Goal: Task Accomplishment & Management: Complete application form

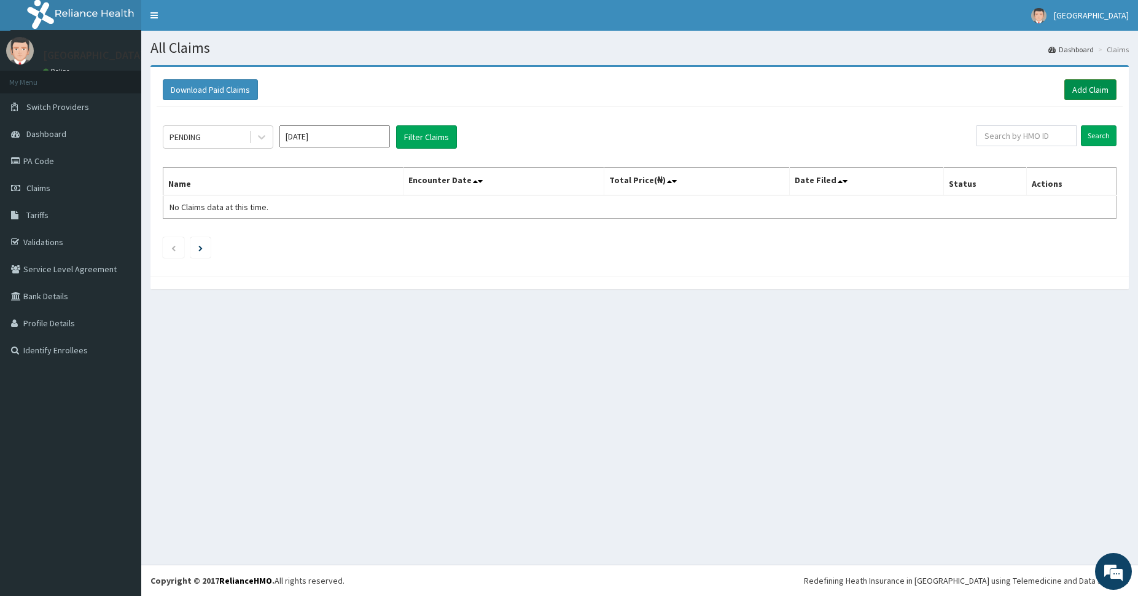
click at [1076, 89] on link "Add Claim" at bounding box center [1090, 89] width 52 height 21
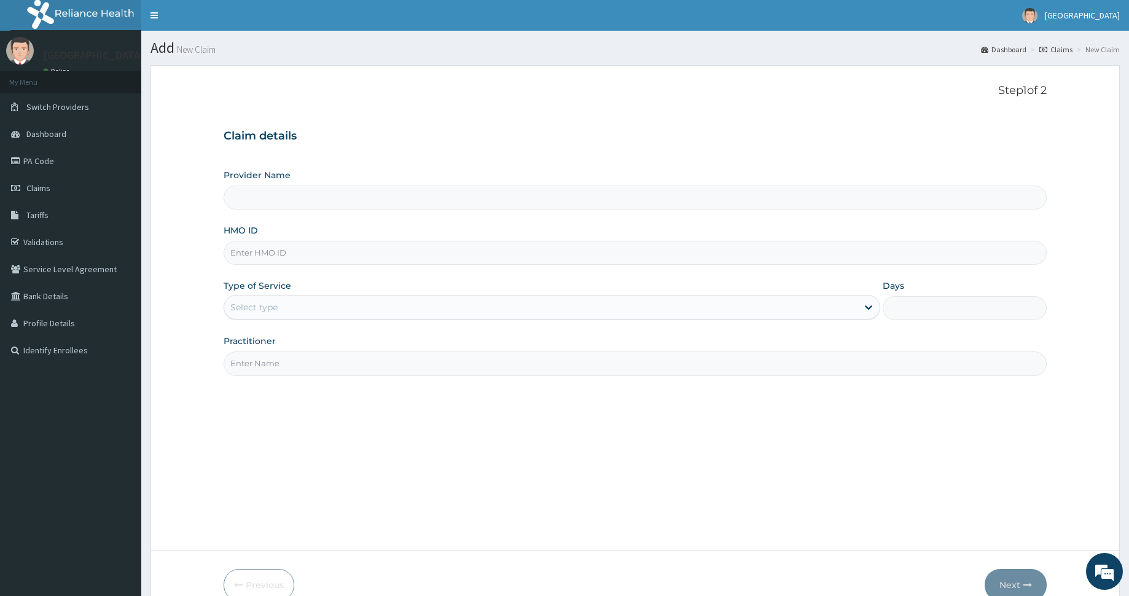
click at [413, 248] on input "HMO ID" at bounding box center [635, 253] width 823 height 24
paste input "prv/10022/d"
type input "prv/10022/d"
click at [419, 380] on div "Step 1 of 2 Claim details Provider Name HMO ID prv/10022/d Type of Service Sele…" at bounding box center [635, 307] width 823 height 447
click at [400, 300] on div "Select type" at bounding box center [540, 307] width 633 height 20
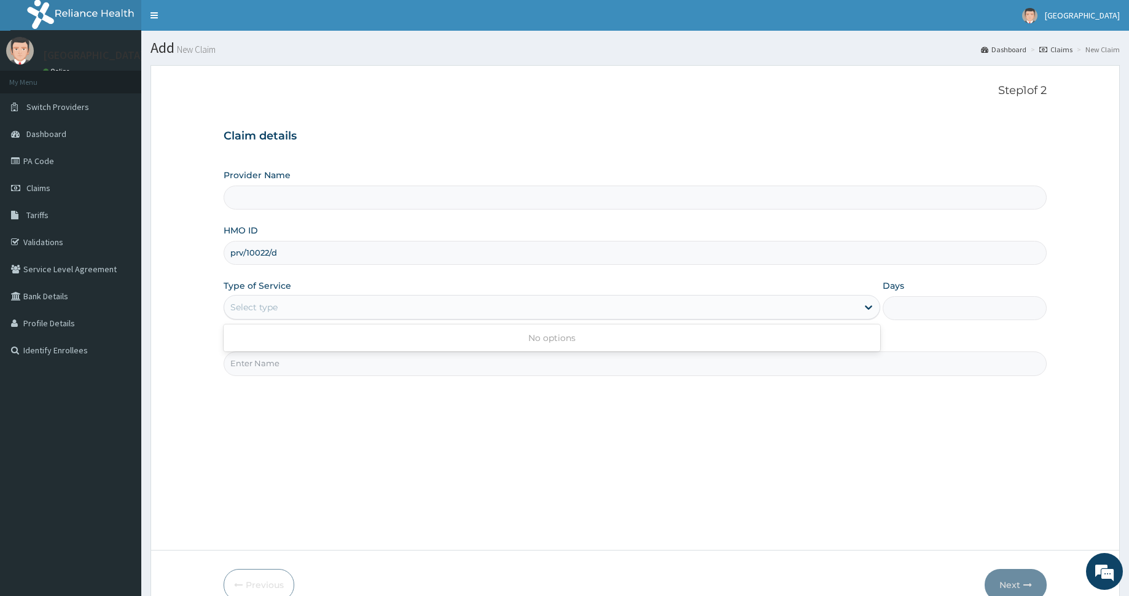
click at [447, 396] on div "Step 1 of 2 Claim details Provider Name HMO ID prv/10022/d Type of Service Use …" at bounding box center [635, 307] width 823 height 447
click at [349, 294] on div "Type of Service Select type" at bounding box center [552, 299] width 656 height 41
click at [345, 306] on div "Select type" at bounding box center [540, 307] width 633 height 20
click at [353, 339] on div "No options" at bounding box center [552, 338] width 656 height 22
click at [378, 458] on div "Step 1 of 2 Claim details Provider Name HMO ID prv/10022/d Type of Service Sele…" at bounding box center [635, 307] width 823 height 447
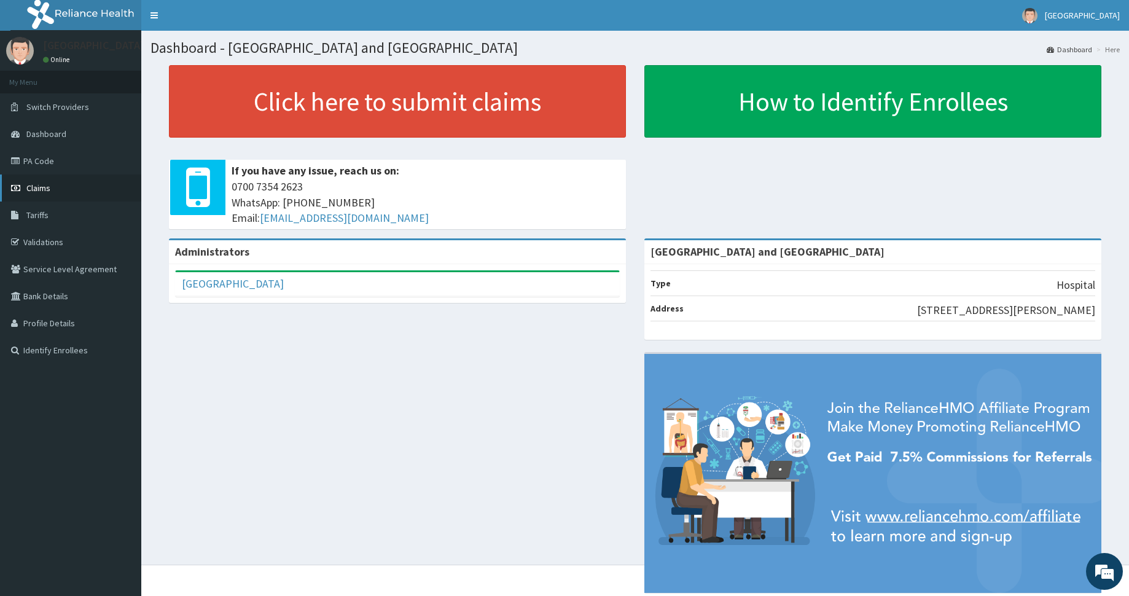
click at [41, 189] on span "Claims" at bounding box center [38, 187] width 24 height 11
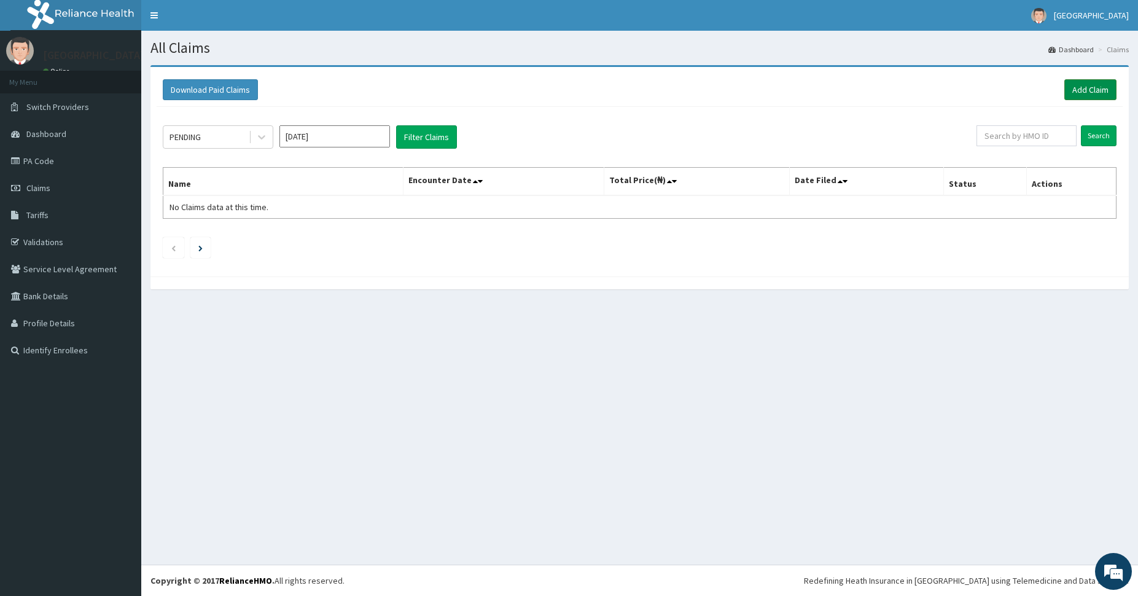
click at [1077, 90] on link "Add Claim" at bounding box center [1090, 89] width 52 height 21
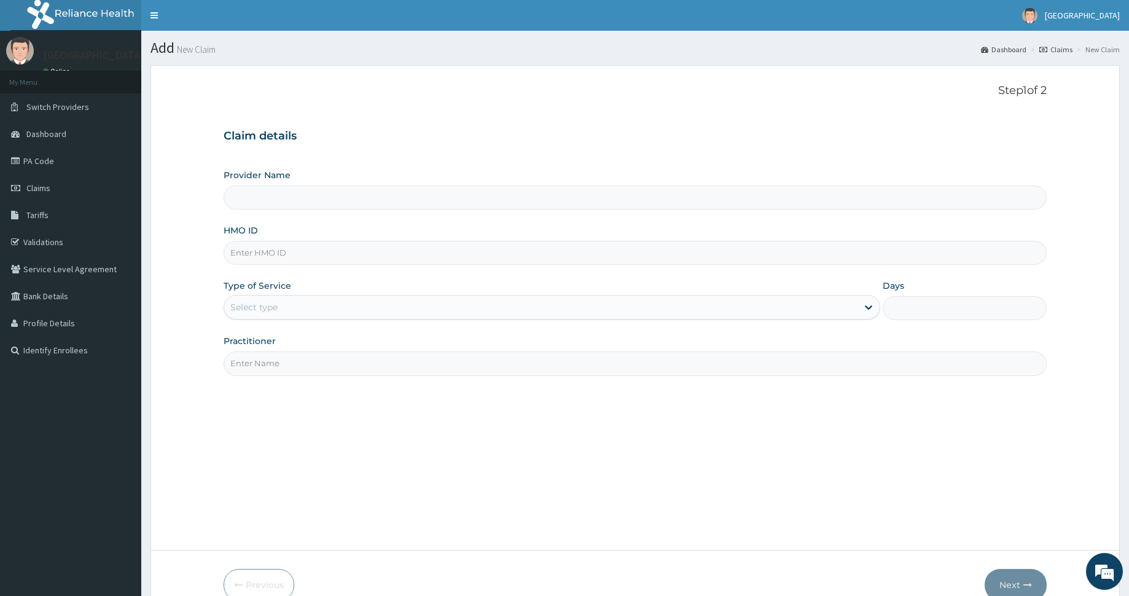
click at [287, 303] on div "Select type" at bounding box center [540, 307] width 633 height 20
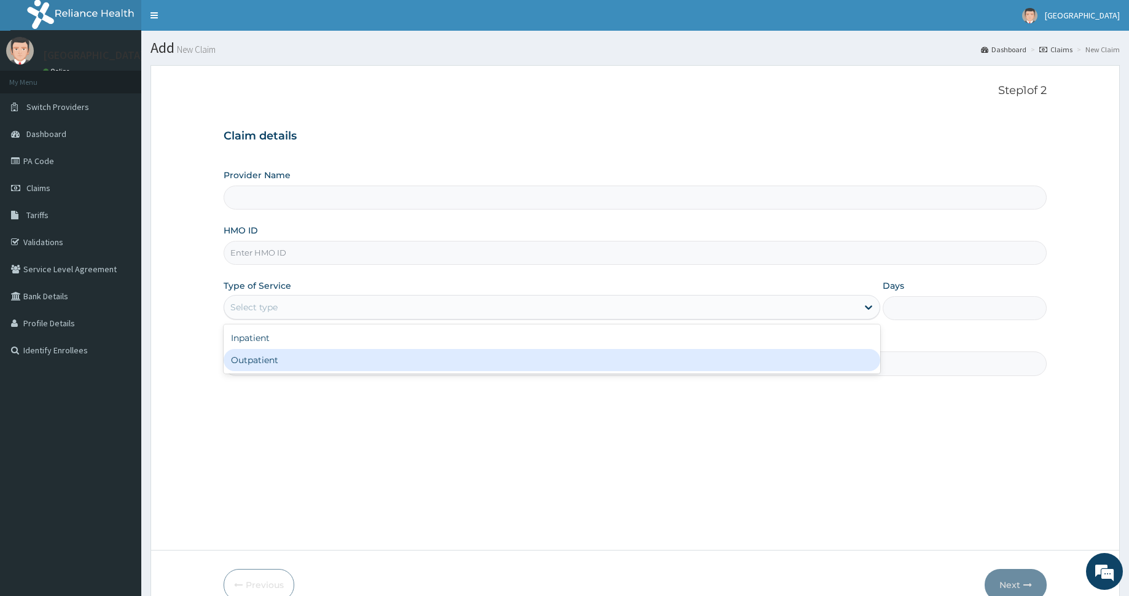
click at [282, 359] on div "Outpatient" at bounding box center [552, 360] width 656 height 22
type input "1"
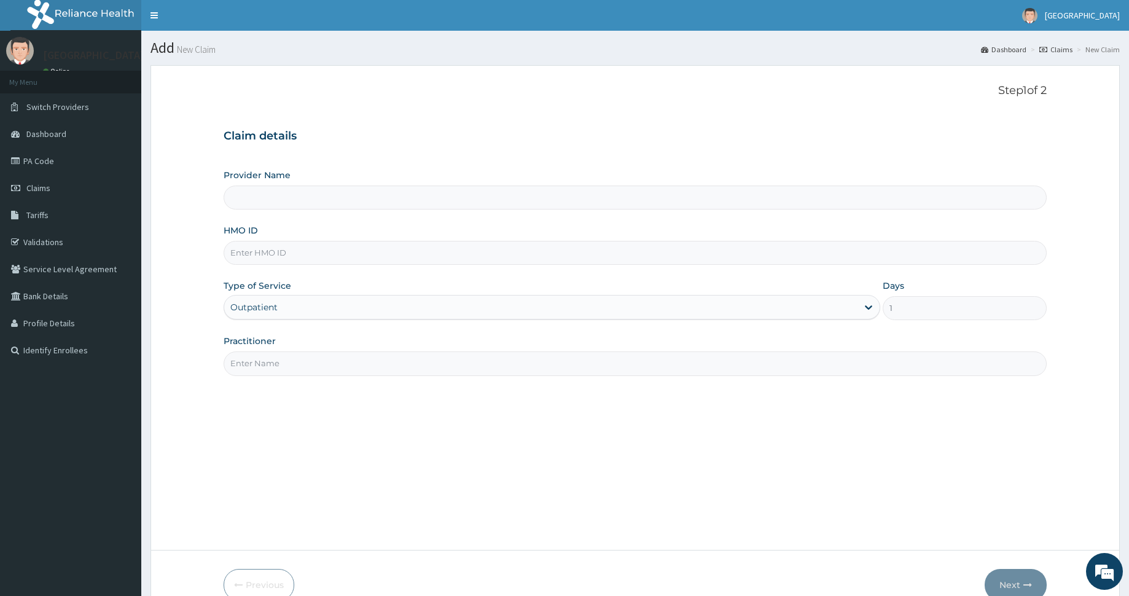
type input "De Rock Hospital and Diagnostic Center"
click at [293, 256] on input "HMO ID" at bounding box center [635, 253] width 823 height 24
paste input "prv/10022/d"
type input "prv/10022/d"
click at [428, 357] on input "Practitioner" at bounding box center [635, 363] width 823 height 24
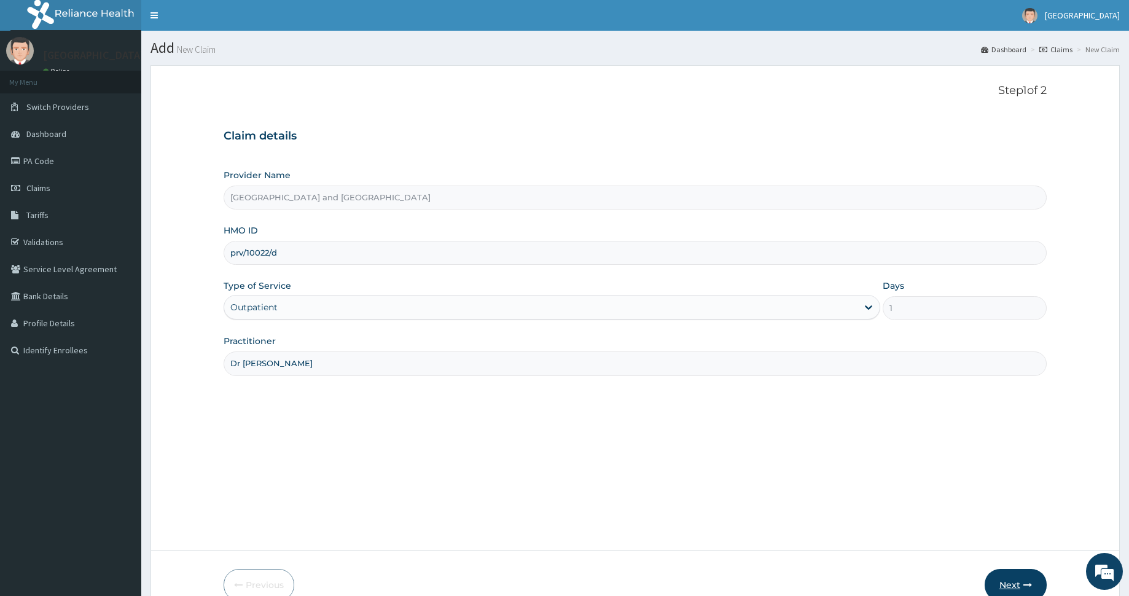
type input "Dr [PERSON_NAME]"
click at [1021, 579] on button "Next" at bounding box center [1016, 585] width 62 height 32
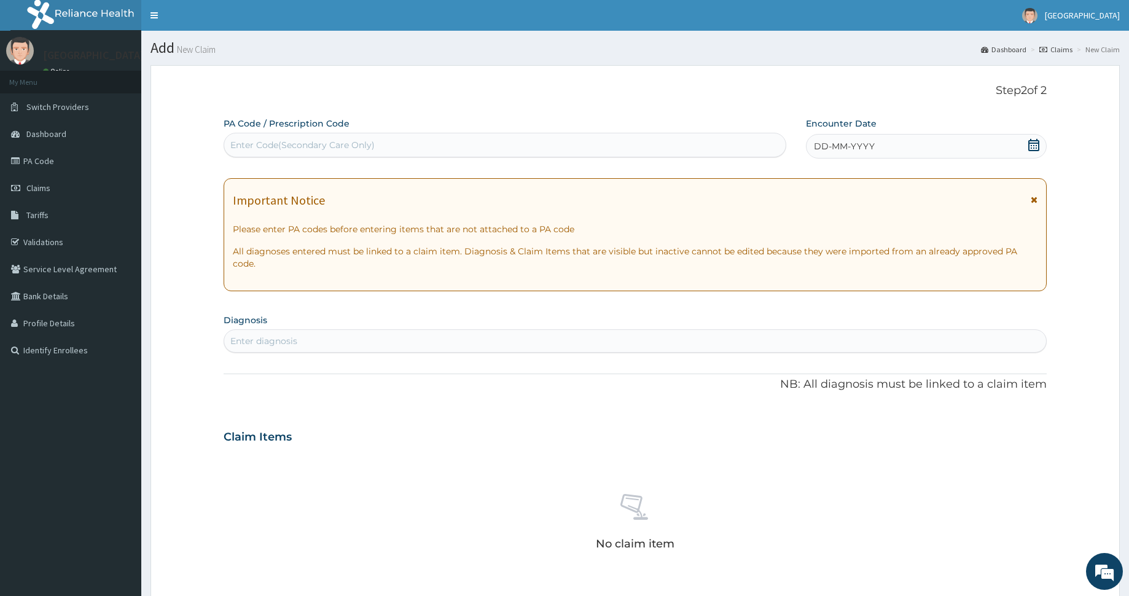
click at [870, 145] on span "DD-MM-YYYY" at bounding box center [844, 146] width 61 height 12
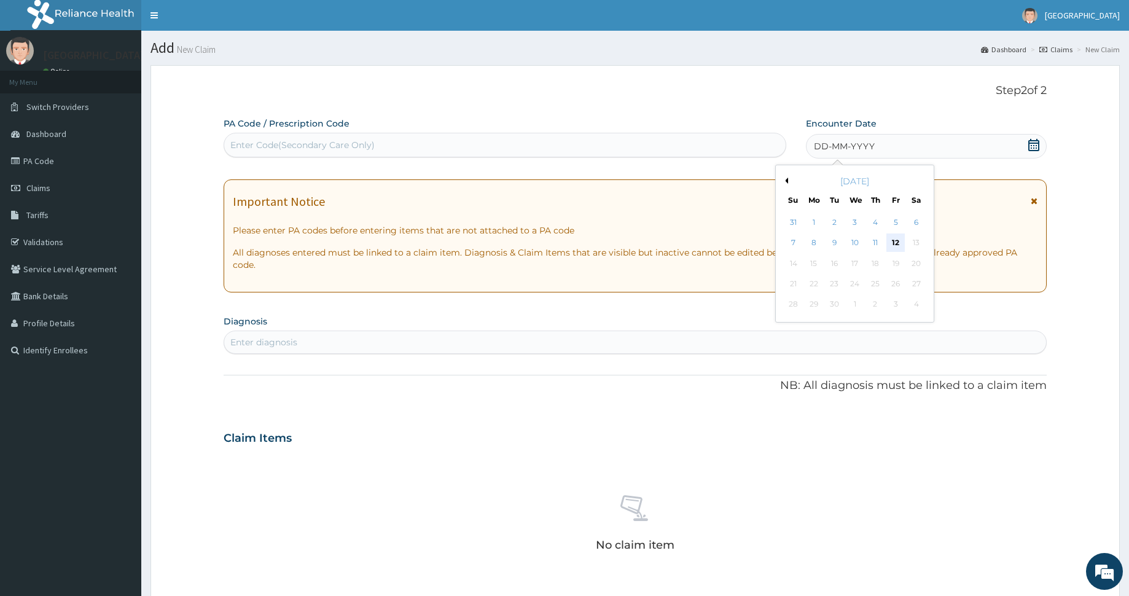
click at [891, 238] on div "12" at bounding box center [895, 243] width 18 height 18
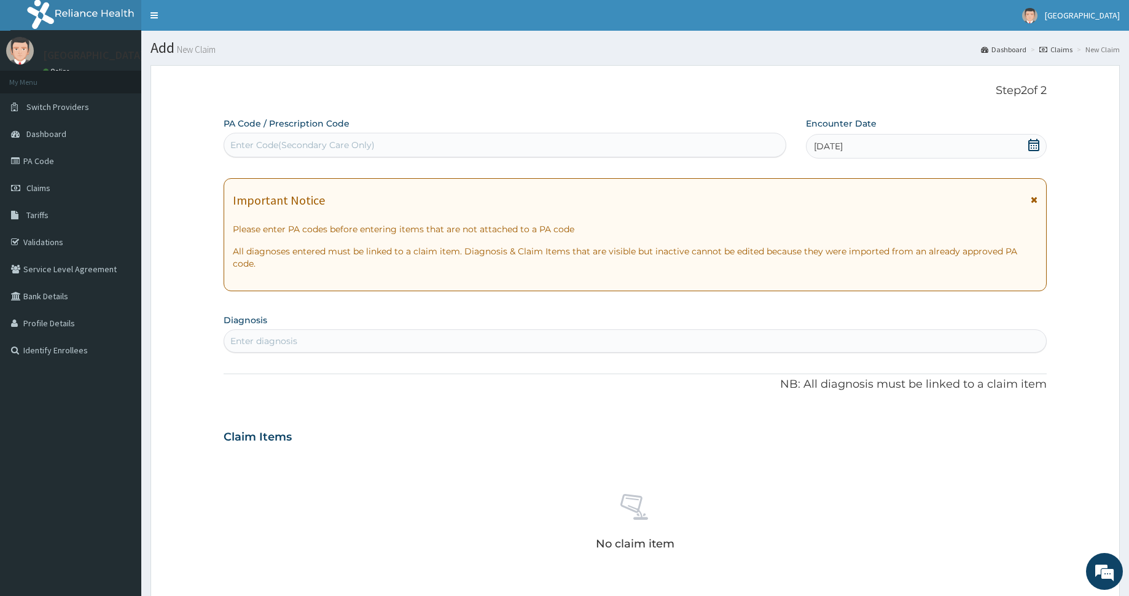
click at [529, 338] on div "Enter diagnosis" at bounding box center [635, 341] width 822 height 20
type input "congestion"
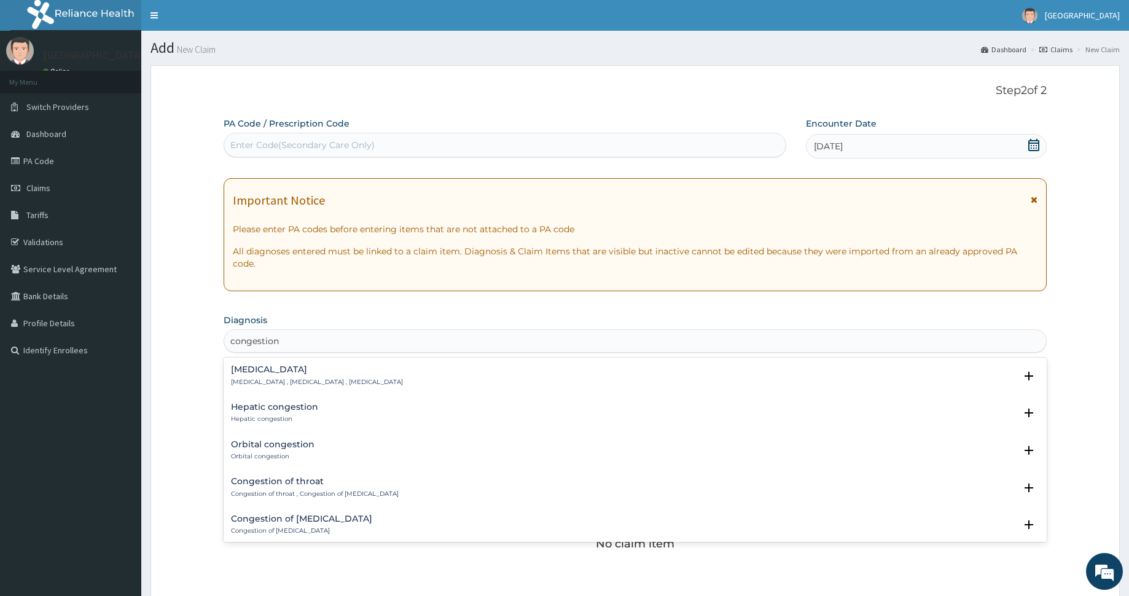
click at [250, 365] on h4 "[MEDICAL_DATA]" at bounding box center [317, 369] width 172 height 9
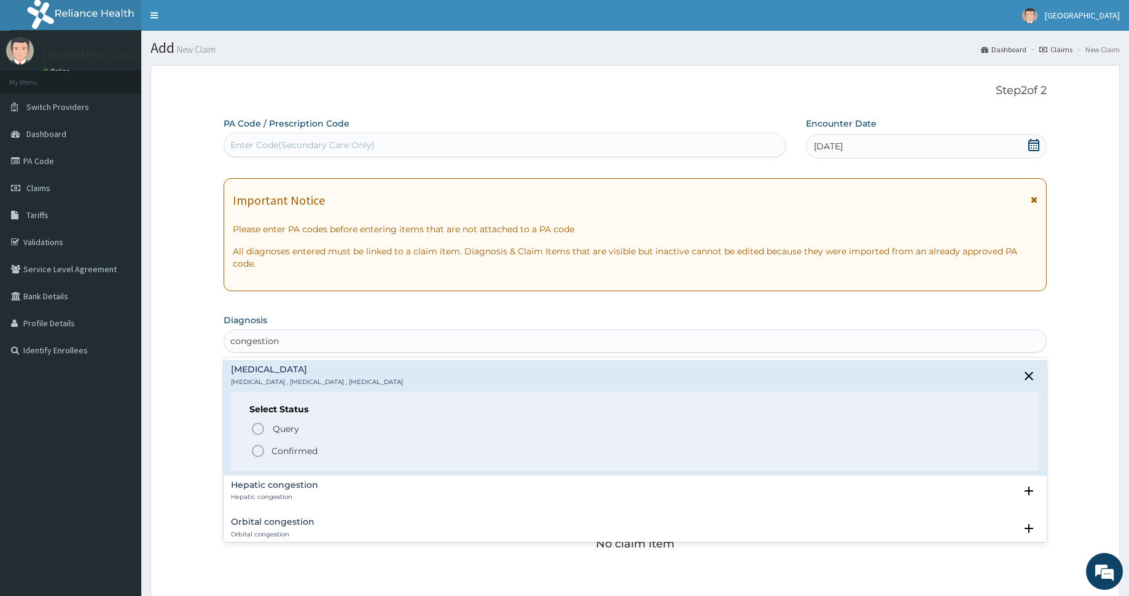
click at [257, 448] on icon "status option filled" at bounding box center [258, 450] width 15 height 15
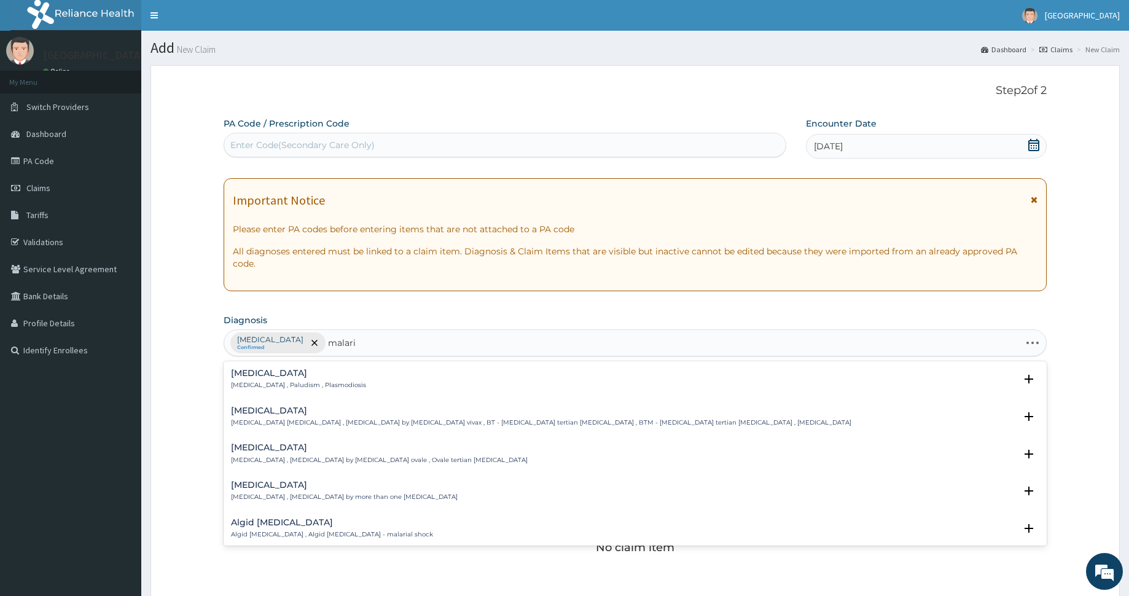
type input "[MEDICAL_DATA]"
click at [253, 369] on h4 "[MEDICAL_DATA]" at bounding box center [298, 373] width 135 height 9
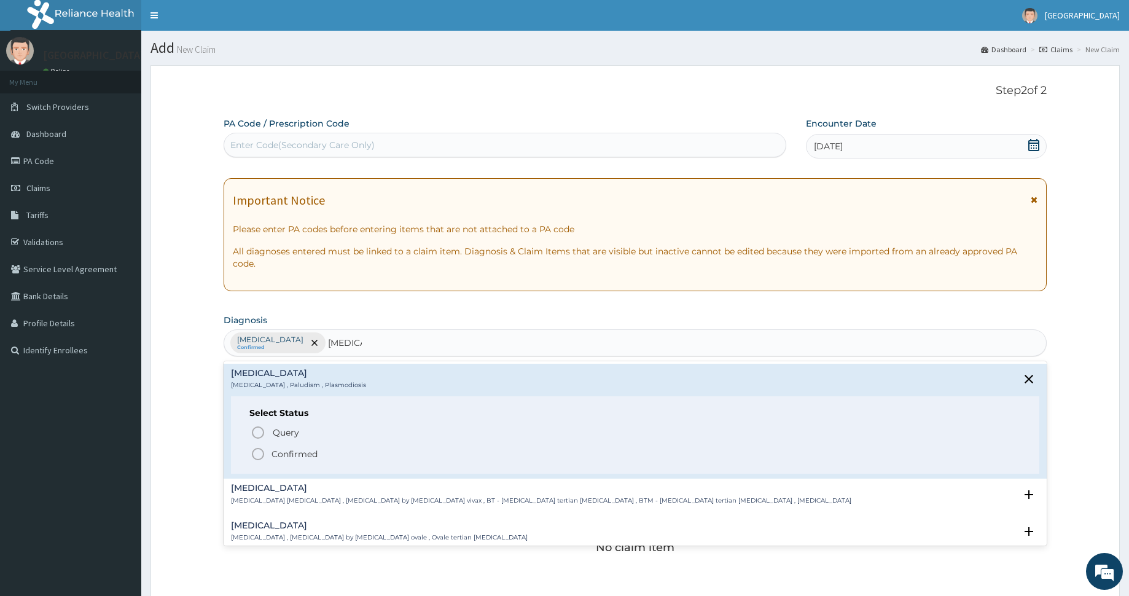
click at [260, 453] on icon "status option filled" at bounding box center [258, 454] width 15 height 15
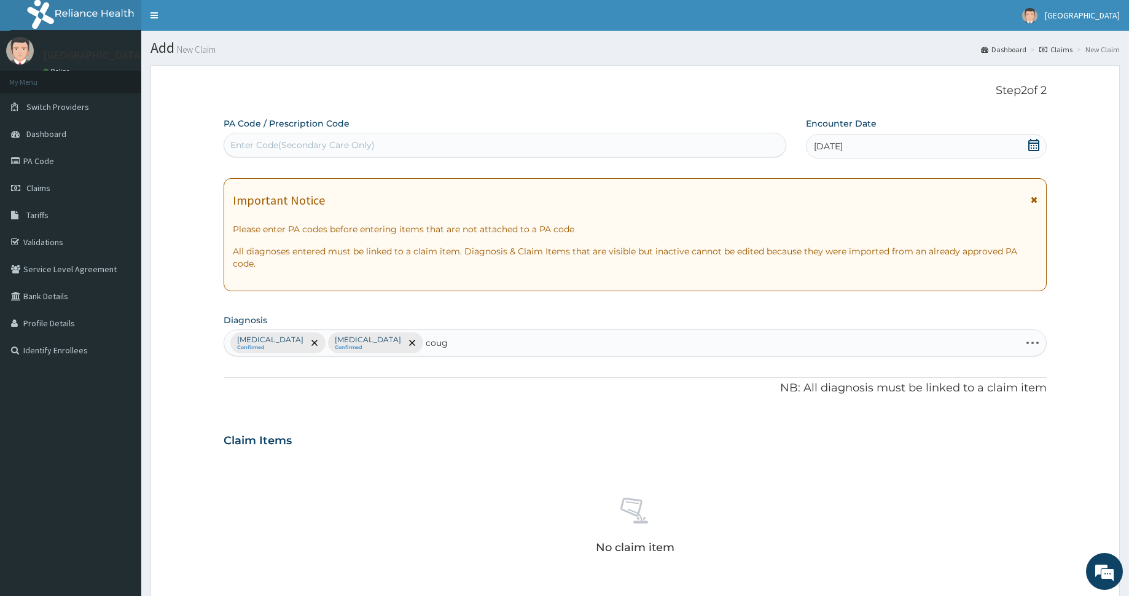
type input "cough"
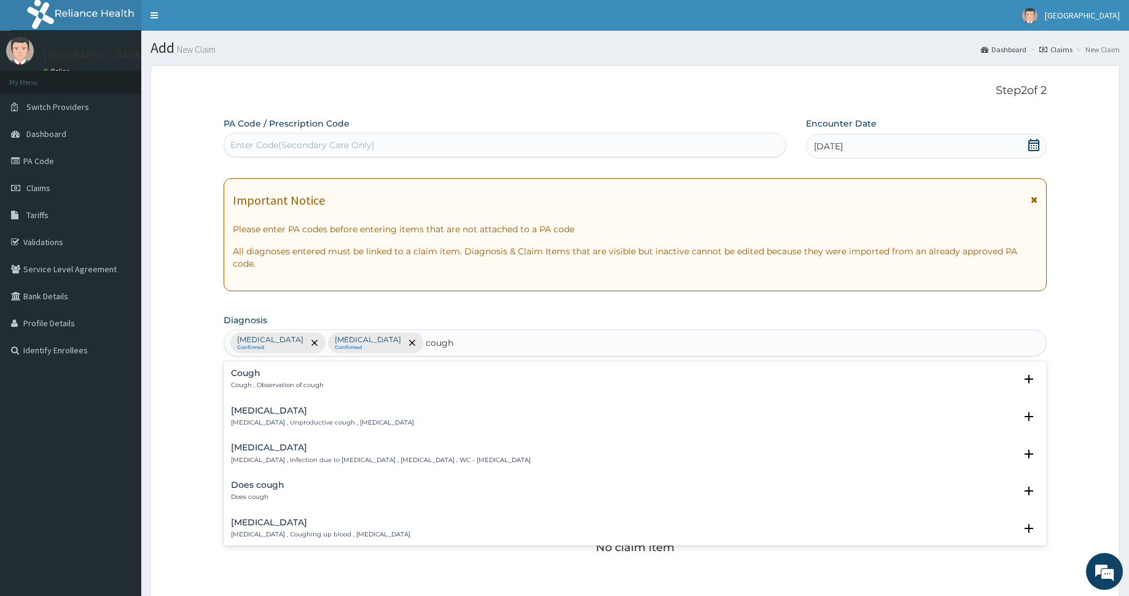
click at [243, 371] on h4 "Cough" at bounding box center [277, 373] width 93 height 9
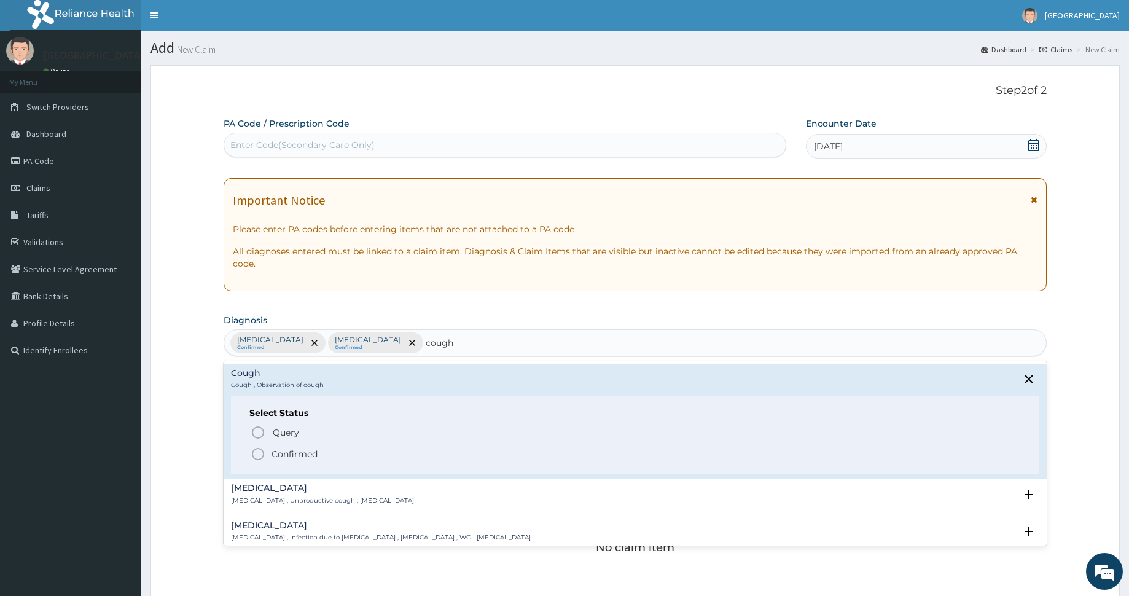
click at [263, 453] on circle "status option filled" at bounding box center [257, 453] width 11 height 11
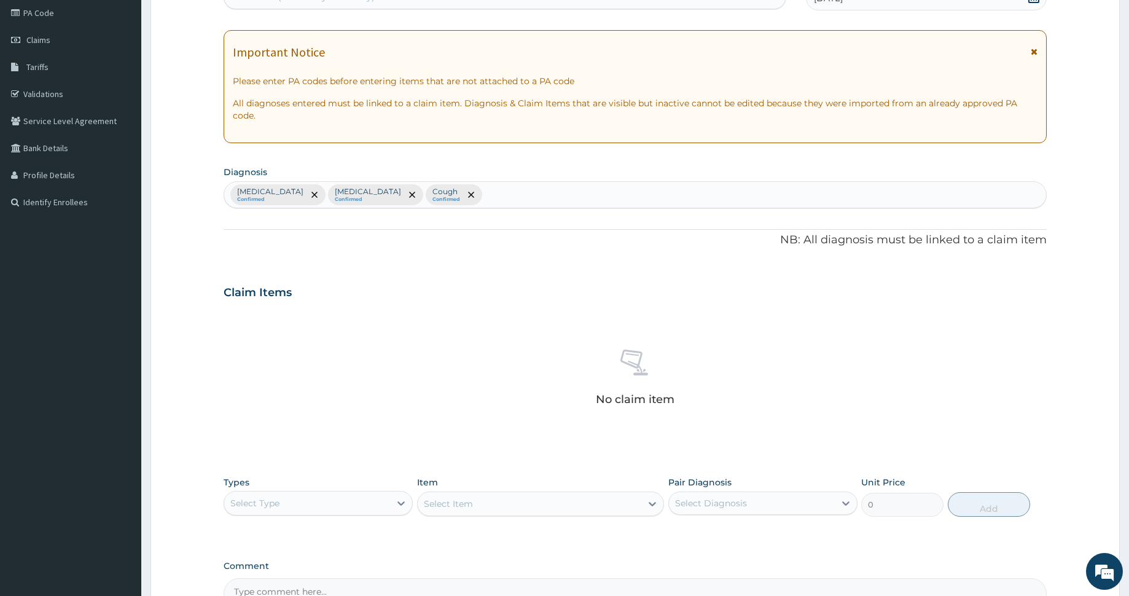
scroll to position [202, 0]
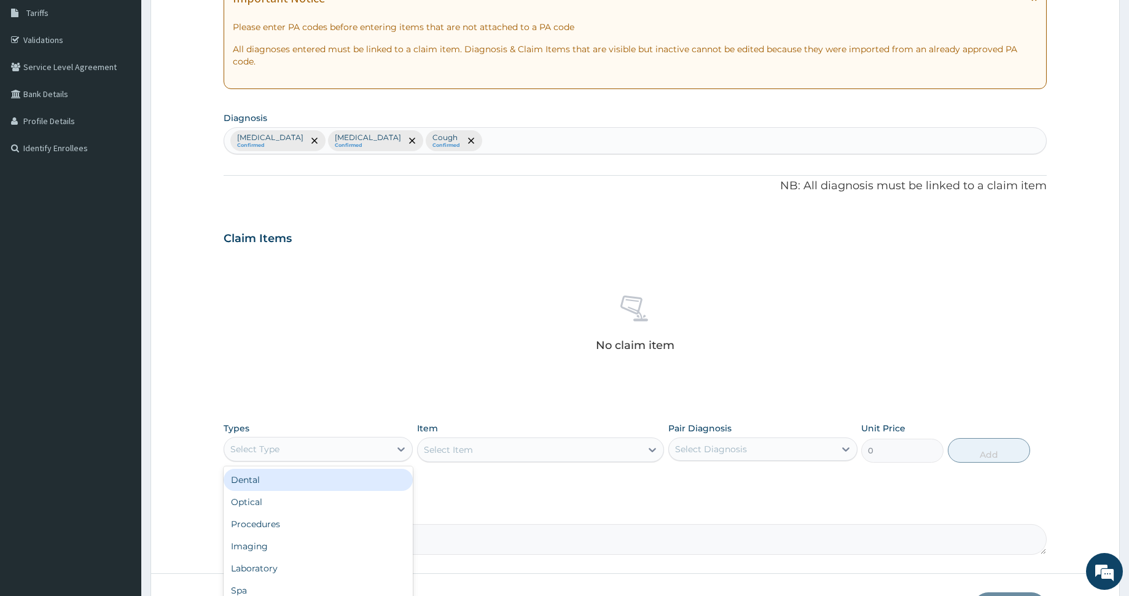
click at [317, 448] on div "Select Type" at bounding box center [307, 449] width 166 height 20
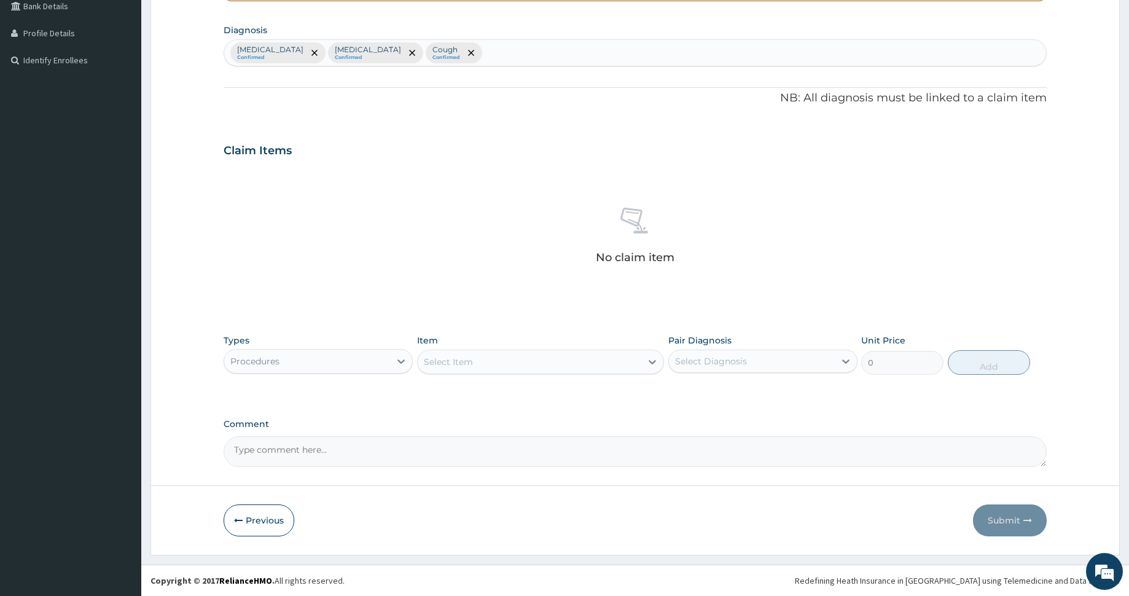
click at [579, 359] on div "Select Item" at bounding box center [530, 362] width 224 height 20
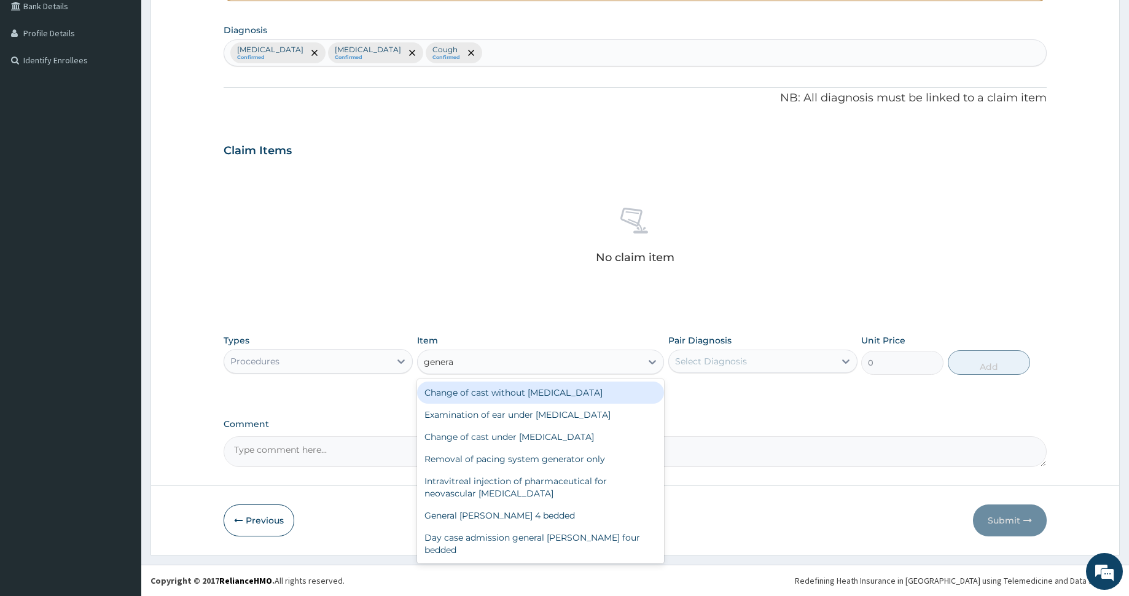
type input "general"
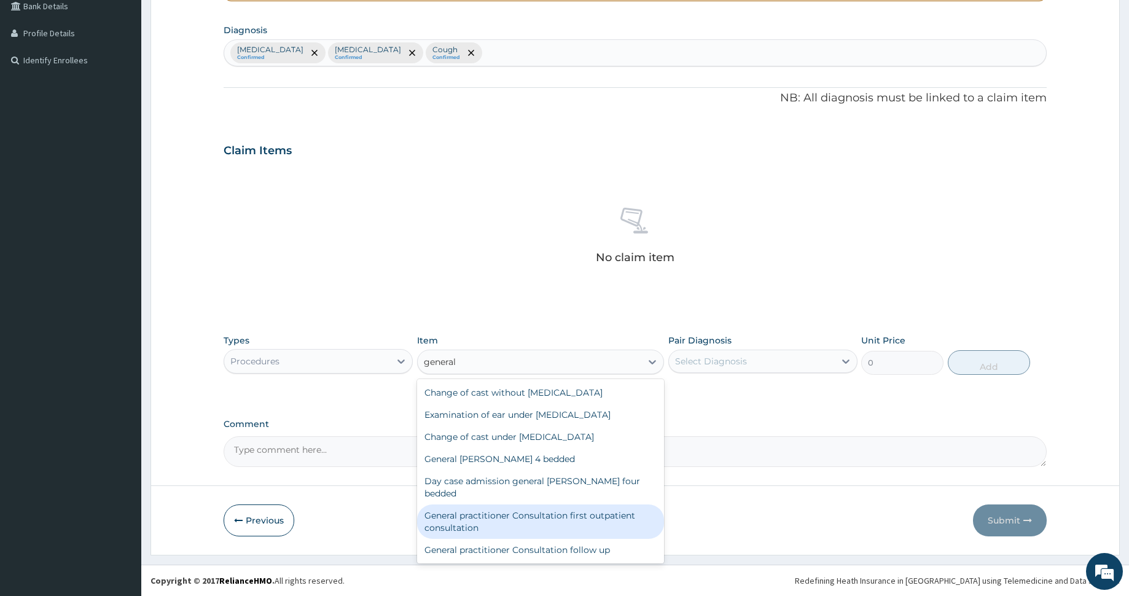
type input "3000"
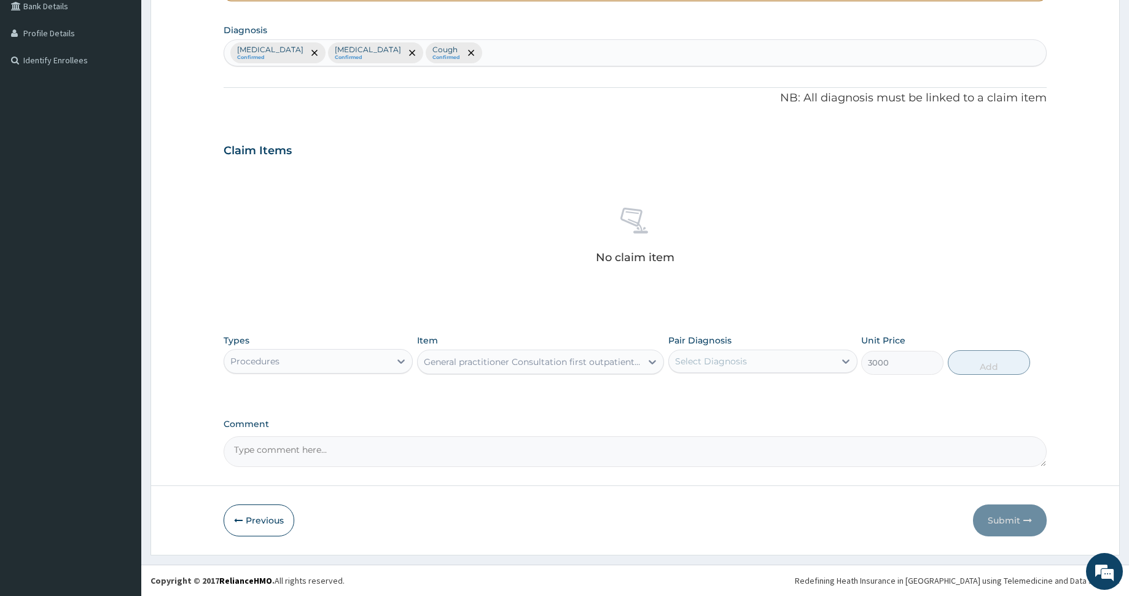
click at [725, 359] on div "Select Diagnosis" at bounding box center [711, 361] width 72 height 12
click at [742, 389] on label "Nasal congestion" at bounding box center [727, 391] width 76 height 12
checkbox input "true"
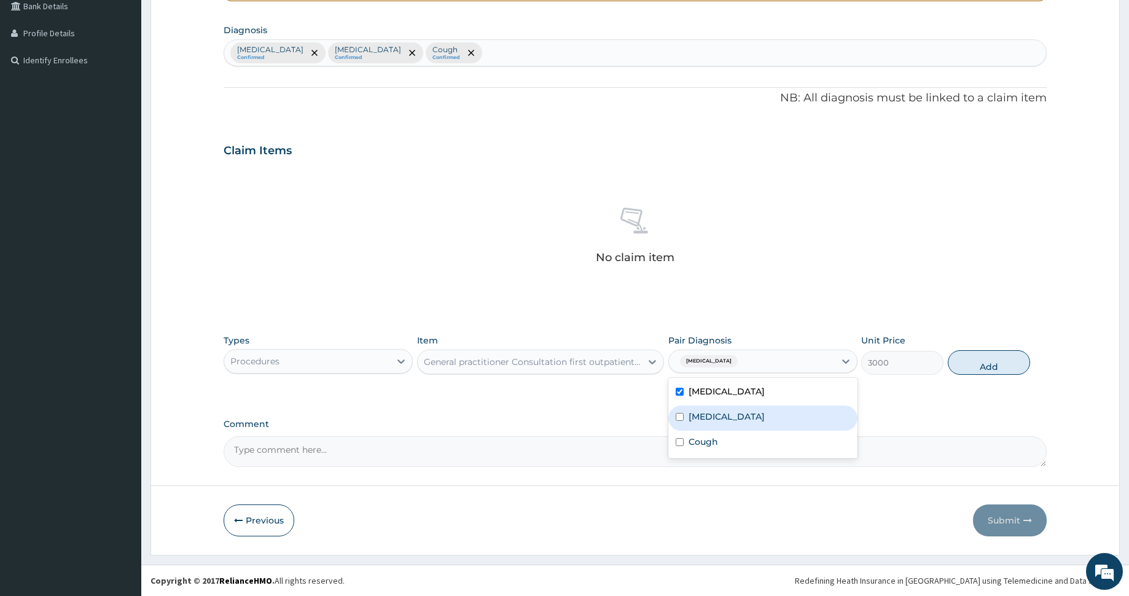
click at [723, 424] on div "Malaria" at bounding box center [762, 417] width 189 height 25
checkbox input "true"
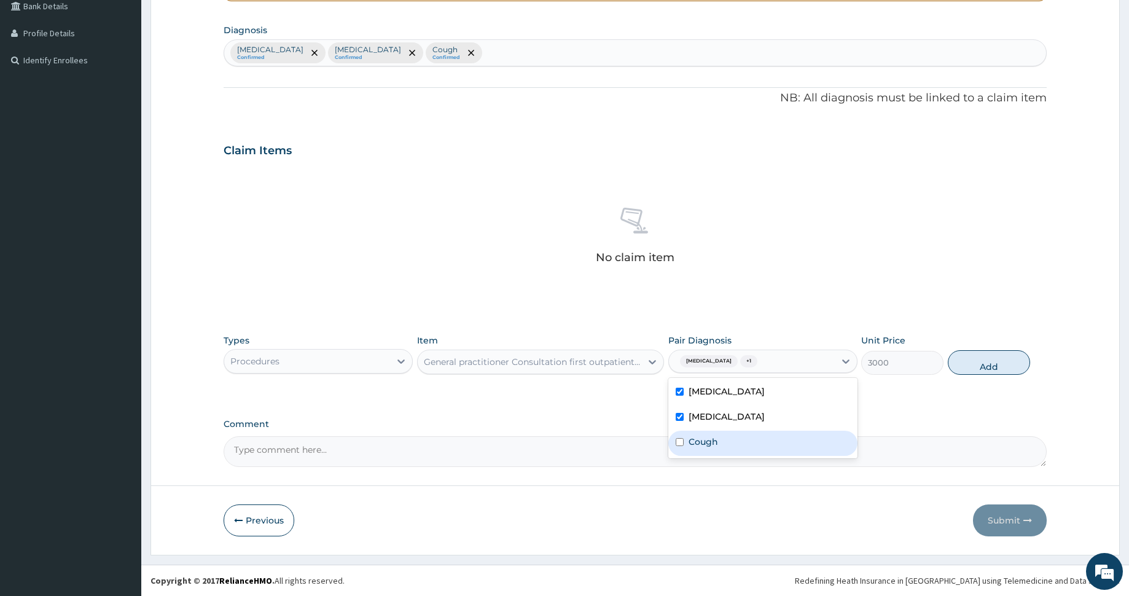
click at [729, 439] on div "Cough" at bounding box center [762, 443] width 189 height 25
checkbox input "true"
click at [975, 365] on button "Add" at bounding box center [989, 362] width 82 height 25
type input "0"
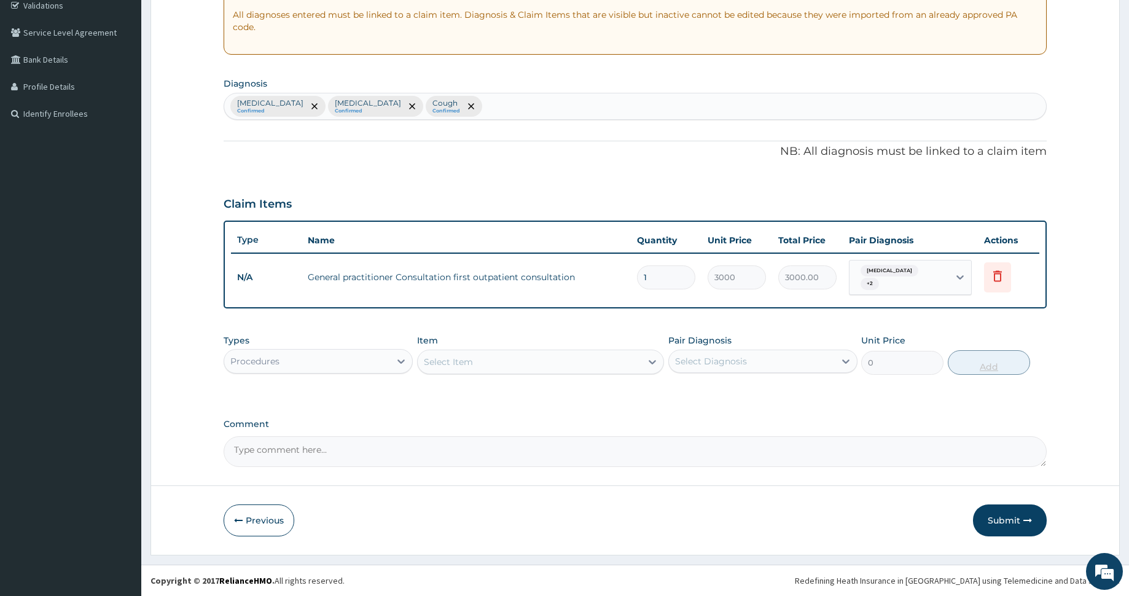
scroll to position [232, 0]
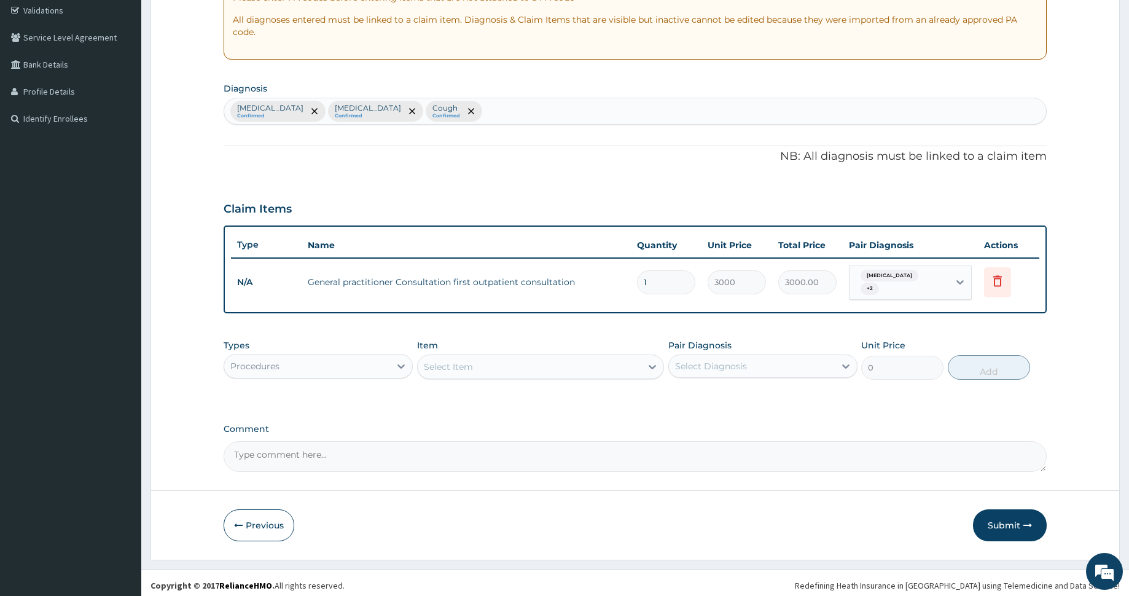
click at [499, 362] on div "Select Item" at bounding box center [530, 367] width 224 height 20
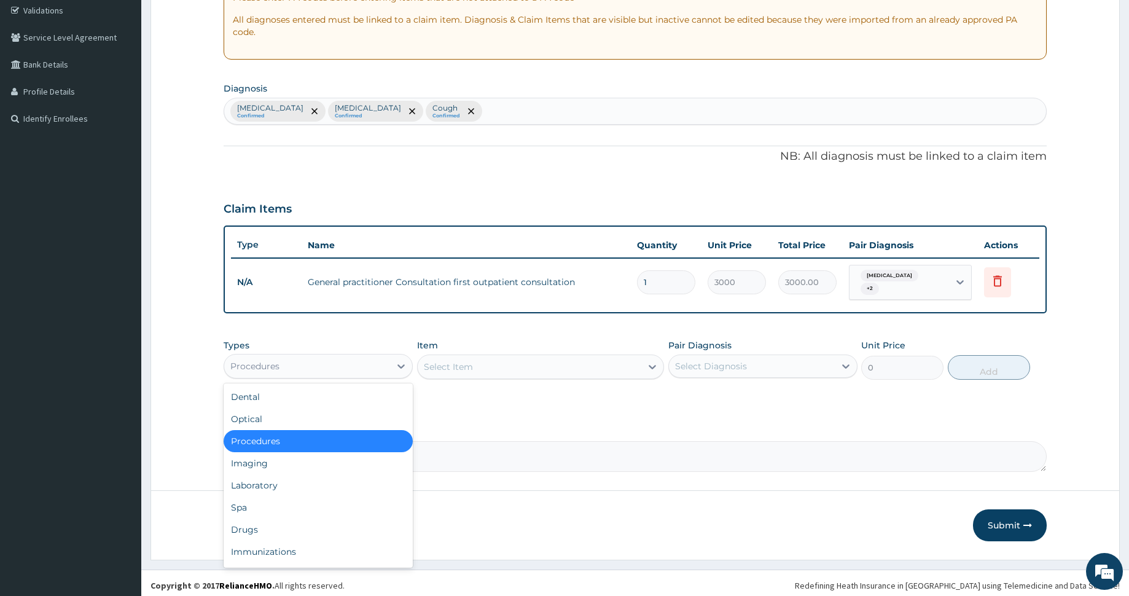
click at [302, 364] on div "Procedures" at bounding box center [307, 366] width 166 height 20
click at [331, 474] on div "Laboratory" at bounding box center [318, 485] width 189 height 22
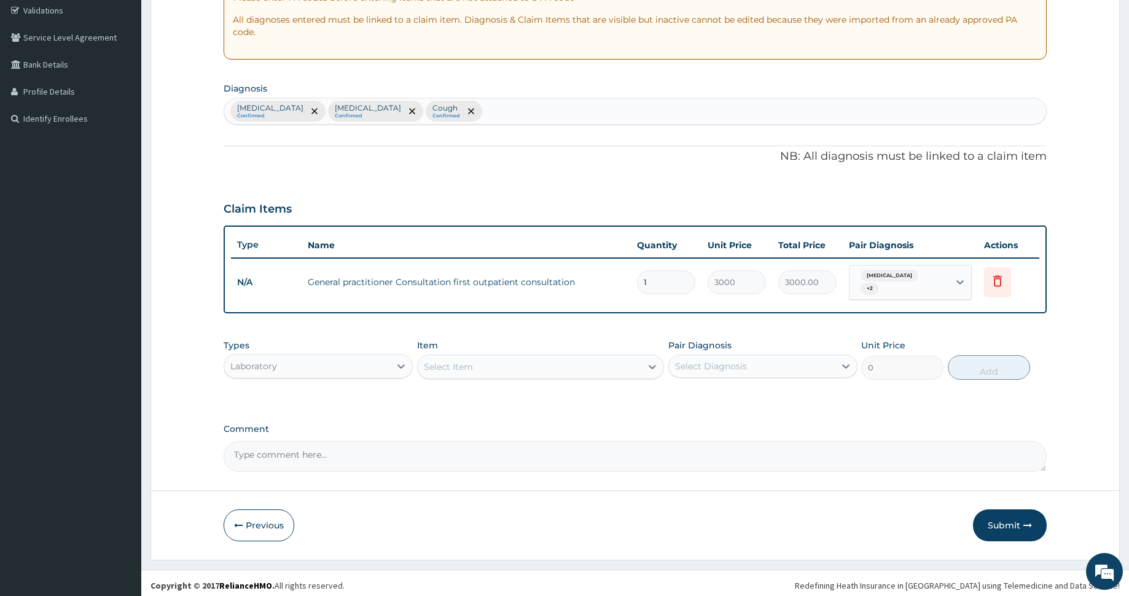
click at [604, 361] on div "Select Item" at bounding box center [530, 367] width 224 height 20
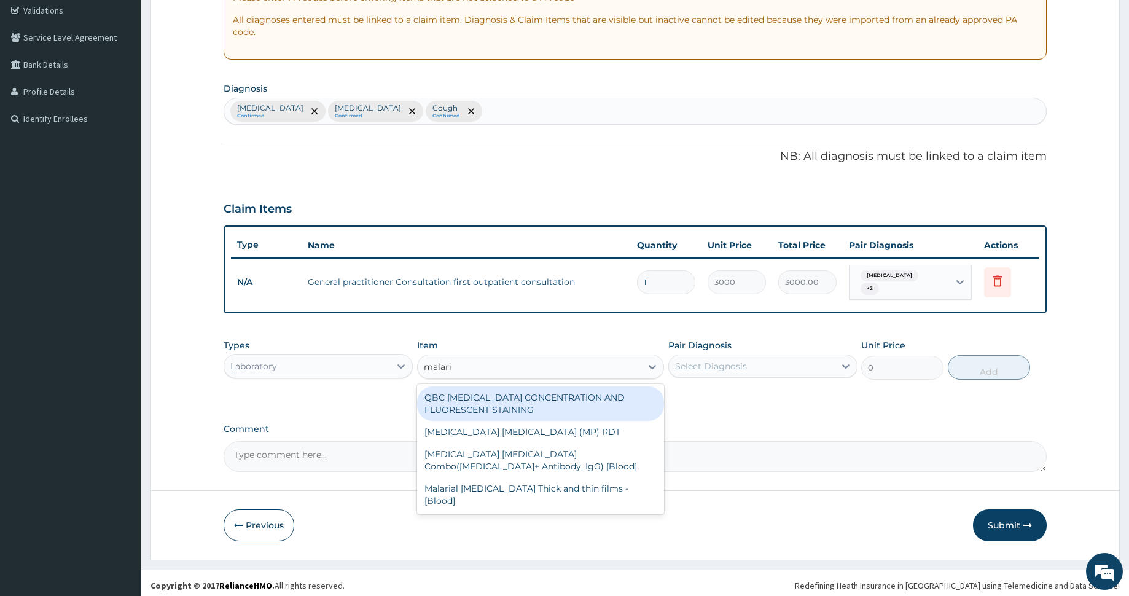
type input "malaria"
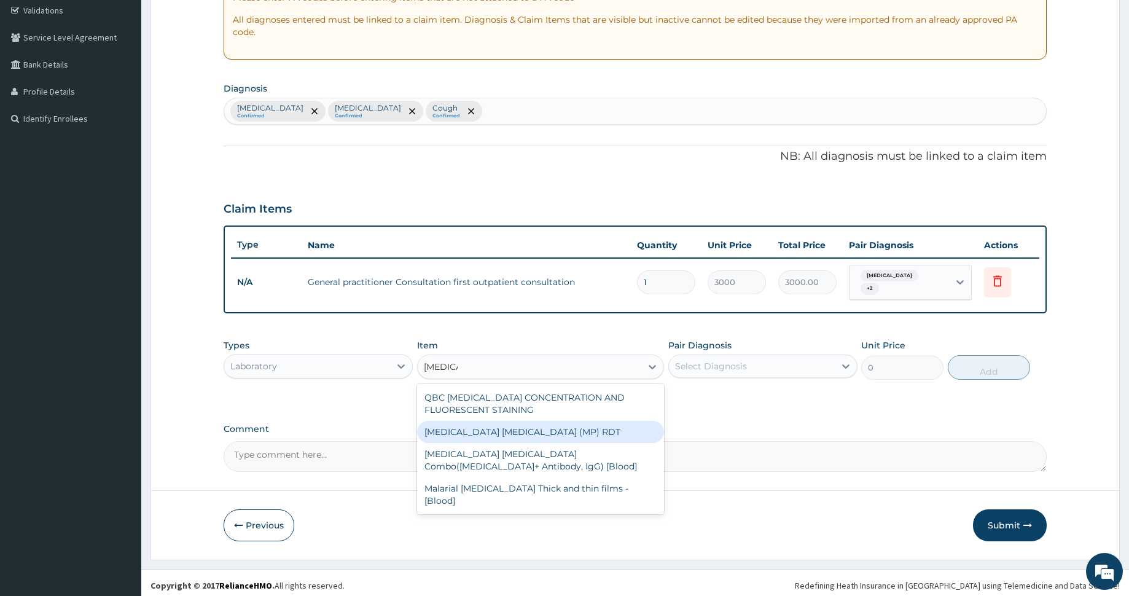
click at [528, 428] on div "MALARIA PARASITE (MP) RDT" at bounding box center [540, 432] width 247 height 22
type input "1500"
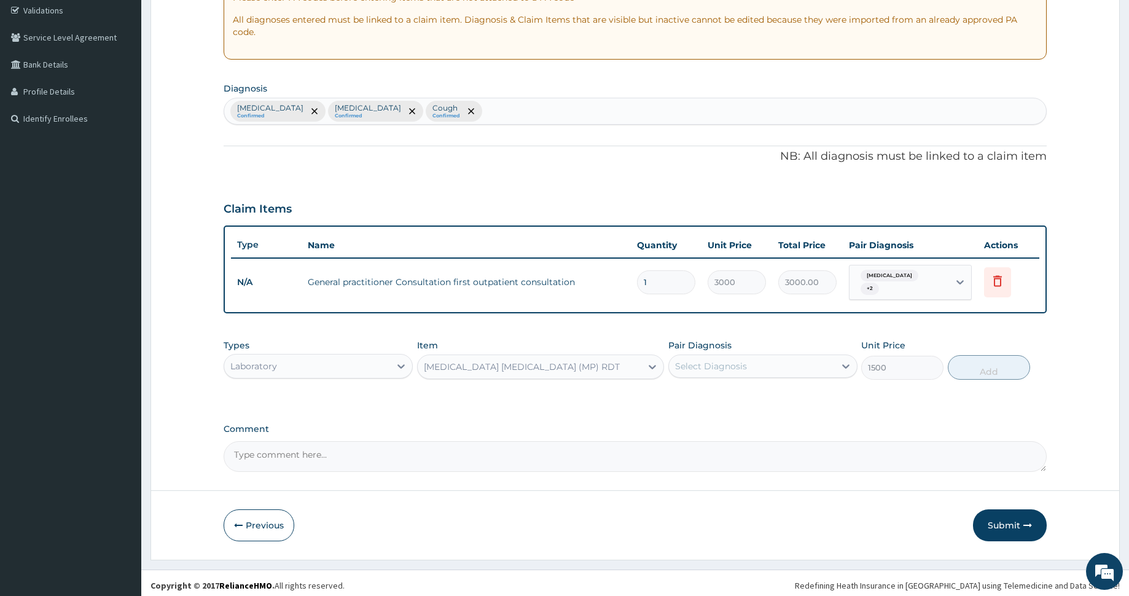
click at [720, 364] on div "Select Diagnosis" at bounding box center [711, 366] width 72 height 12
click at [751, 416] on div "Malaria" at bounding box center [762, 422] width 189 height 25
checkbox input "true"
click at [984, 356] on button "Add" at bounding box center [989, 367] width 82 height 25
type input "0"
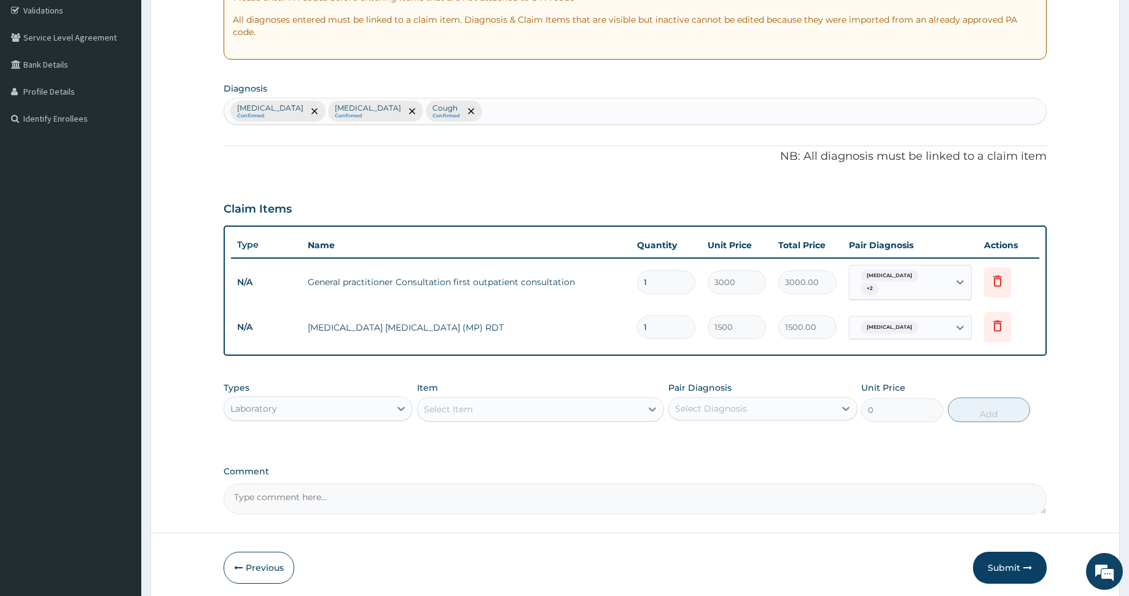
click at [469, 112] on div "Nasal congestion Confirmed Malaria Confirmed Cough Confirmed" at bounding box center [635, 111] width 822 height 26
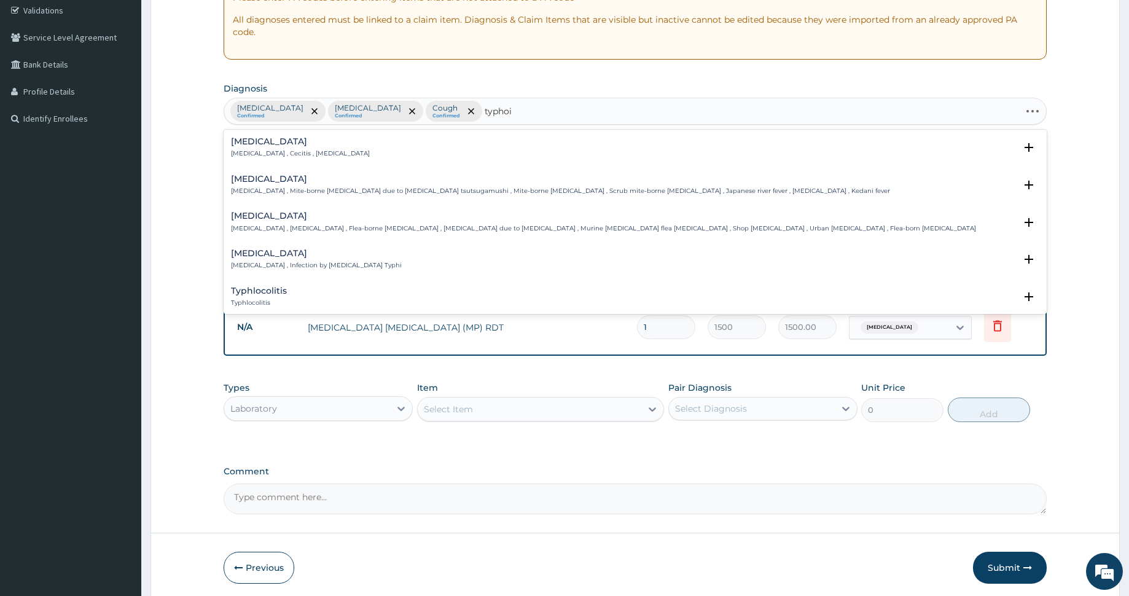
type input "typhoid"
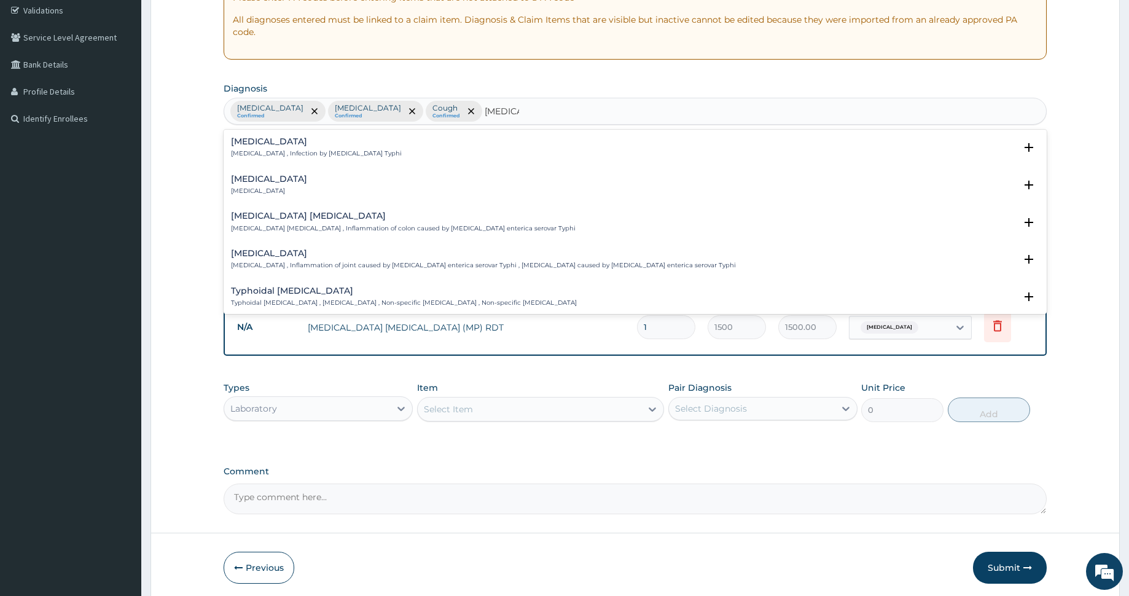
click at [240, 142] on h4 "Typhoid fever" at bounding box center [316, 141] width 171 height 9
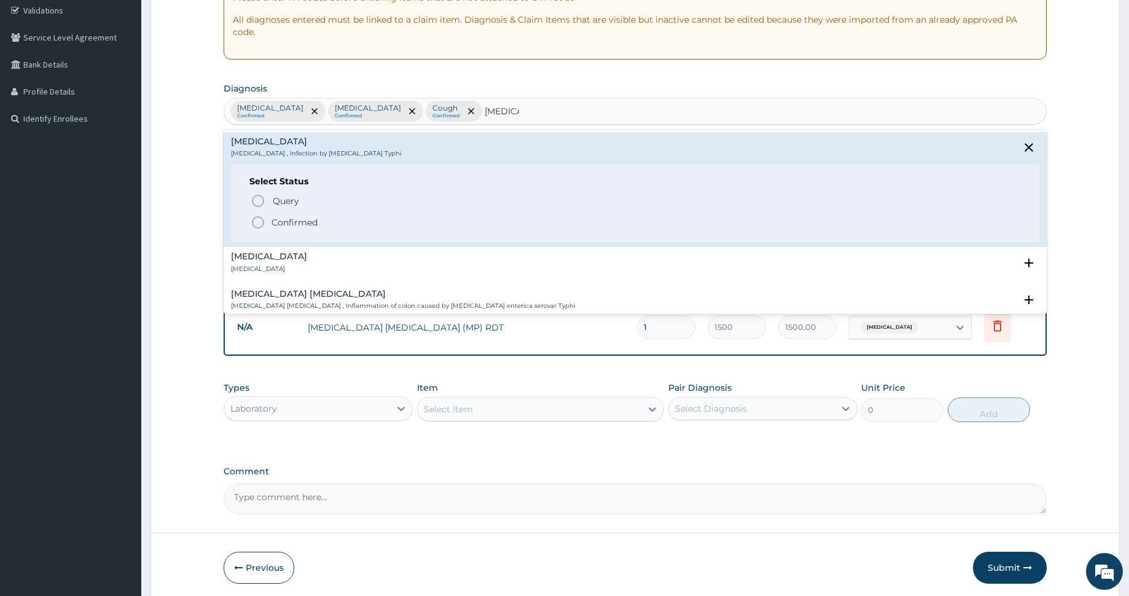
click at [260, 219] on icon "status option filled" at bounding box center [258, 222] width 15 height 15
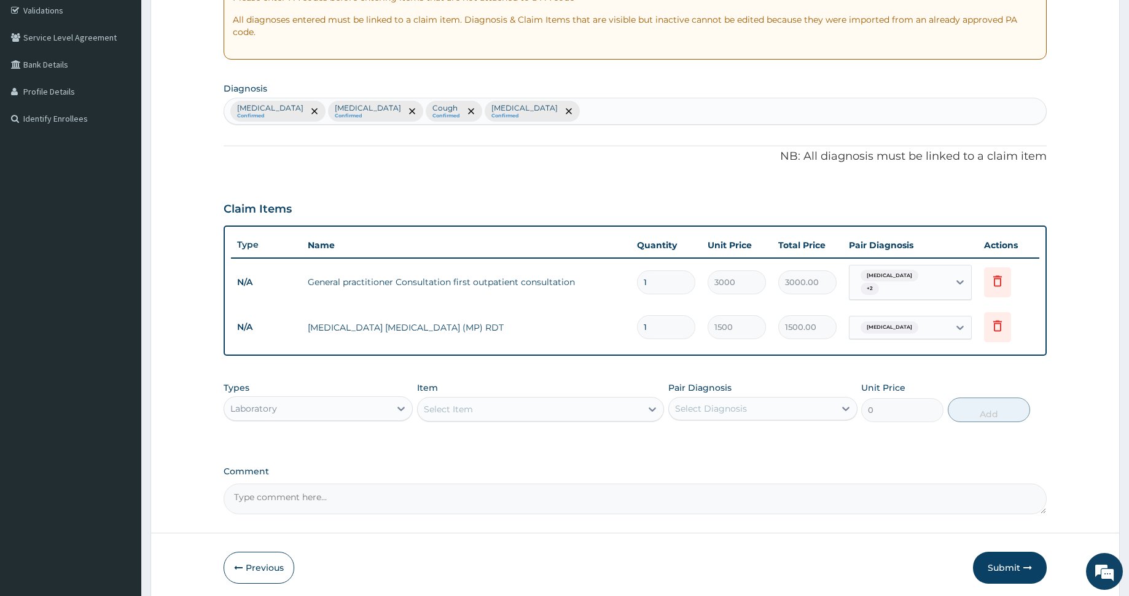
click at [463, 399] on div "Select Item" at bounding box center [530, 409] width 224 height 20
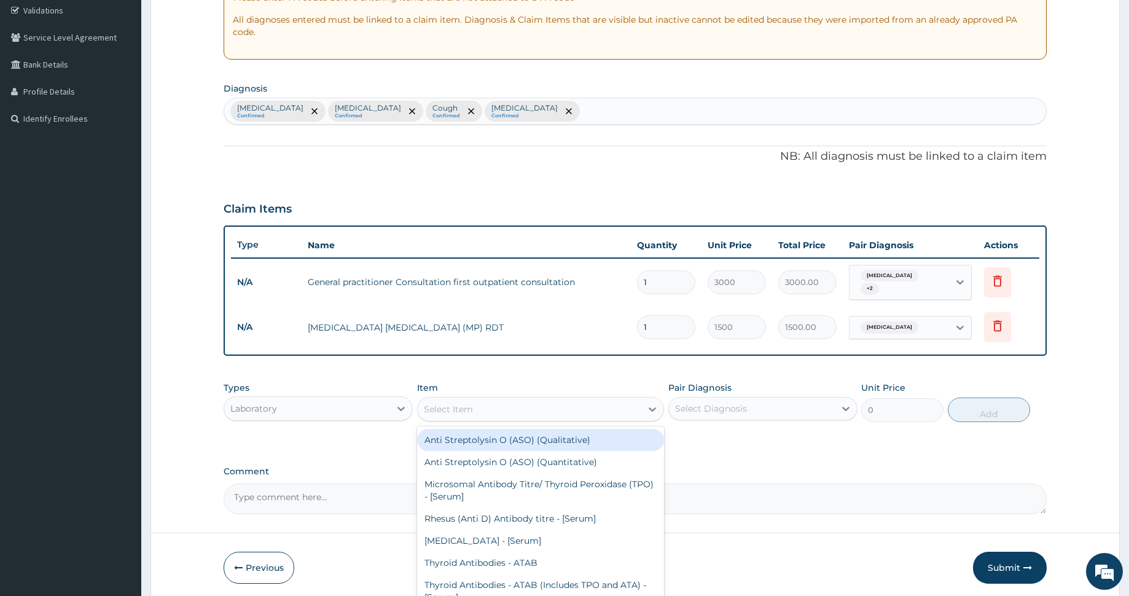
type input "a"
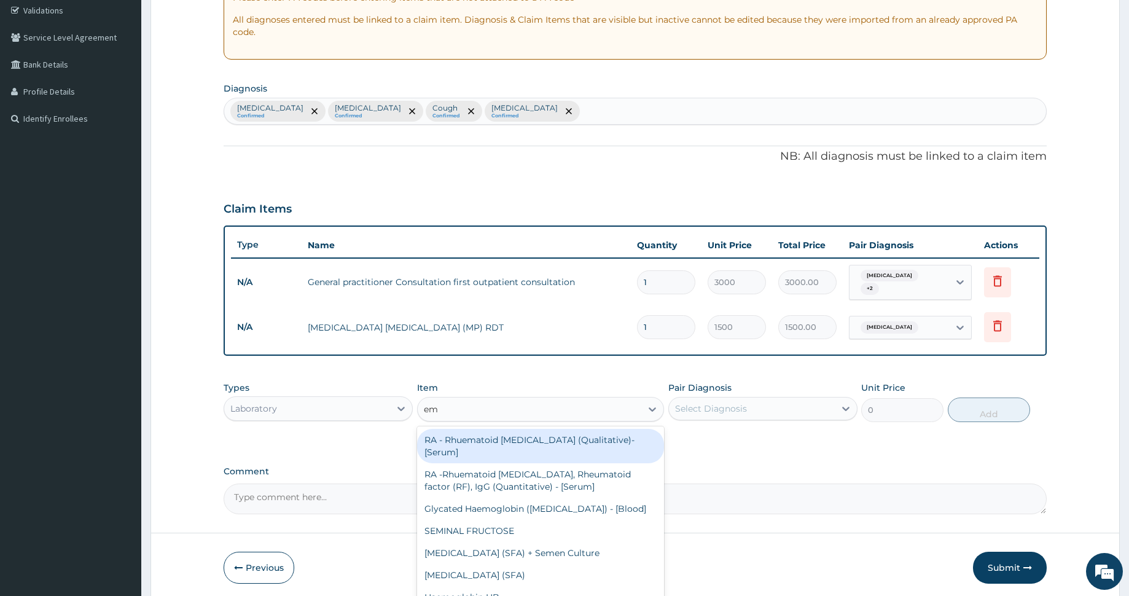
type input "e"
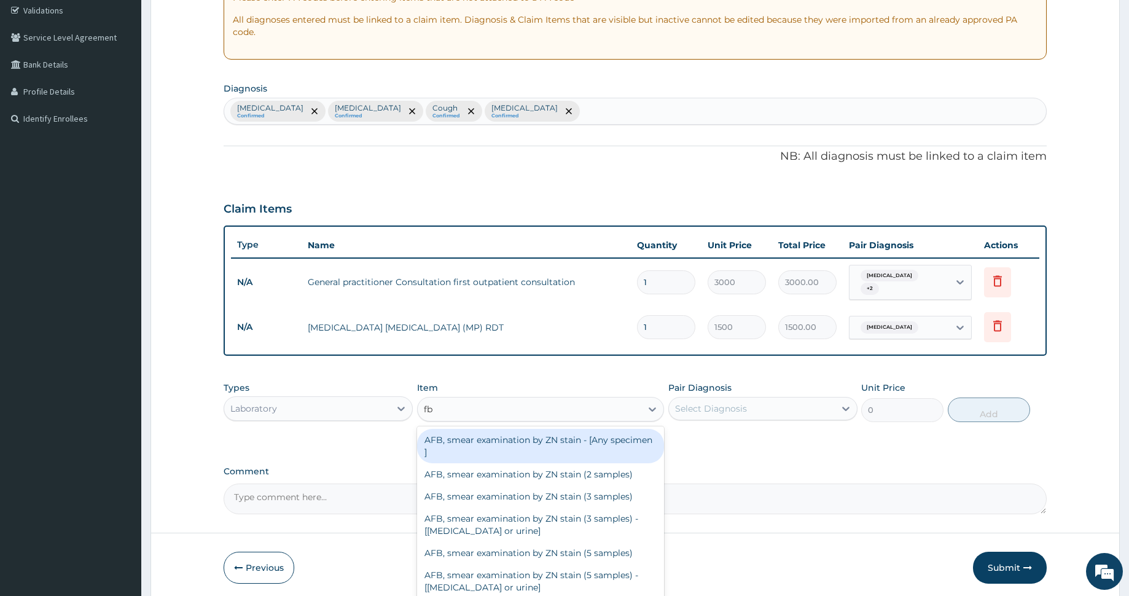
type input "fbc"
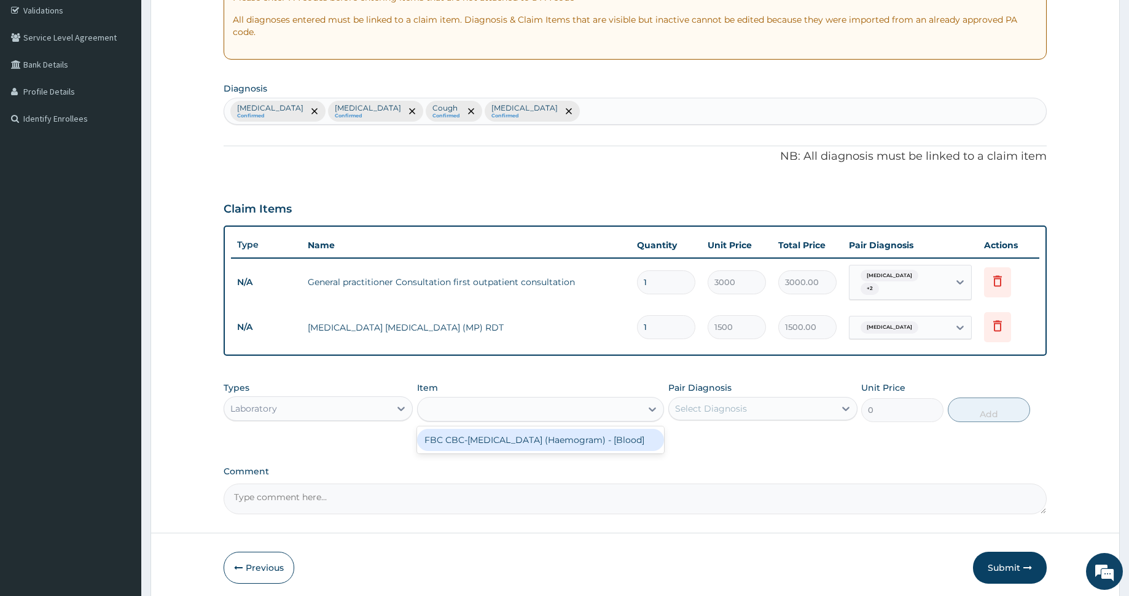
type input "3000"
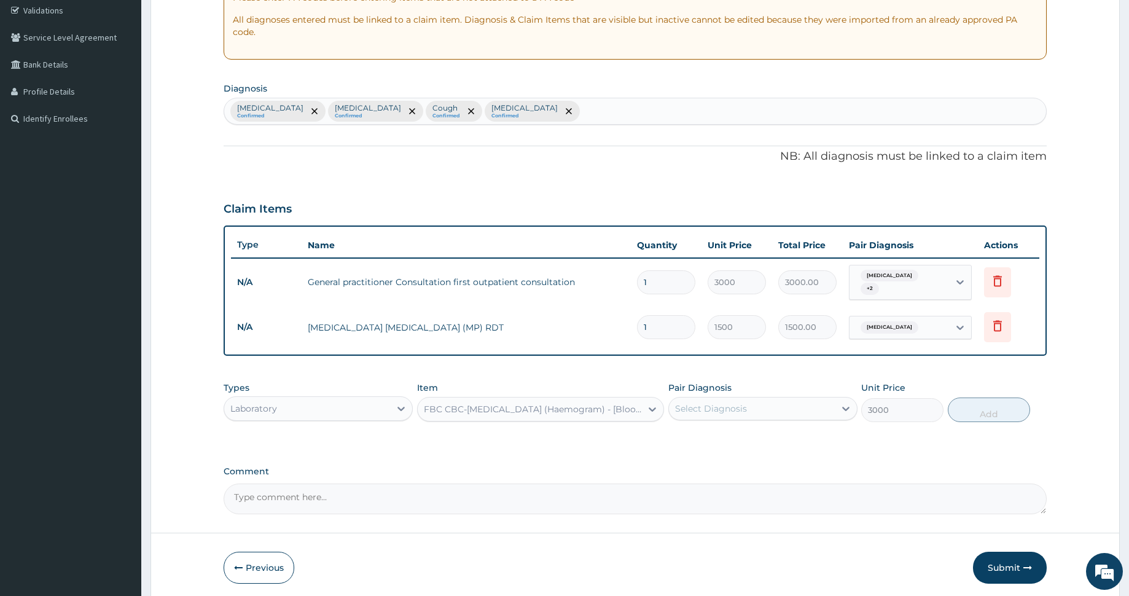
click at [737, 388] on div "Pair Diagnosis Select Diagnosis" at bounding box center [762, 401] width 189 height 41
click at [743, 402] on div "Select Diagnosis" at bounding box center [711, 408] width 72 height 12
click at [786, 506] on div "Typhoid fever" at bounding box center [762, 515] width 189 height 25
checkbox input "true"
click at [991, 408] on button "Add" at bounding box center [989, 409] width 82 height 25
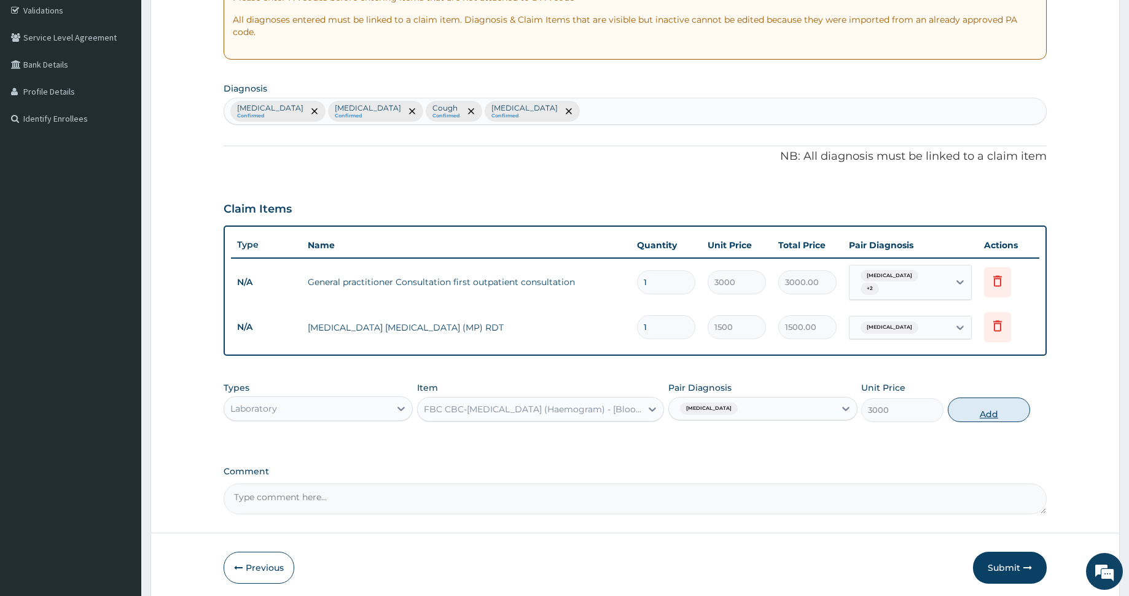
type input "0"
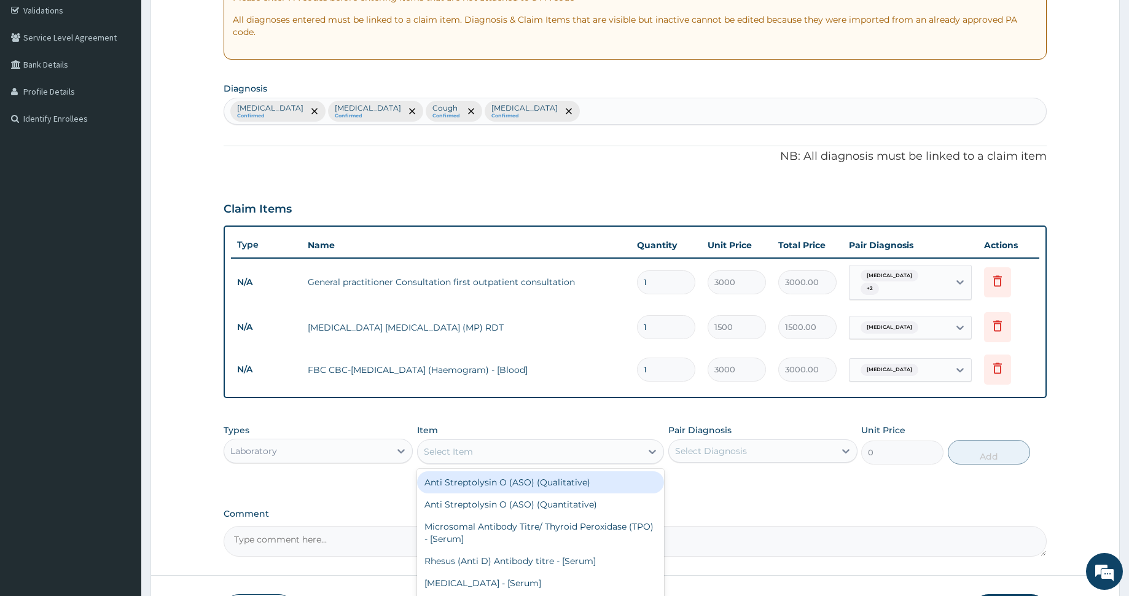
click at [516, 443] on div "Select Item" at bounding box center [530, 452] width 224 height 20
click at [322, 447] on div "Laboratory" at bounding box center [307, 451] width 166 height 20
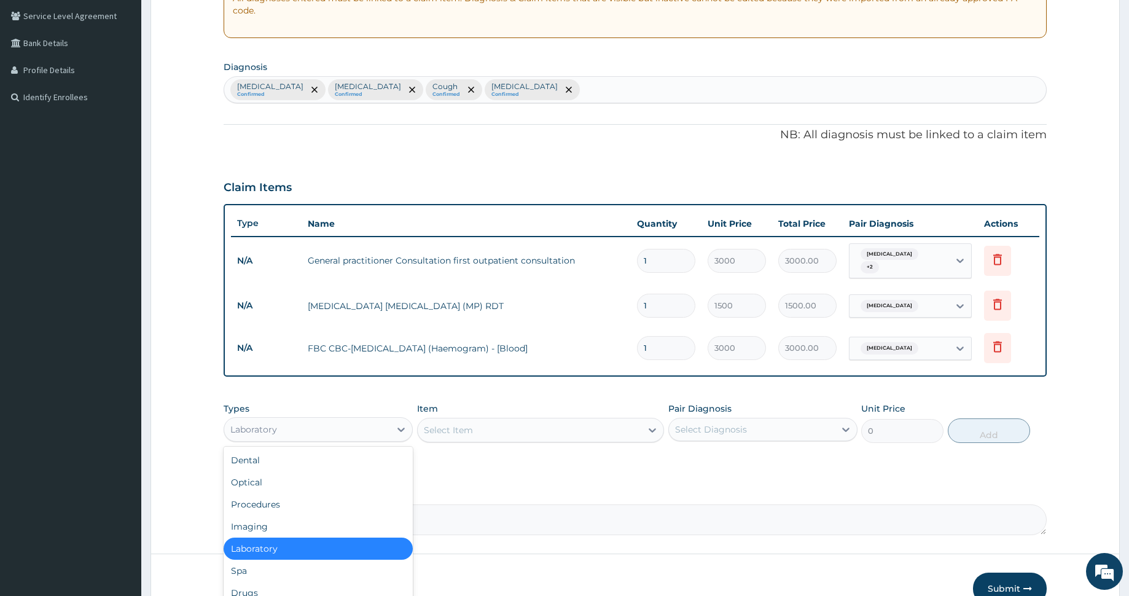
scroll to position [42, 0]
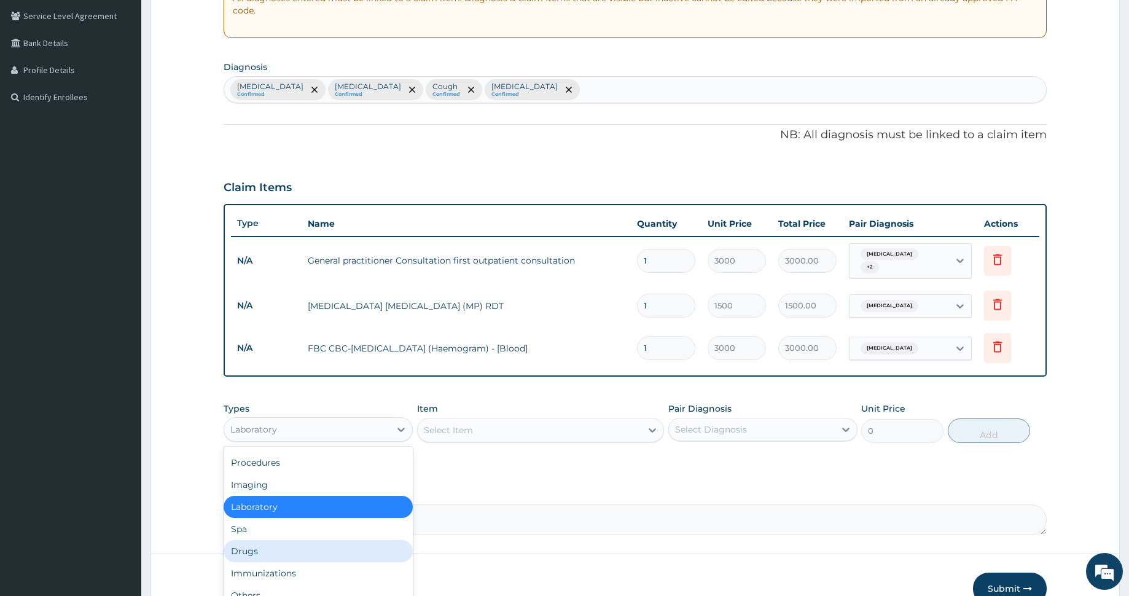
click at [276, 548] on div "Drugs" at bounding box center [318, 551] width 189 height 22
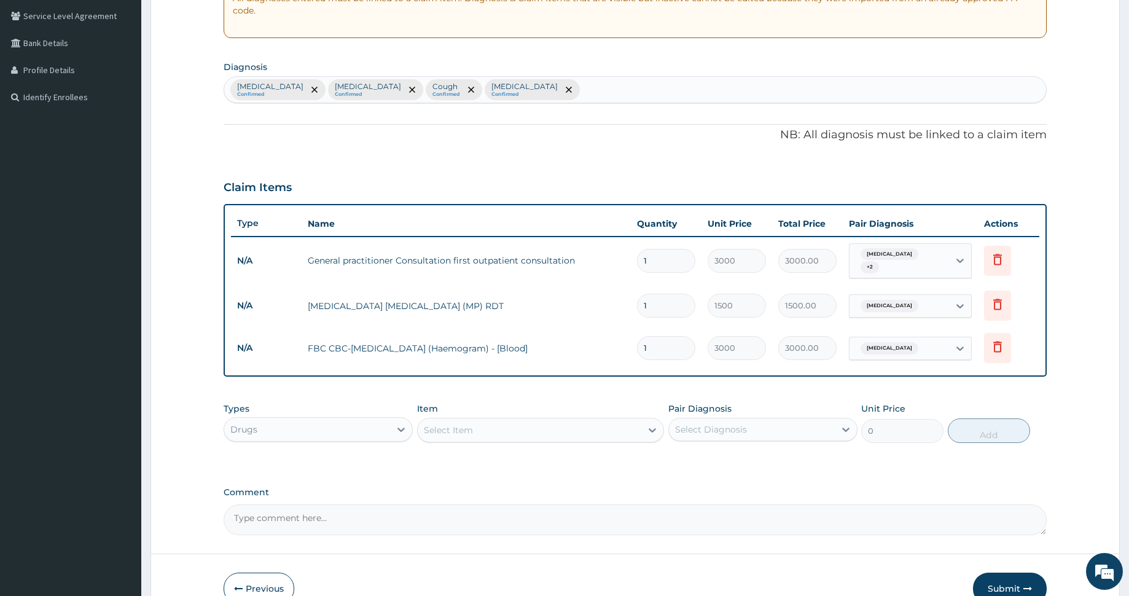
click at [484, 422] on div "Select Item" at bounding box center [530, 430] width 224 height 20
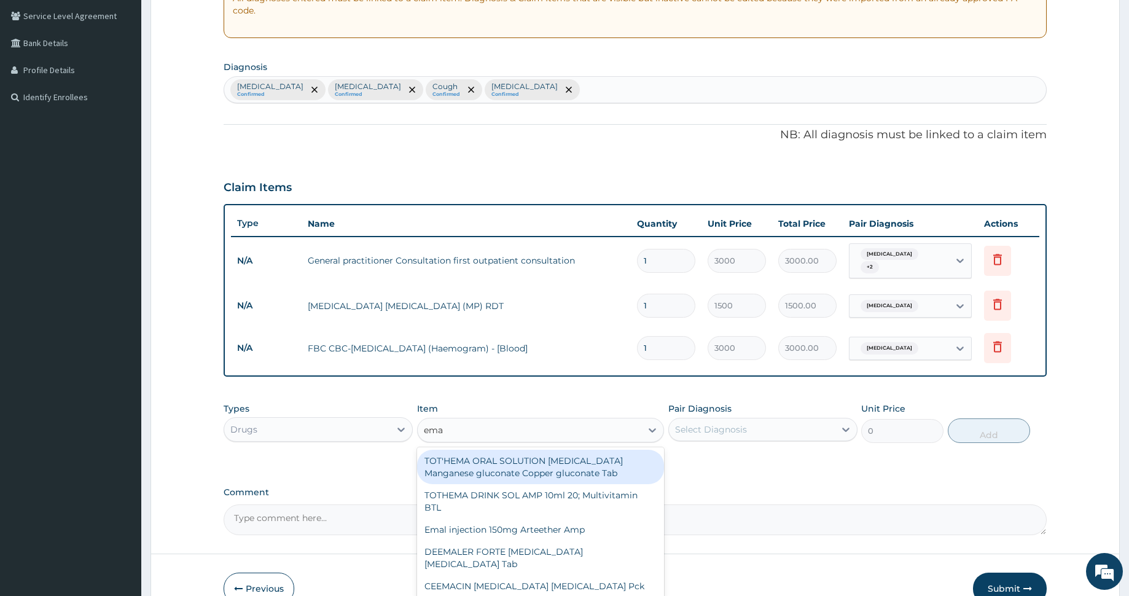
type input "emal"
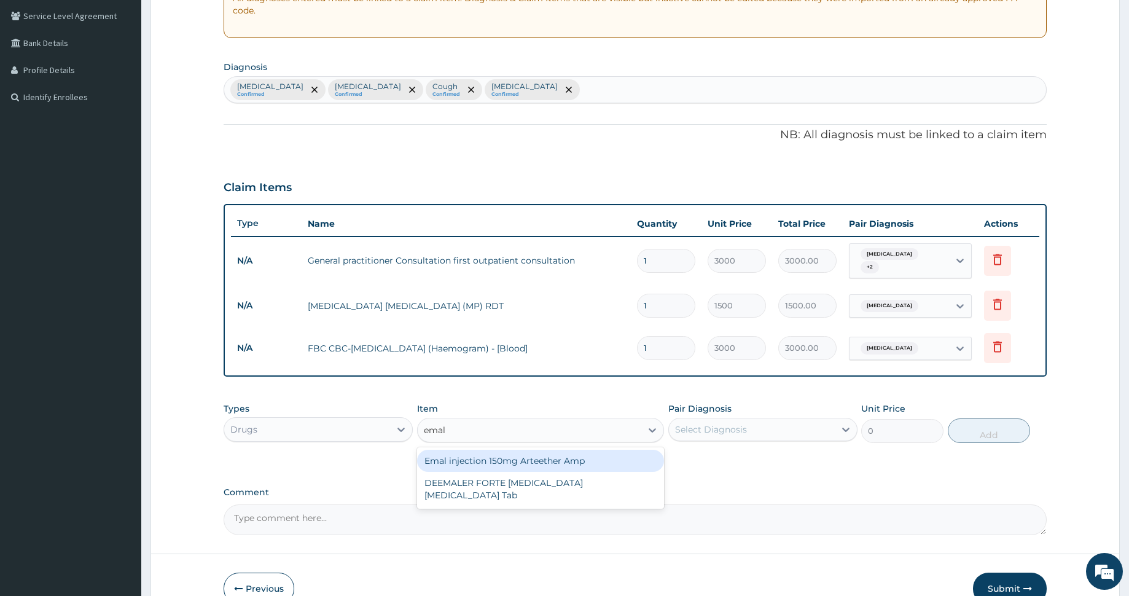
type input "4259.25"
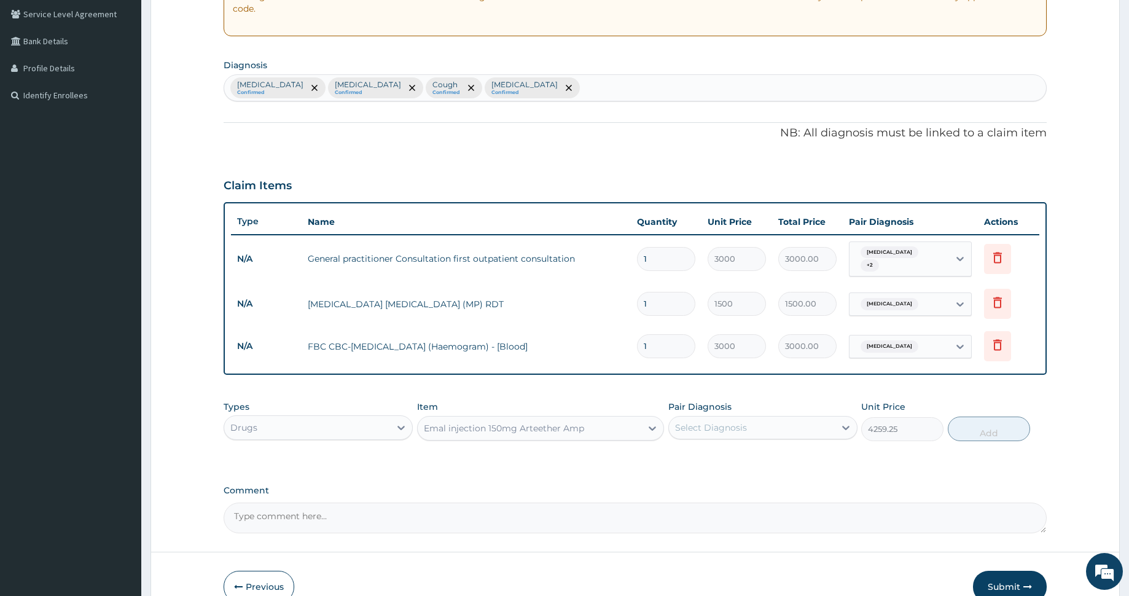
scroll to position [256, 0]
click at [746, 421] on div "Select Diagnosis" at bounding box center [752, 427] width 166 height 20
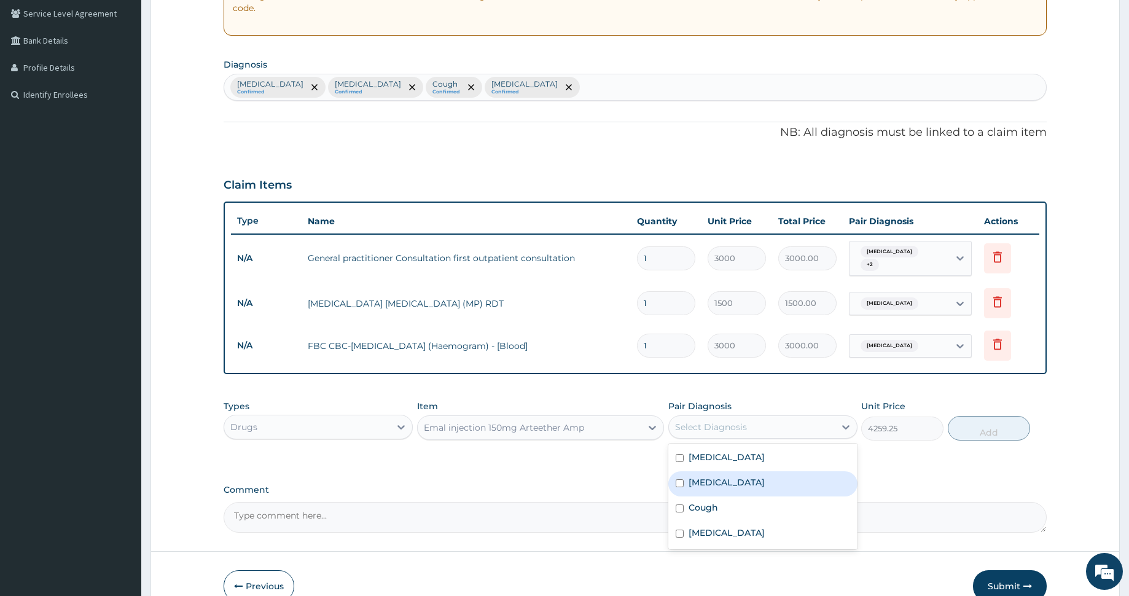
click at [749, 475] on div "Malaria" at bounding box center [762, 483] width 189 height 25
checkbox input "true"
click at [965, 426] on button "Add" at bounding box center [989, 428] width 82 height 25
type input "0"
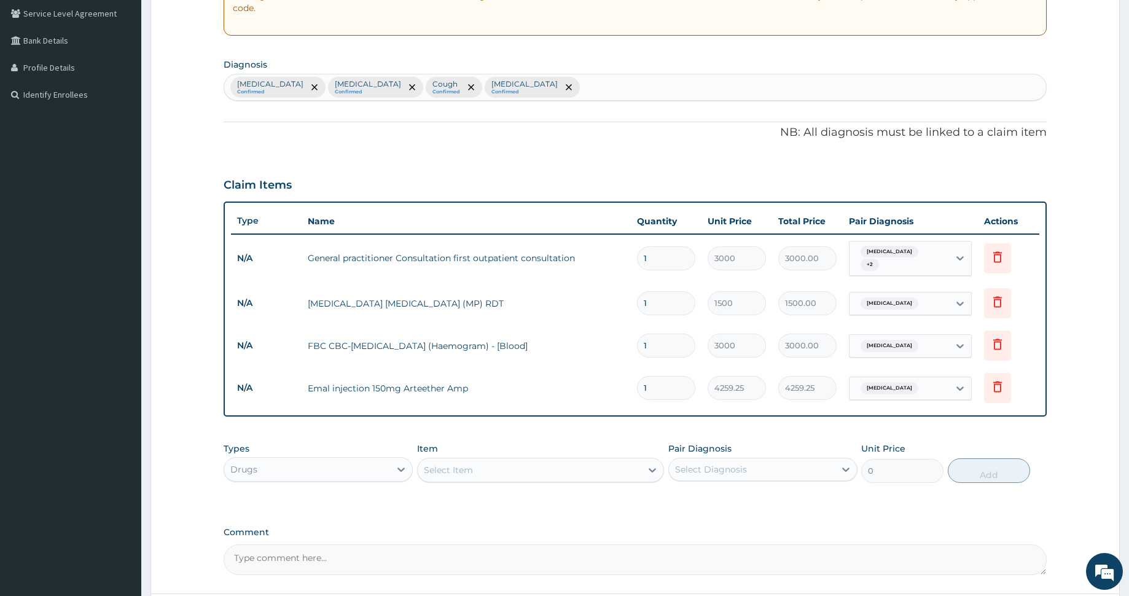
click at [556, 460] on div "Select Item" at bounding box center [530, 470] width 224 height 20
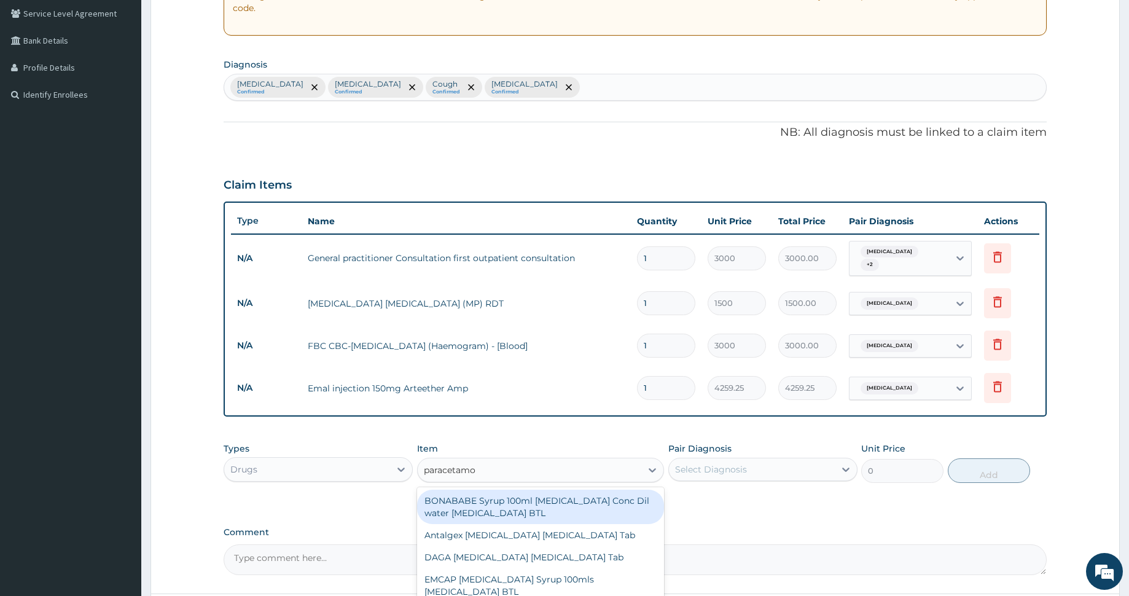
type input "paracetamol"
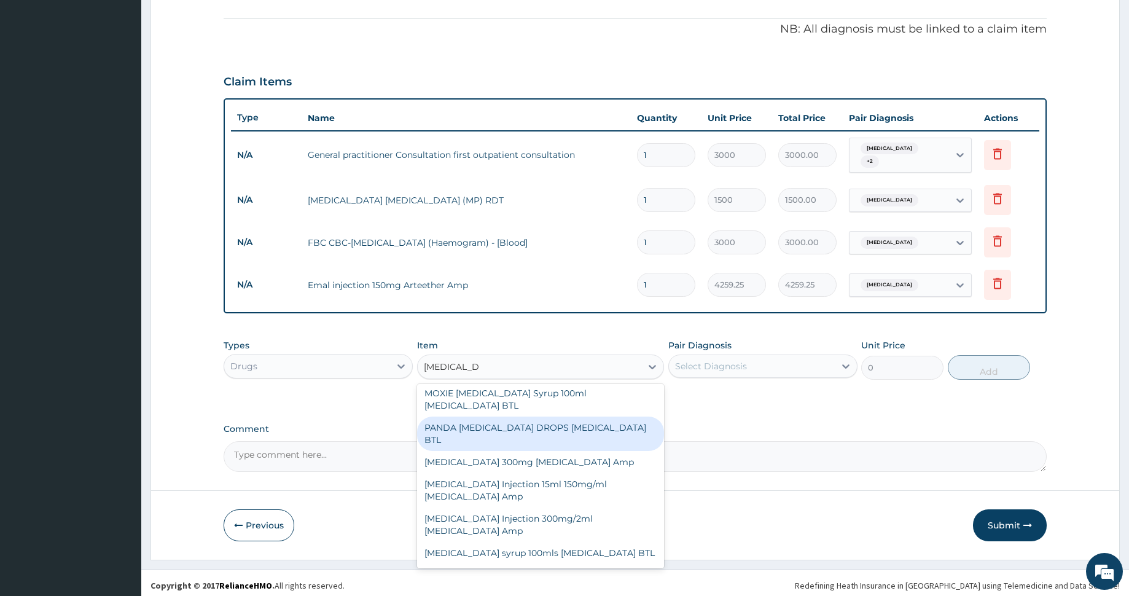
scroll to position [326, 0]
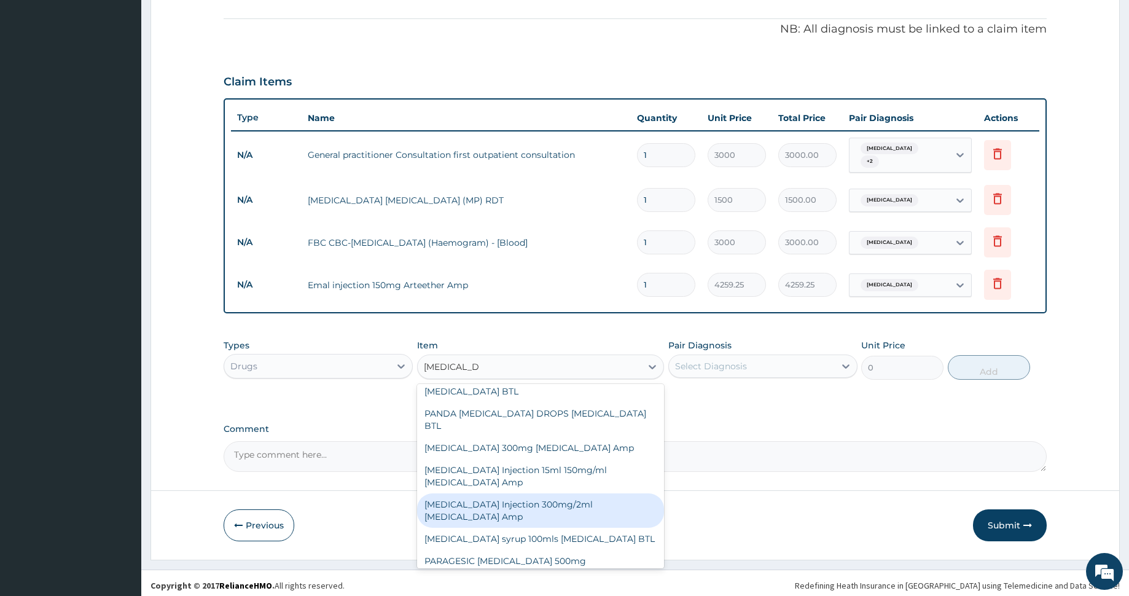
click at [589, 501] on div "PARACETAMOL Injection 300mg/2ml Acetaminophen Amp" at bounding box center [540, 510] width 247 height 34
type input "278.75"
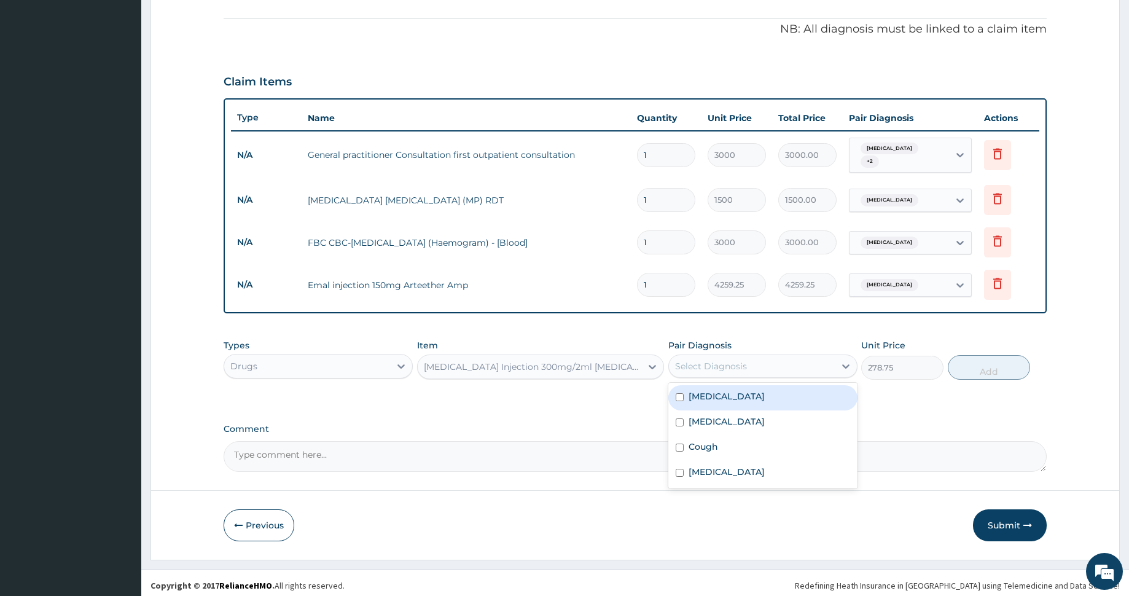
click at [742, 360] on div "Select Diagnosis" at bounding box center [711, 366] width 72 height 12
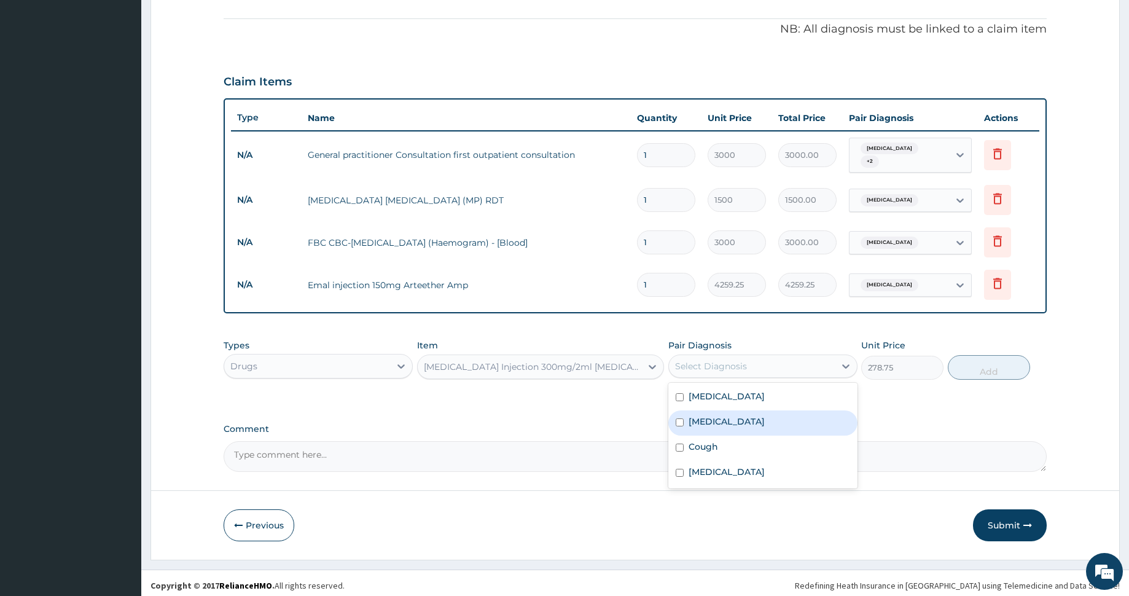
click at [746, 415] on div "Malaria" at bounding box center [762, 422] width 189 height 25
checkbox input "true"
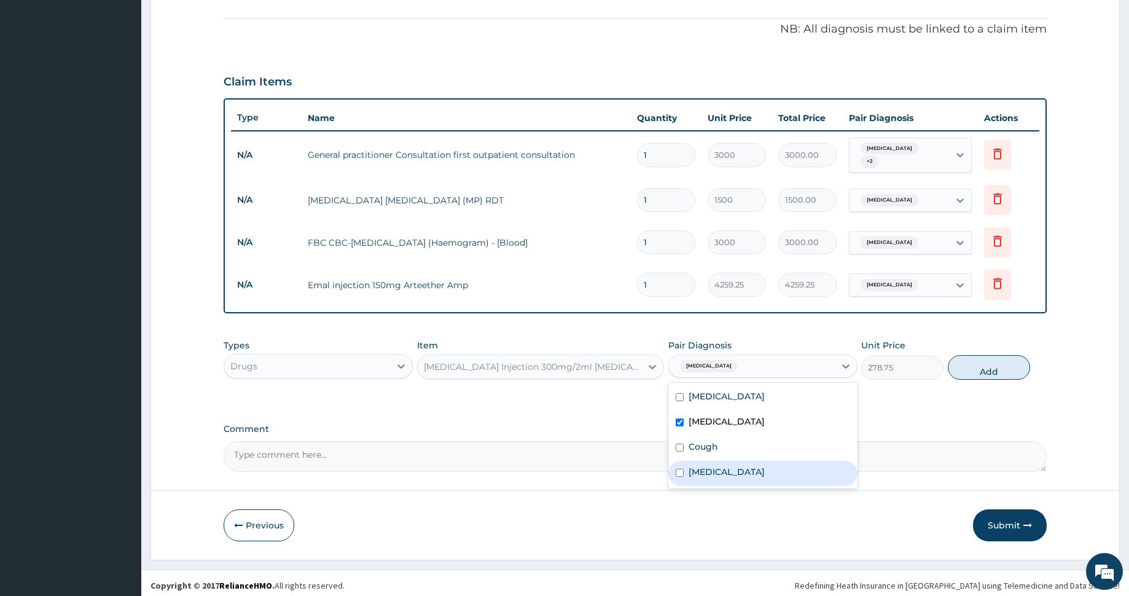
click at [728, 466] on label "Typhoid fever" at bounding box center [727, 472] width 76 height 12
checkbox input "true"
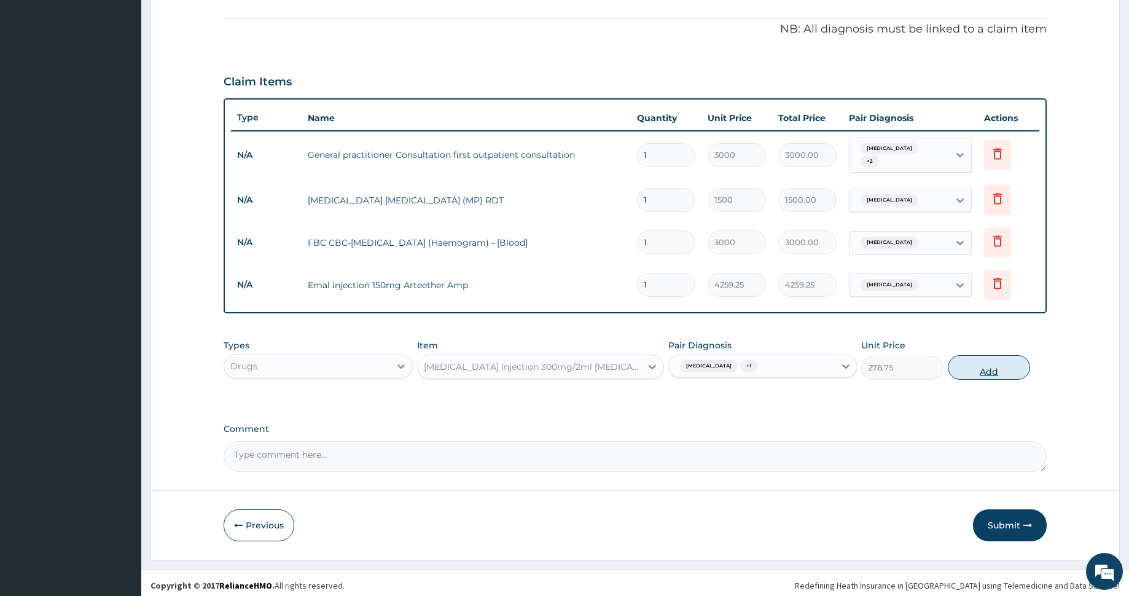
click at [969, 359] on button "Add" at bounding box center [989, 367] width 82 height 25
type input "0"
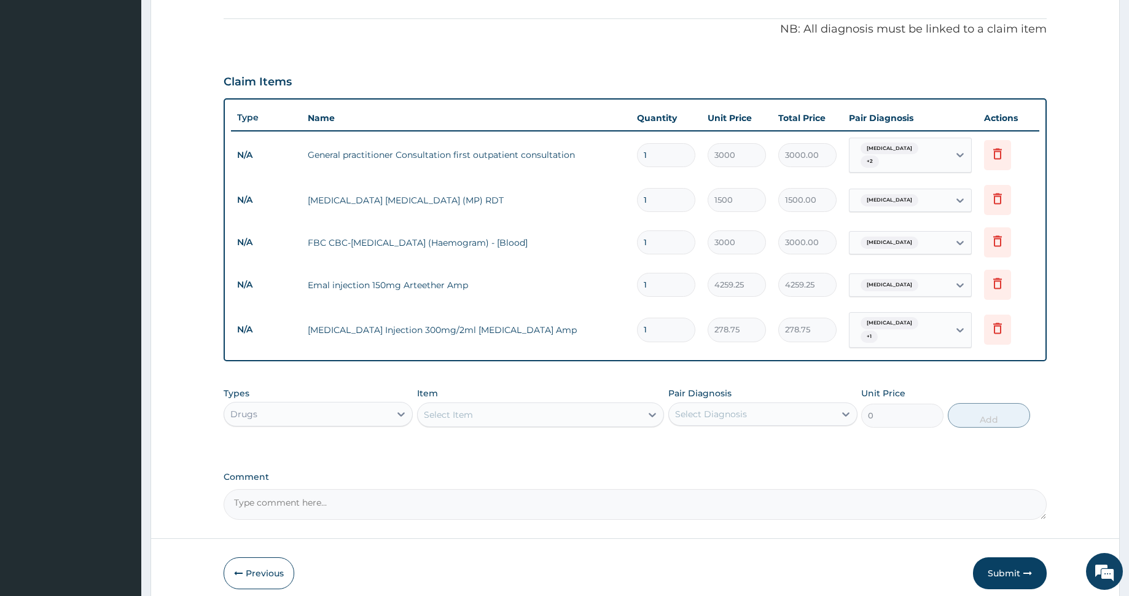
click at [511, 405] on div "Select Item" at bounding box center [530, 415] width 224 height 20
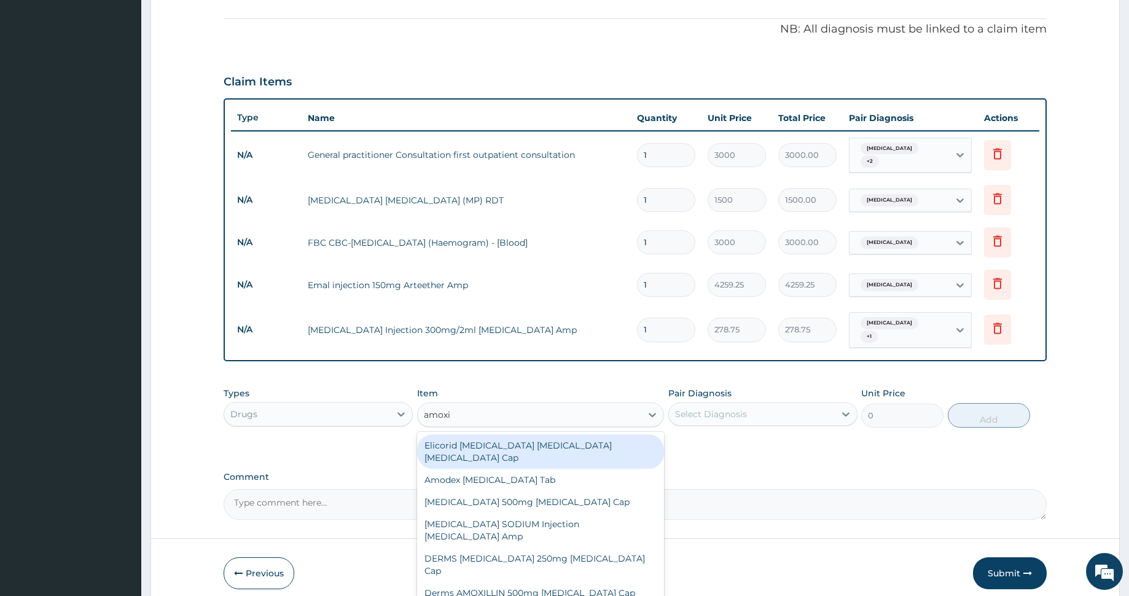
type input "amoxil"
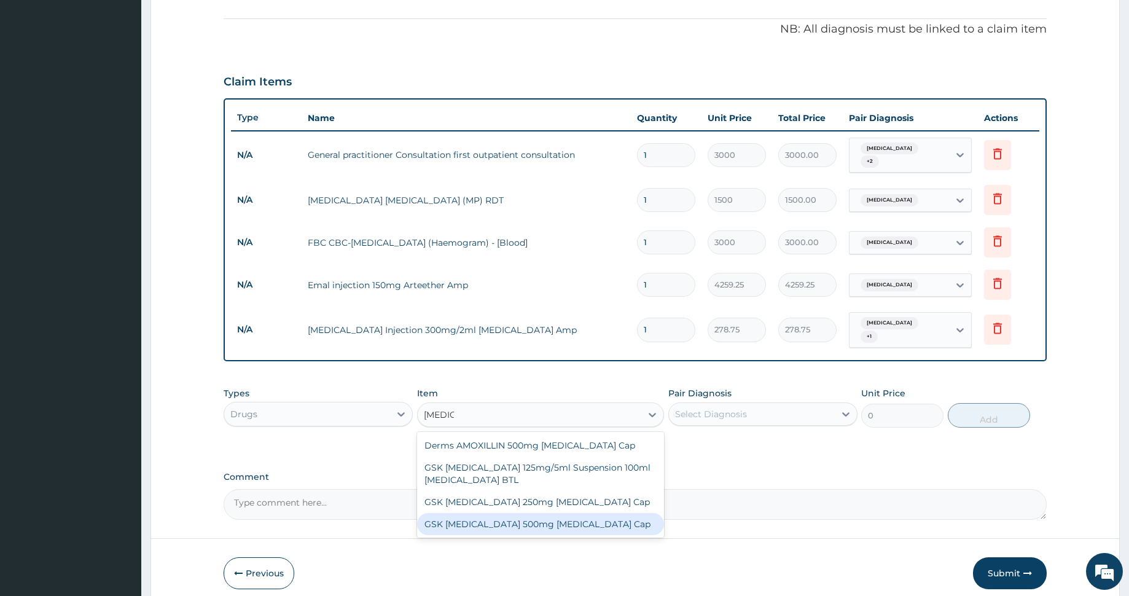
click at [545, 513] on div "GSK AMOXIL 500mg Amoxicillin Cap" at bounding box center [540, 524] width 247 height 22
type input "310.5"
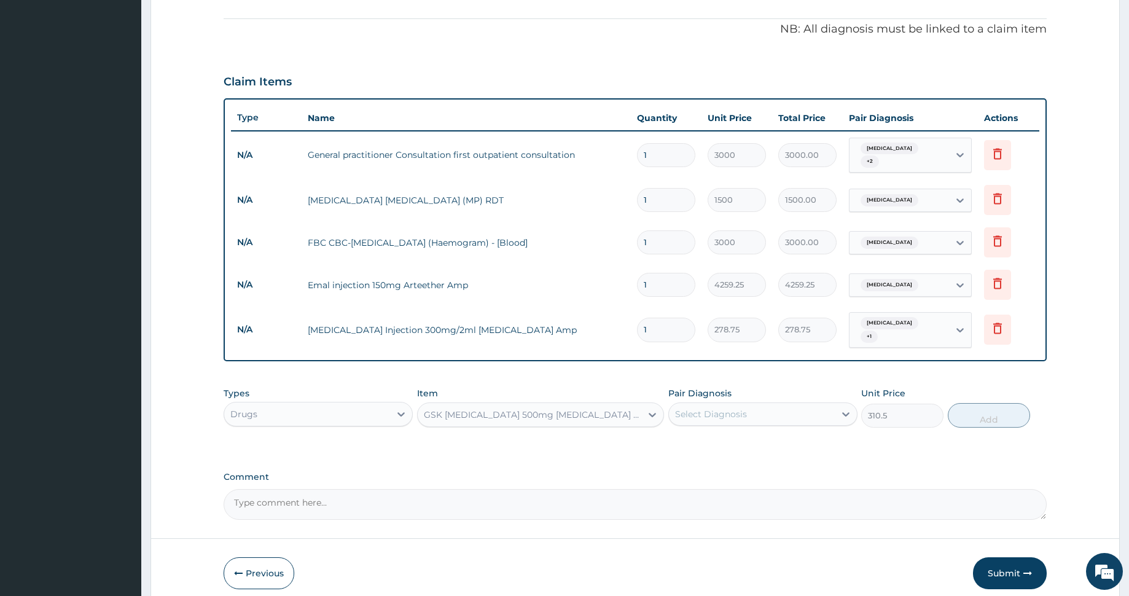
click at [762, 405] on div "Select Diagnosis" at bounding box center [752, 414] width 166 height 20
click at [763, 509] on div "Typhoid fever" at bounding box center [762, 521] width 189 height 25
checkbox input "true"
click at [964, 404] on button "Add" at bounding box center [989, 415] width 82 height 25
type input "0"
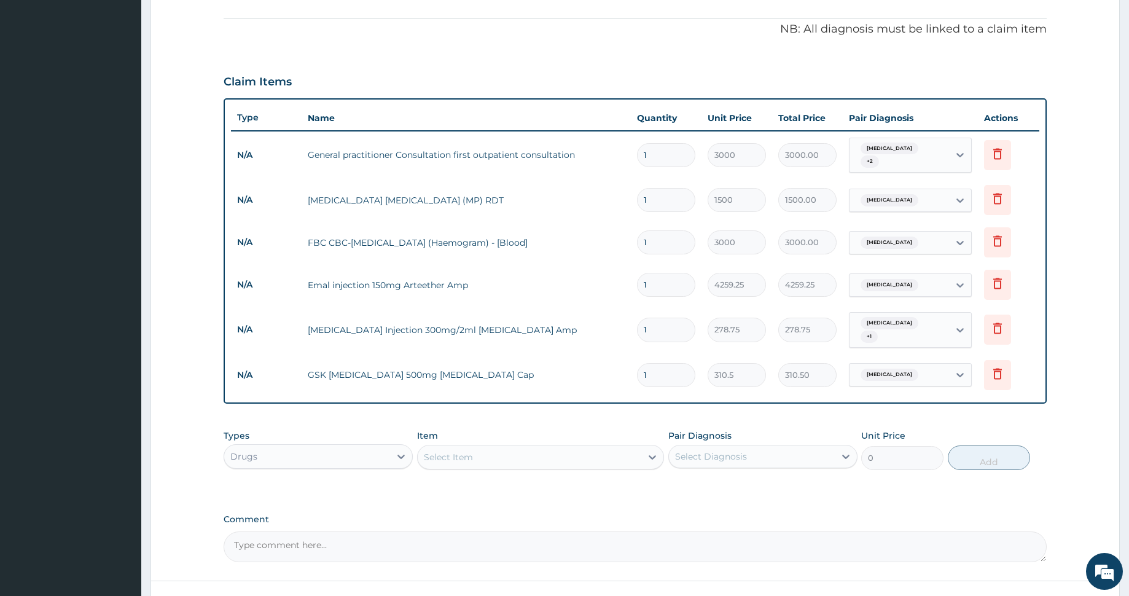
type input "10"
type input "3105.00"
type input "10"
click at [560, 447] on div "Select Item" at bounding box center [530, 457] width 224 height 20
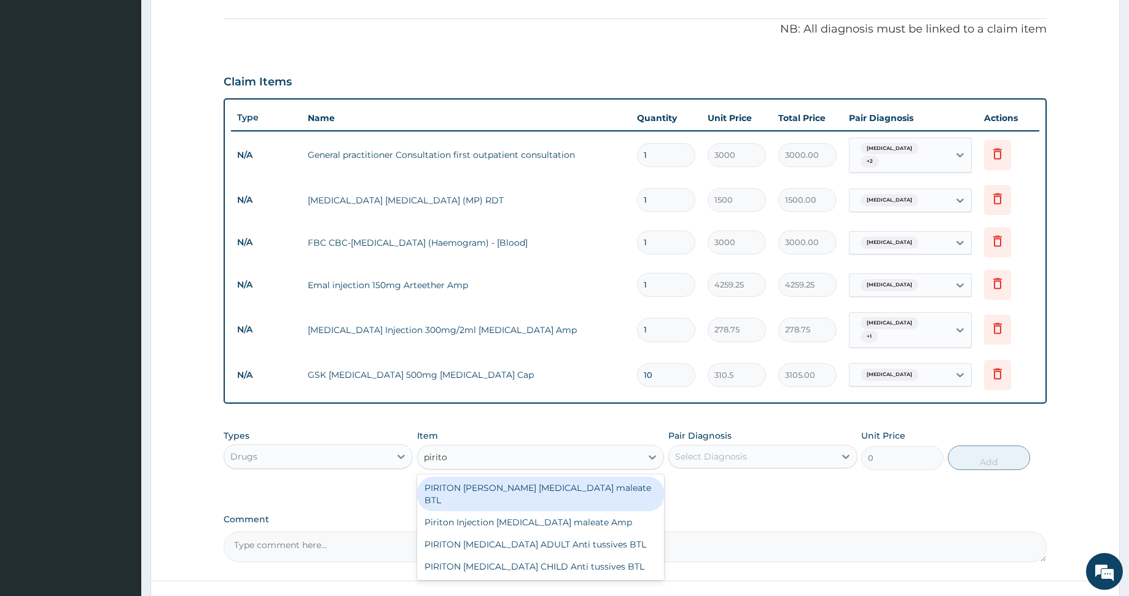
type input "piriton"
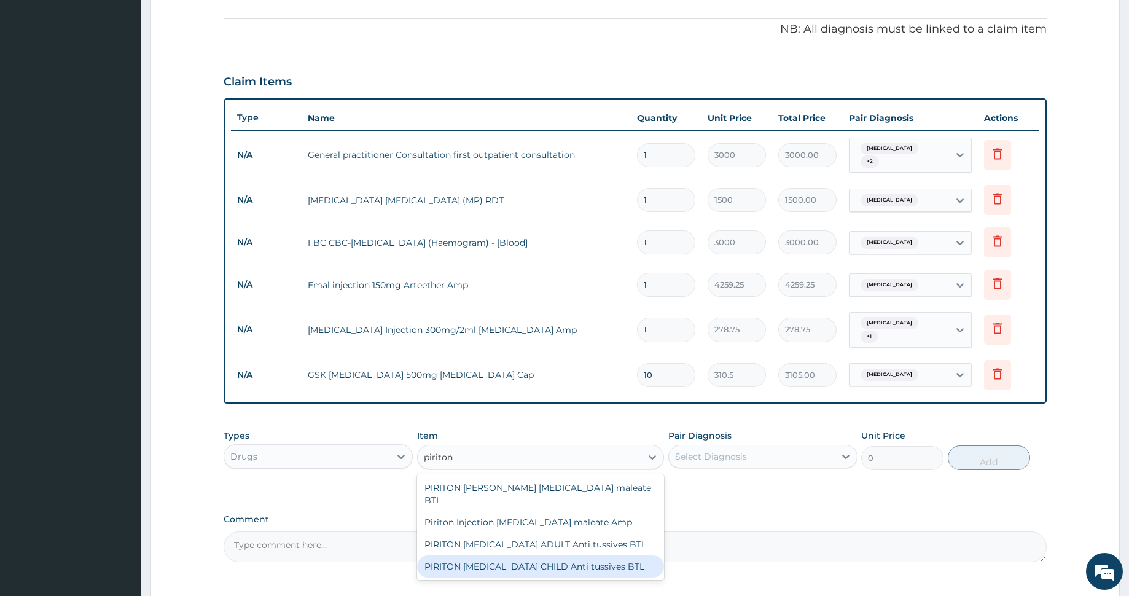
click at [551, 555] on div "PIRITON EXPECTORANT CHILD Anti tussives BTL" at bounding box center [540, 566] width 247 height 22
type input "603.75"
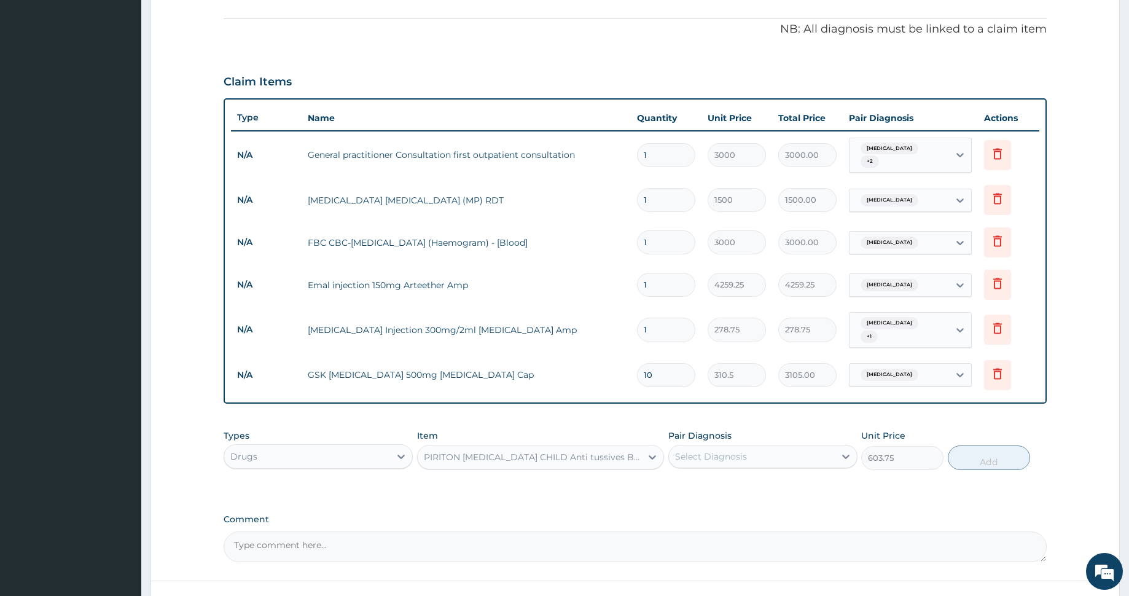
click at [730, 450] on div "Select Diagnosis" at bounding box center [711, 456] width 72 height 12
click at [496, 484] on div "PA Code / Prescription Code Enter Code(Secondary Care Only) Encounter Date 12-0…" at bounding box center [635, 160] width 823 height 803
click at [537, 451] on div "PIRITON EXPECTORANT CHILD Anti tussives BTL" at bounding box center [533, 457] width 219 height 12
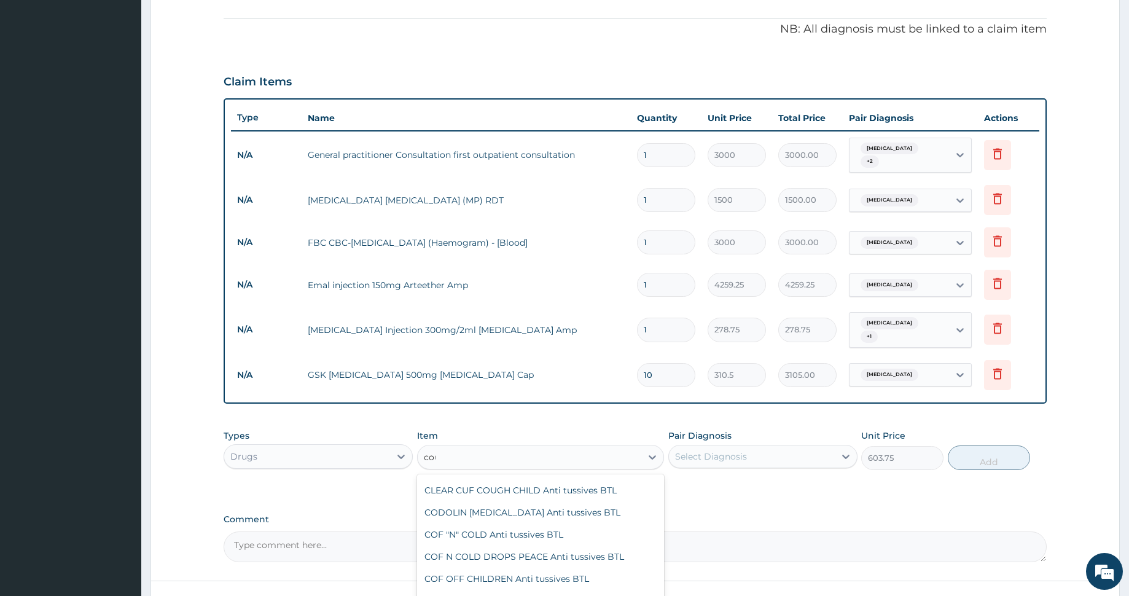
scroll to position [587, 0]
type input "cough"
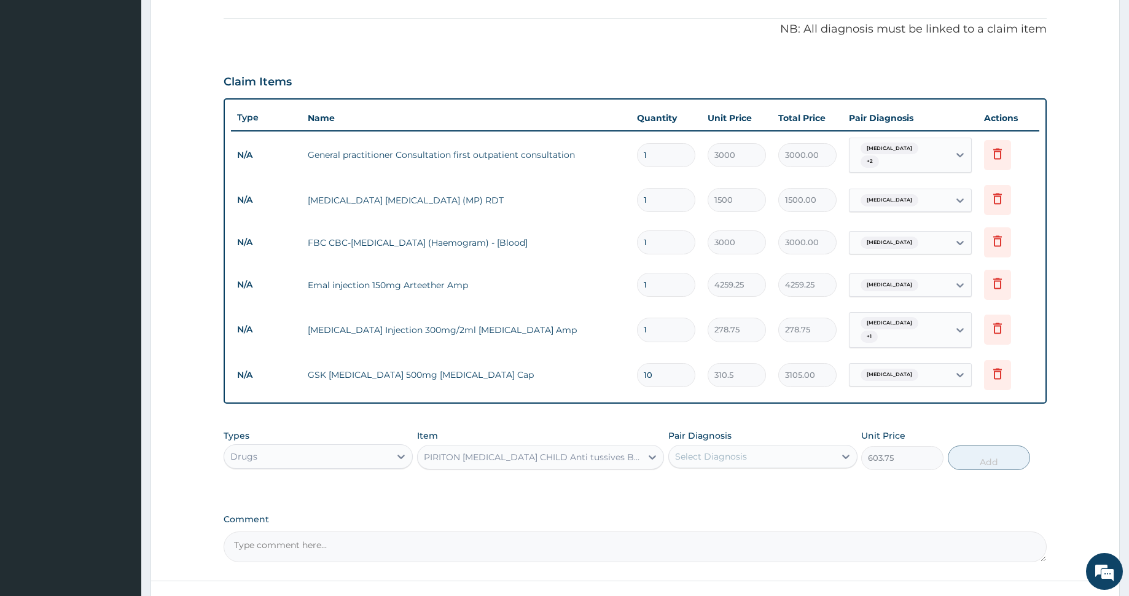
click at [517, 447] on div "PIRITON EXPECTORANT CHILD Anti tussives BTL" at bounding box center [530, 457] width 224 height 20
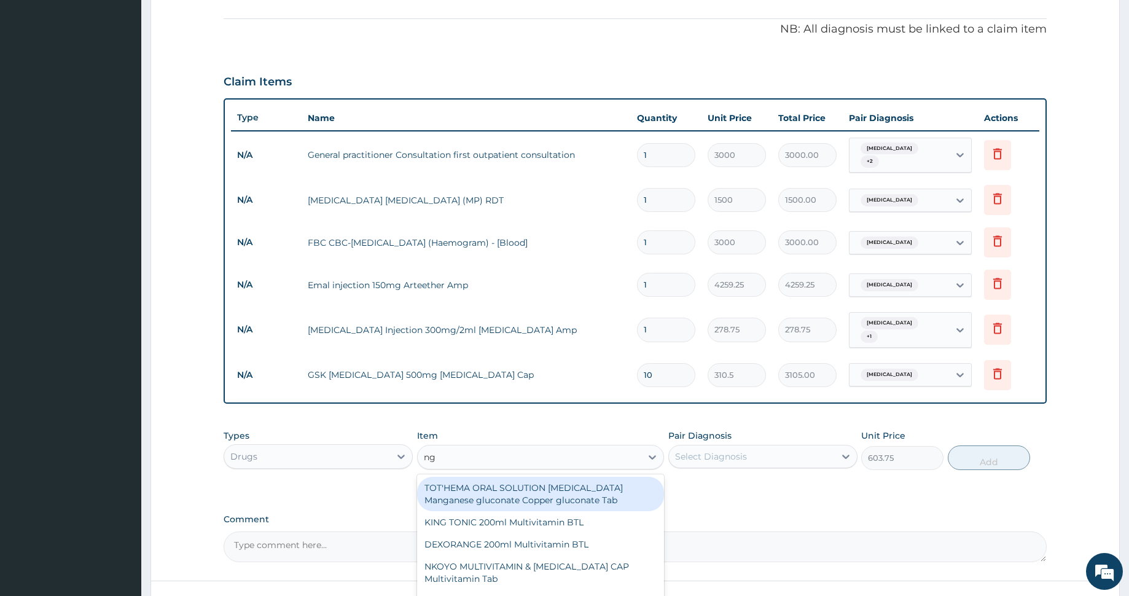
type input "ngc"
click at [544, 485] on div "NGC CHILDREN COUGH Syrup 100ml Anti tussives BTL" at bounding box center [540, 494] width 247 height 34
type input "517.5"
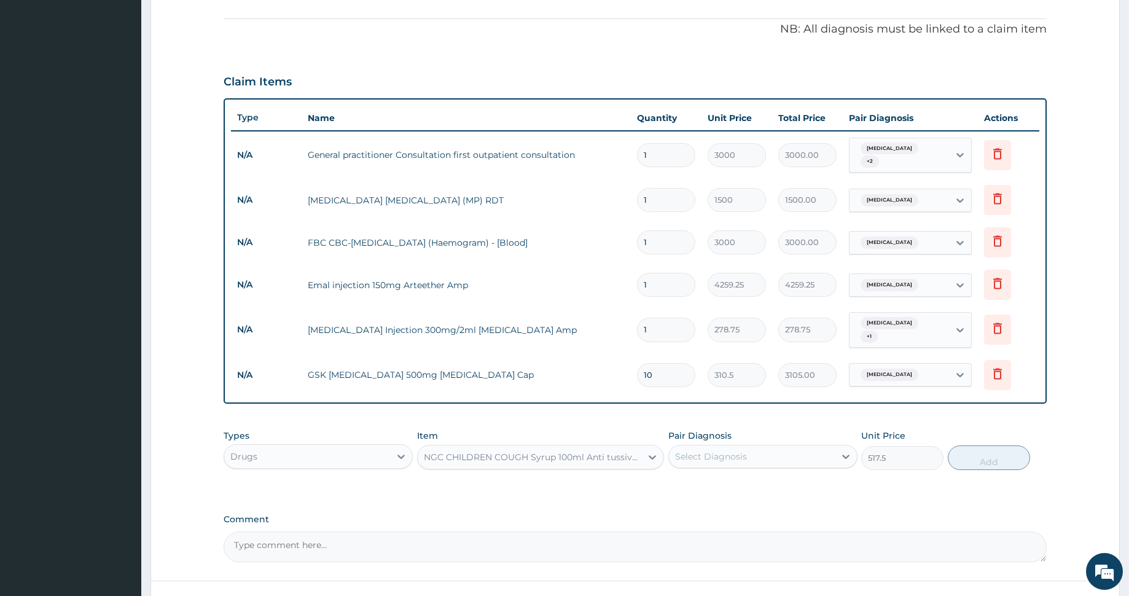
click at [563, 451] on div "NGC CHILDREN COUGH Syrup 100ml Anti tussives BTL" at bounding box center [533, 457] width 219 height 12
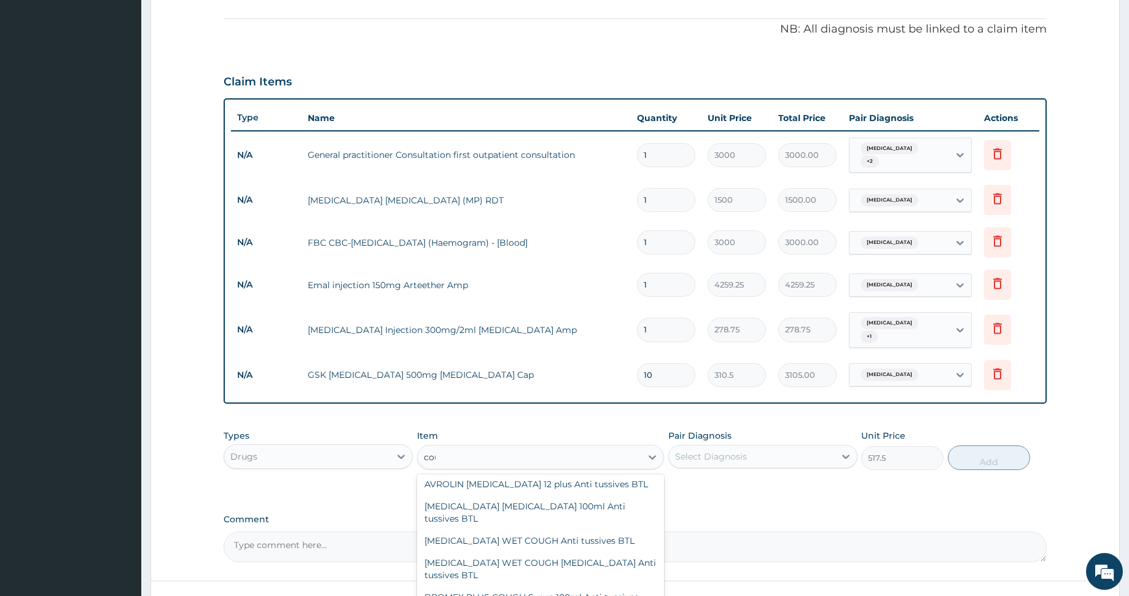
scroll to position [446, 0]
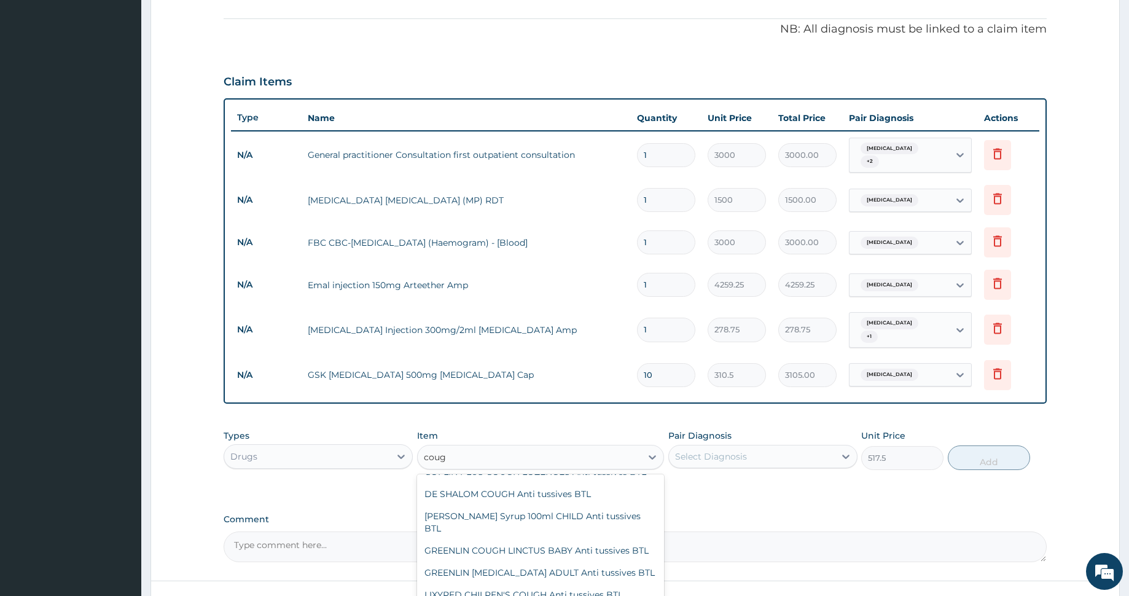
type input "cough"
click at [502, 539] on div "GREENLIN COUGH LINCTUS BABY Anti tussives BTL" at bounding box center [540, 550] width 247 height 22
type input "948.75"
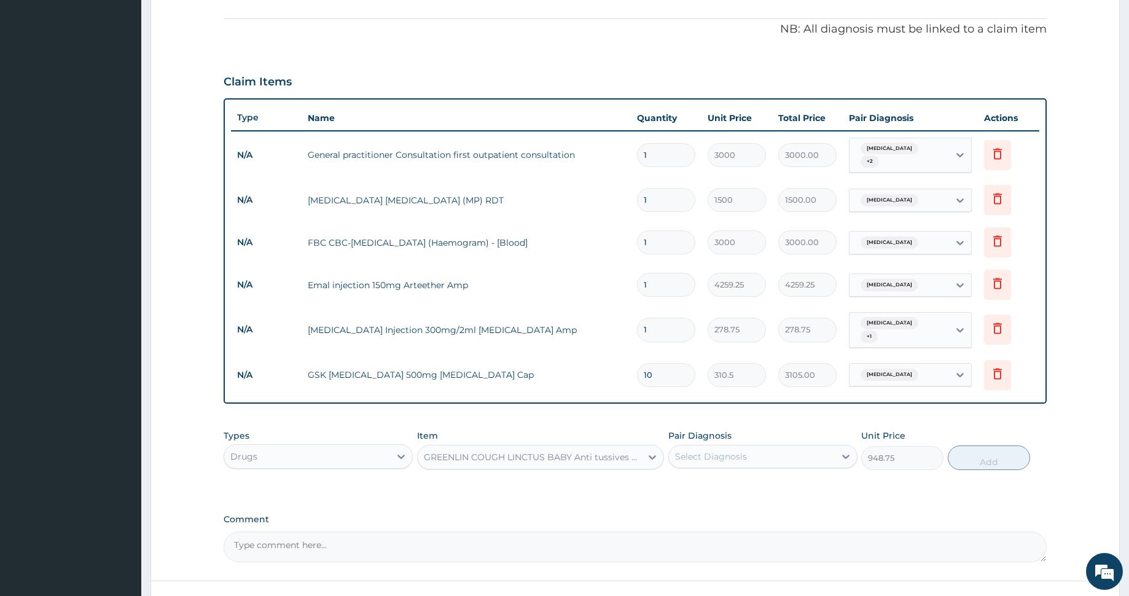
click at [561, 451] on div "GREENLIN COUGH LINCTUS BABY Anti tussives BTL" at bounding box center [533, 457] width 219 height 12
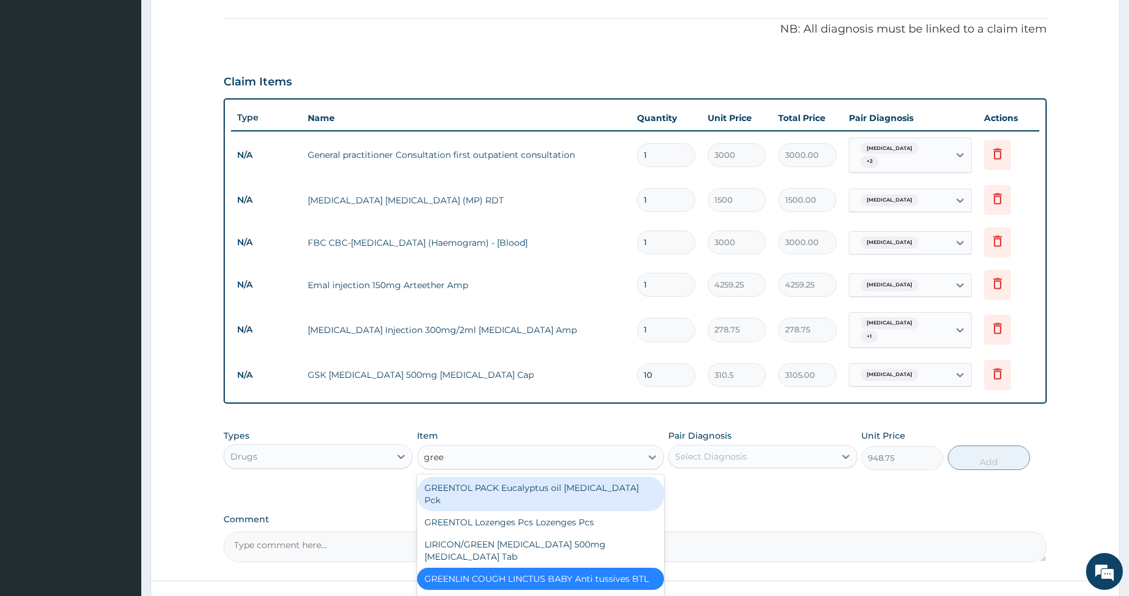
scroll to position [0, 0]
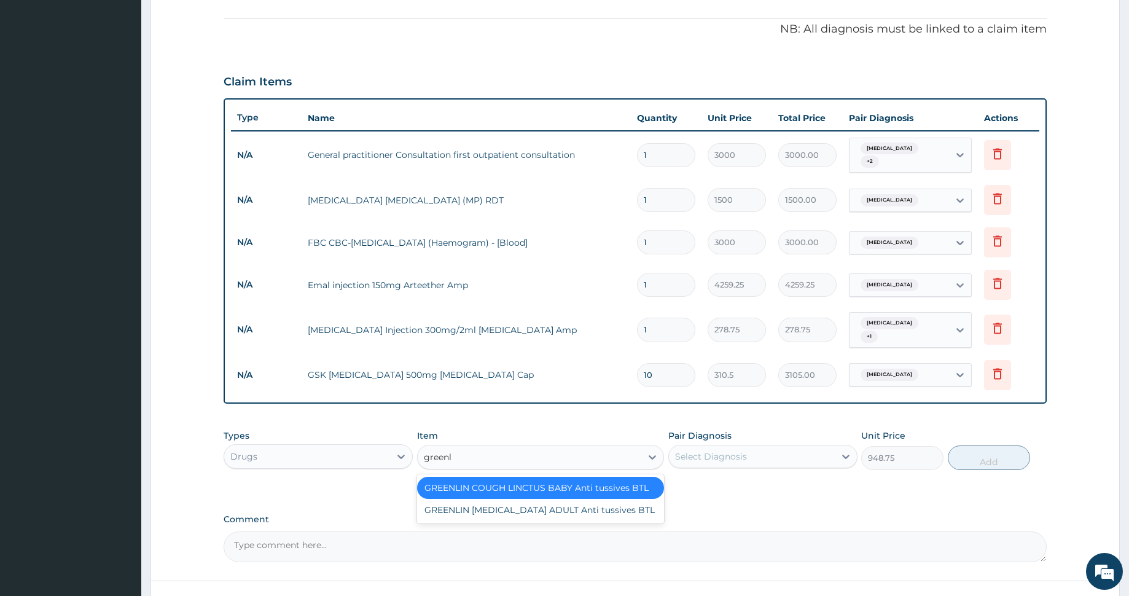
type input "greenli"
type input "966"
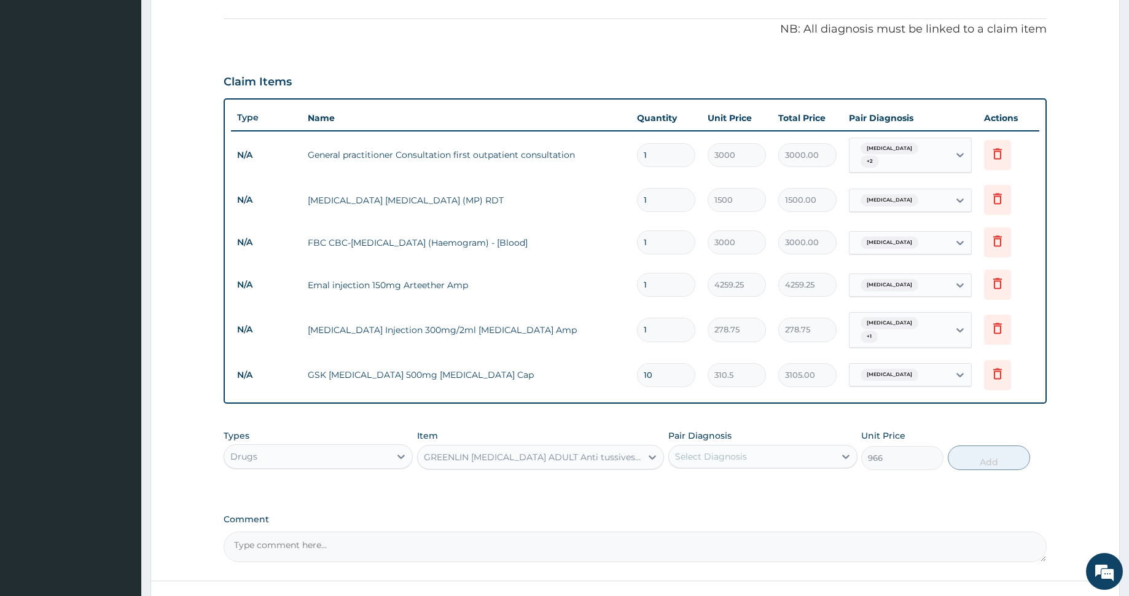
click at [490, 451] on div "GREENLIN DRY COUGH ADULT Anti tussives BTL" at bounding box center [533, 457] width 219 height 12
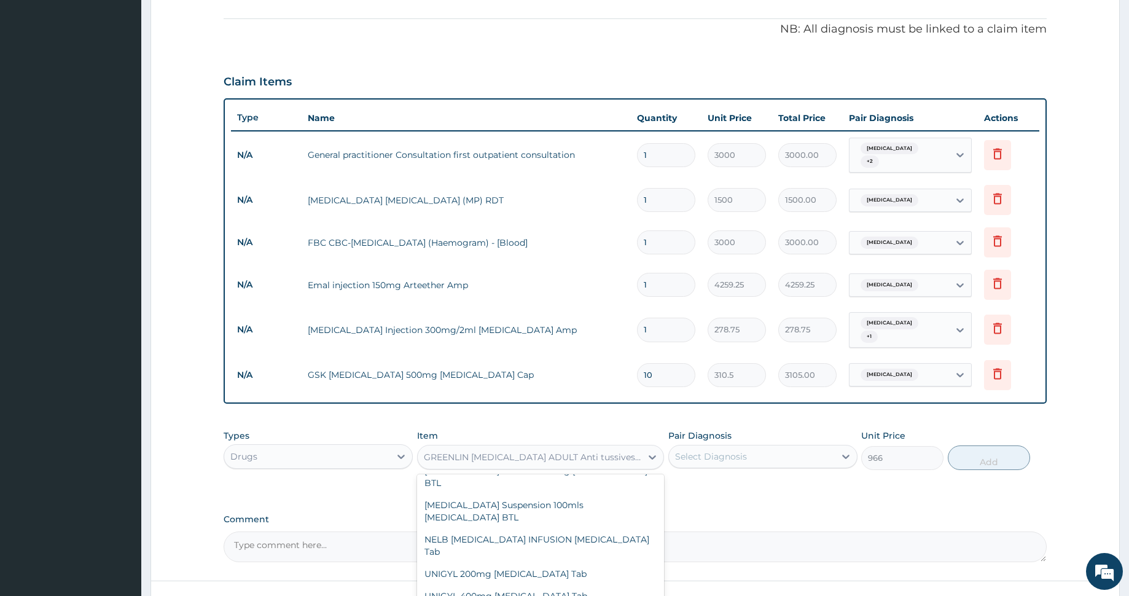
scroll to position [34975, 0]
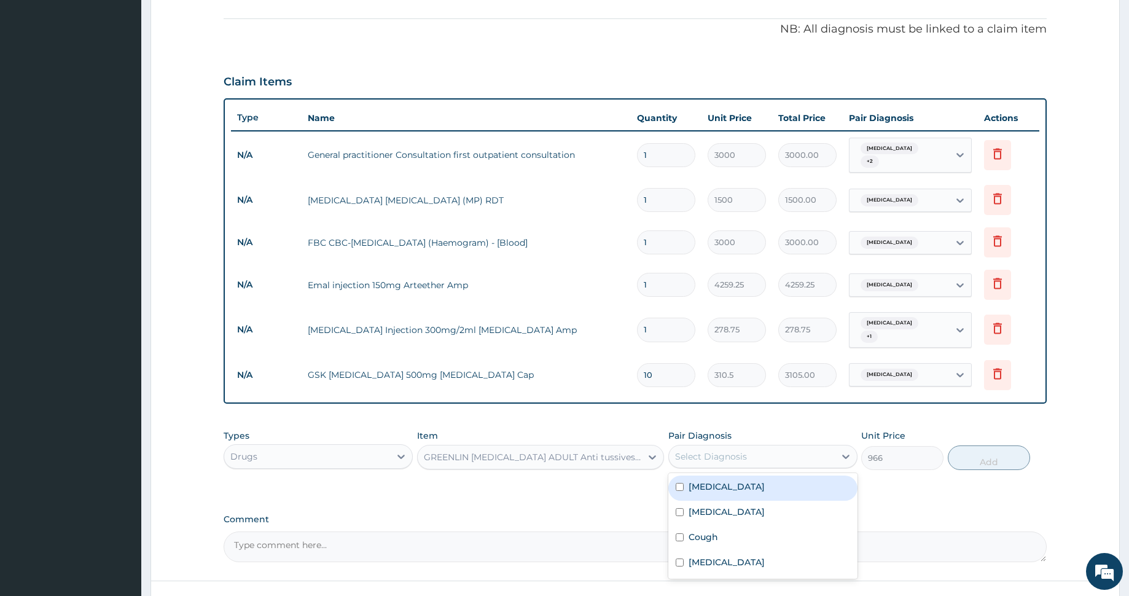
click at [736, 450] on div "Select Diagnosis" at bounding box center [711, 456] width 72 height 12
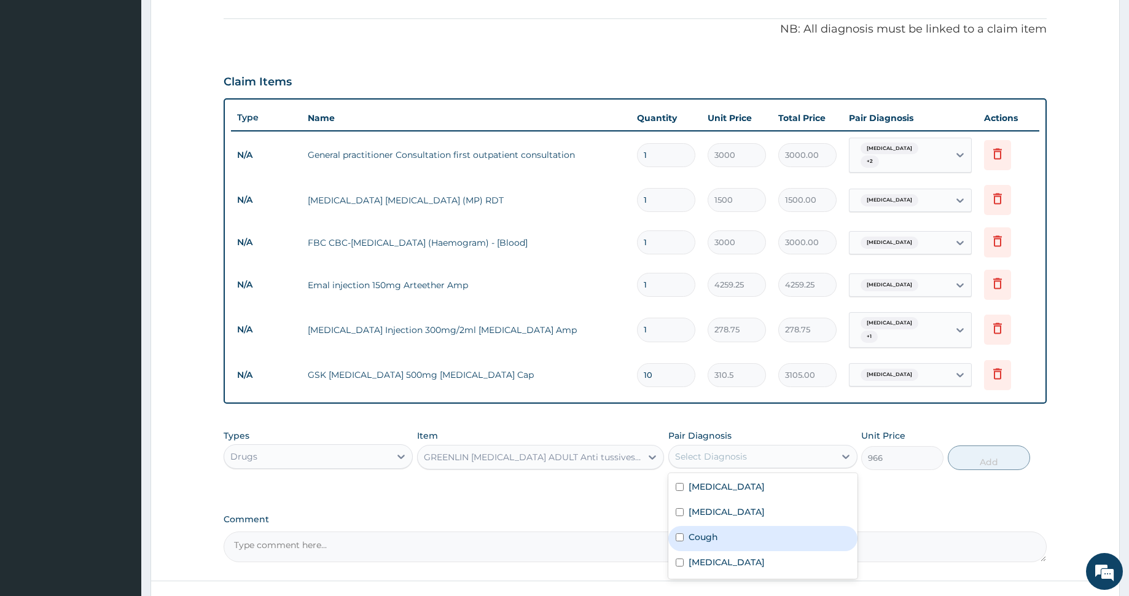
click at [724, 526] on div "Cough" at bounding box center [762, 538] width 189 height 25
checkbox input "true"
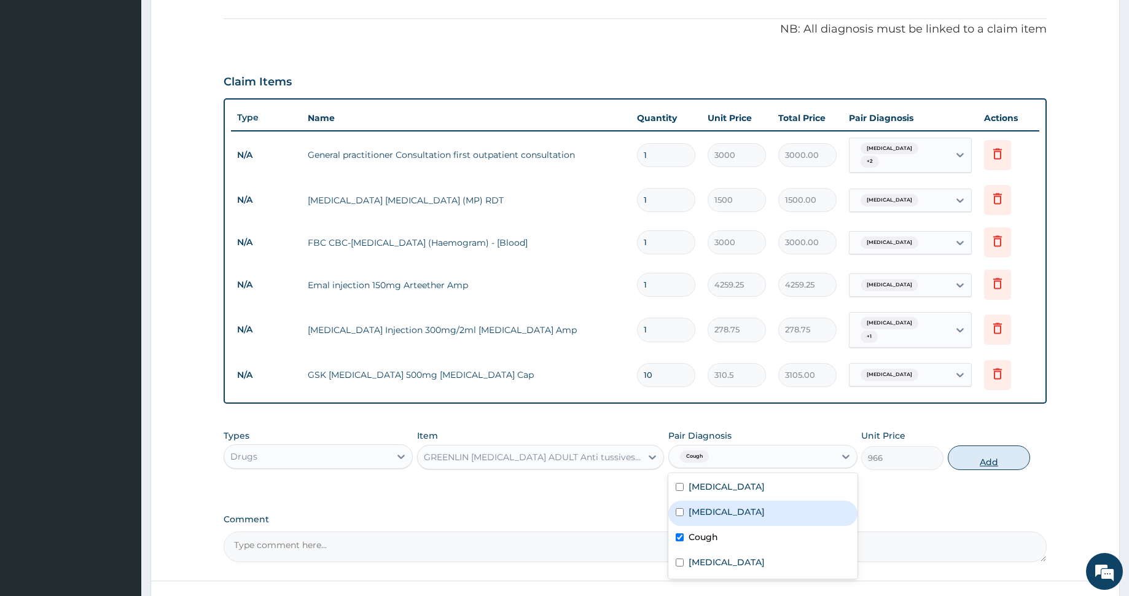
click at [962, 447] on button "Add" at bounding box center [989, 457] width 82 height 25
type input "0"
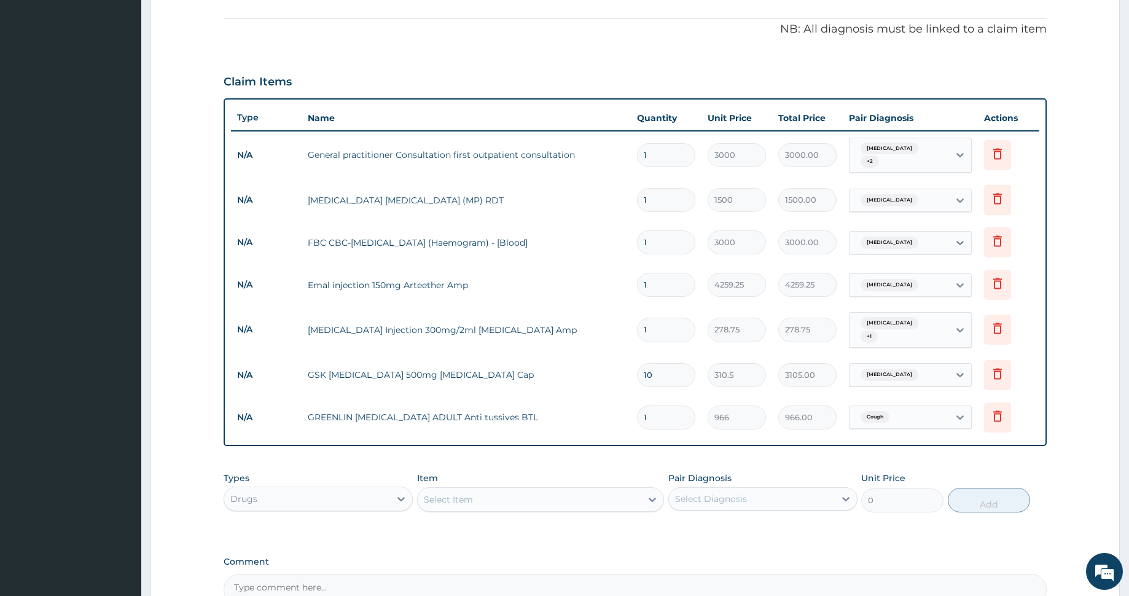
click at [528, 490] on div "Select Item" at bounding box center [530, 500] width 224 height 20
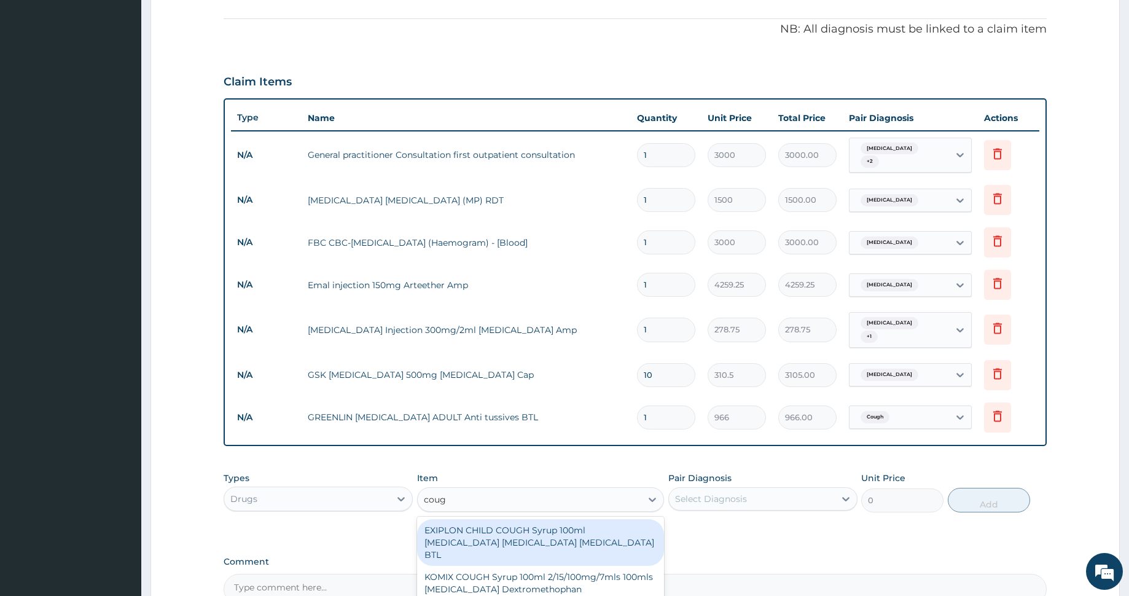
type input "cough"
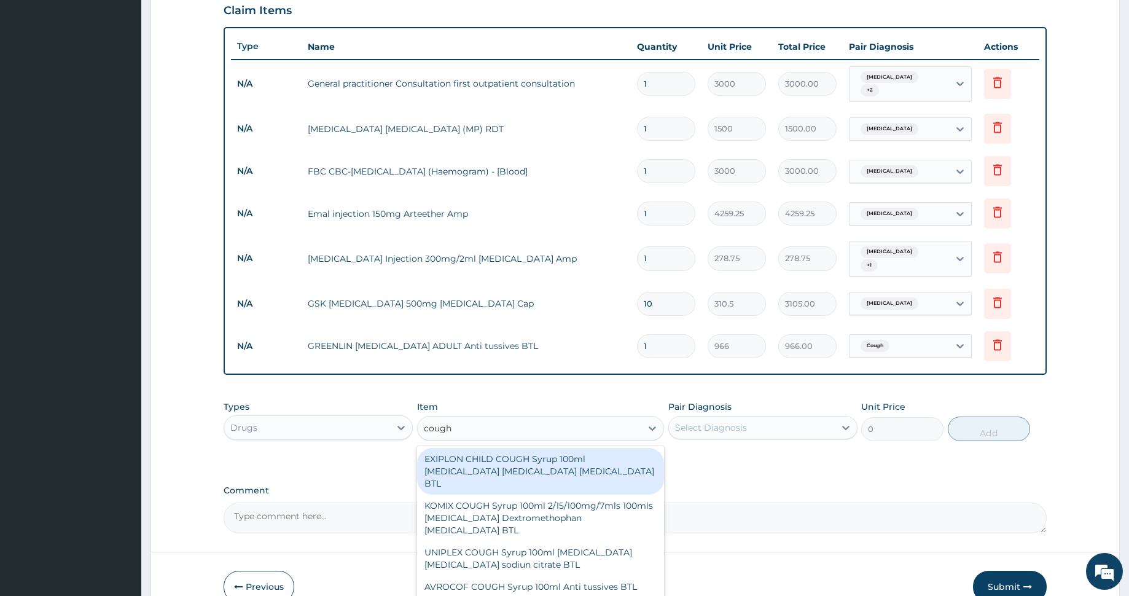
scroll to position [486, 0]
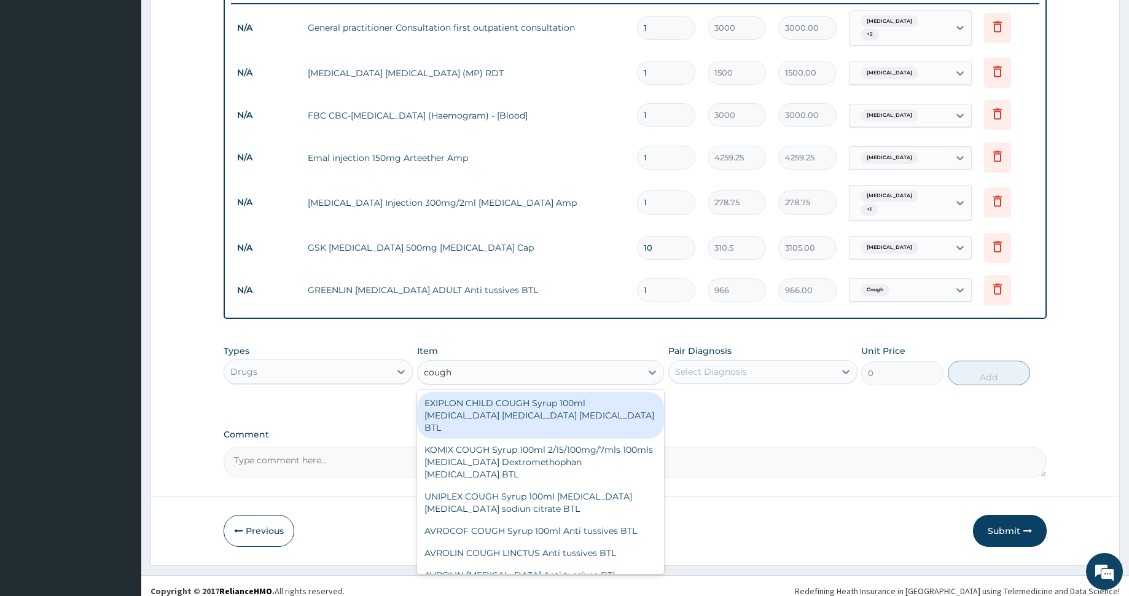
click at [487, 400] on div "EXIPLON CHILD COUGH Syrup 100ml Ammonium chloride Diphenhydramine Sodium Citrat…" at bounding box center [540, 415] width 247 height 47
type input "517.5"
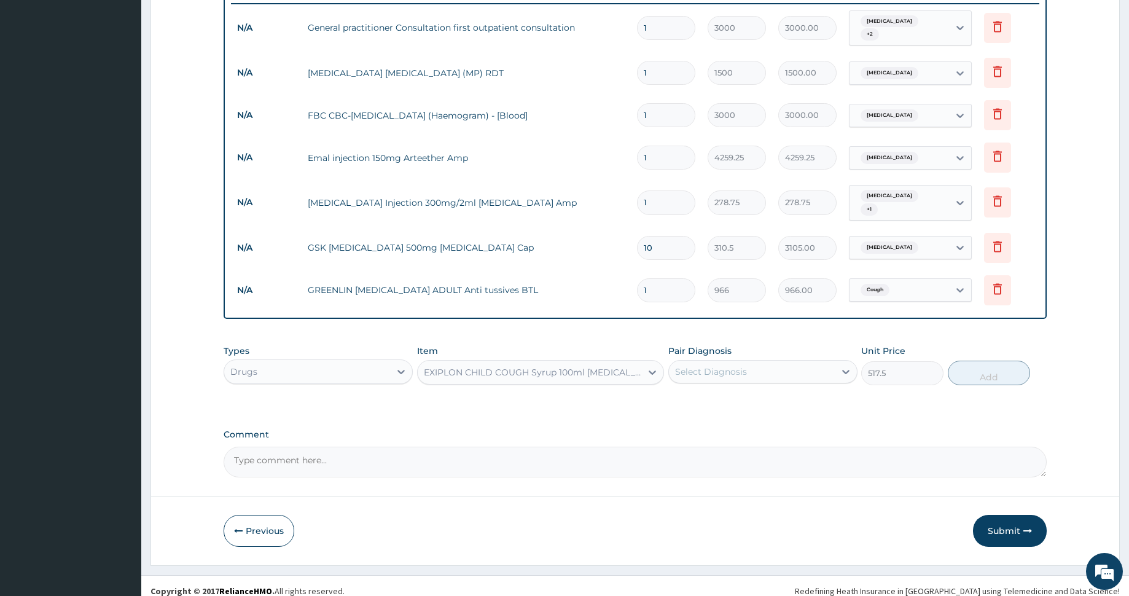
click at [507, 366] on div "EXIPLON CHILD COUGH Syrup 100ml Ammonium chloride Diphenhydramine Sodium Citrat…" at bounding box center [533, 372] width 219 height 12
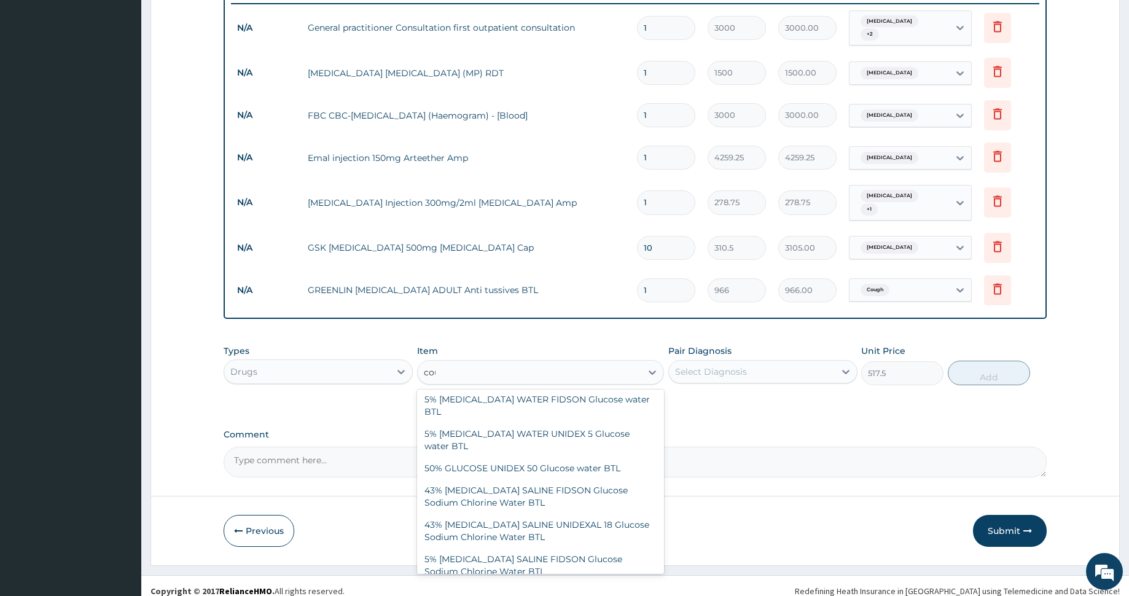
scroll to position [0, 0]
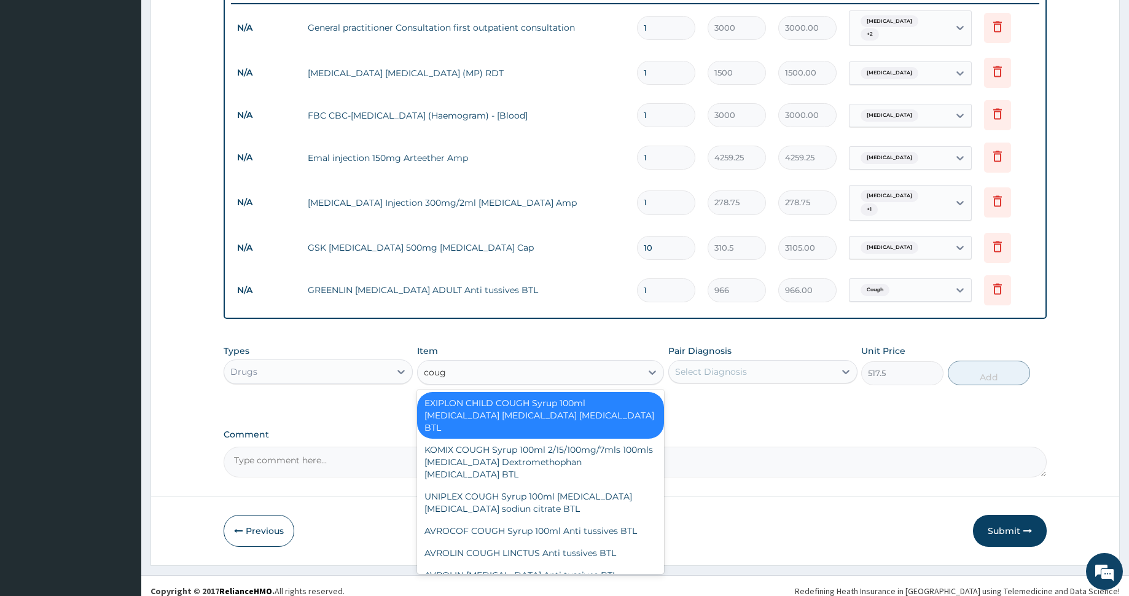
type input "cough"
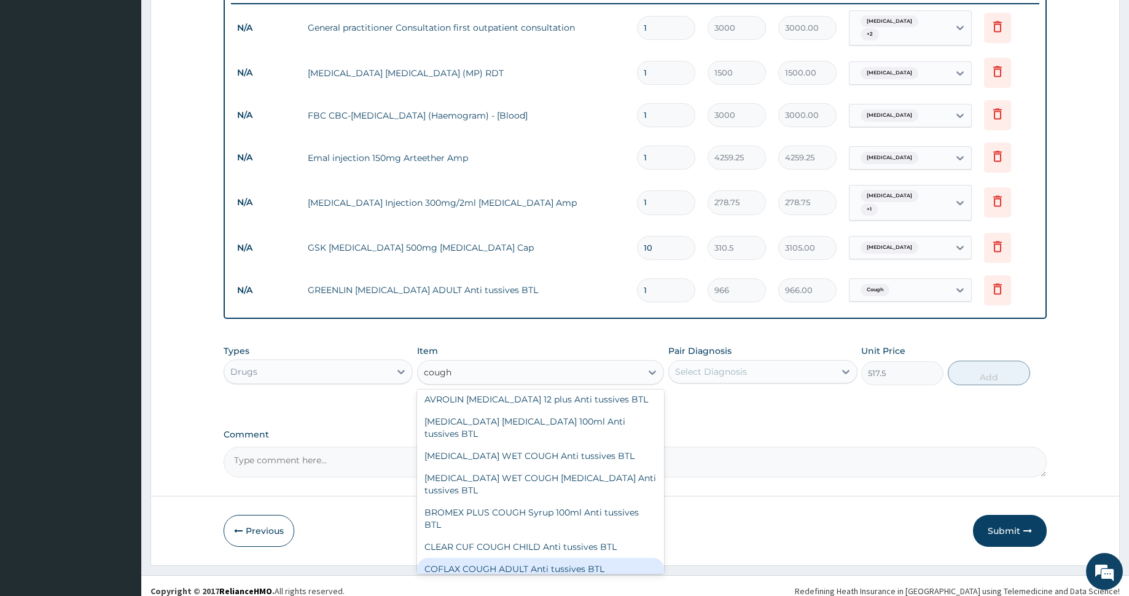
scroll to position [208, 0]
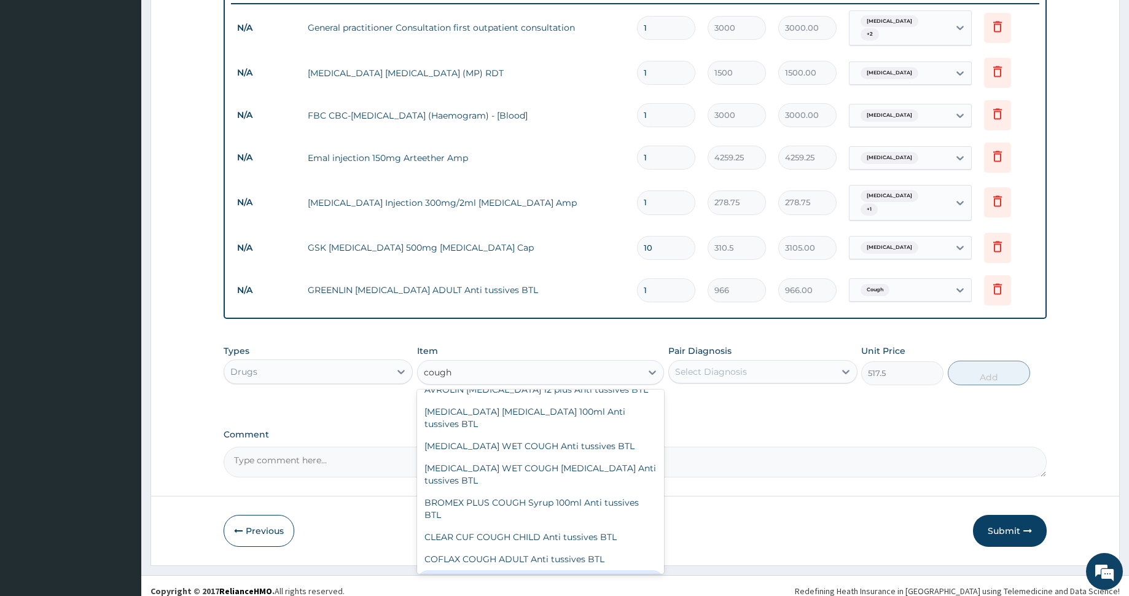
click at [555, 570] on div "COFLAX COUGH CHILDREN Anti tussives BTL" at bounding box center [540, 581] width 247 height 22
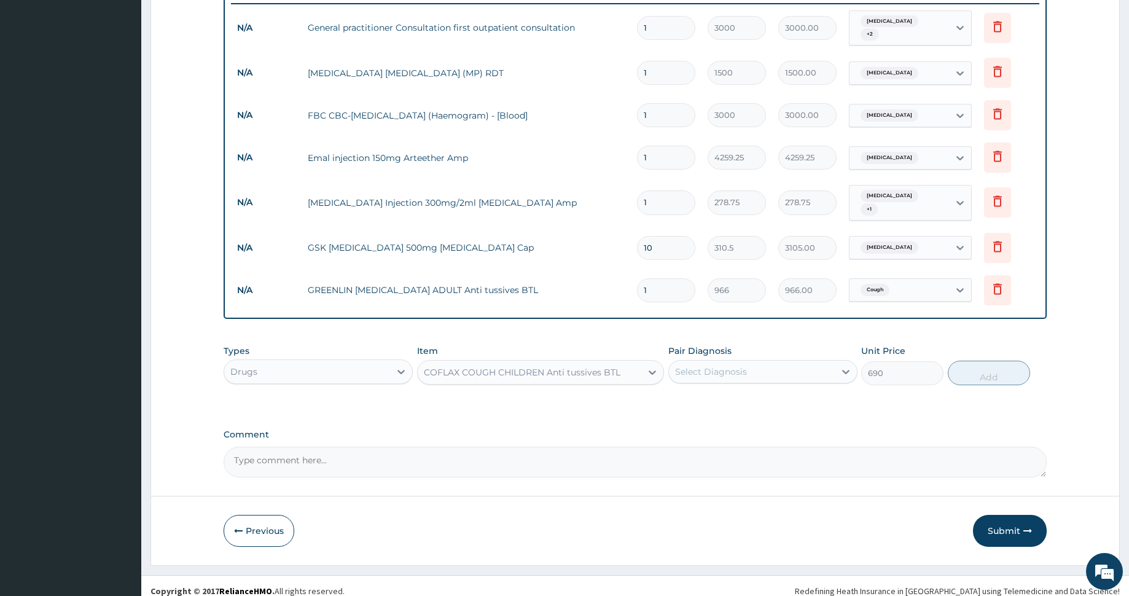
click at [529, 366] on div "COFLAX COUGH CHILDREN Anti tussives BTL" at bounding box center [522, 372] width 197 height 12
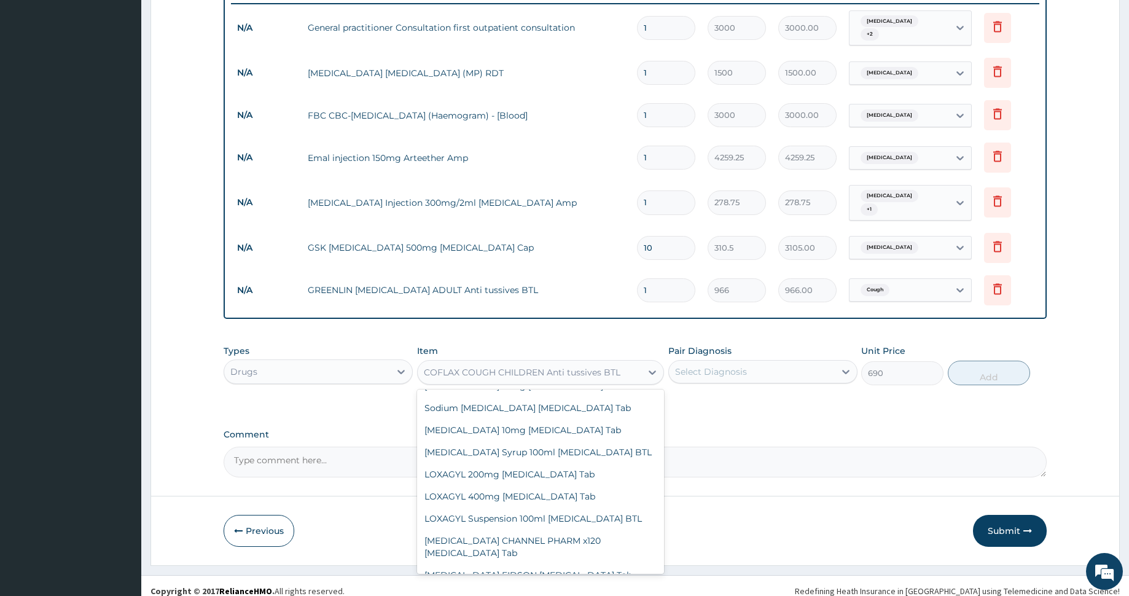
scroll to position [34721, 0]
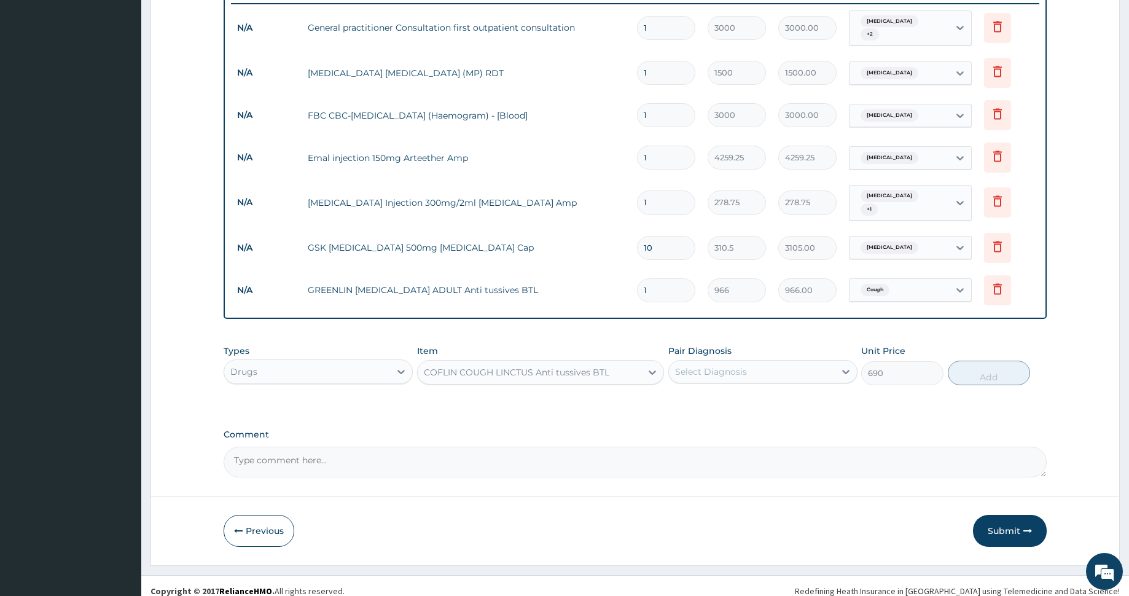
click at [593, 366] on div "COFLIN COUGH LINCTUS Anti tussives BTL" at bounding box center [516, 372] width 185 height 12
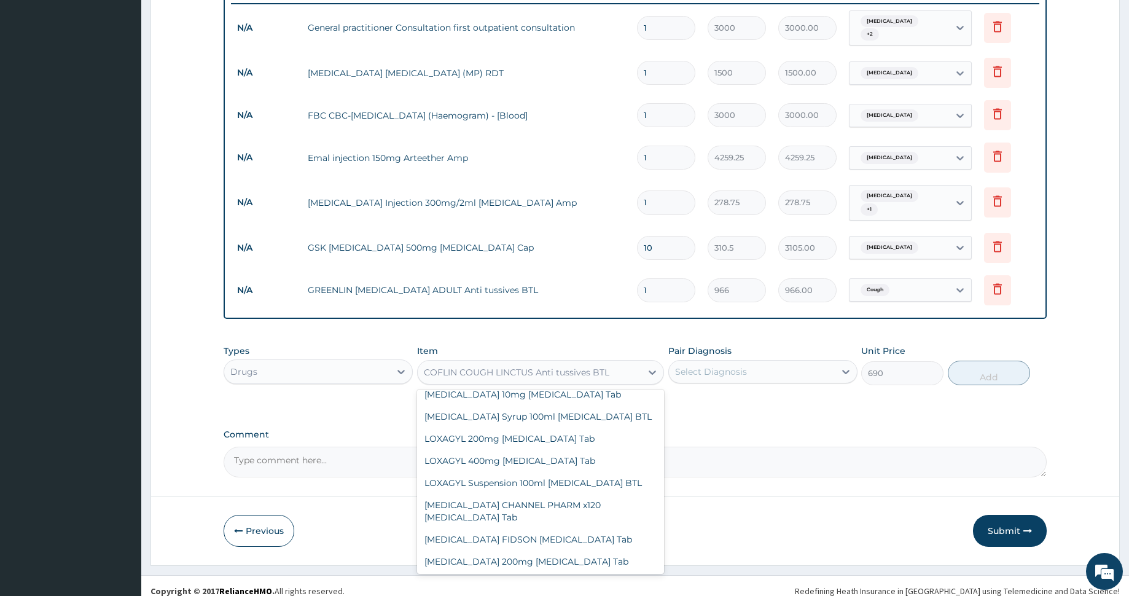
scroll to position [34762, 0]
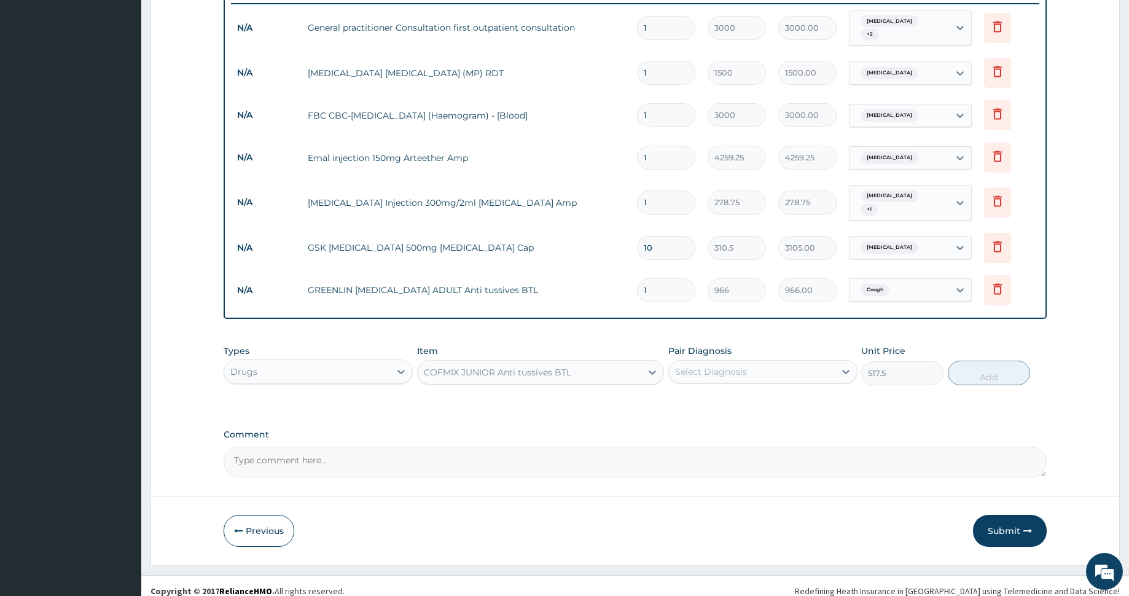
click at [511, 366] on div "COFMIX JUNIOR Anti tussives BTL" at bounding box center [497, 372] width 147 height 12
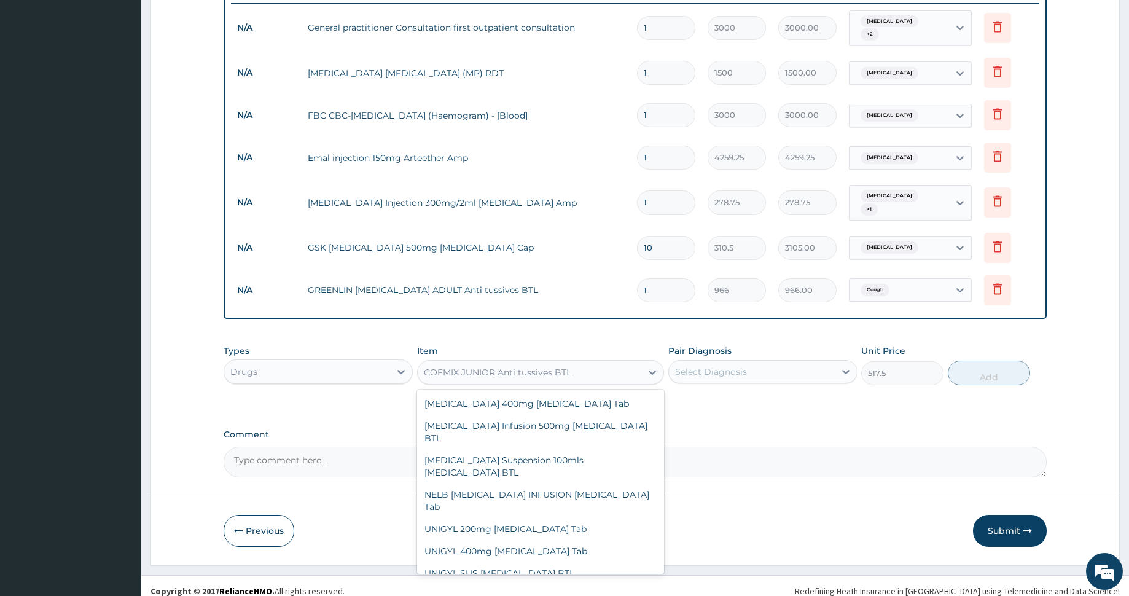
scroll to position [34932, 0]
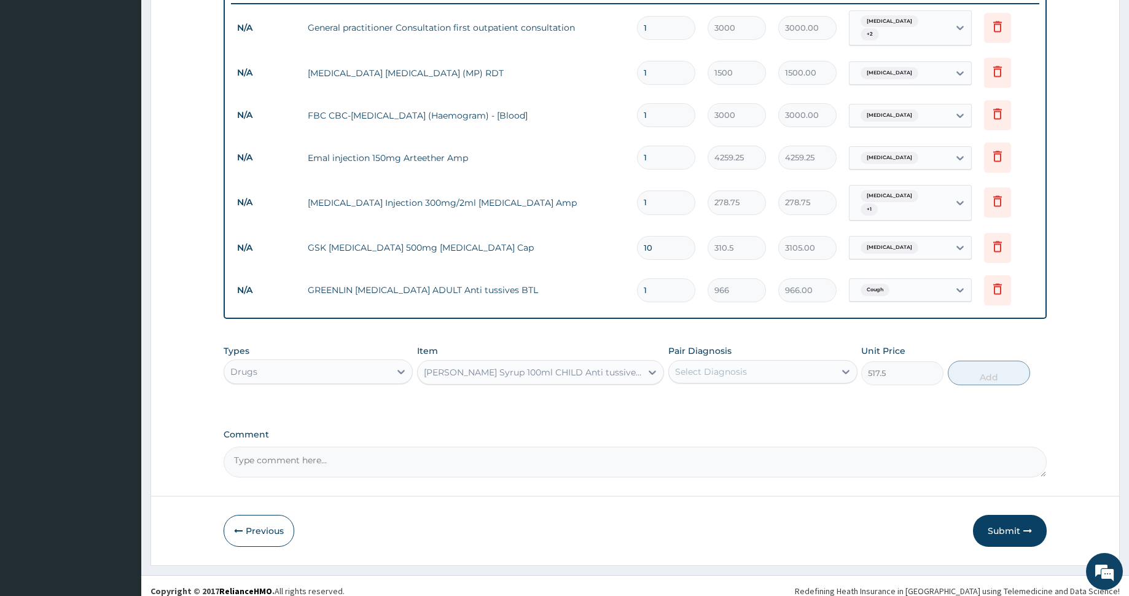
click at [523, 366] on div "EMZOLYN COUGH Syrup 100ml CHILD Anti tussives BTL" at bounding box center [533, 372] width 219 height 12
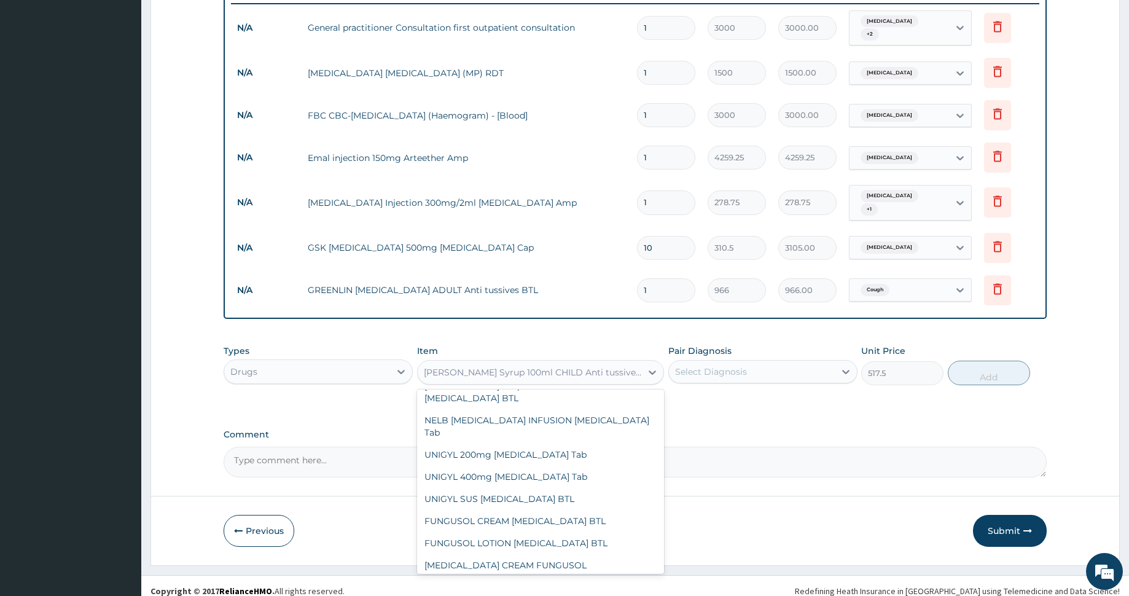
scroll to position [35008, 0]
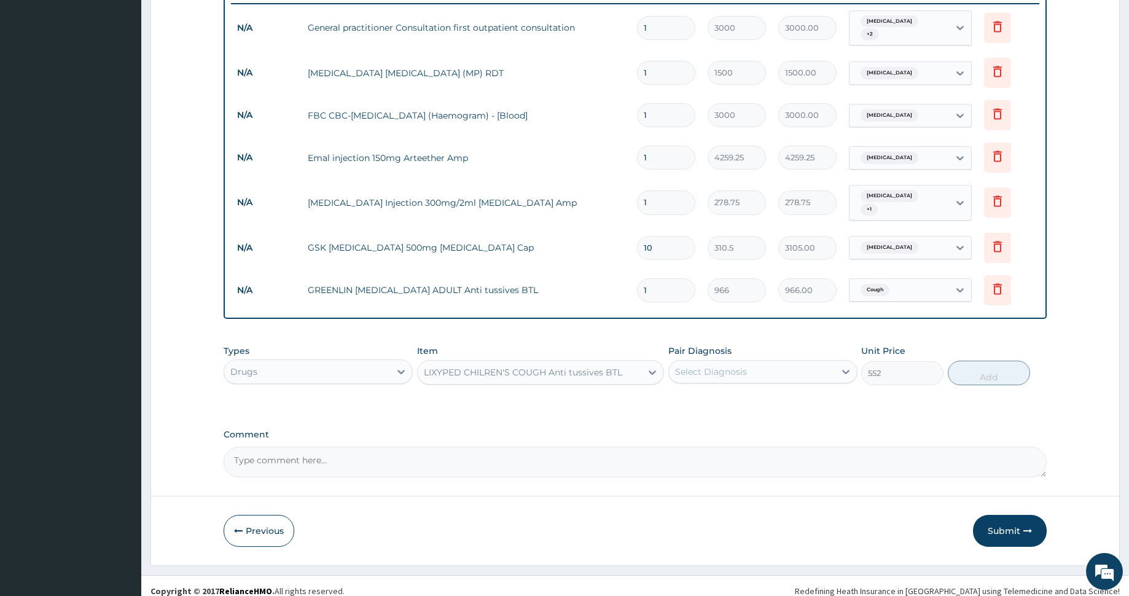
click at [517, 366] on div "LIXYPED CHILREN'S COUGH Anti tussives BTL" at bounding box center [523, 372] width 198 height 12
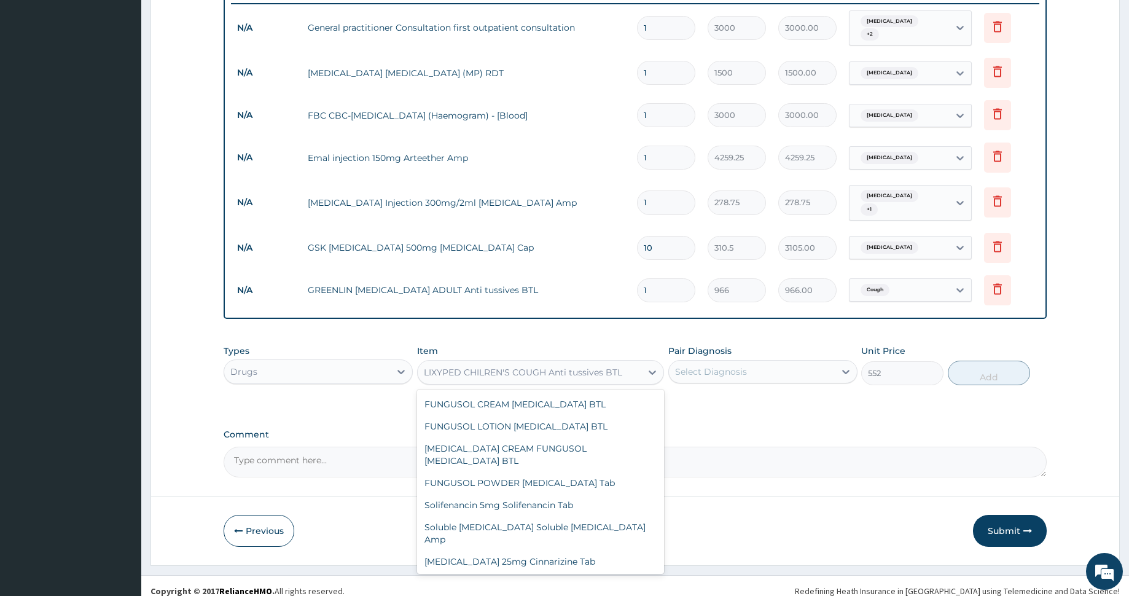
scroll to position [35122, 0]
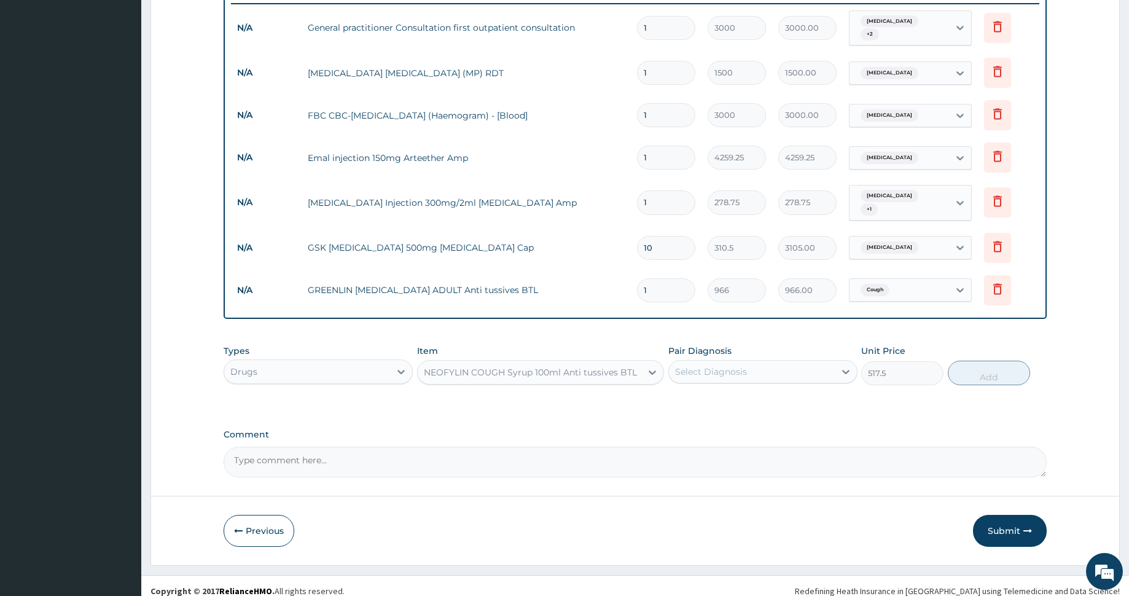
click at [502, 366] on div "NEOFYLIN COUGH Syrup 100ml Anti tussives BTL" at bounding box center [530, 372] width 213 height 12
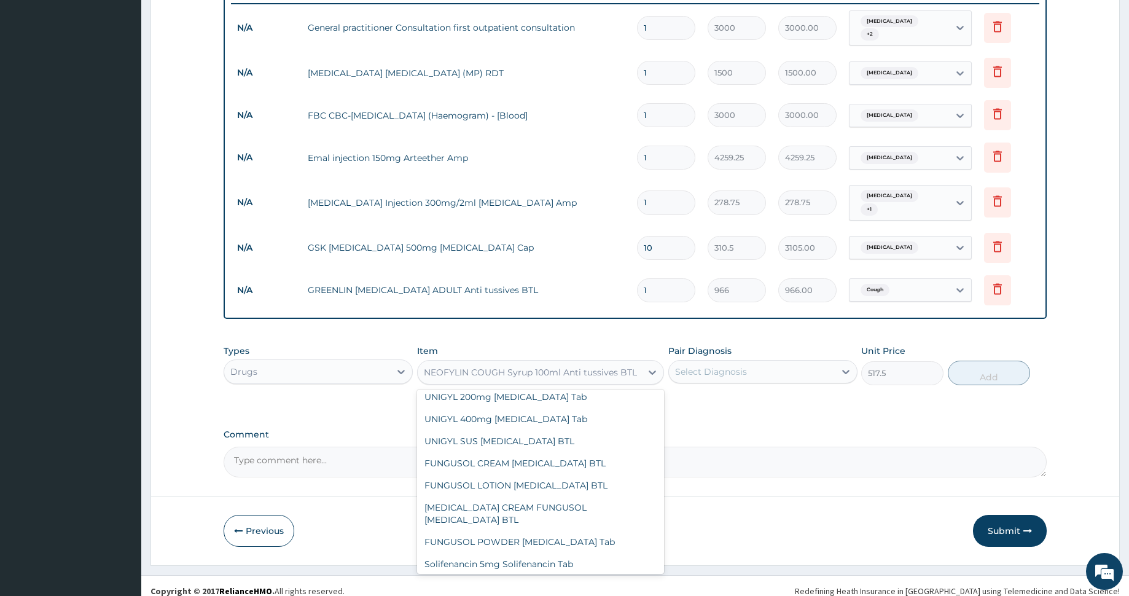
scroll to position [35068, 0]
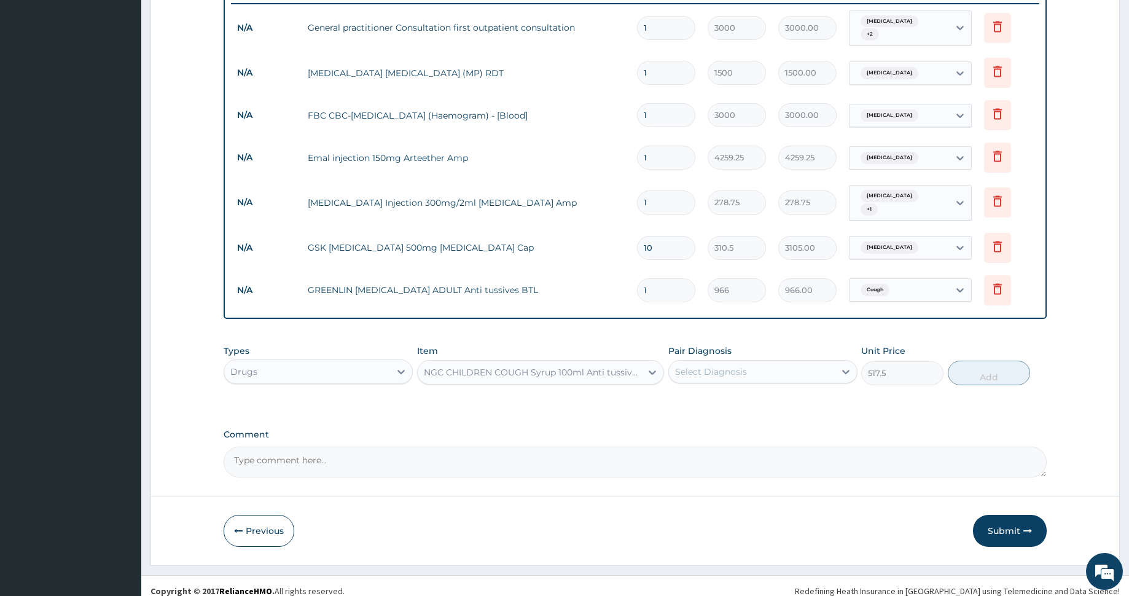
click at [511, 366] on div "NGC CHILDREN COUGH Syrup 100ml Anti tussives BTL" at bounding box center [533, 372] width 219 height 12
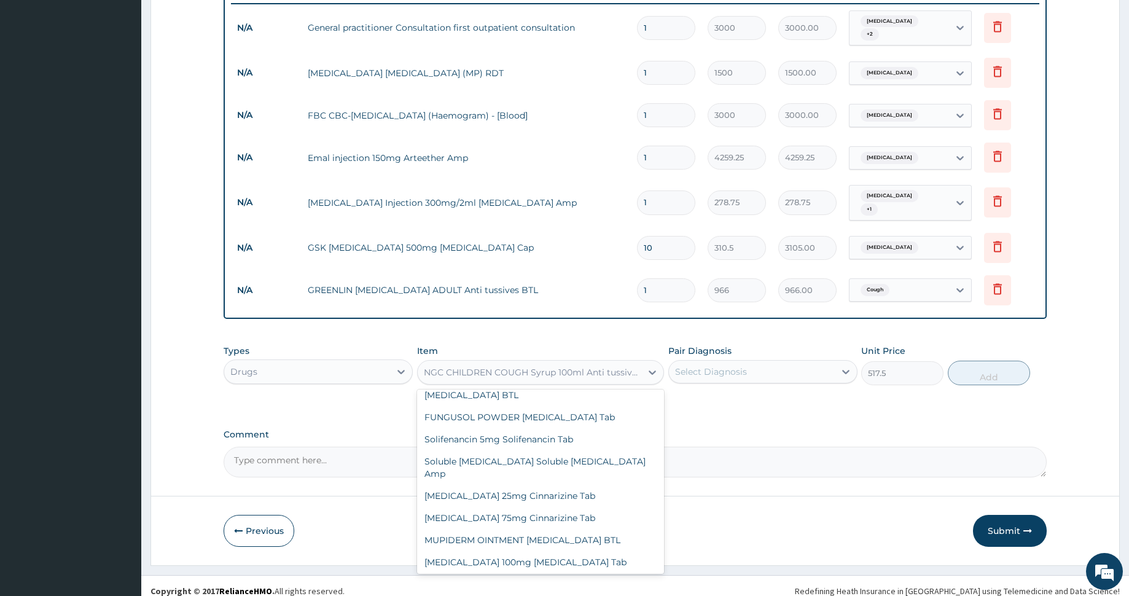
scroll to position [35229, 0]
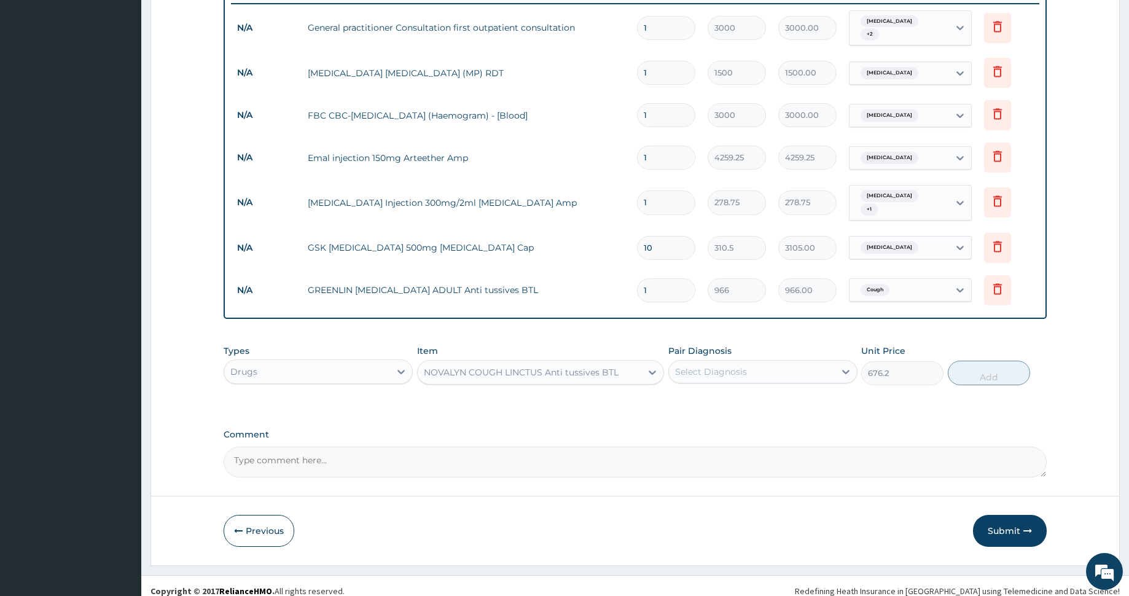
click at [510, 366] on div "NOVALYN COUGH LINCTUS Anti tussives BTL" at bounding box center [521, 372] width 195 height 12
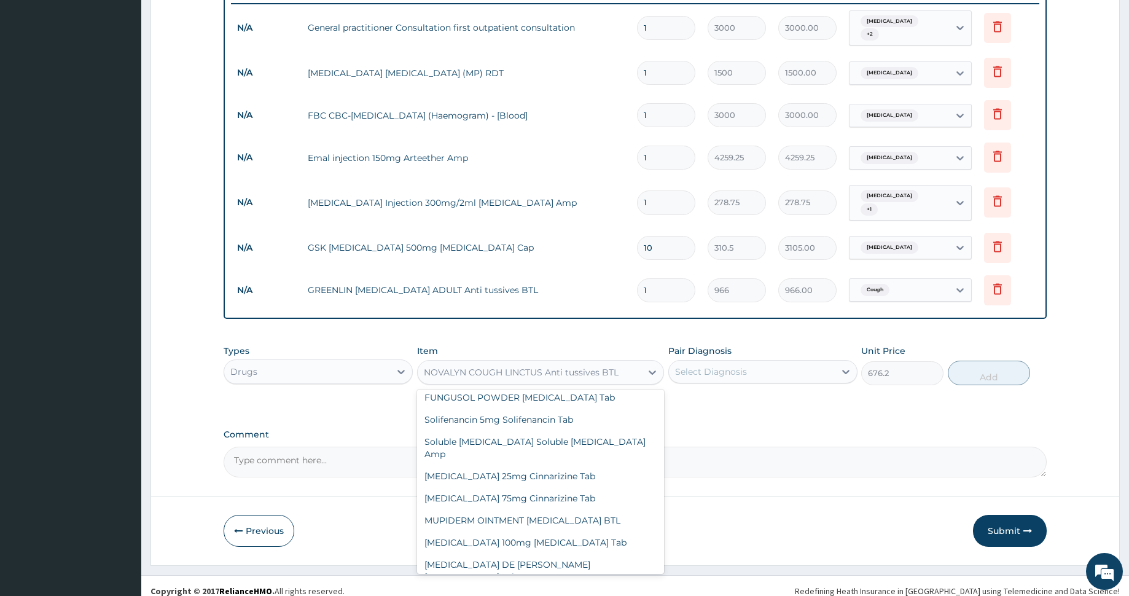
scroll to position [35213, 0]
type input "638.25"
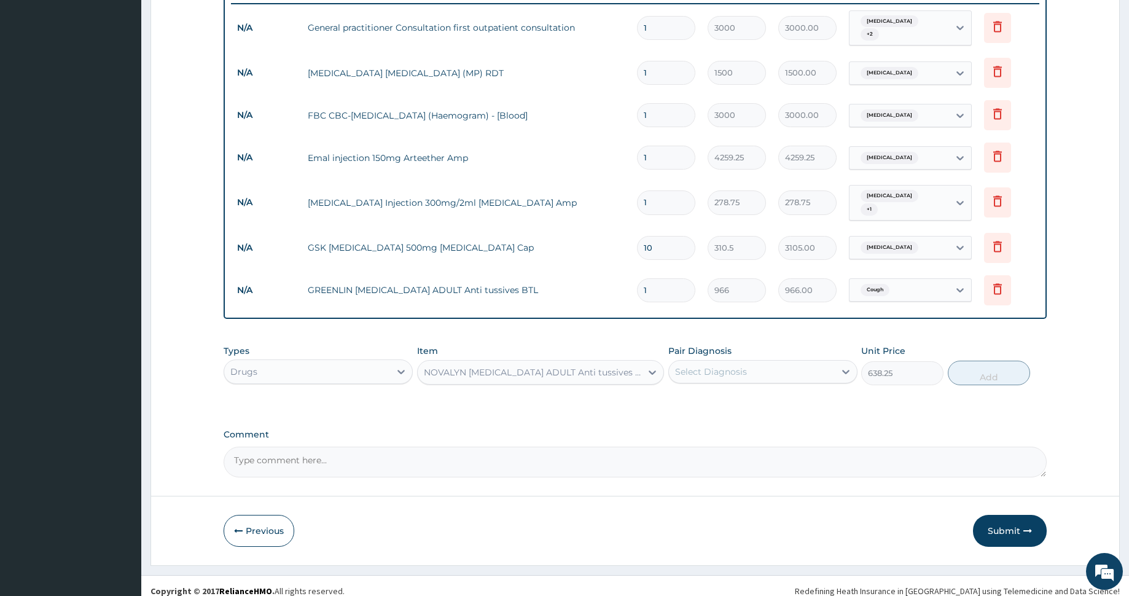
click at [505, 366] on div "NOVALYN DRY COUGH ADULT Anti tussives BTL" at bounding box center [533, 372] width 219 height 12
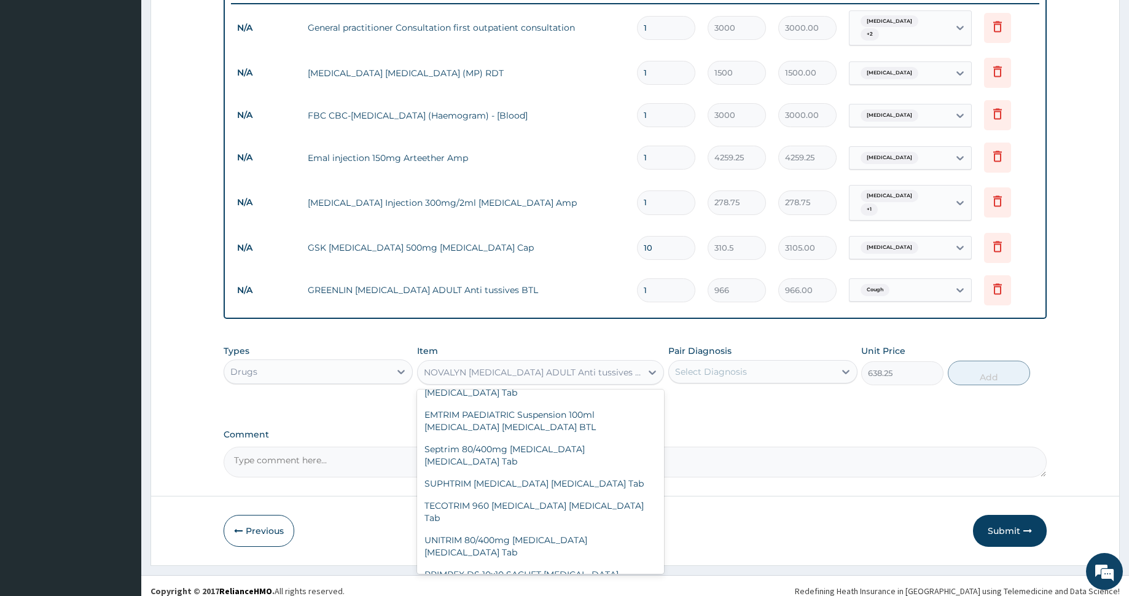
scroll to position [36504, 0]
click at [759, 394] on div "Types Drugs Item option NOVALYN DRY COUGH ADULT Anti tussives BTL, selected. op…" at bounding box center [635, 373] width 823 height 71
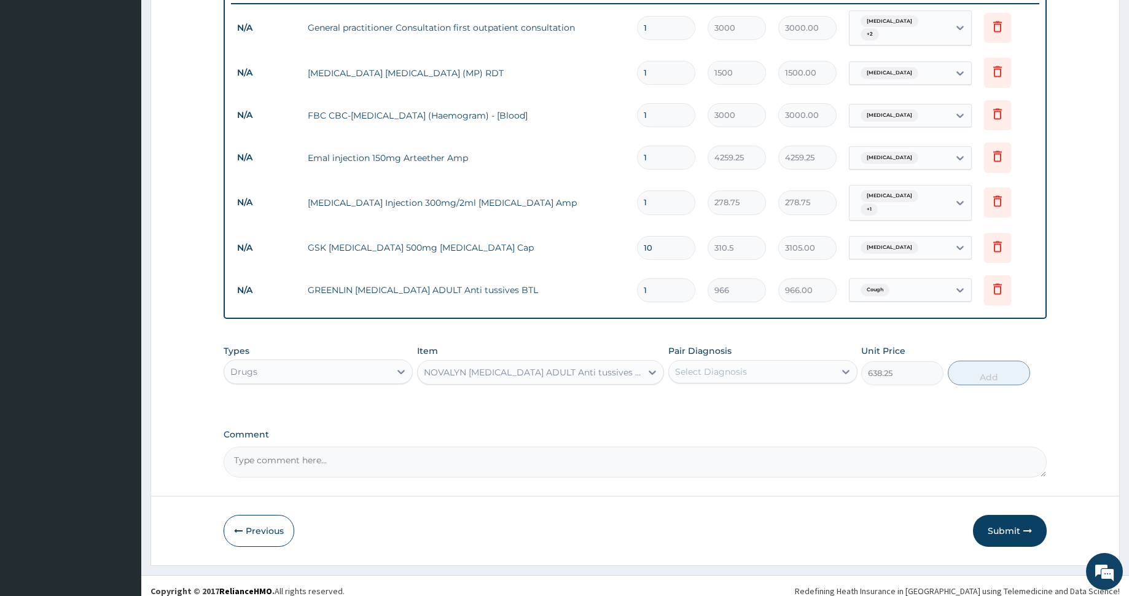
click at [581, 366] on div "NOVALYN DRY COUGH ADULT Anti tussives BTL" at bounding box center [533, 372] width 219 height 12
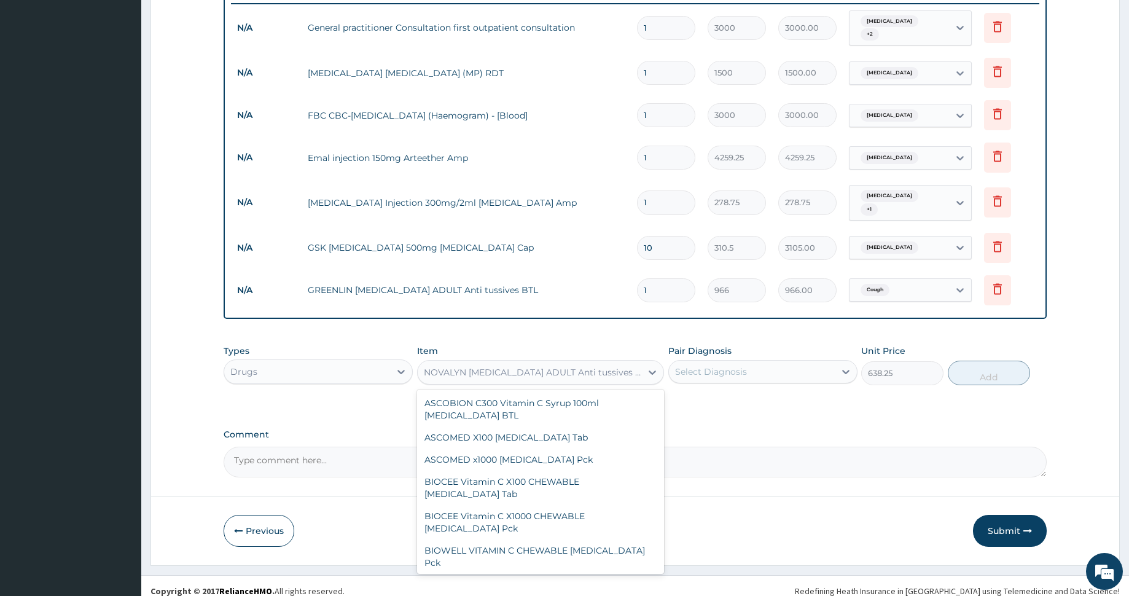
scroll to position [35174, 0]
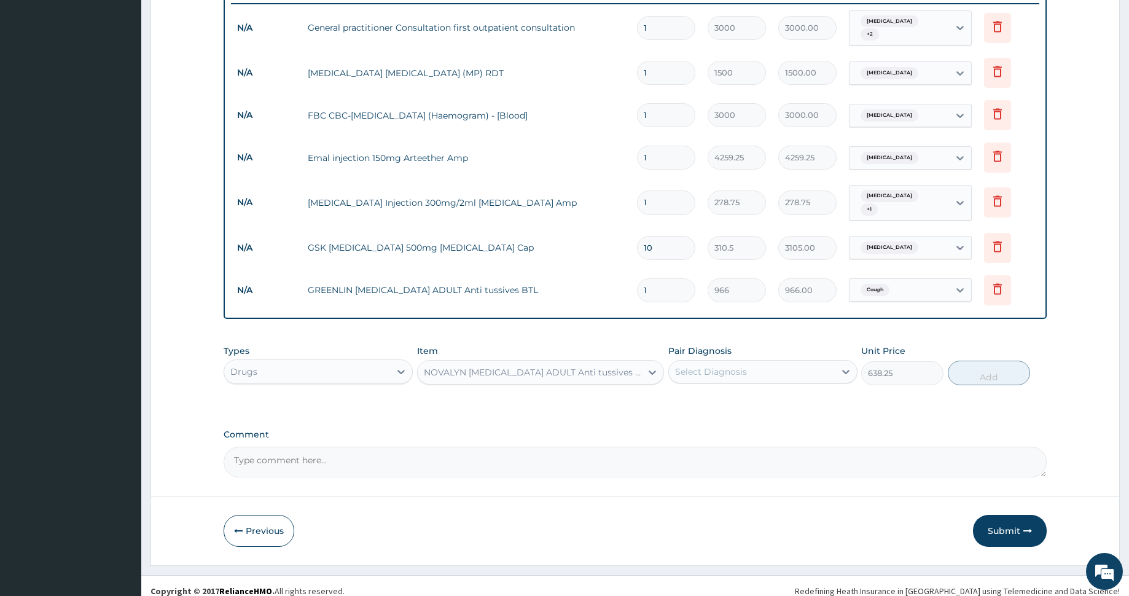
click at [569, 321] on div "PA Code / Prescription Code Enter Code(Secondary Care Only) Encounter Date 12-0…" at bounding box center [635, 54] width 823 height 846
click at [507, 362] on div "NOVALYN DRY COUGH ADULT Anti tussives BTL" at bounding box center [530, 372] width 224 height 20
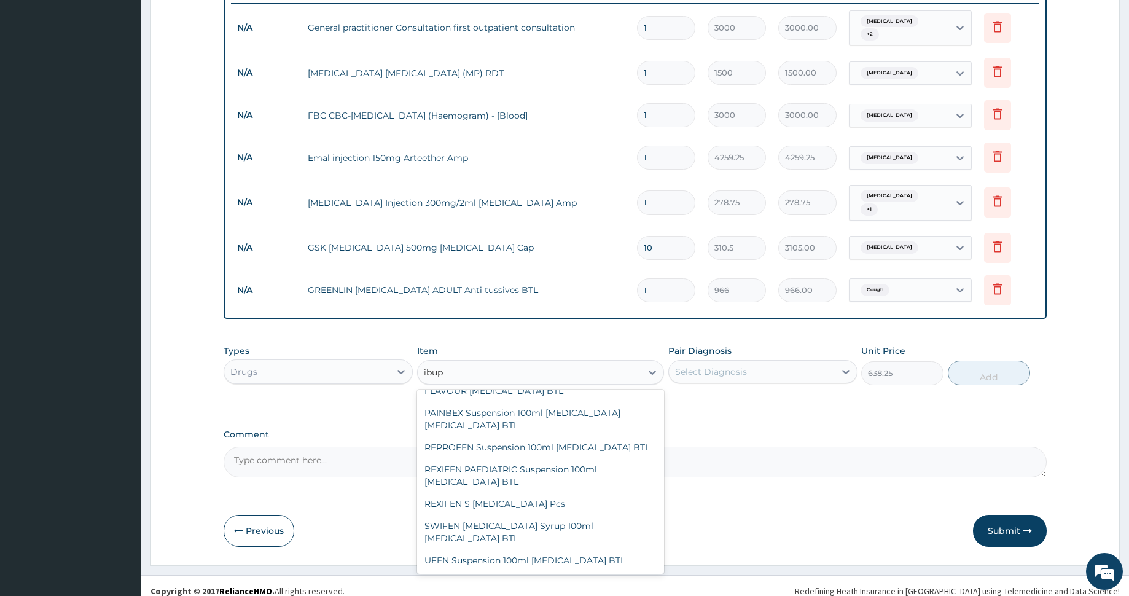
scroll to position [609, 0]
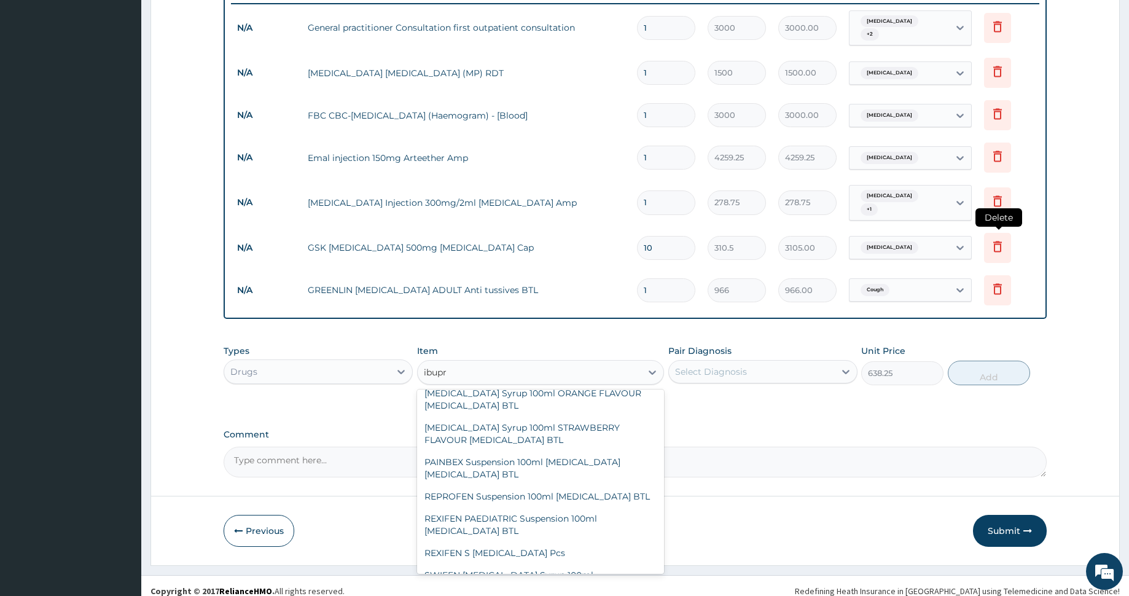
type input "ibupr"
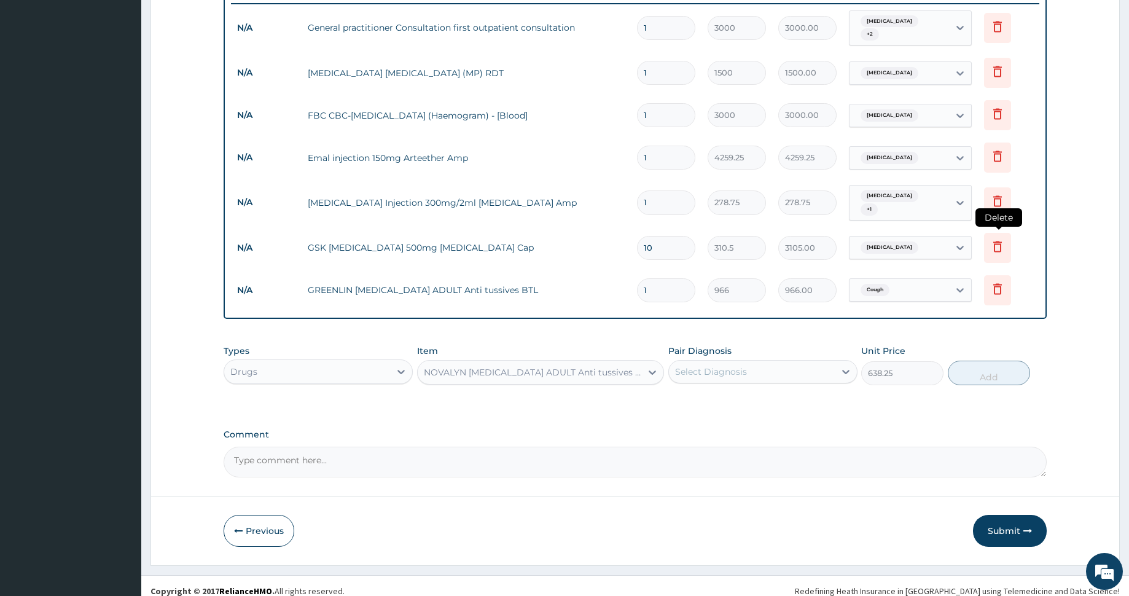
click at [996, 239] on icon at bounding box center [997, 246] width 15 height 15
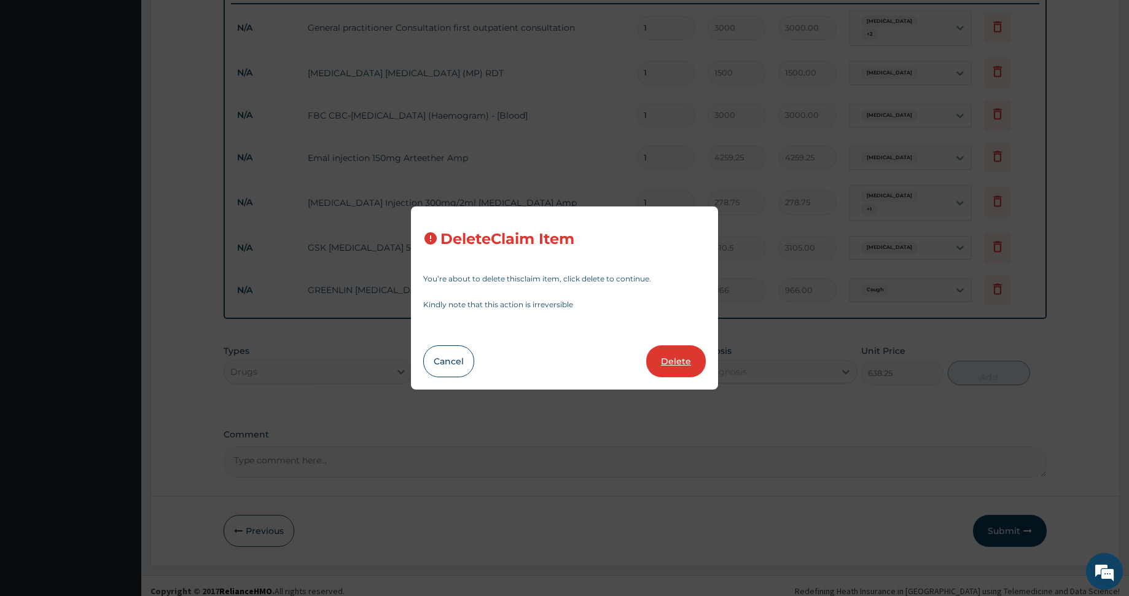
click at [681, 355] on button "Delete" at bounding box center [676, 361] width 60 height 32
type input "1"
type input "966"
type input "966.00"
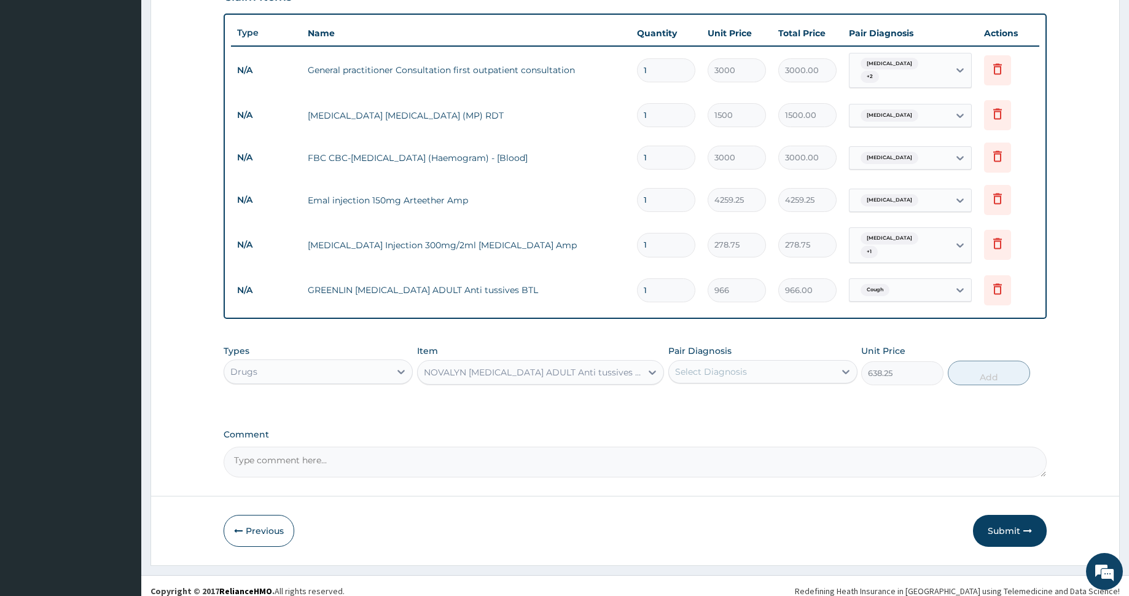
click at [489, 366] on div "NOVALYN DRY COUGH ADULT Anti tussives BTL" at bounding box center [533, 372] width 219 height 12
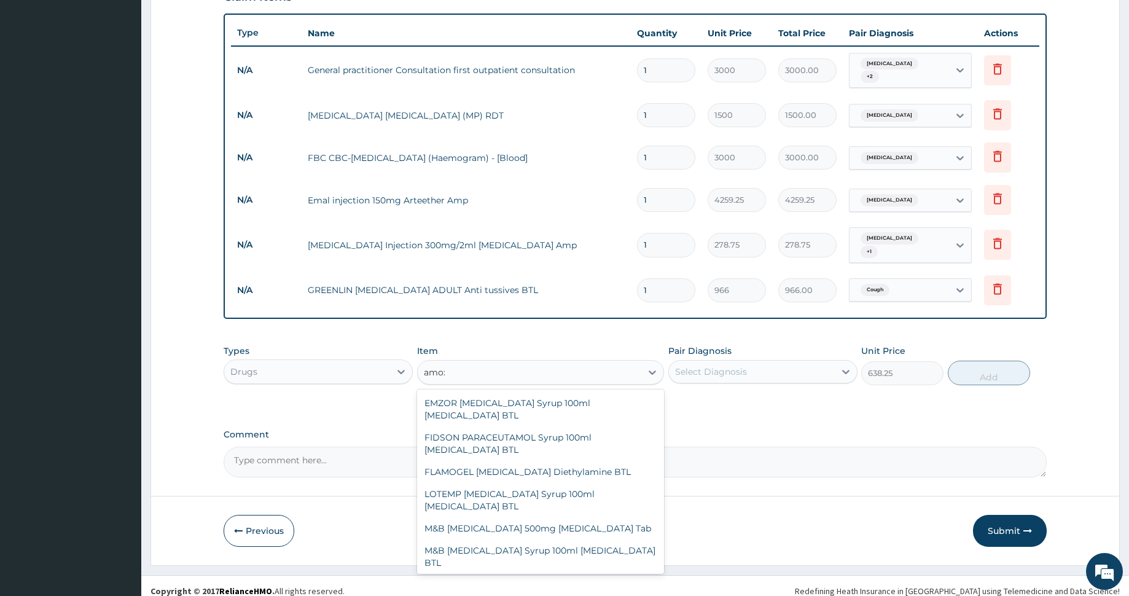
scroll to position [1287, 0]
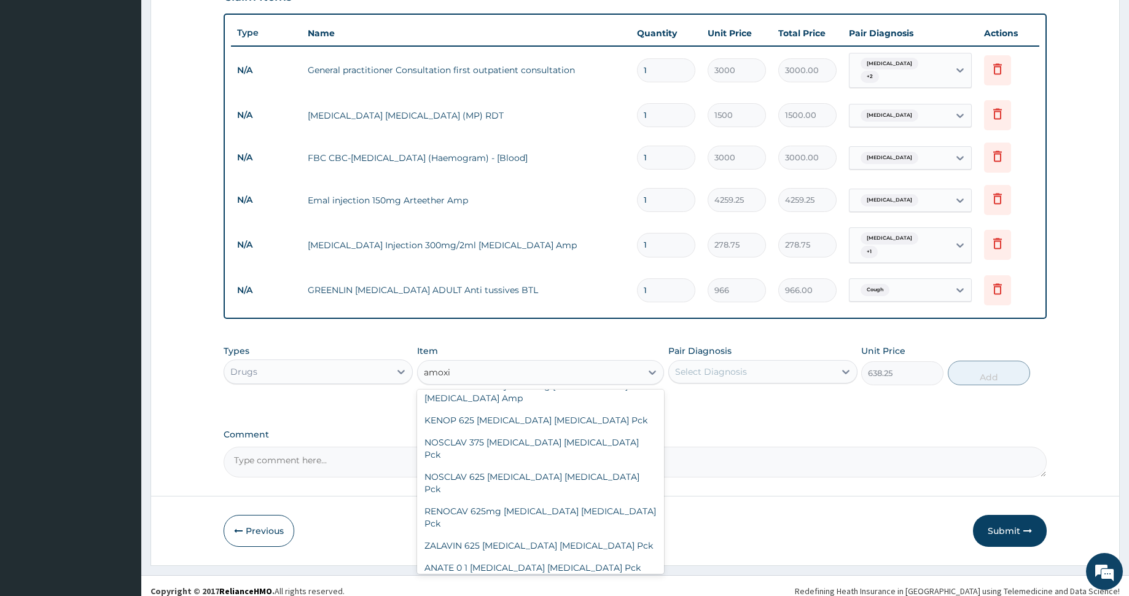
type input "amoxil"
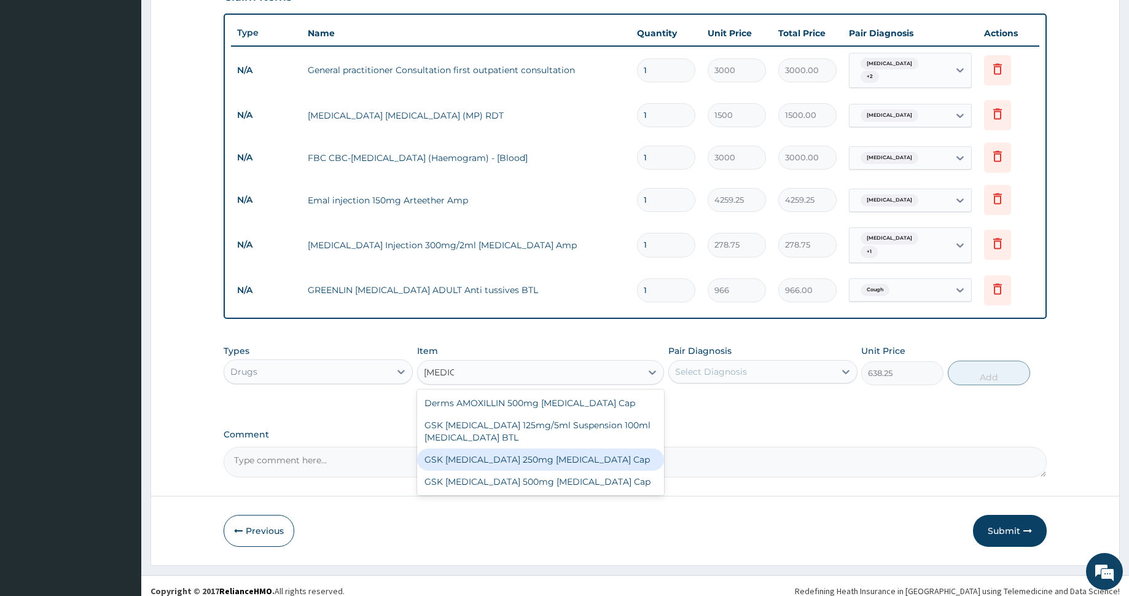
click at [560, 452] on div "GSK AMOXIL 250mg Amoxicillin Cap" at bounding box center [540, 459] width 247 height 22
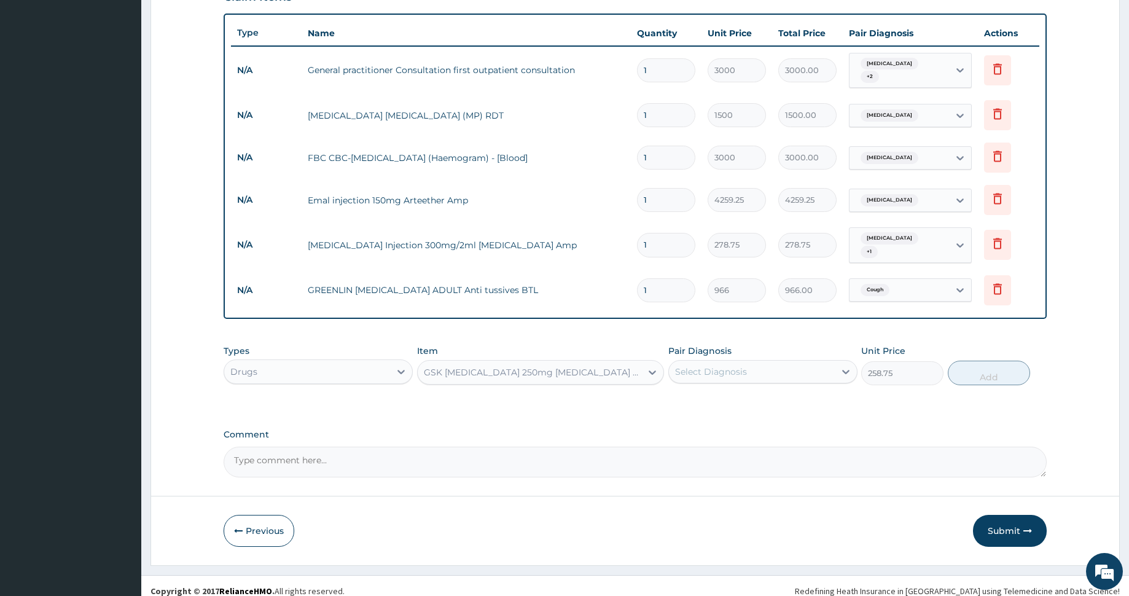
click at [614, 364] on div "GSK AMOXIL 250mg Amoxicillin Cap" at bounding box center [530, 372] width 224 height 20
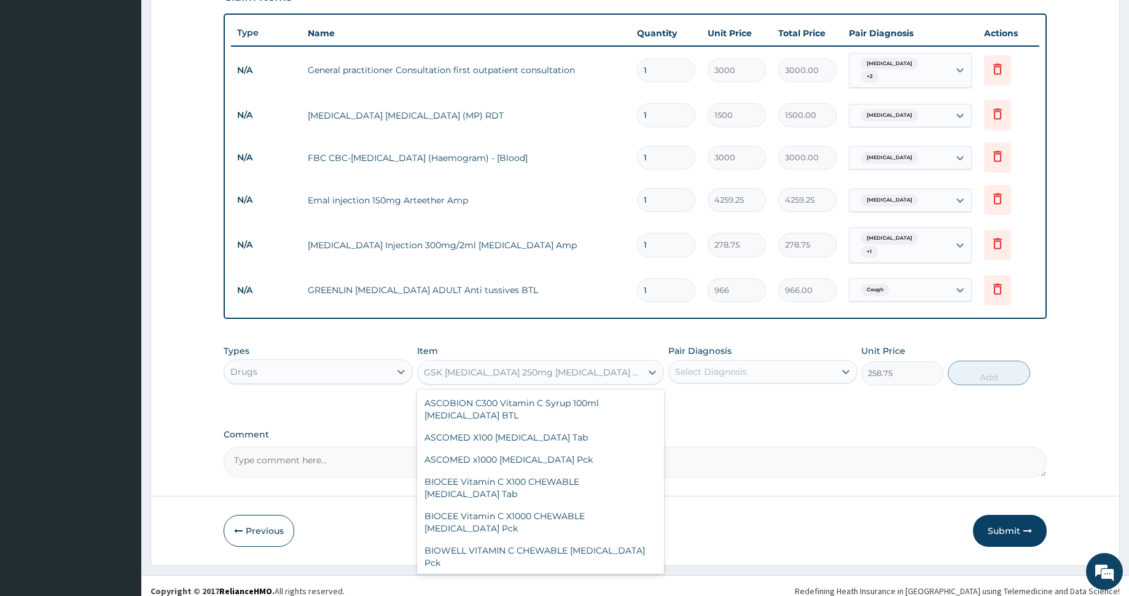
scroll to position [26516, 0]
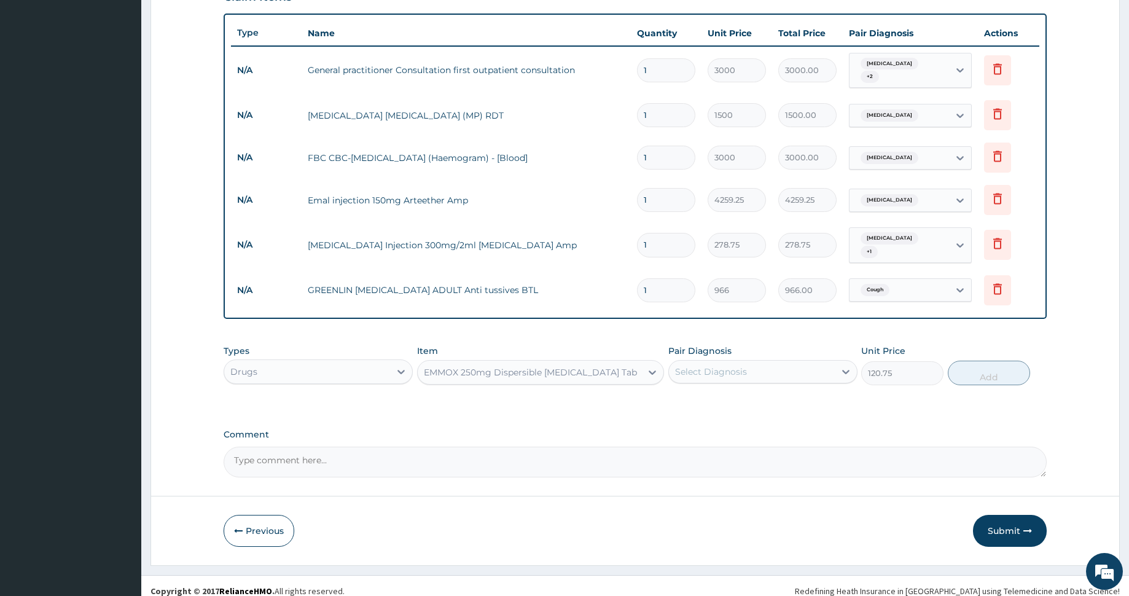
click at [544, 366] on div "EMMOX 250mg Dispersible Amoxicillin Tab" at bounding box center [530, 372] width 213 height 12
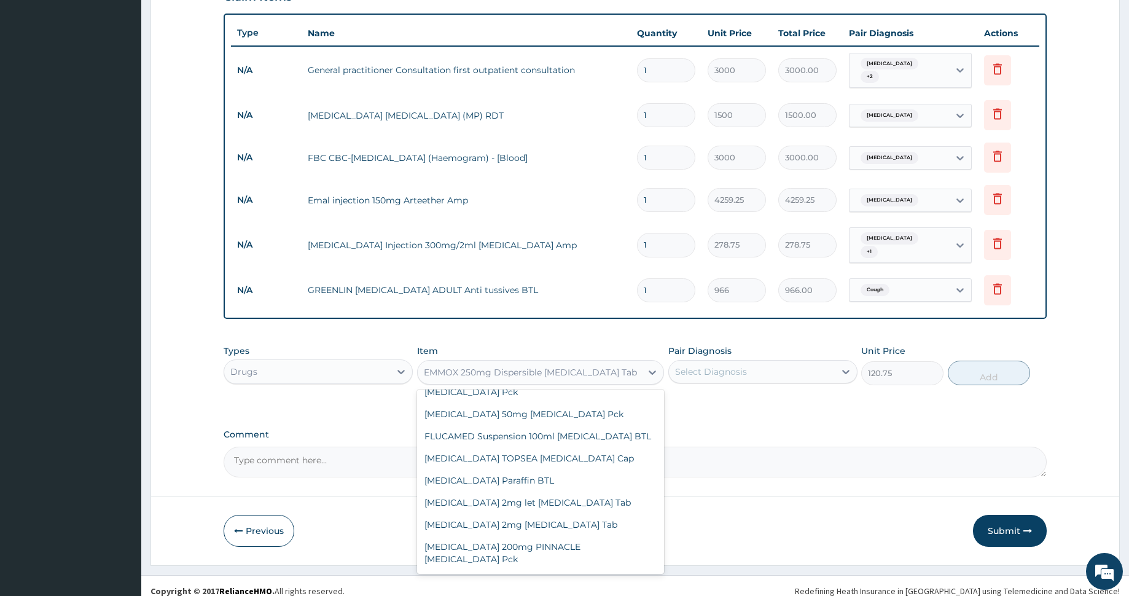
scroll to position [26530, 0]
type input "258.75"
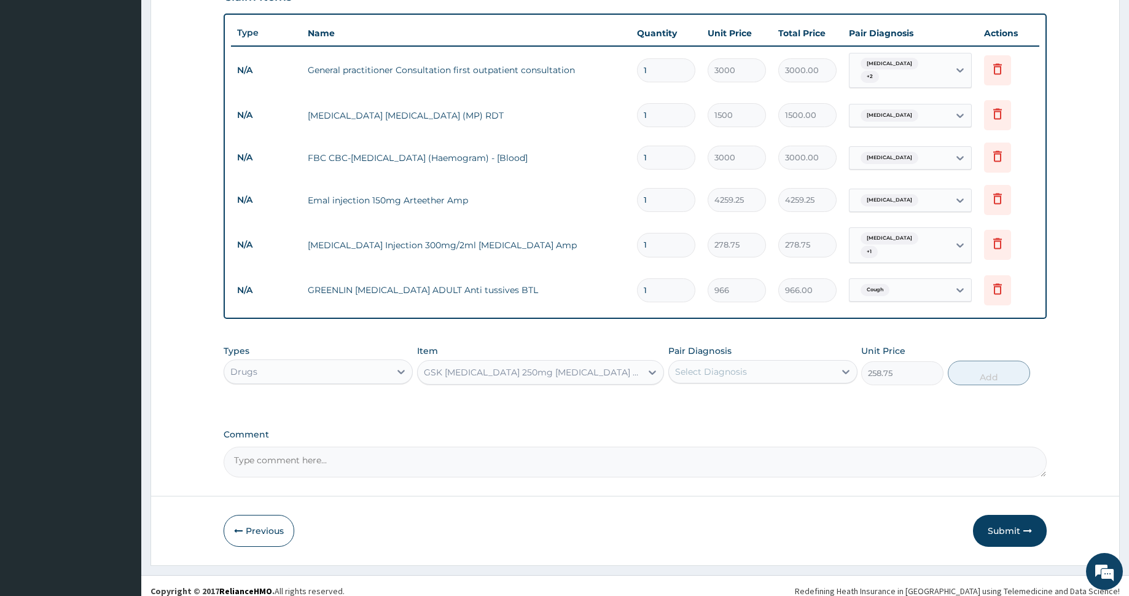
click at [759, 362] on div "Select Diagnosis" at bounding box center [752, 372] width 166 height 20
click at [753, 466] on div "Typhoid fever" at bounding box center [762, 478] width 189 height 25
checkbox input "true"
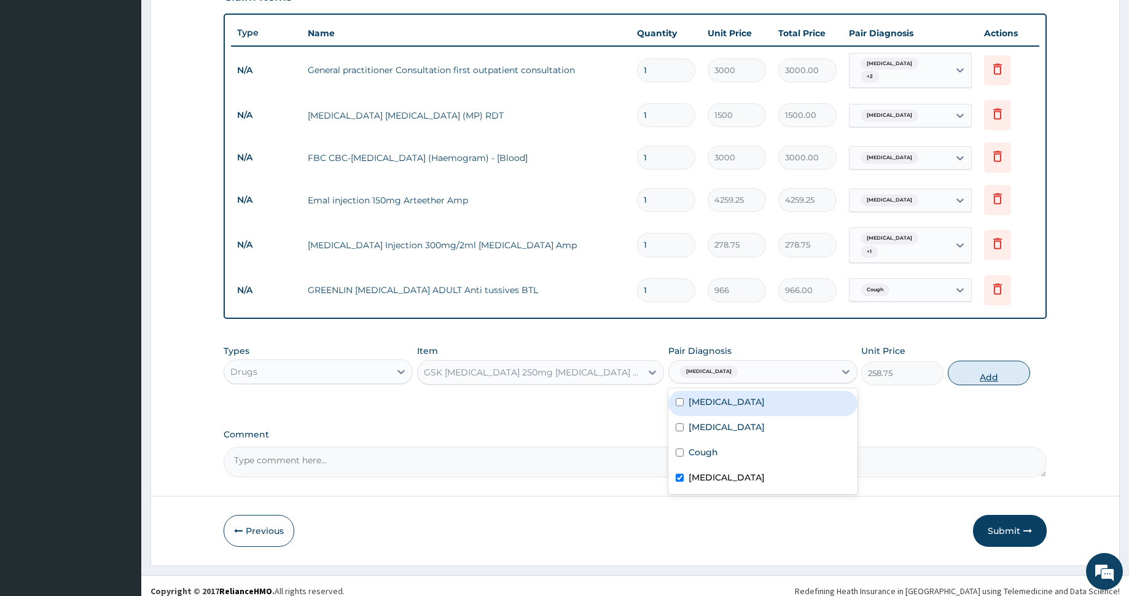
click at [988, 361] on button "Add" at bounding box center [989, 373] width 82 height 25
type input "0"
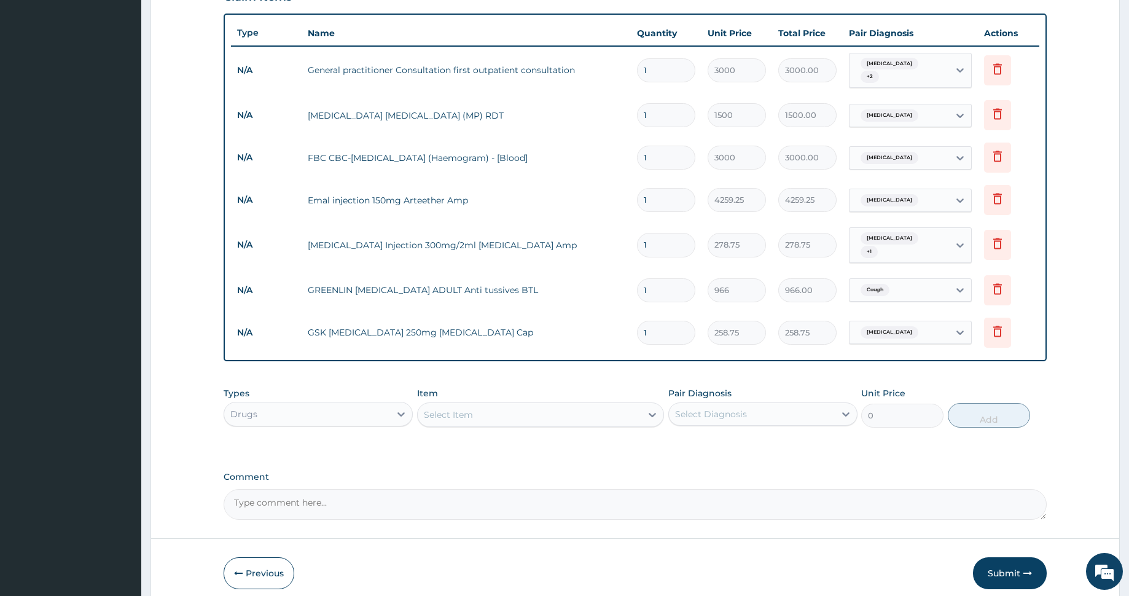
type input "10"
type input "2587.50"
type input "10"
click at [502, 405] on div "Select Item" at bounding box center [530, 415] width 224 height 20
type input "lorat"
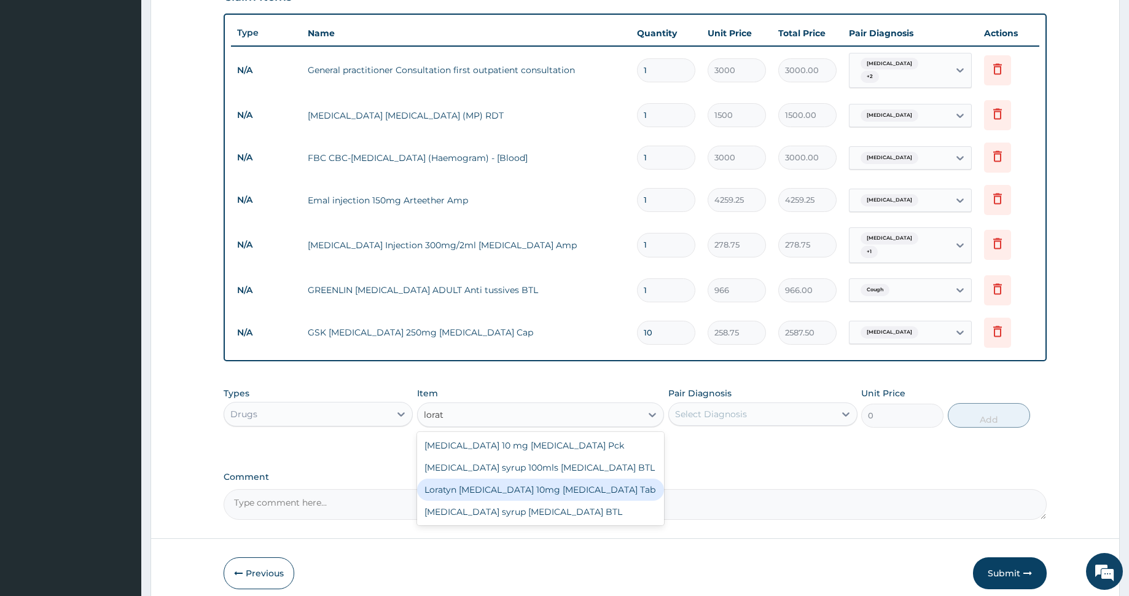
click at [555, 478] on div "Loratyn Loratadine 10mg Loratadine Tab" at bounding box center [540, 489] width 247 height 22
type input "77.625"
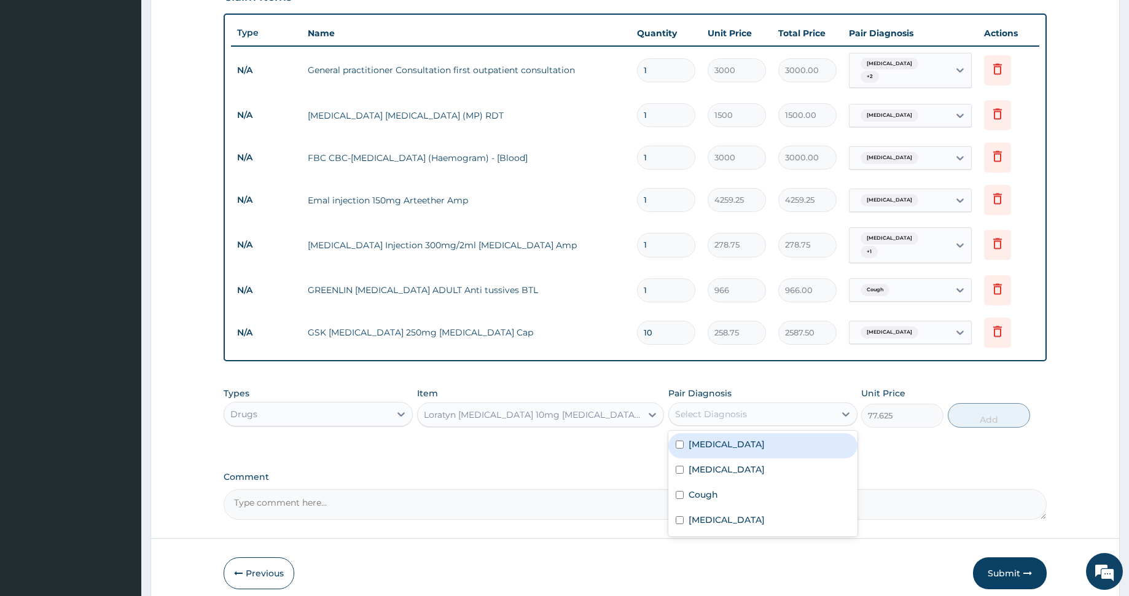
click at [755, 404] on div "Select Diagnosis" at bounding box center [752, 414] width 166 height 20
click at [738, 438] on label "Nasal congestion" at bounding box center [727, 444] width 76 height 12
checkbox input "true"
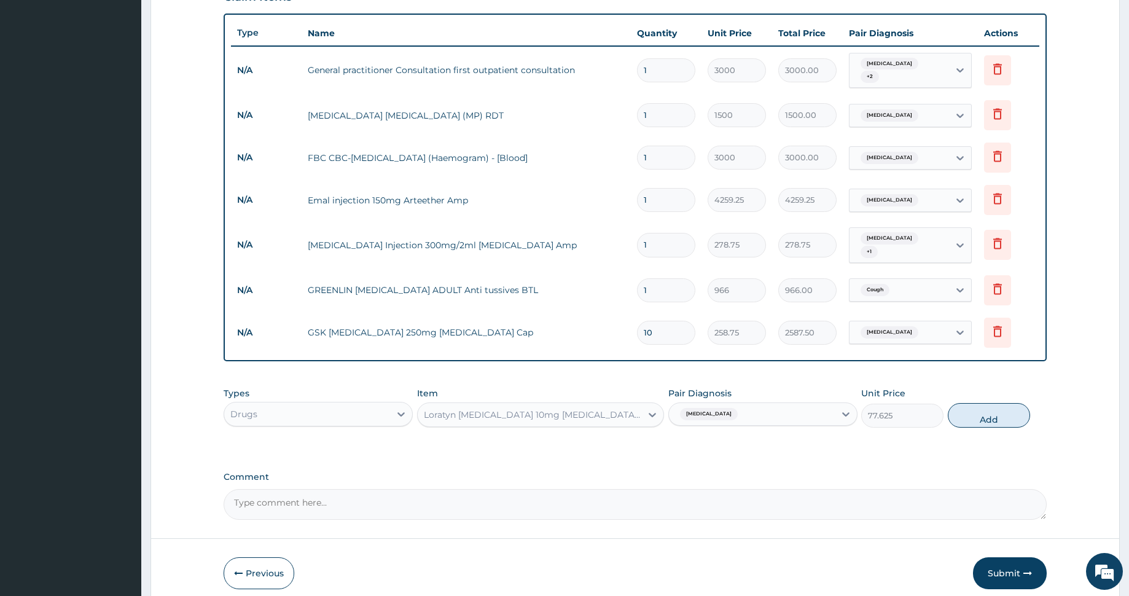
click at [896, 451] on div "PA Code / Prescription Code Enter Code(Secondary Care Only) Encounter Date 12-0…" at bounding box center [635, 97] width 823 height 846
click at [974, 405] on button "Add" at bounding box center [989, 415] width 82 height 25
type input "0"
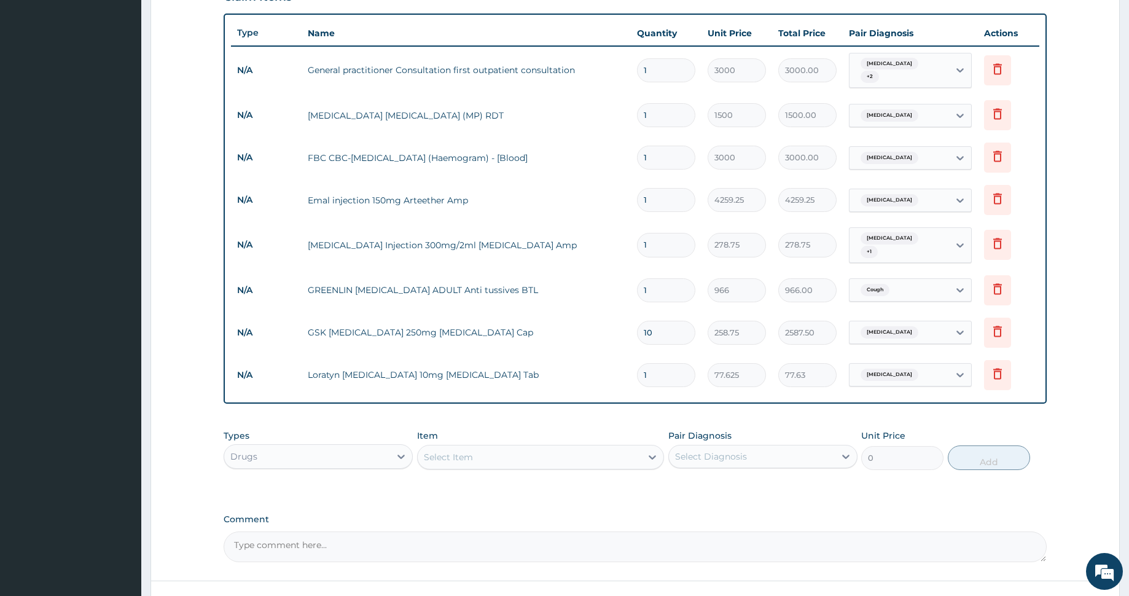
type input "0.00"
type input "3"
type input "232.88"
type input "3"
click at [501, 447] on div "Select Item" at bounding box center [530, 457] width 224 height 20
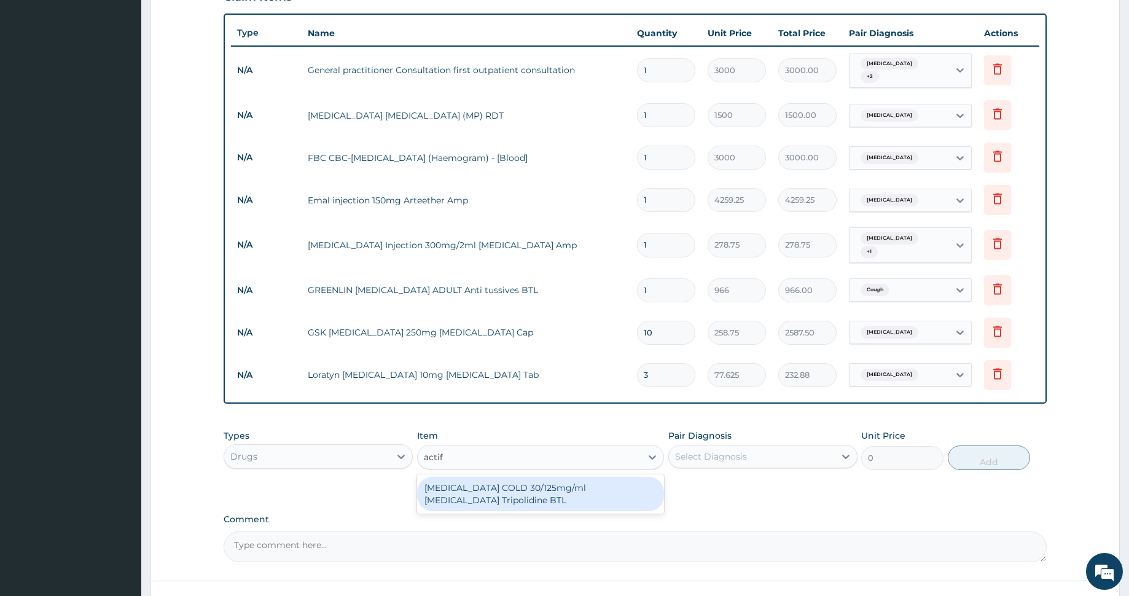
type input "actife"
click at [461, 447] on div "actife" at bounding box center [530, 457] width 224 height 20
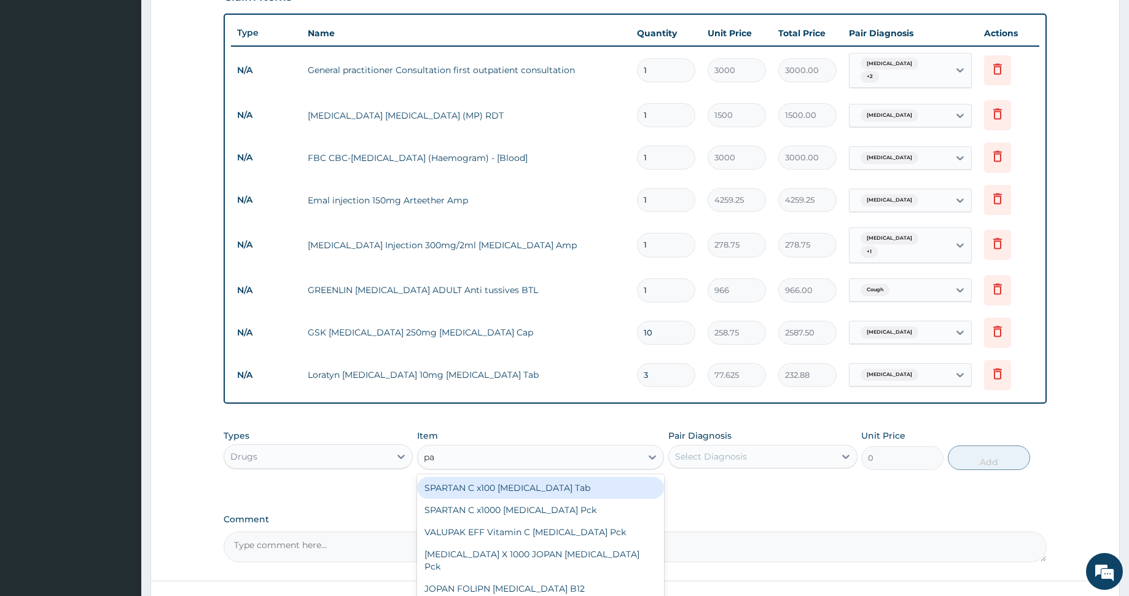
type input "p"
type input "ibuprofen"
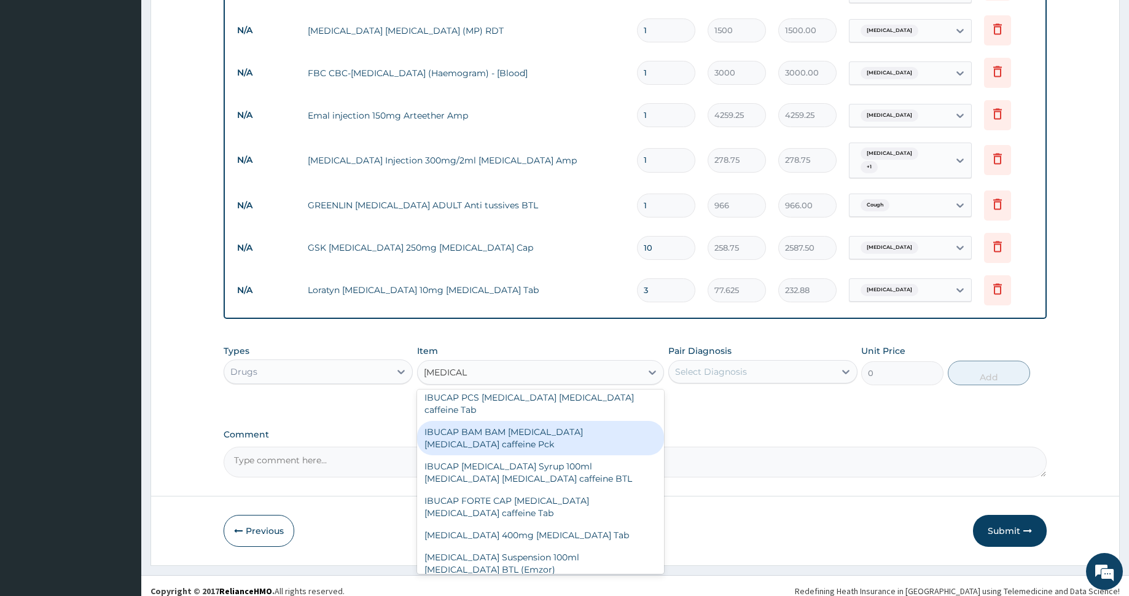
scroll to position [185, 0]
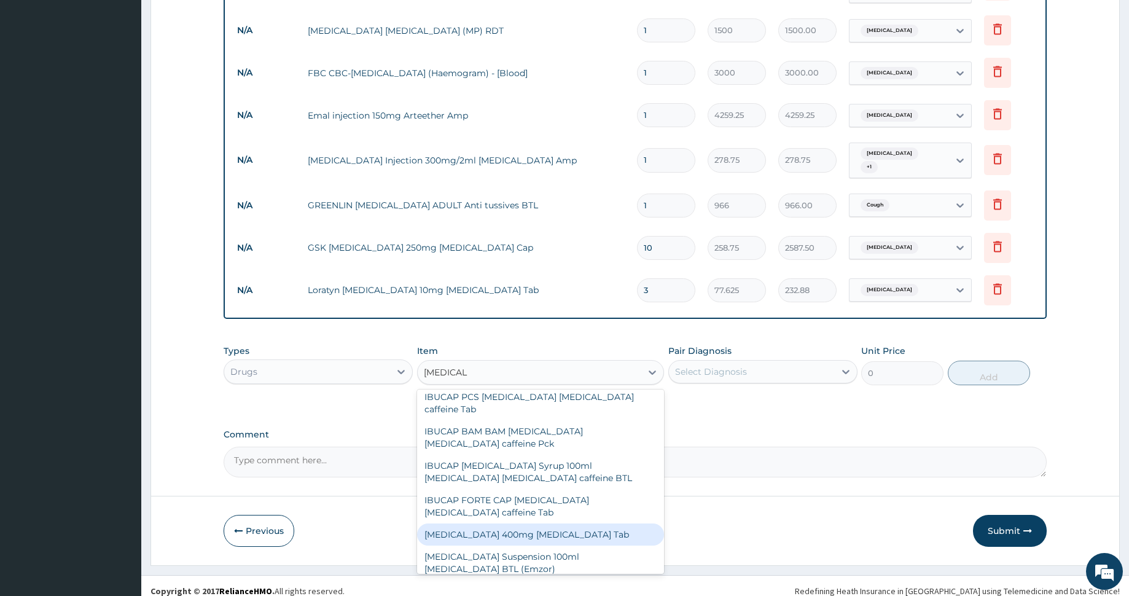
click at [531, 523] on div "IBUPROFEN 400mg Ibuprofen Tab" at bounding box center [540, 534] width 247 height 22
type input "94.875"
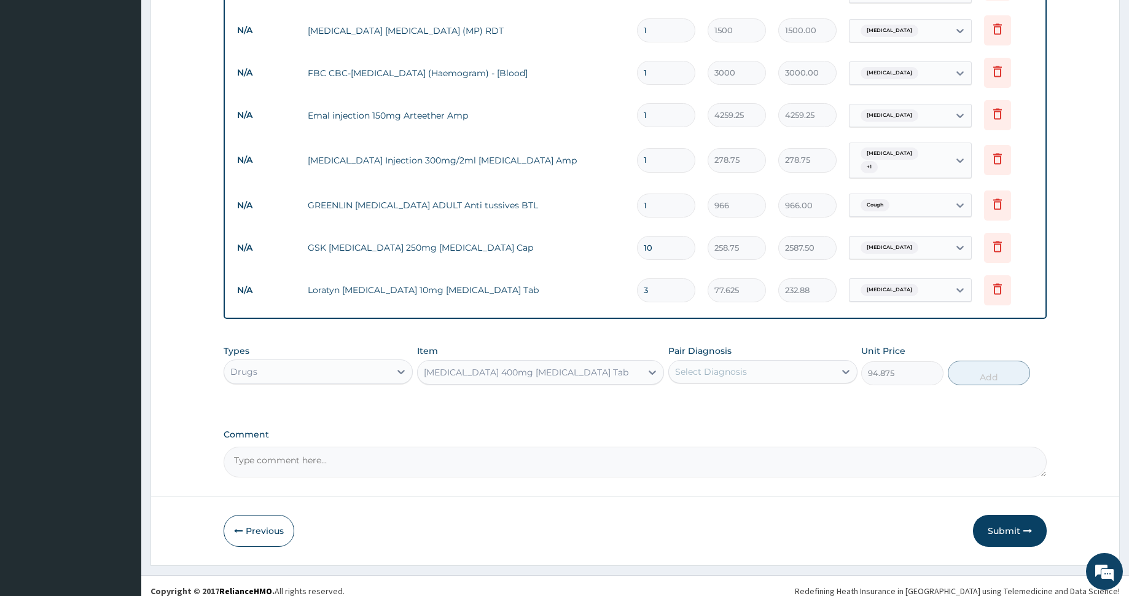
click at [742, 365] on div "Select Diagnosis" at bounding box center [711, 371] width 72 height 12
click at [745, 471] on label "Typhoid fever" at bounding box center [727, 477] width 76 height 12
checkbox input "true"
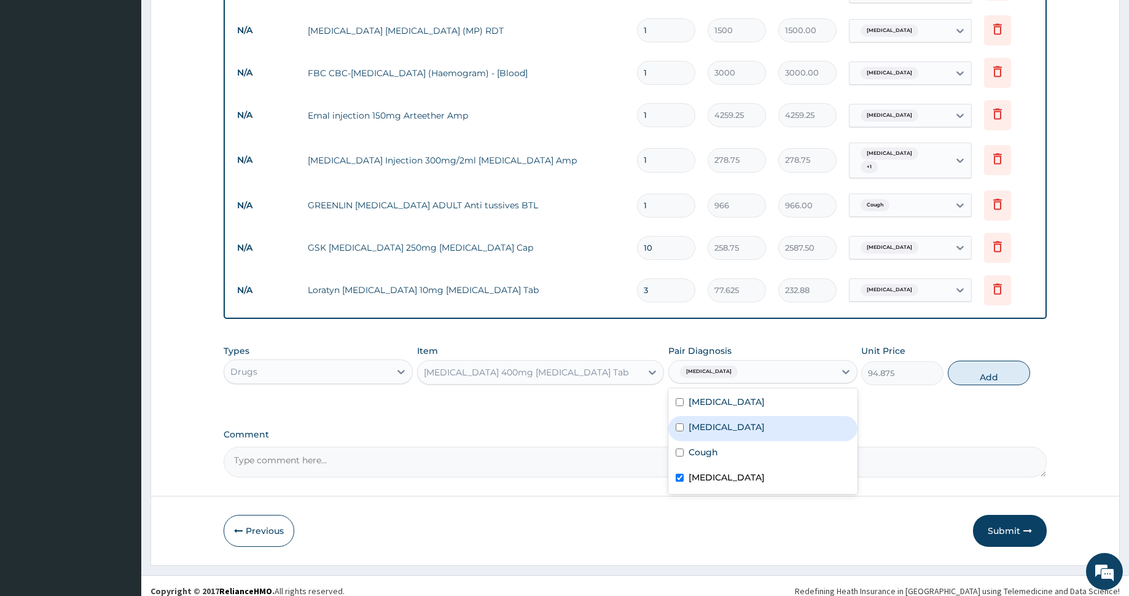
click at [737, 422] on div "Malaria" at bounding box center [762, 428] width 189 height 25
checkbox input "true"
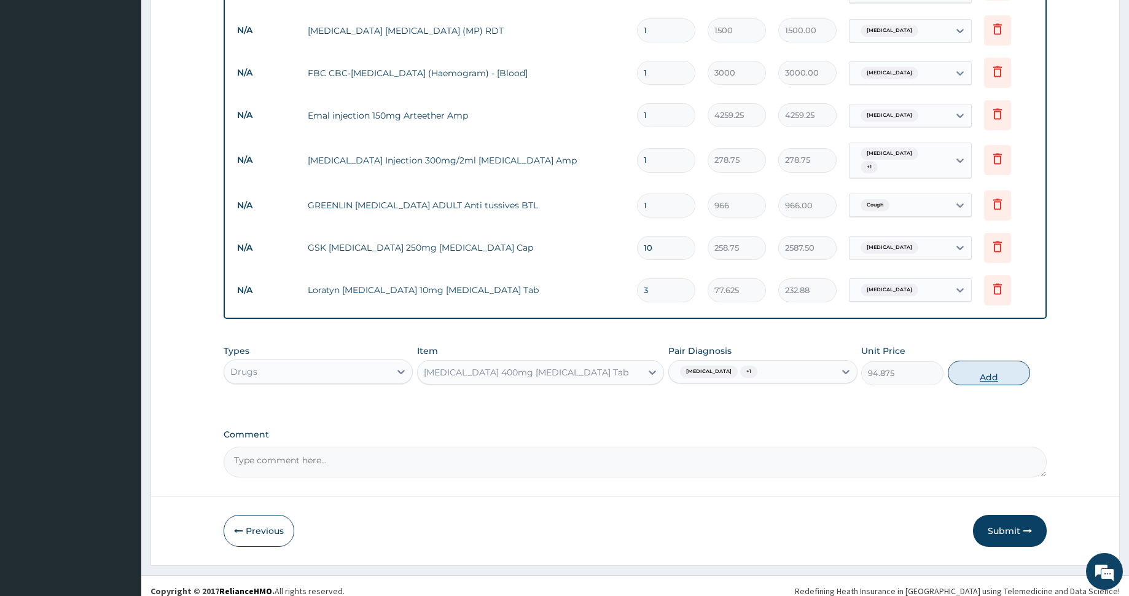
click at [969, 361] on button "Add" at bounding box center [989, 373] width 82 height 25
type input "0"
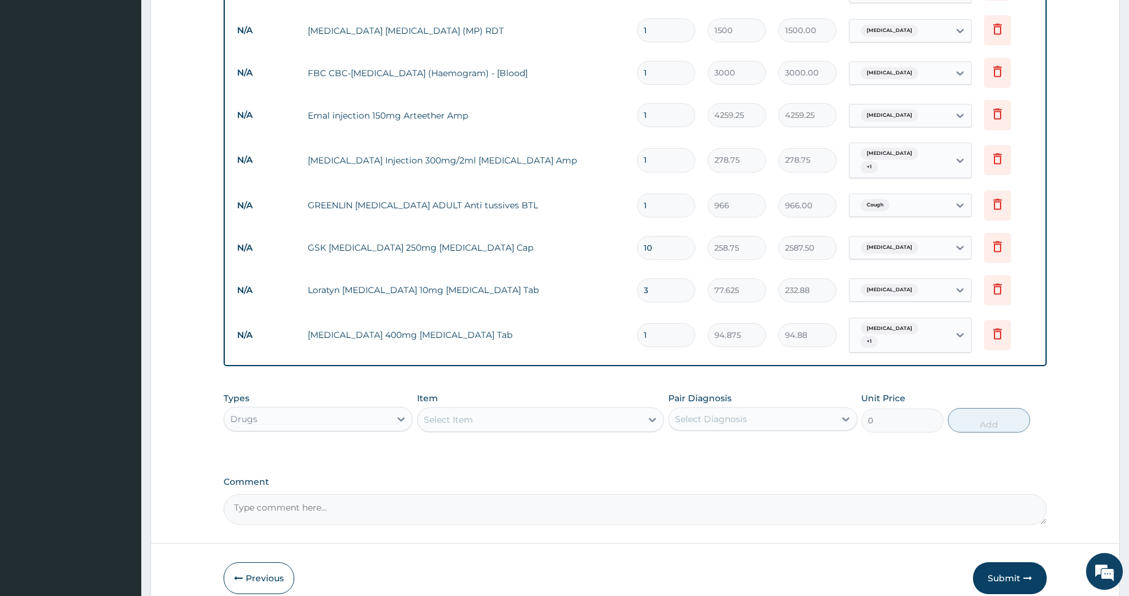
type input "0.00"
type input "9"
type input "853.88"
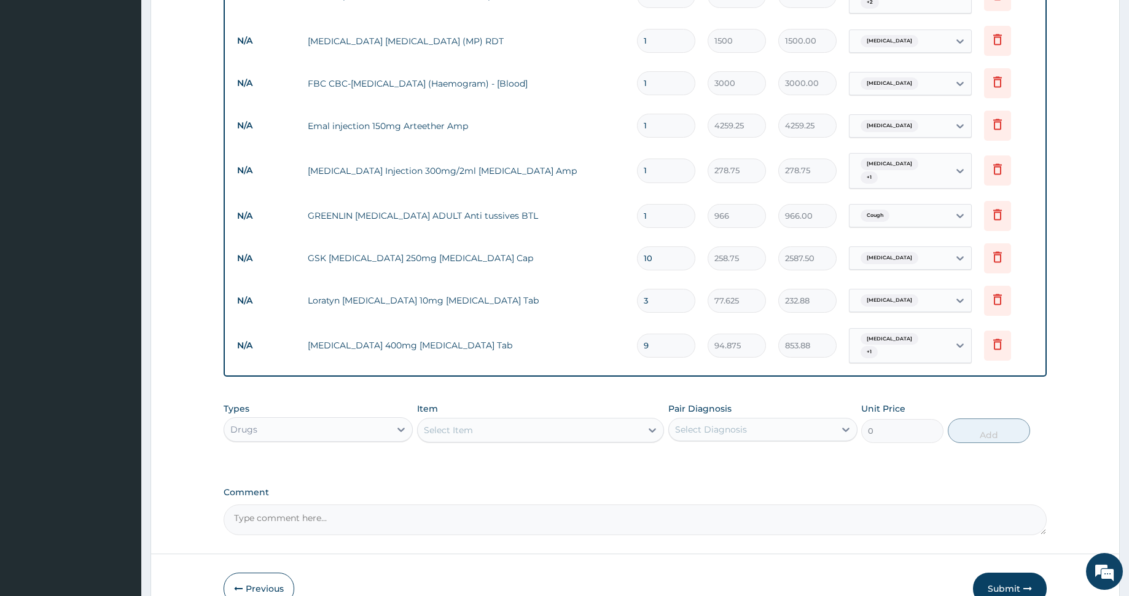
scroll to position [571, 0]
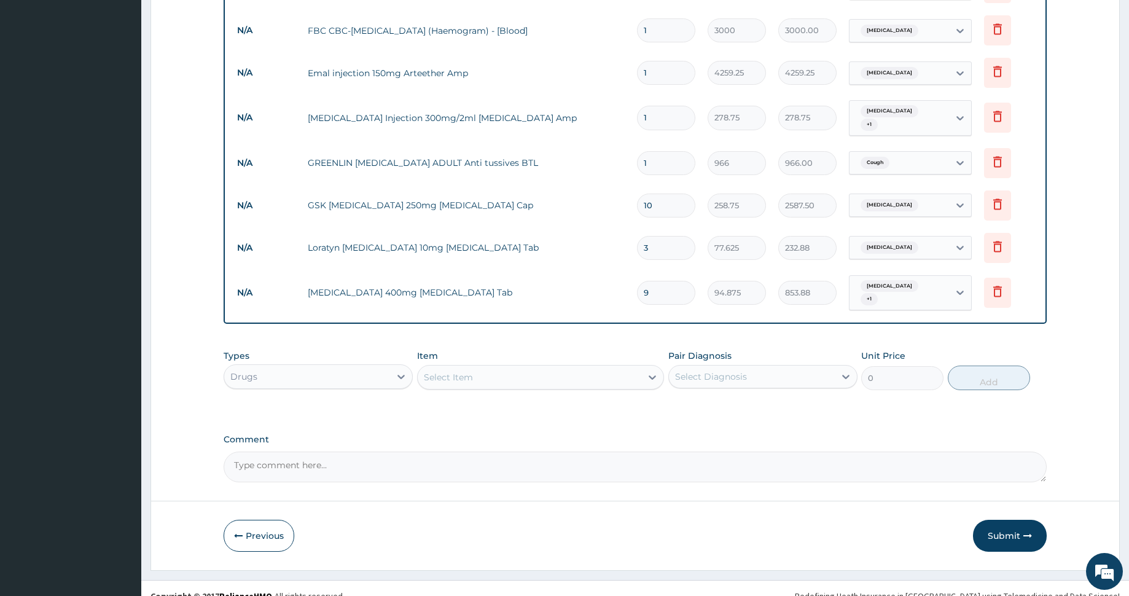
type input "9"
click at [435, 458] on textarea "Comment" at bounding box center [635, 466] width 823 height 31
type textarea "cough, catarrh FEVER, HEADACHE BODY PAINS"
click at [1007, 520] on button "Submit" at bounding box center [1010, 536] width 74 height 32
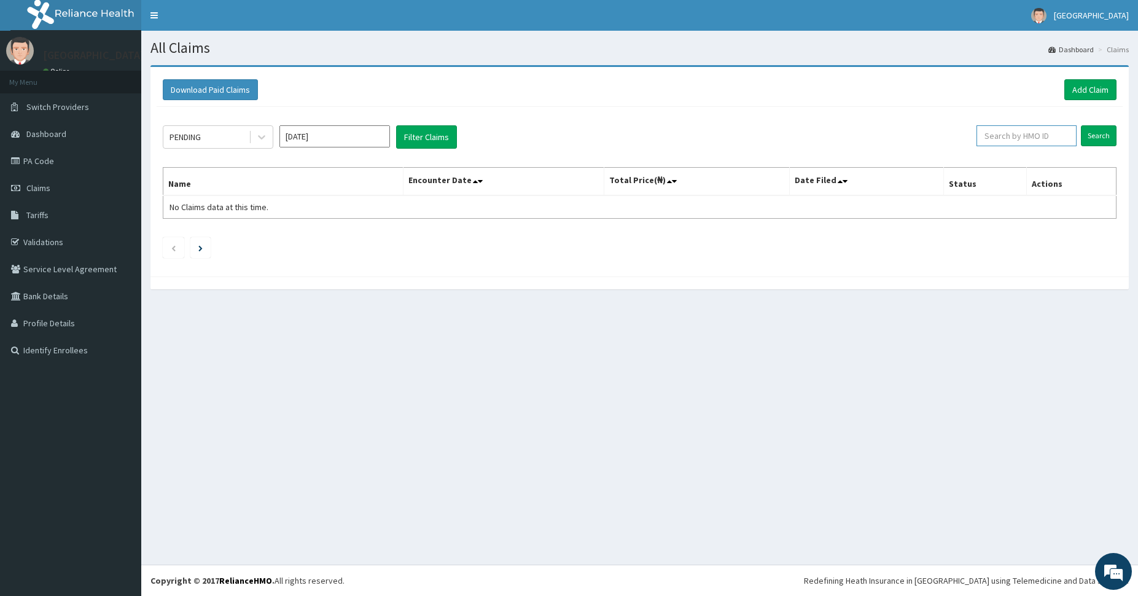
click at [1011, 131] on input "text" at bounding box center [1027, 135] width 100 height 21
paste input "ftc/10027/e"
type input "ftc/10027/e"
click at [1093, 131] on input "Search" at bounding box center [1099, 135] width 36 height 21
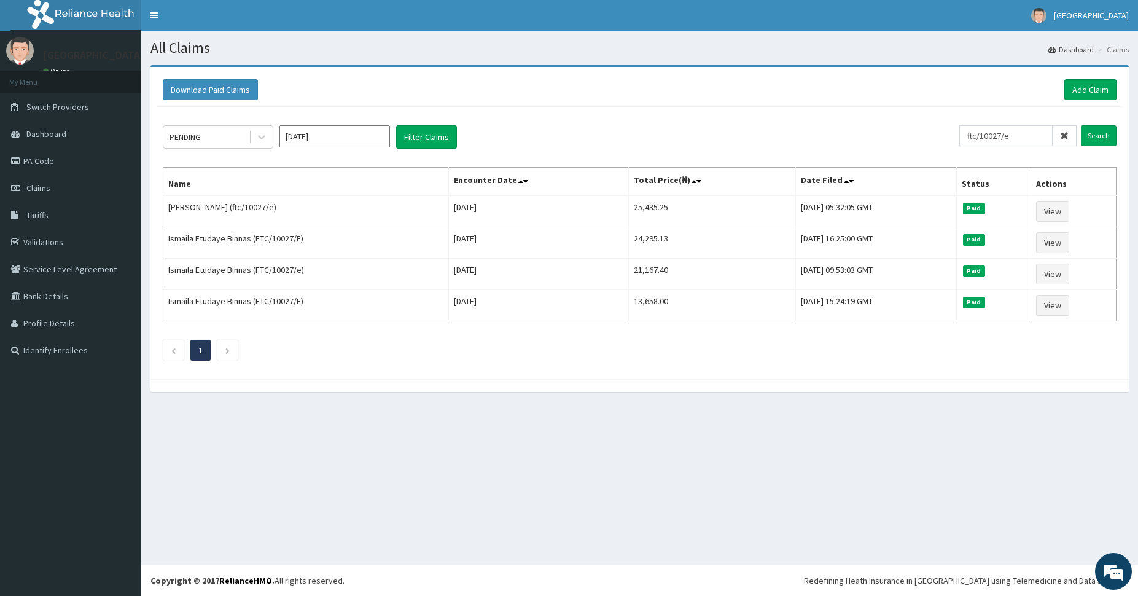
click at [1063, 134] on icon at bounding box center [1064, 135] width 9 height 9
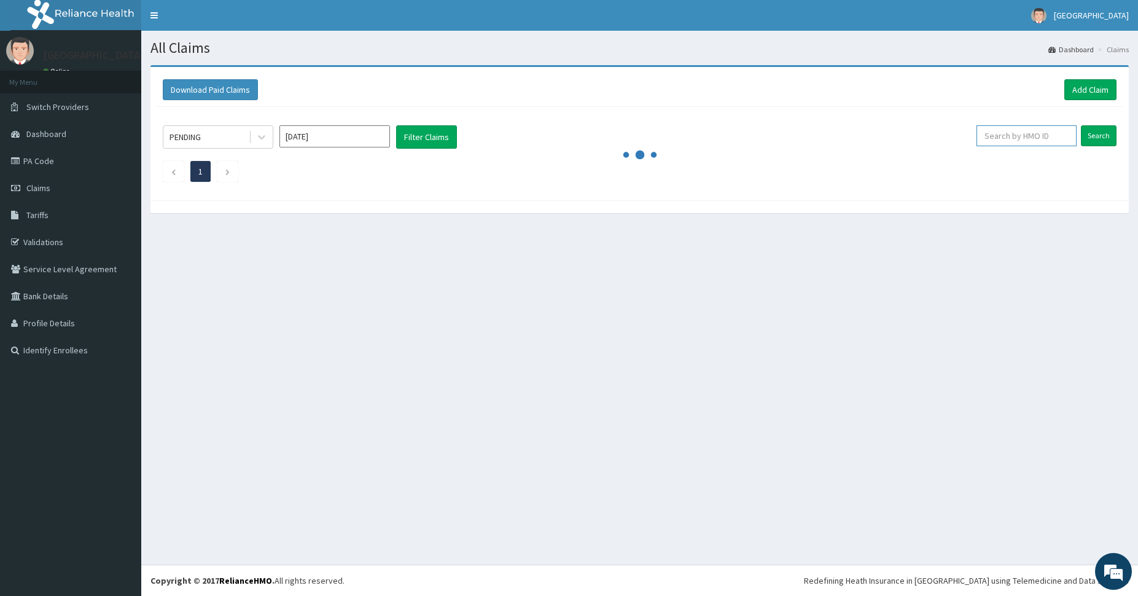
click at [1023, 133] on input "text" at bounding box center [1027, 135] width 100 height 21
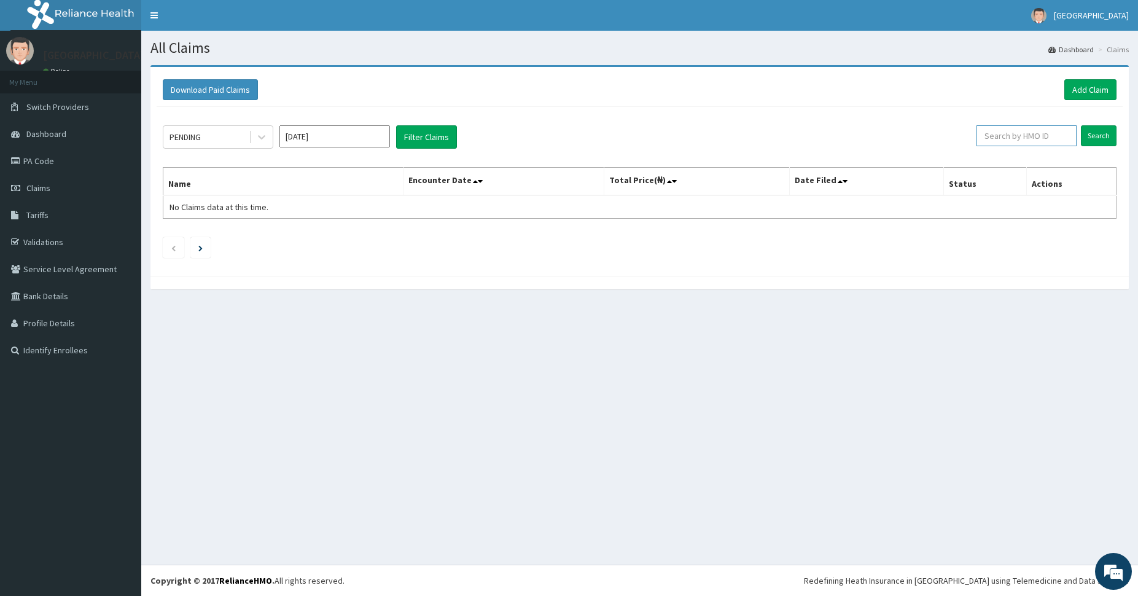
paste input "prv/10022/d"
type input "prv/10022/d"
click at [1105, 133] on input "Search" at bounding box center [1099, 135] width 36 height 21
click at [1047, 136] on input "prv/10022/d" at bounding box center [1005, 135] width 93 height 21
click at [1099, 136] on input "Search" at bounding box center [1099, 135] width 36 height 21
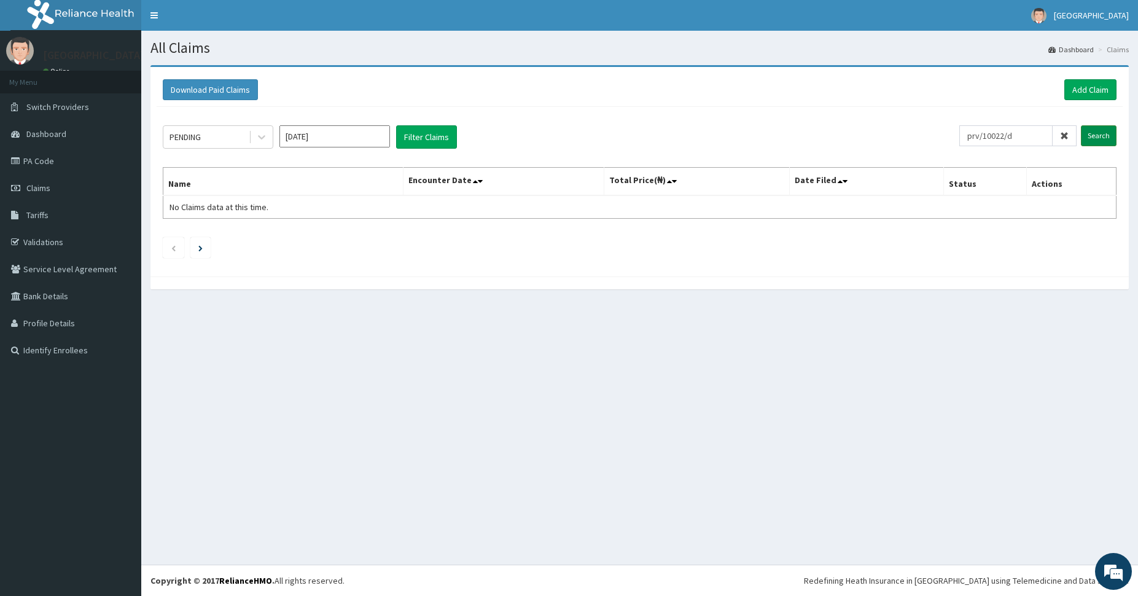
click at [1091, 133] on input "Search" at bounding box center [1099, 135] width 36 height 21
click at [1085, 90] on link "Add Claim" at bounding box center [1090, 89] width 52 height 21
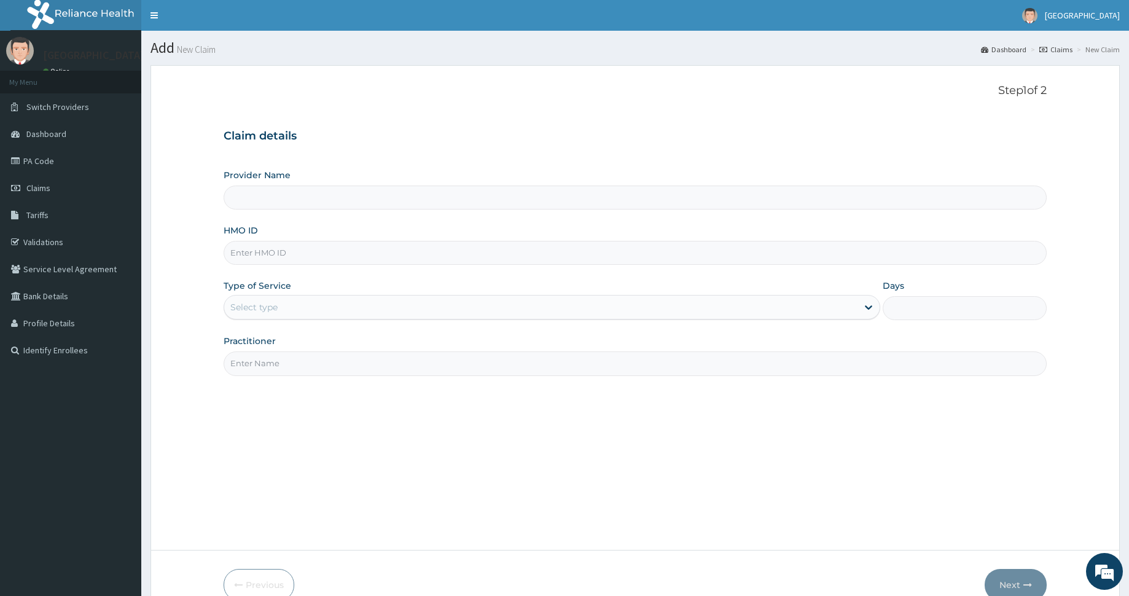
click at [300, 249] on input "HMO ID" at bounding box center [635, 253] width 823 height 24
paste input "prv/10022/d"
type input "prv/10022/d"
type input "[GEOGRAPHIC_DATA] and [GEOGRAPHIC_DATA]"
type input "prv/10022/d"
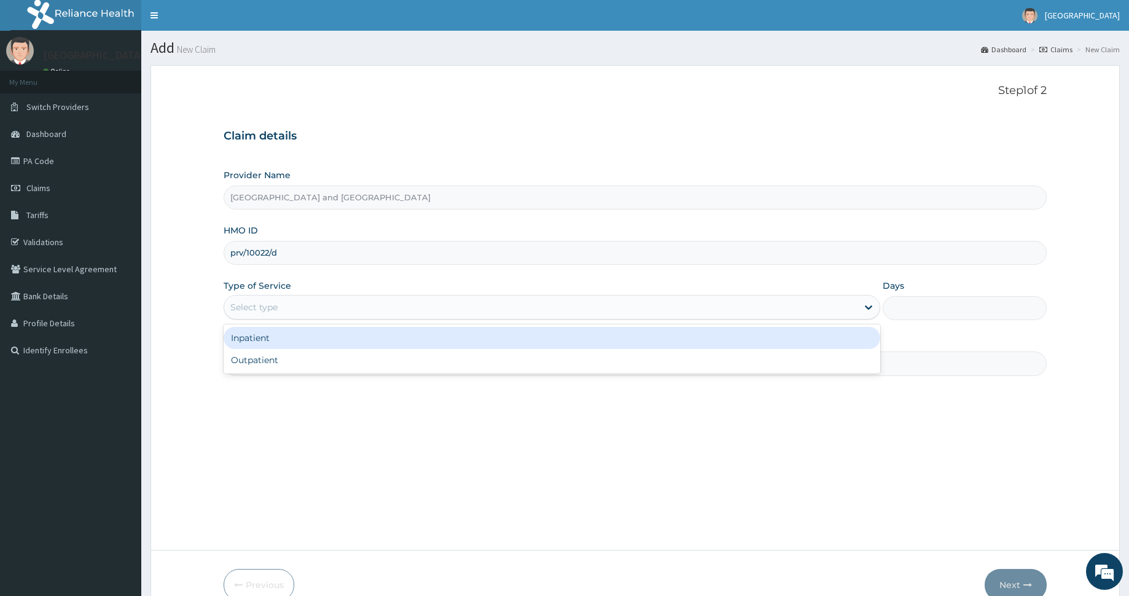
click at [399, 303] on div "Select type" at bounding box center [540, 307] width 633 height 20
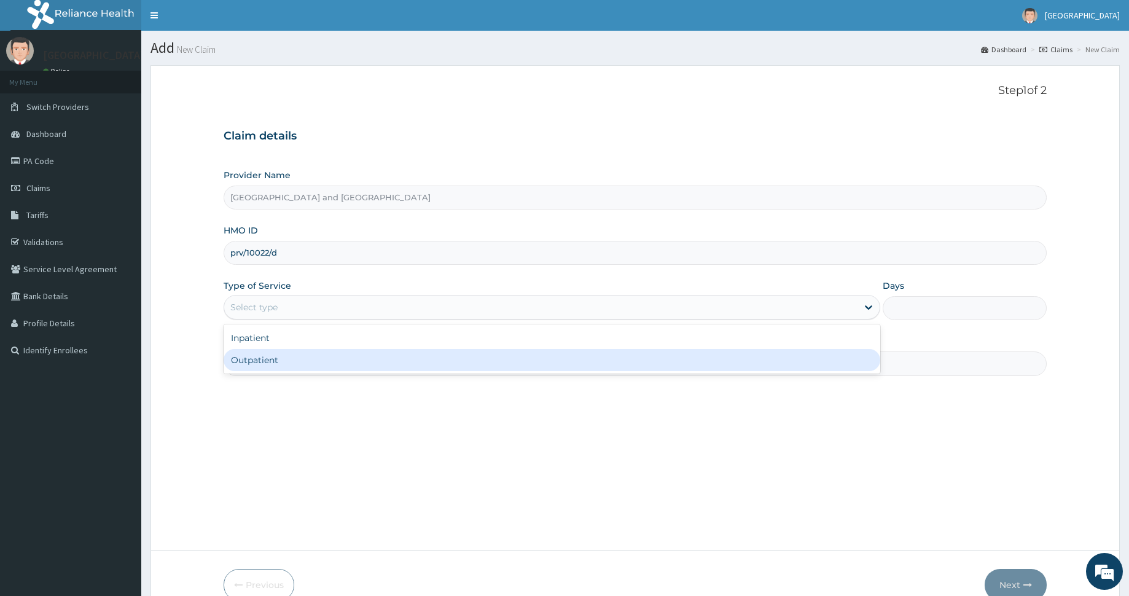
click at [365, 354] on div "Outpatient" at bounding box center [552, 360] width 656 height 22
type input "1"
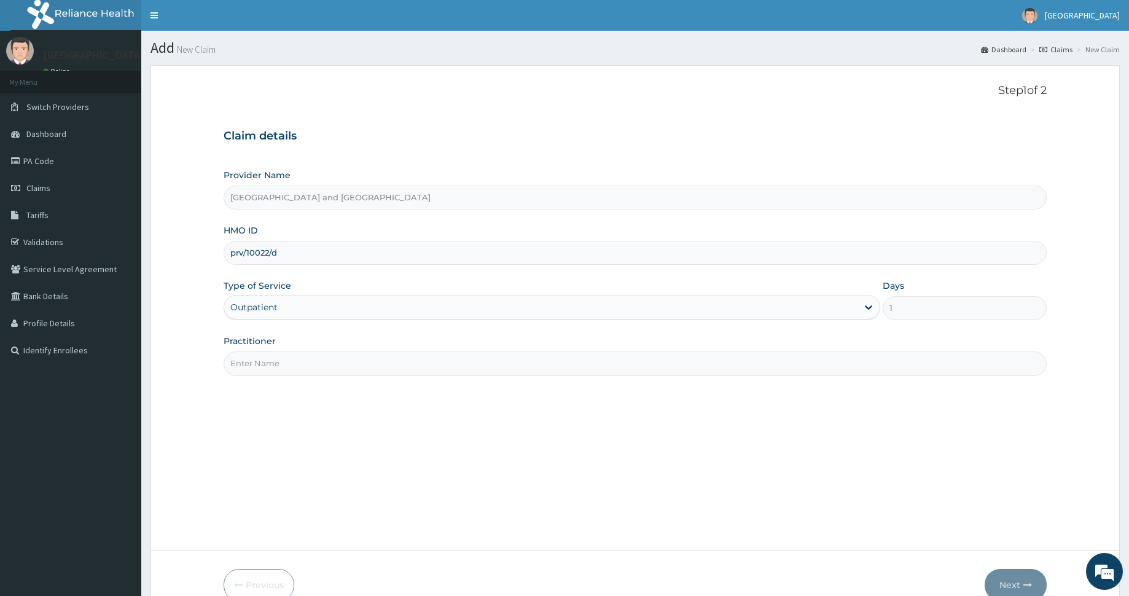
click at [346, 357] on input "Practitioner" at bounding box center [635, 363] width 823 height 24
type input "Dr [PERSON_NAME]"
click at [1010, 583] on button "Next" at bounding box center [1016, 585] width 62 height 32
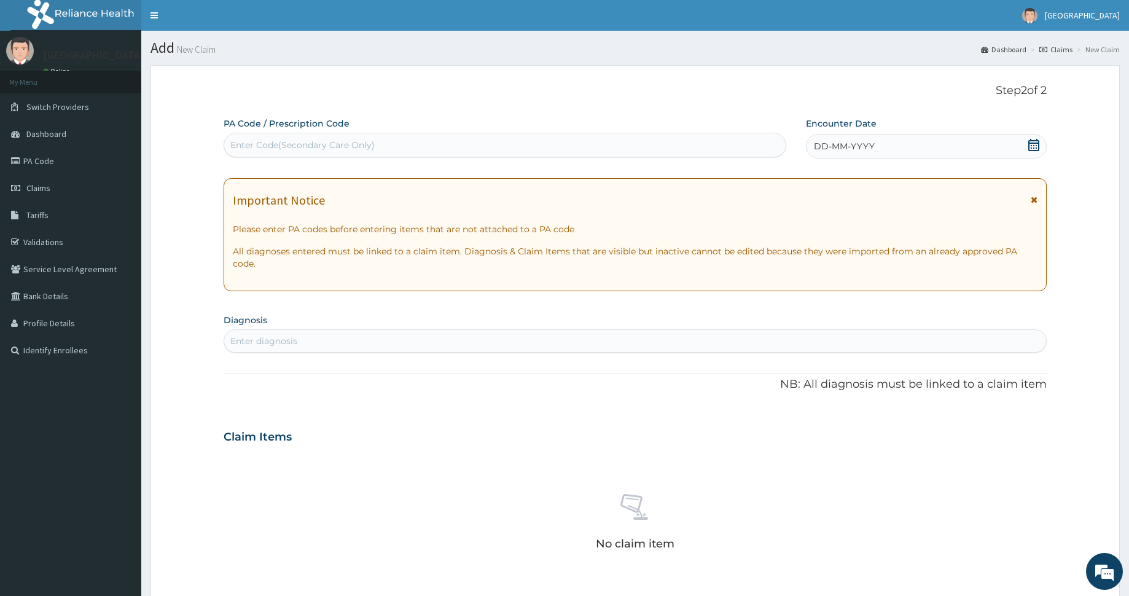
click at [900, 143] on div "DD-MM-YYYY" at bounding box center [926, 146] width 241 height 25
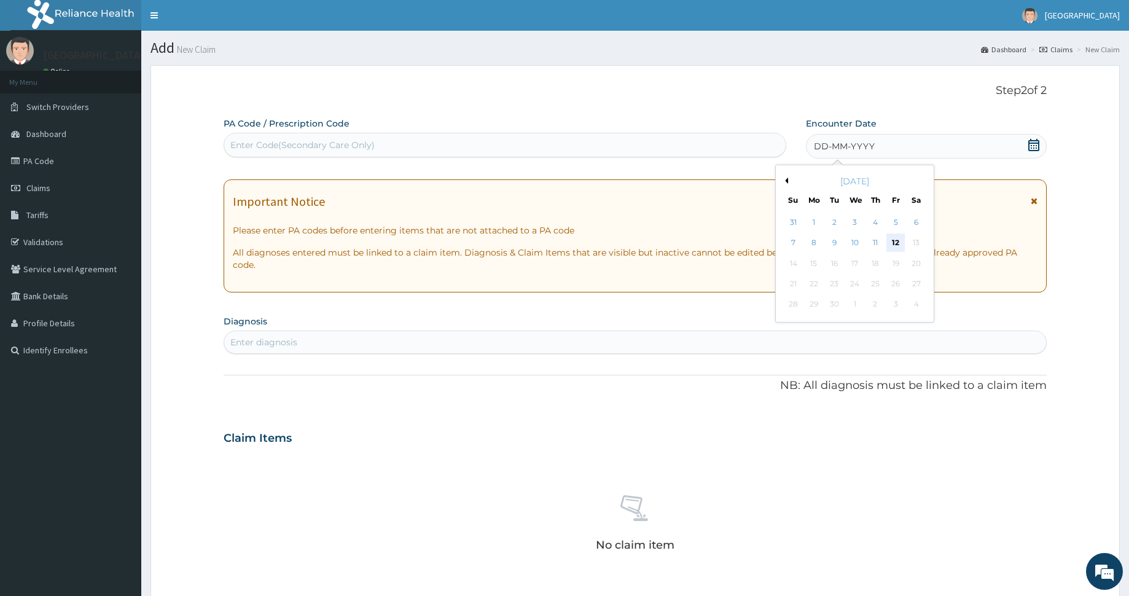
click at [895, 238] on div "12" at bounding box center [895, 243] width 18 height 18
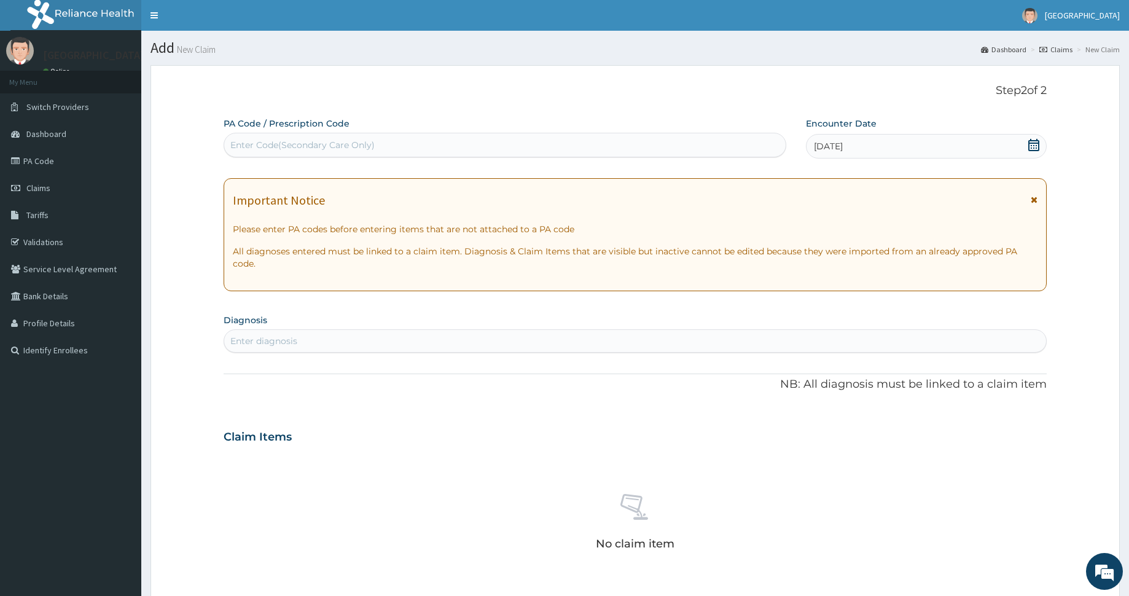
click at [410, 337] on div "Enter diagnosis" at bounding box center [635, 341] width 822 height 20
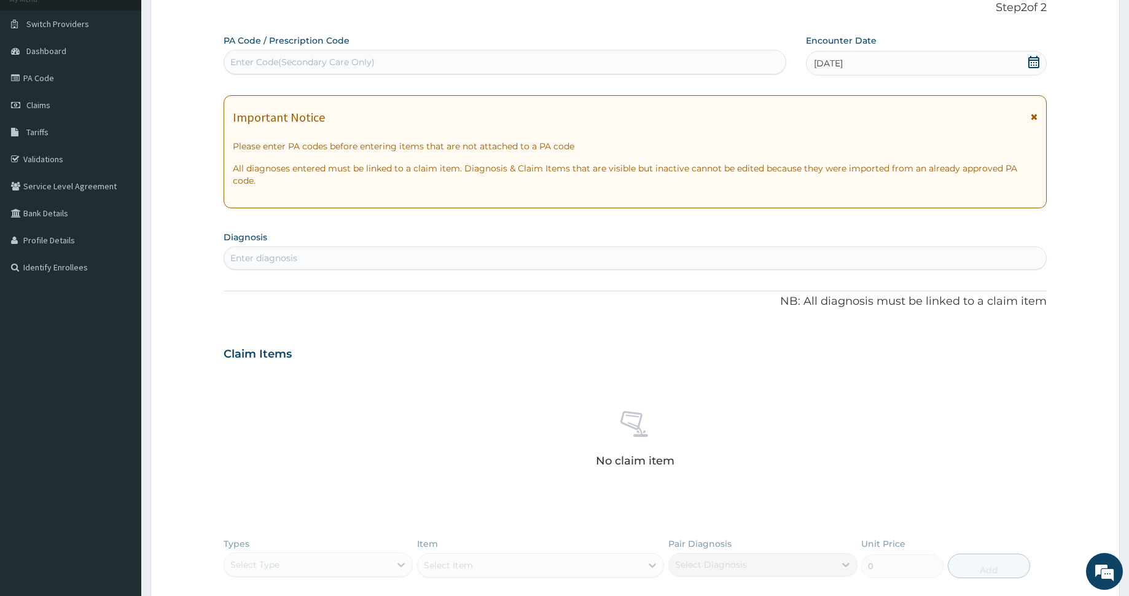
scroll to position [248, 0]
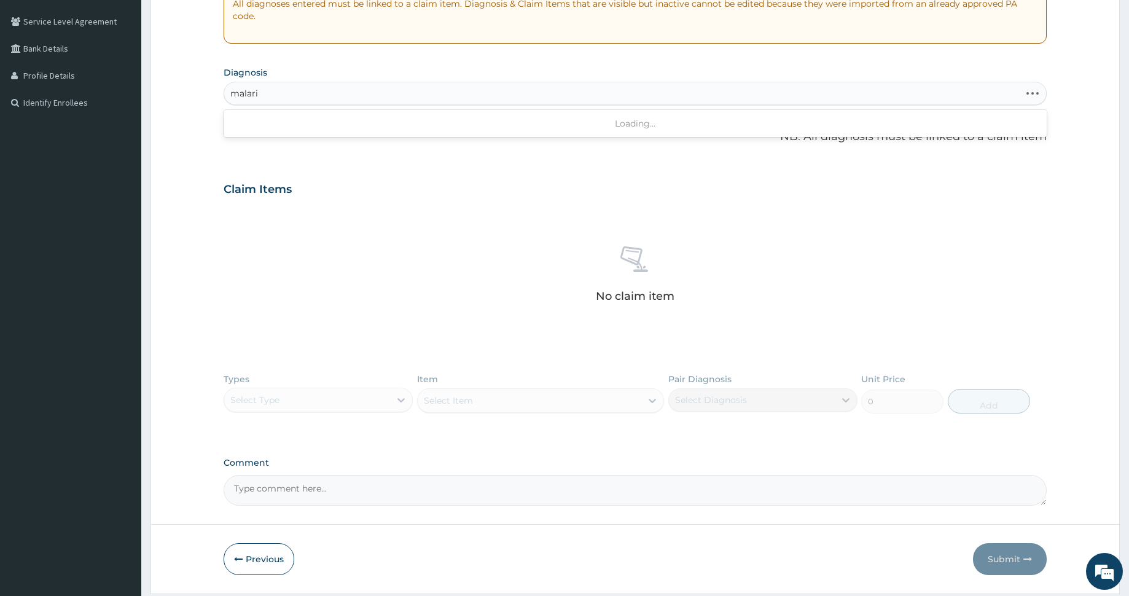
type input "[MEDICAL_DATA]"
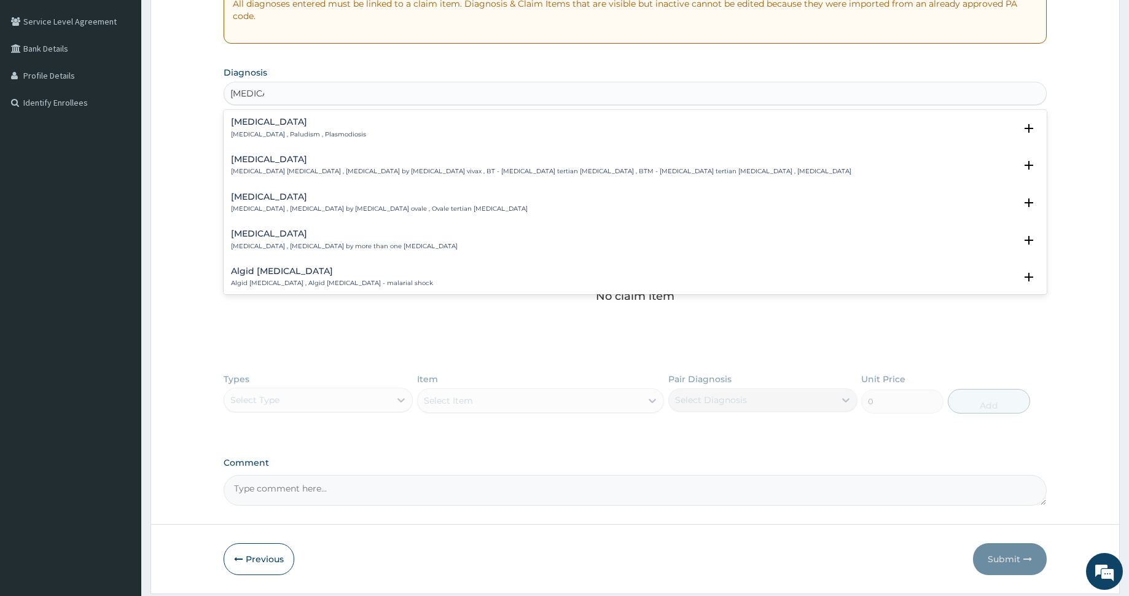
click at [255, 123] on h4 "[MEDICAL_DATA]" at bounding box center [298, 121] width 135 height 9
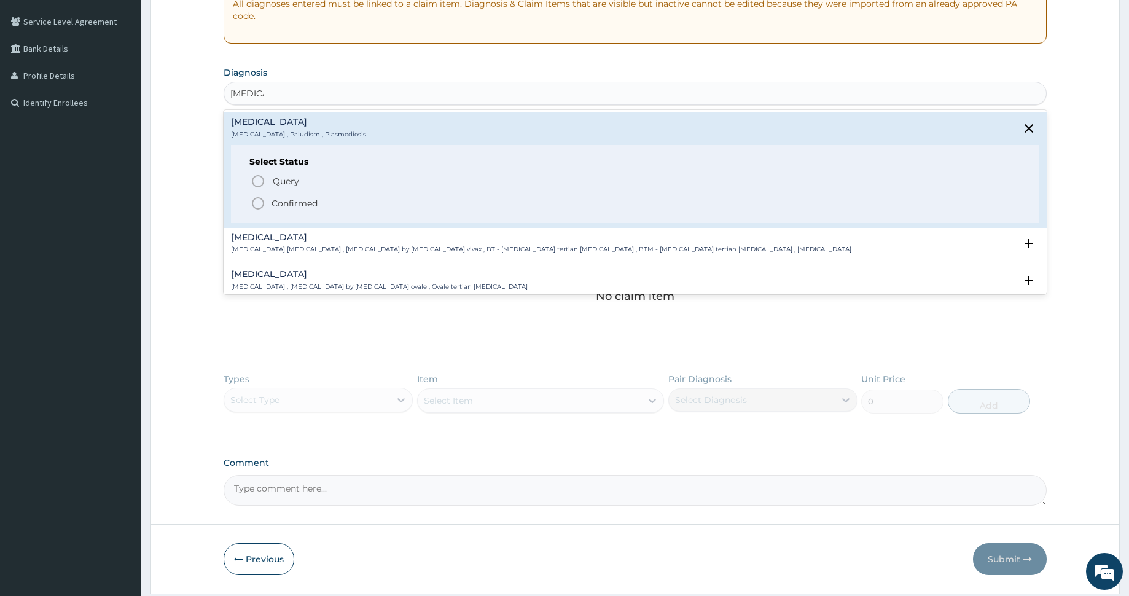
click at [257, 202] on icon "status option filled" at bounding box center [258, 203] width 15 height 15
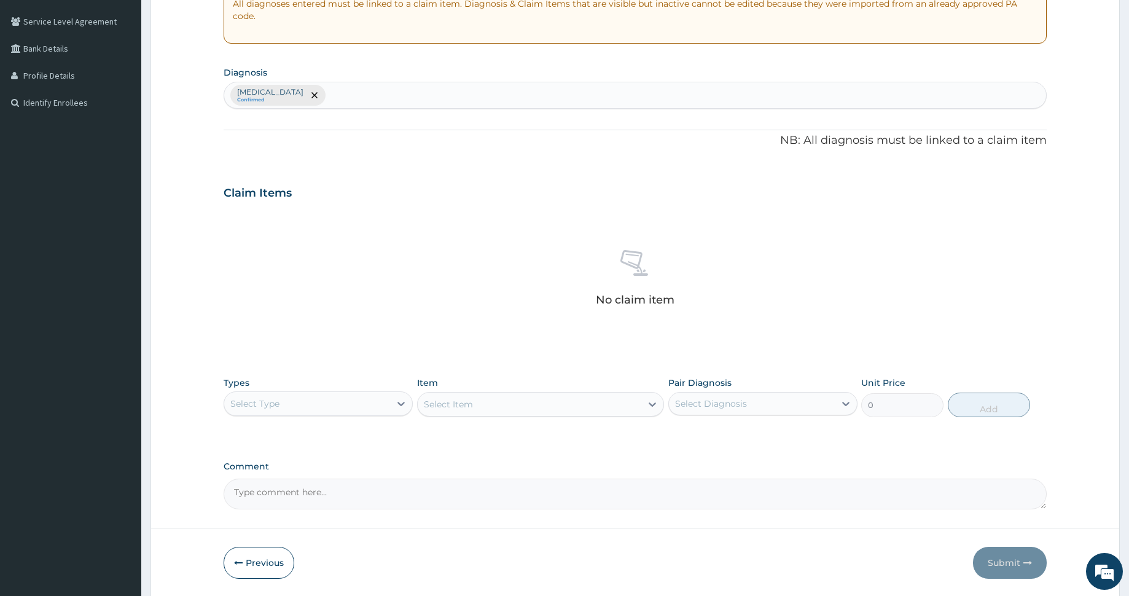
click at [687, 88] on div "[MEDICAL_DATA] Confirmed" at bounding box center [635, 95] width 822 height 26
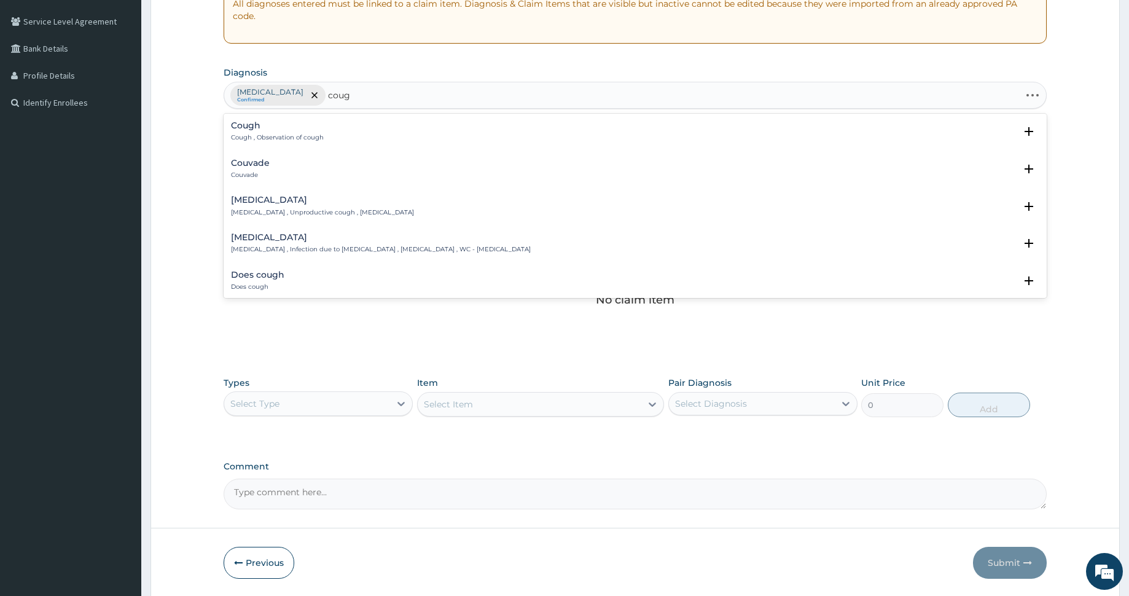
type input "cough"
click at [248, 122] on h4 "Cough" at bounding box center [277, 125] width 93 height 9
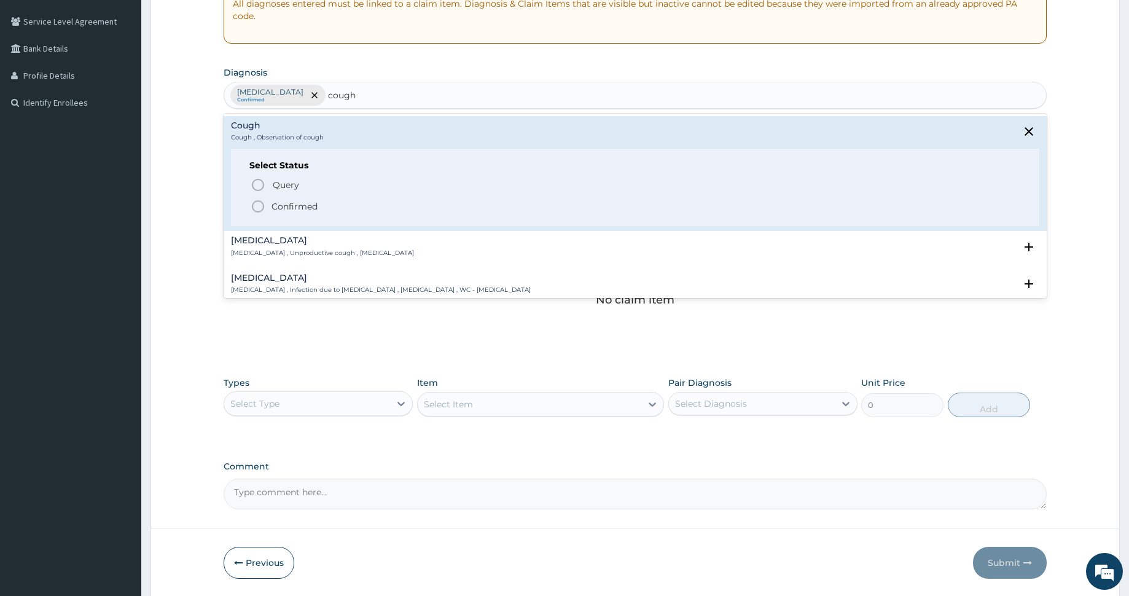
click at [254, 205] on icon "status option filled" at bounding box center [258, 206] width 15 height 15
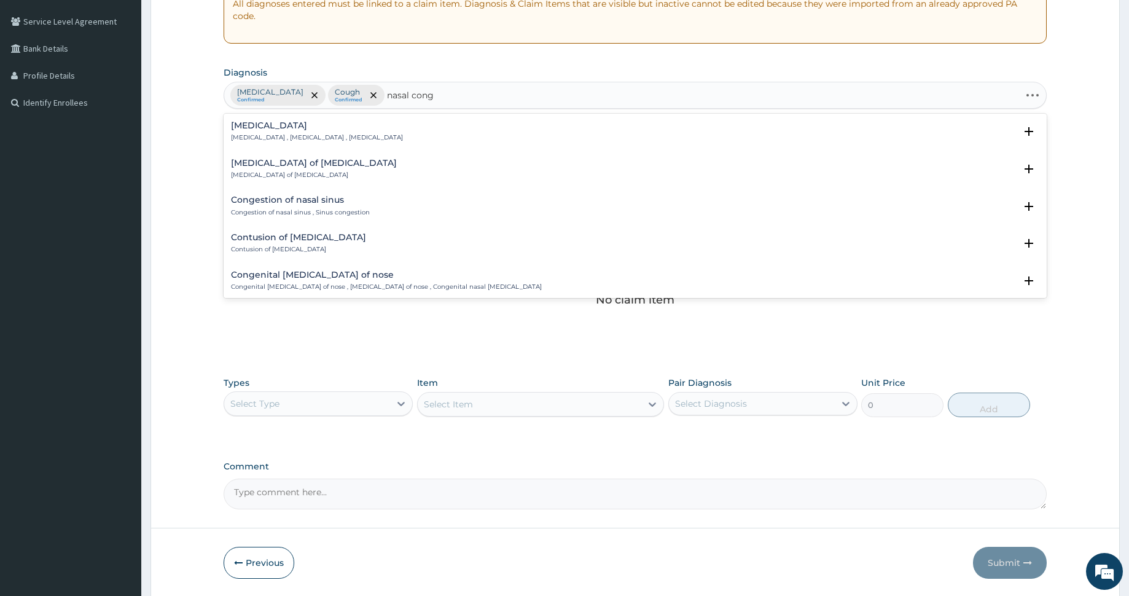
type input "nasal conge"
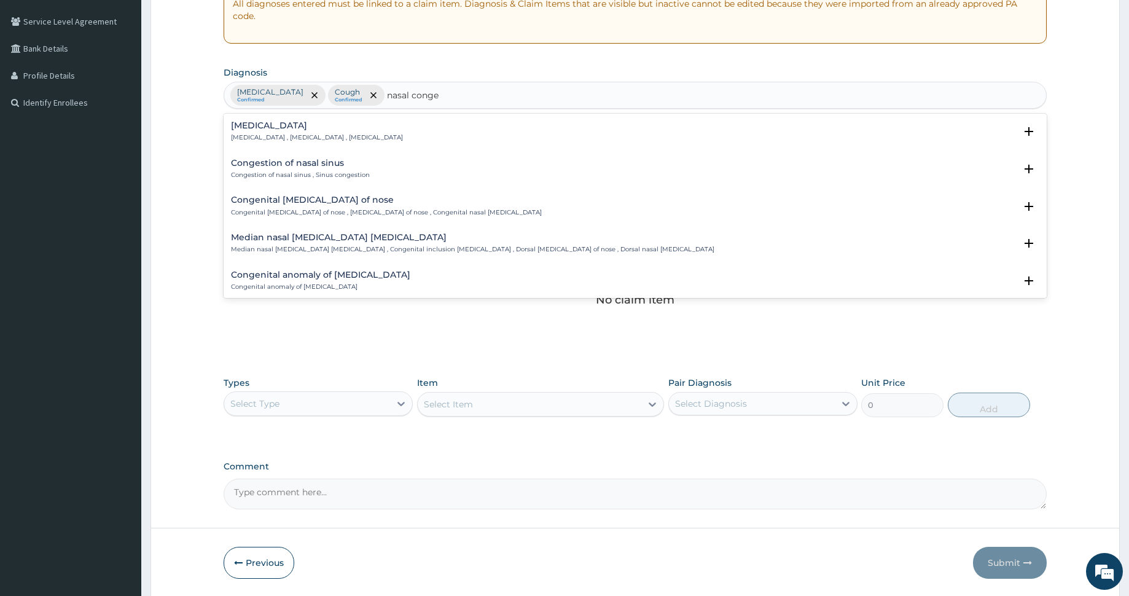
click at [240, 125] on h4 "Nasal congestion" at bounding box center [317, 125] width 172 height 9
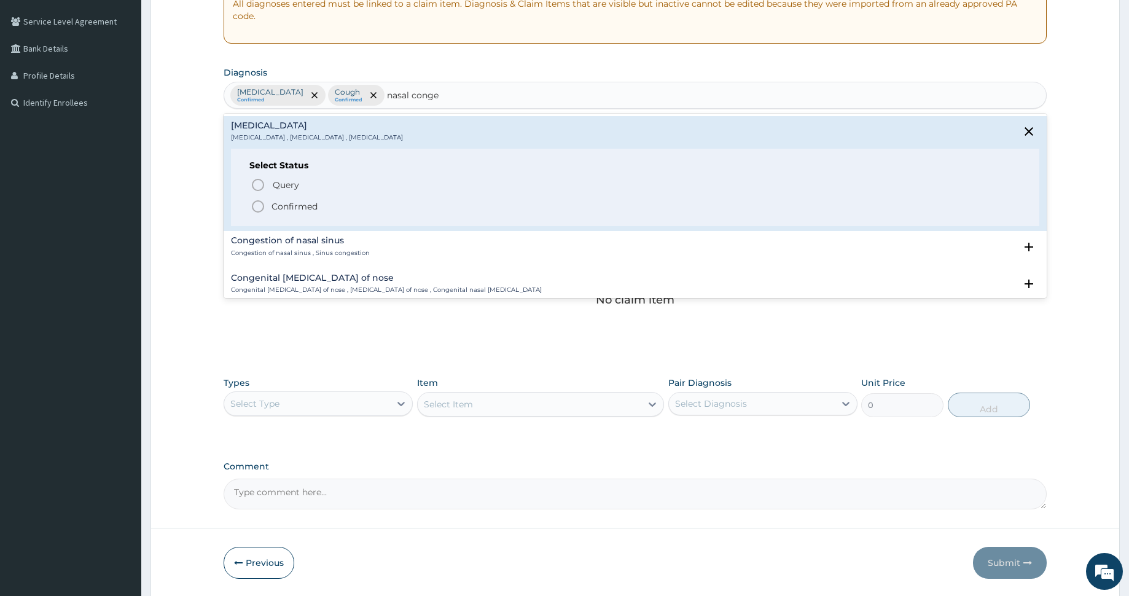
click at [258, 201] on icon "status option filled" at bounding box center [258, 206] width 15 height 15
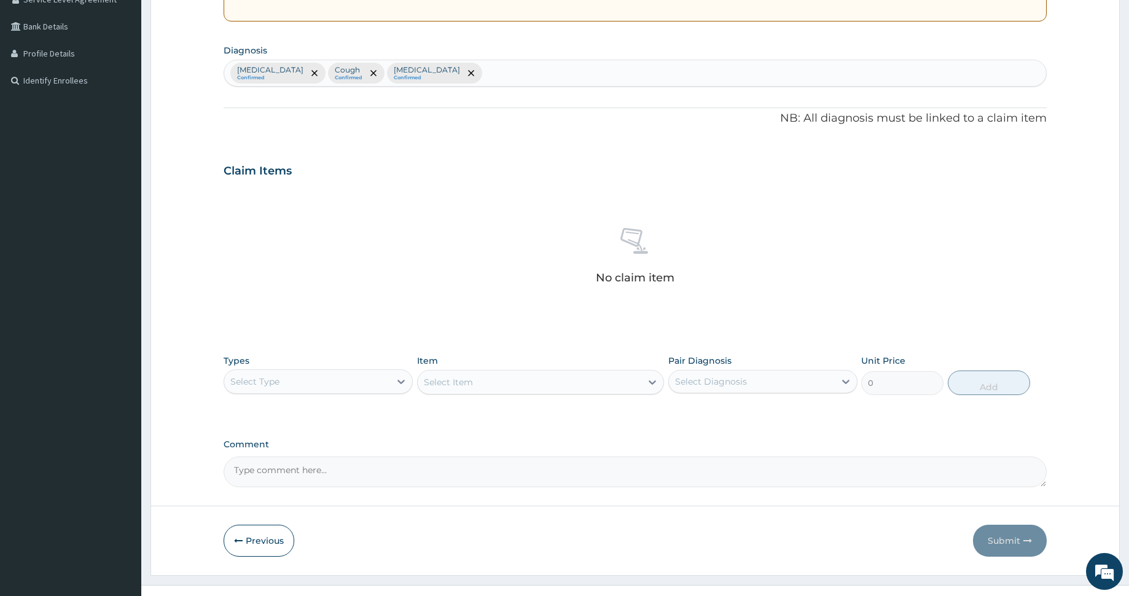
scroll to position [290, 0]
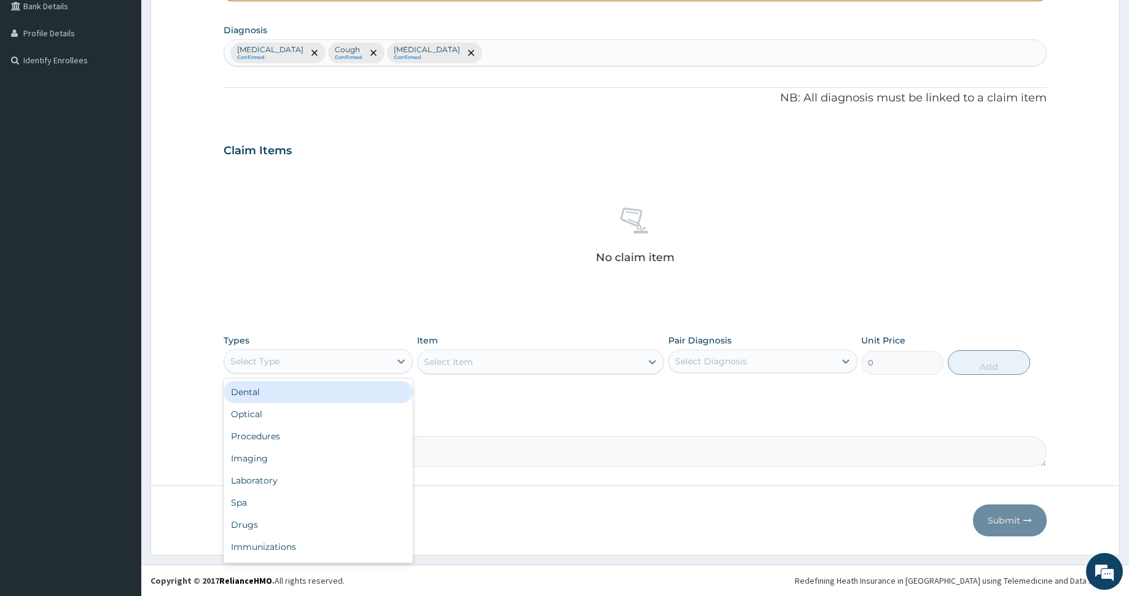
click at [296, 354] on div "Select Type" at bounding box center [307, 361] width 166 height 20
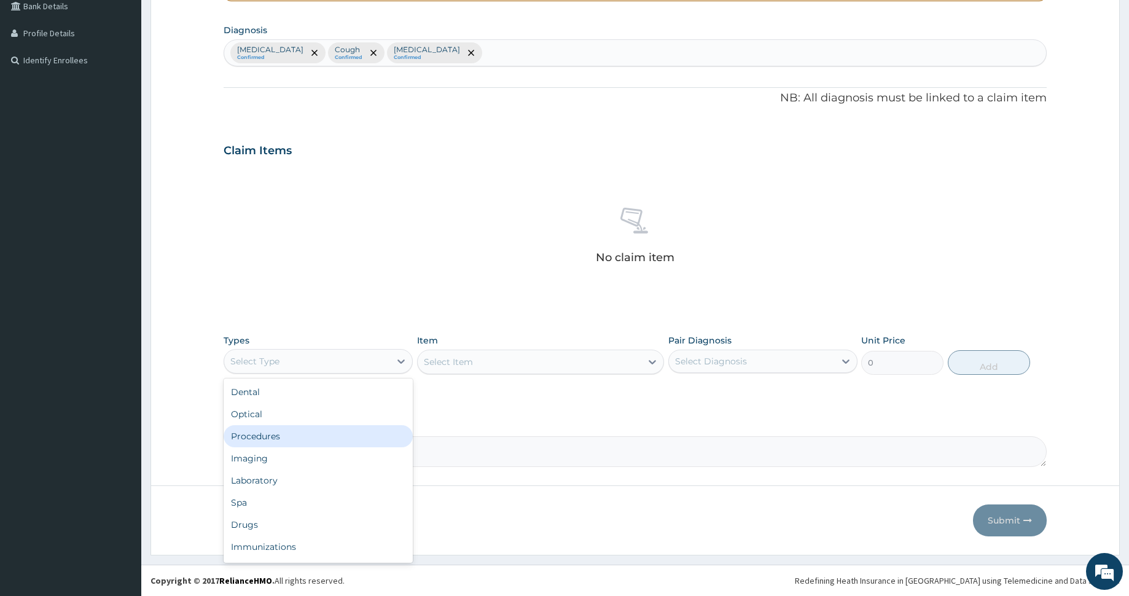
click at [289, 440] on div "Procedures" at bounding box center [318, 436] width 189 height 22
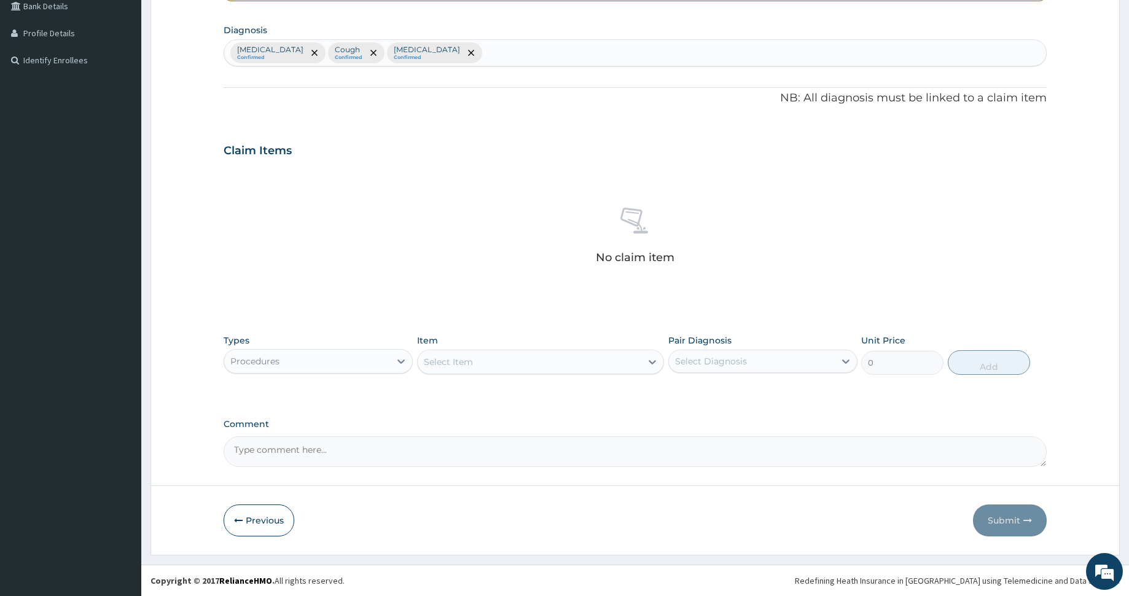
click at [582, 363] on div "Select Item" at bounding box center [530, 362] width 224 height 20
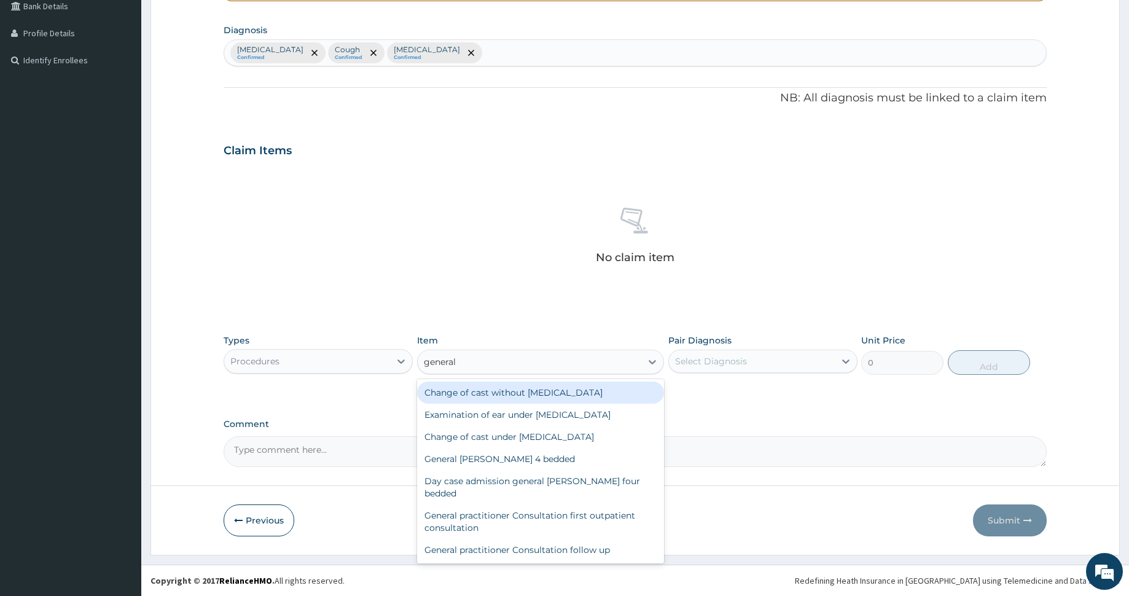
type input "general"
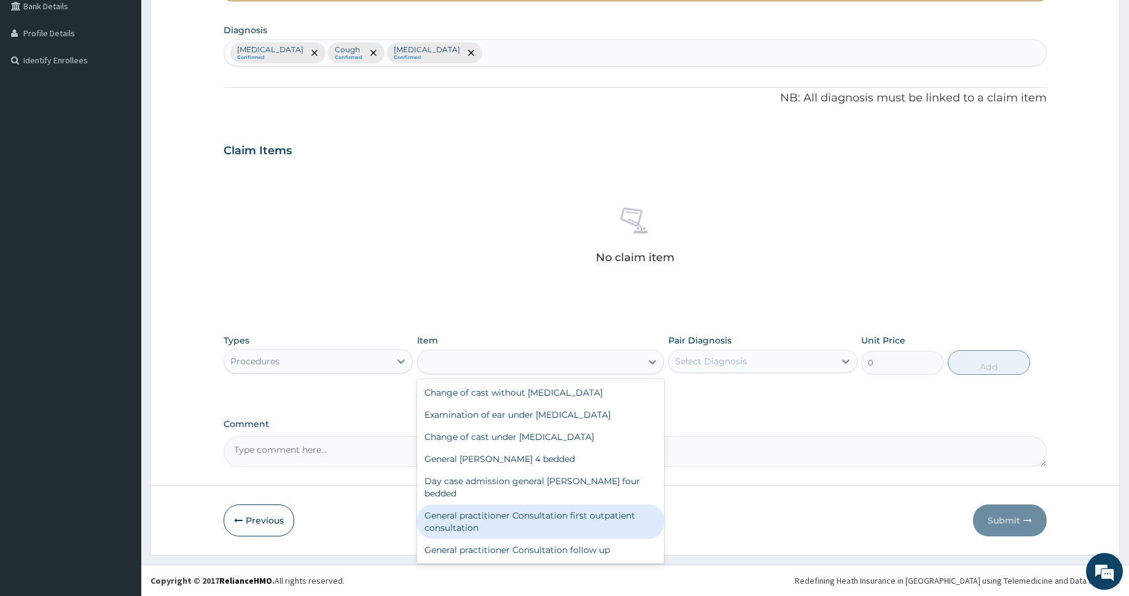
type input "3000"
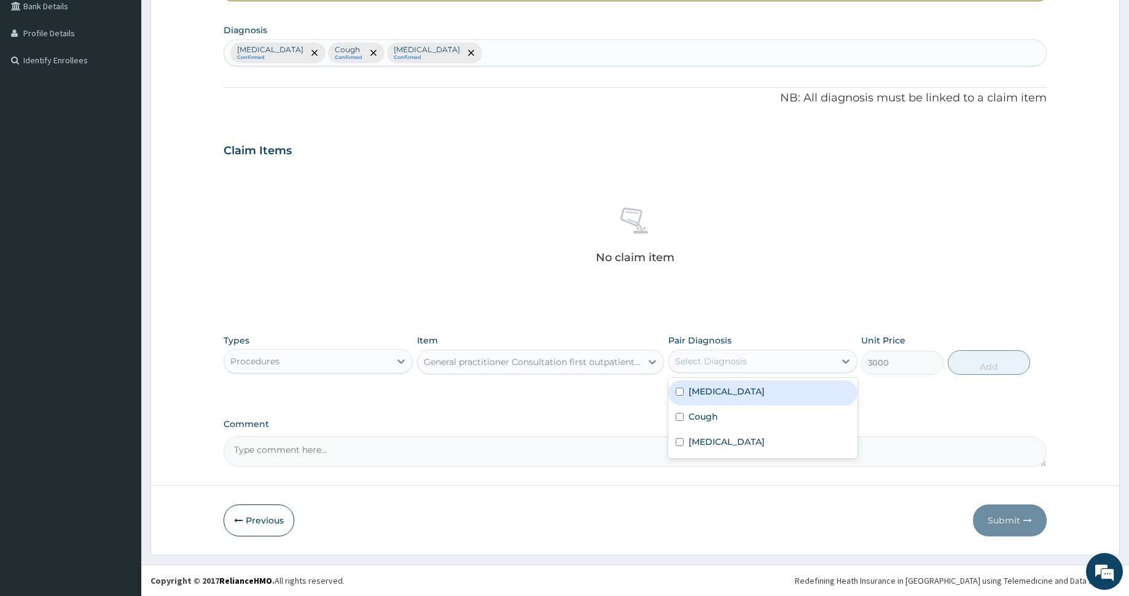
click at [786, 356] on div "Select Diagnosis" at bounding box center [752, 361] width 166 height 20
click at [752, 384] on div "[MEDICAL_DATA]" at bounding box center [762, 392] width 189 height 25
checkbox input "true"
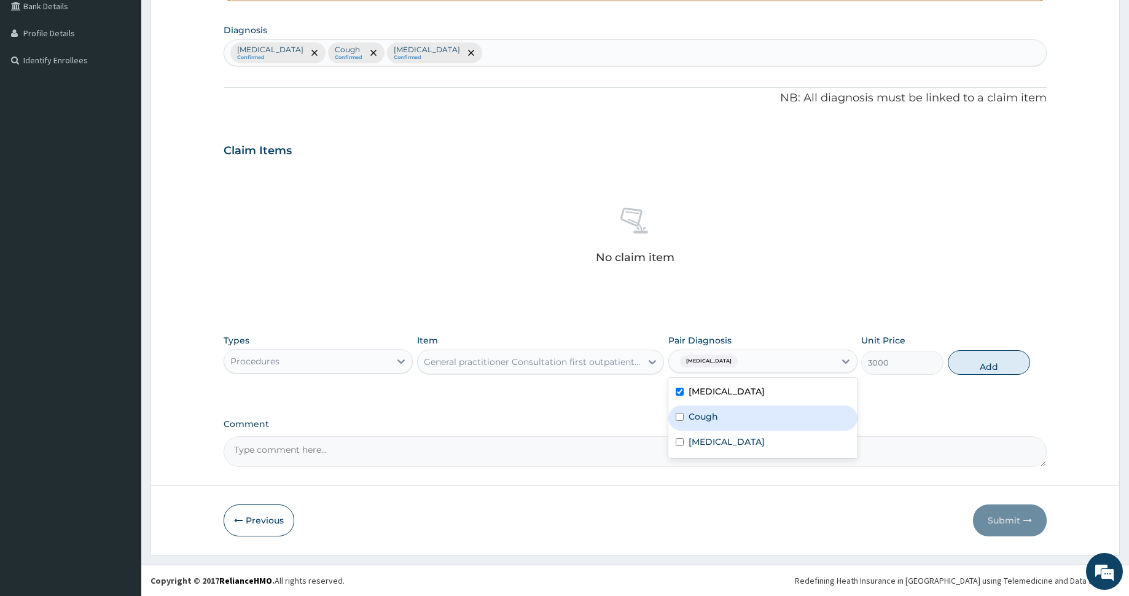
click at [749, 421] on div "Cough" at bounding box center [762, 417] width 189 height 25
checkbox input "true"
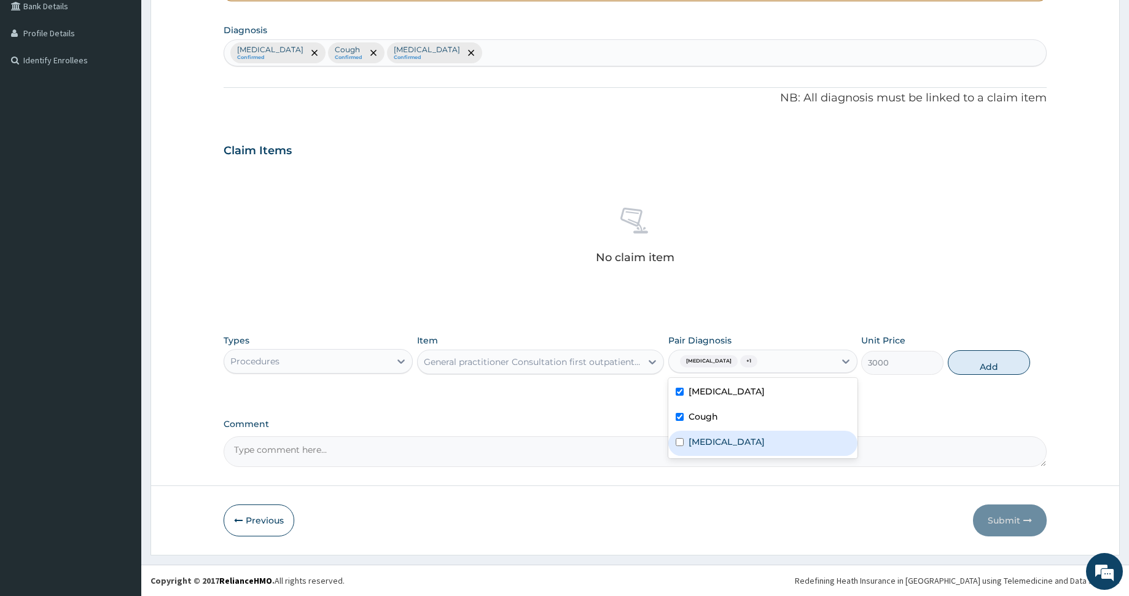
click at [747, 435] on label "Nasal congestion" at bounding box center [727, 441] width 76 height 12
checkbox input "true"
click at [950, 357] on button "Add" at bounding box center [989, 362] width 82 height 25
type input "0"
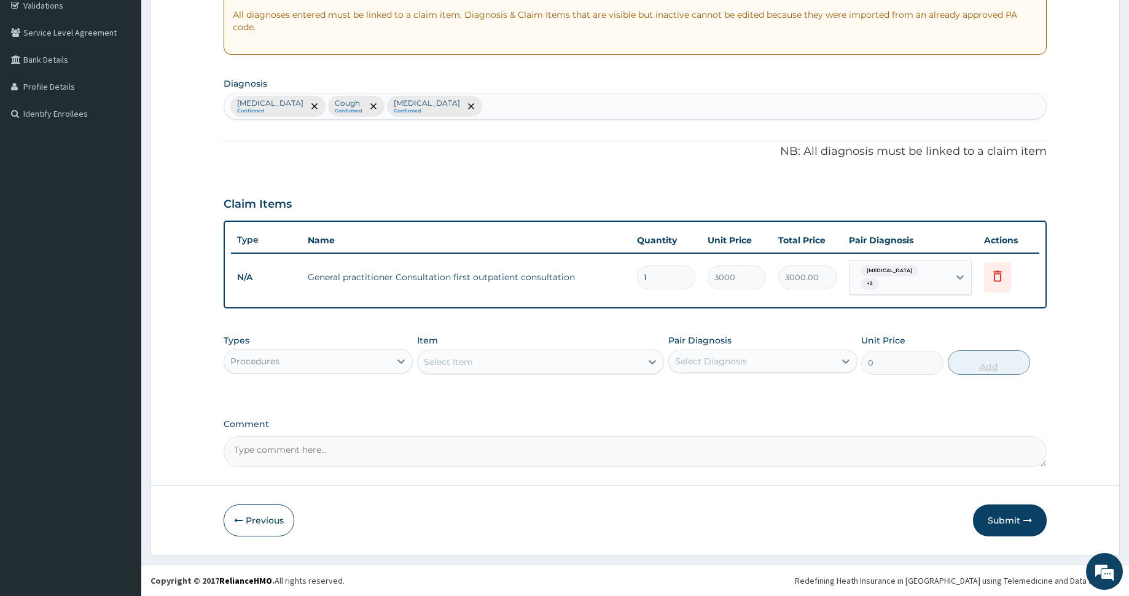
scroll to position [232, 0]
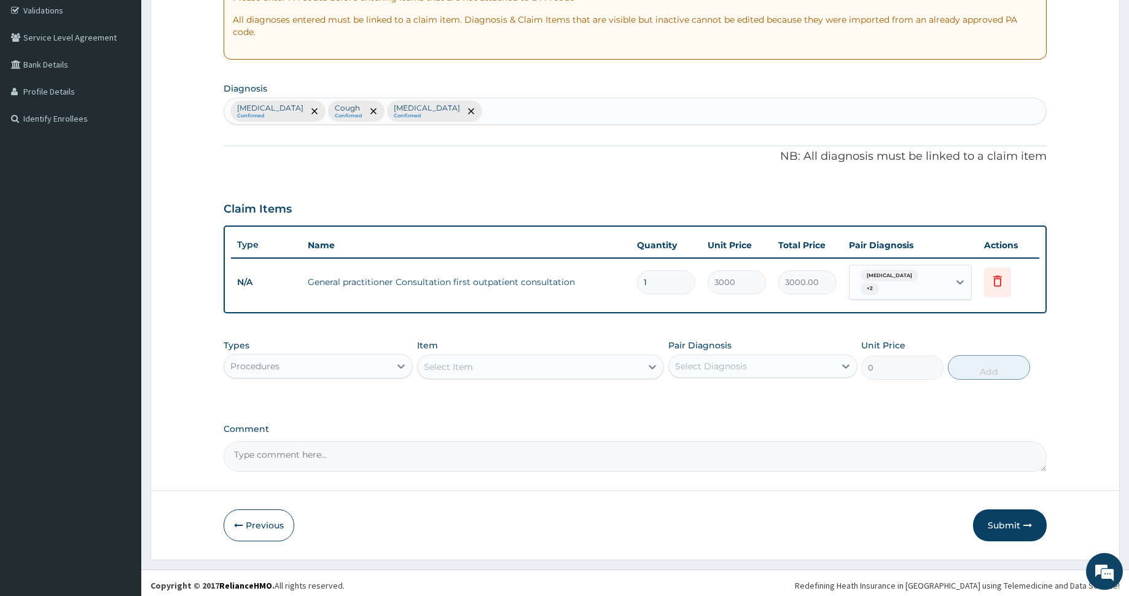
click at [499, 111] on div "Malaria Confirmed Cough Confirmed Nasal congestion Confirmed" at bounding box center [635, 111] width 822 height 26
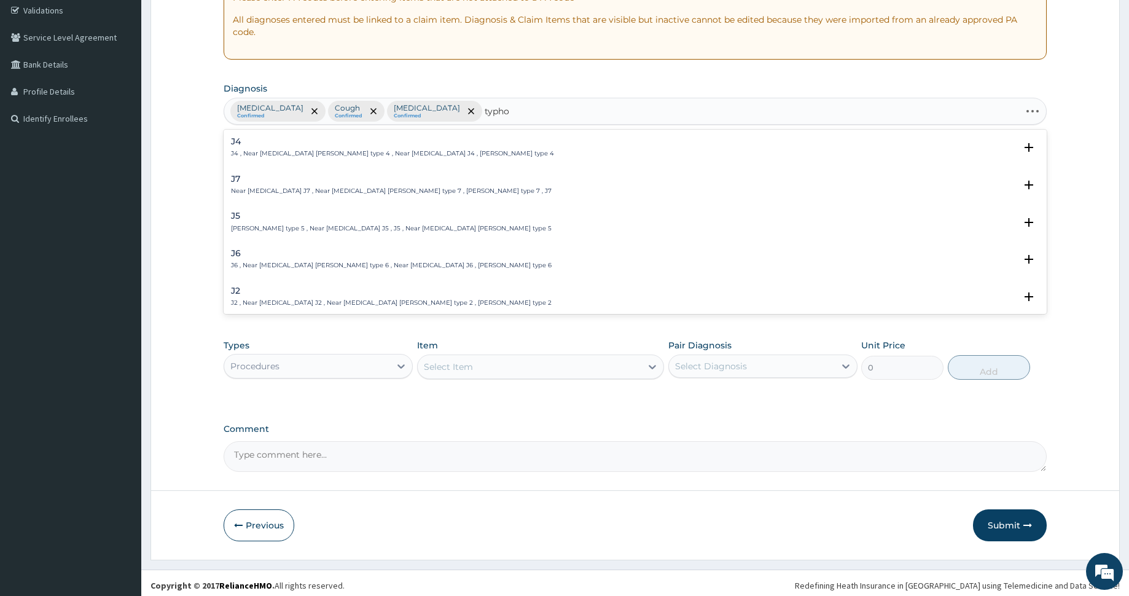
type input "typhoi"
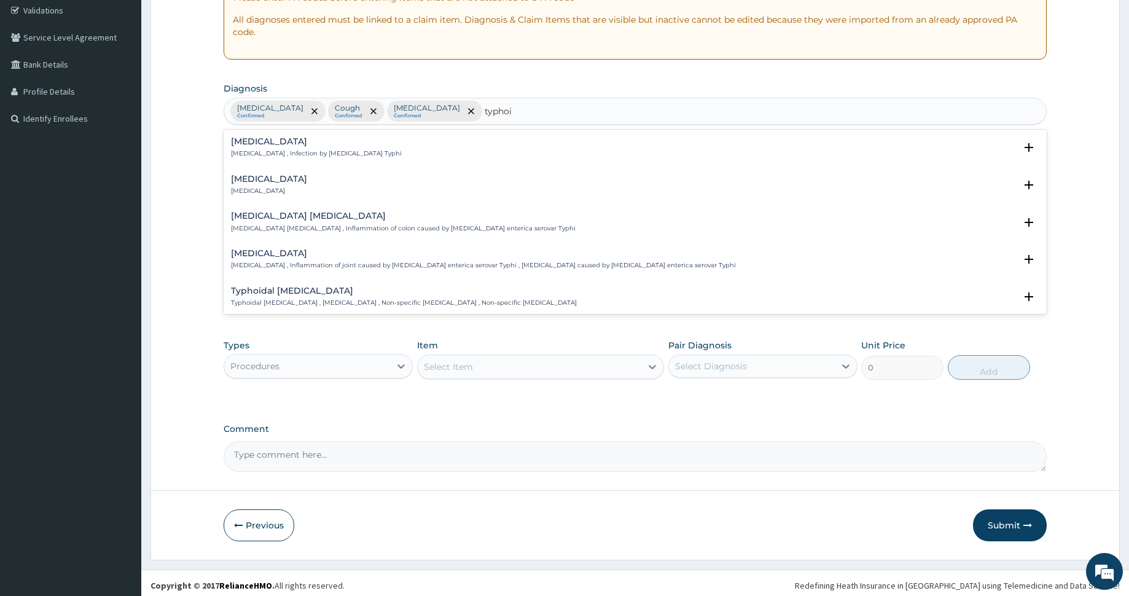
click at [255, 144] on h4 "[MEDICAL_DATA]" at bounding box center [316, 141] width 171 height 9
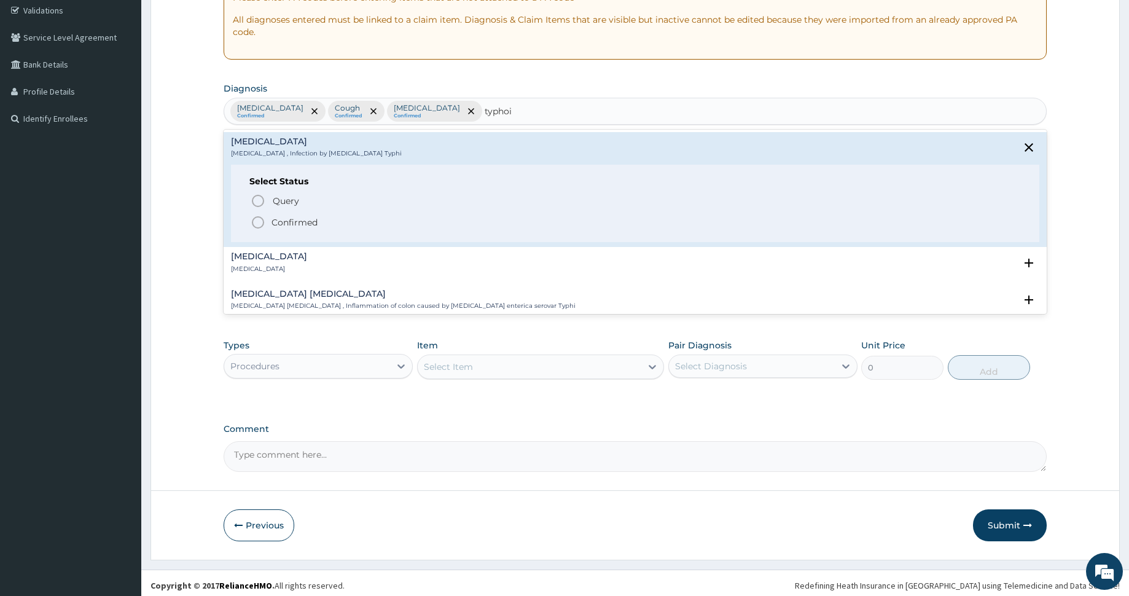
click at [259, 220] on icon "status option filled" at bounding box center [258, 222] width 15 height 15
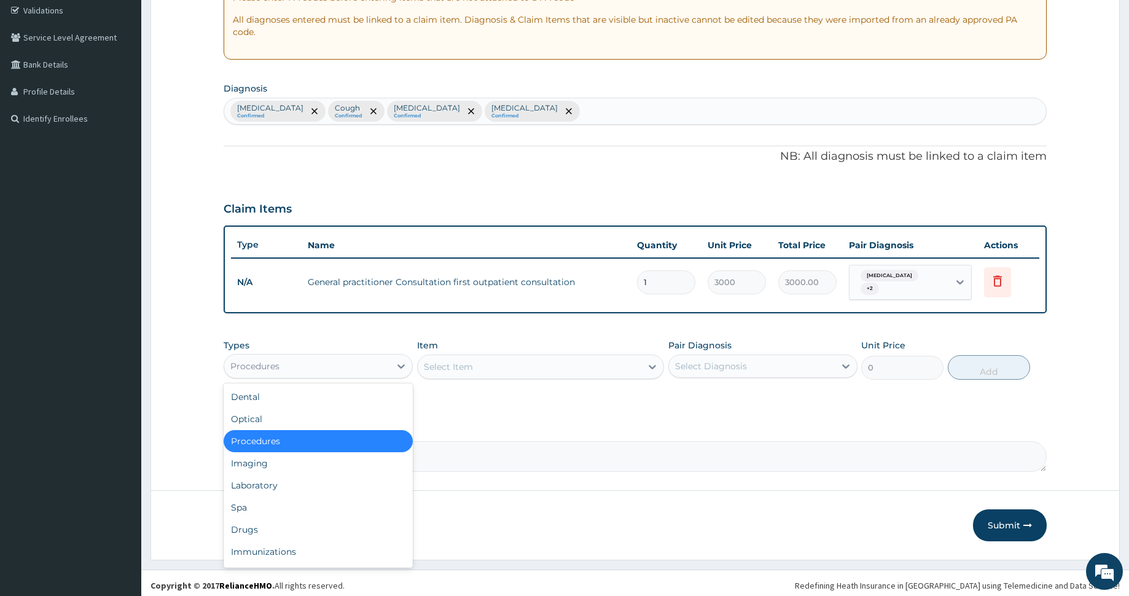
click at [328, 362] on div "Procedures" at bounding box center [307, 366] width 166 height 20
click at [320, 474] on div "Laboratory" at bounding box center [318, 485] width 189 height 22
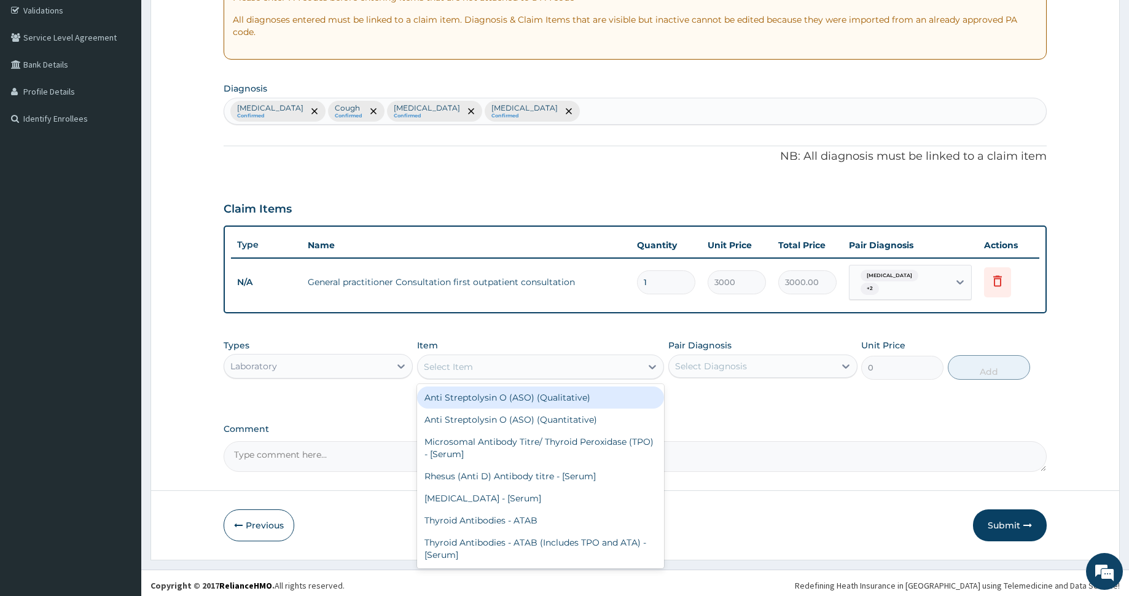
click at [480, 357] on div "Select Item" at bounding box center [530, 367] width 224 height 20
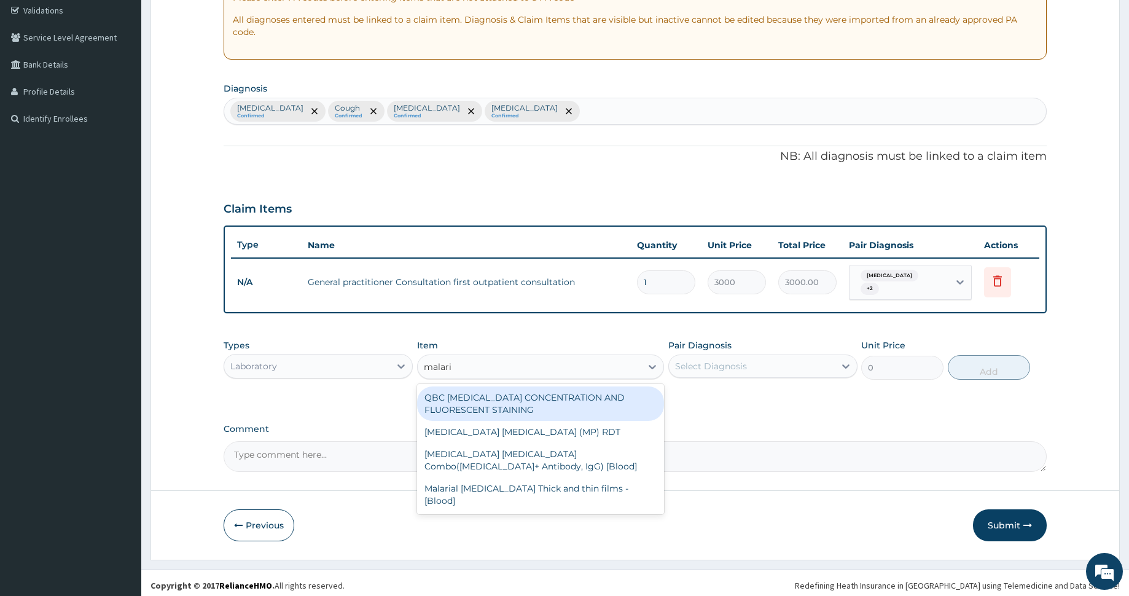
type input "[MEDICAL_DATA]"
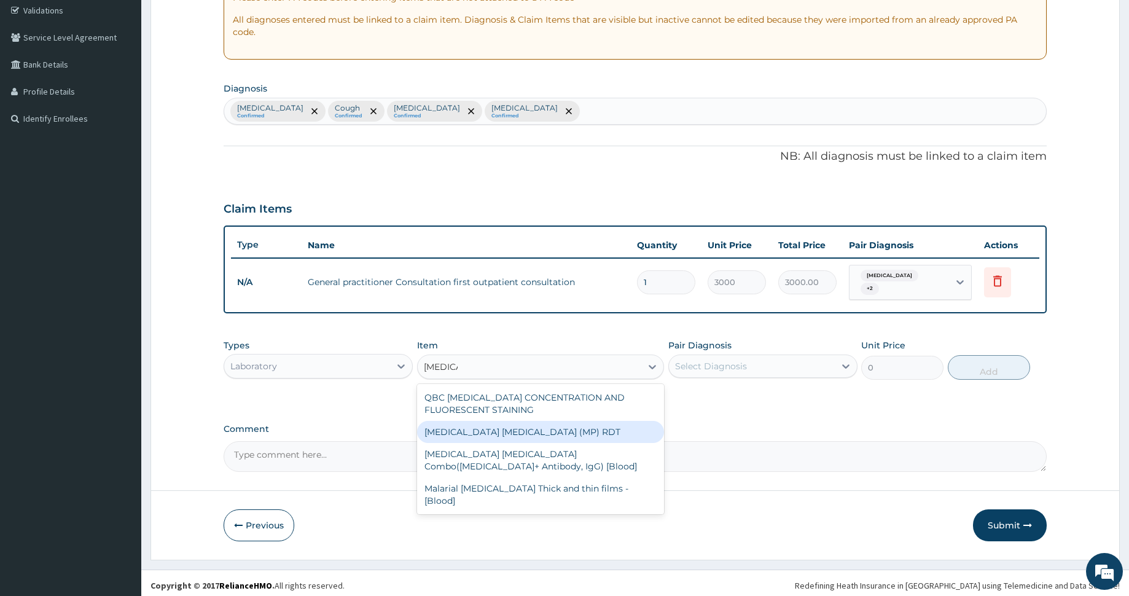
type input "1500"
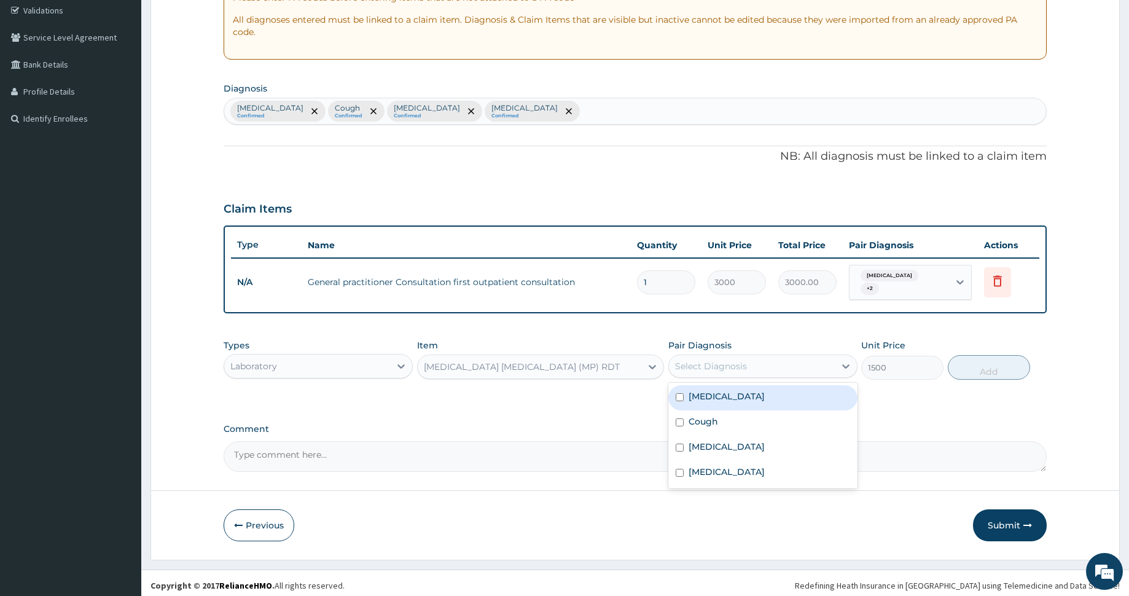
click at [708, 360] on div "Select Diagnosis" at bounding box center [711, 366] width 72 height 12
click at [729, 395] on div "[MEDICAL_DATA]" at bounding box center [762, 397] width 189 height 25
checkbox input "true"
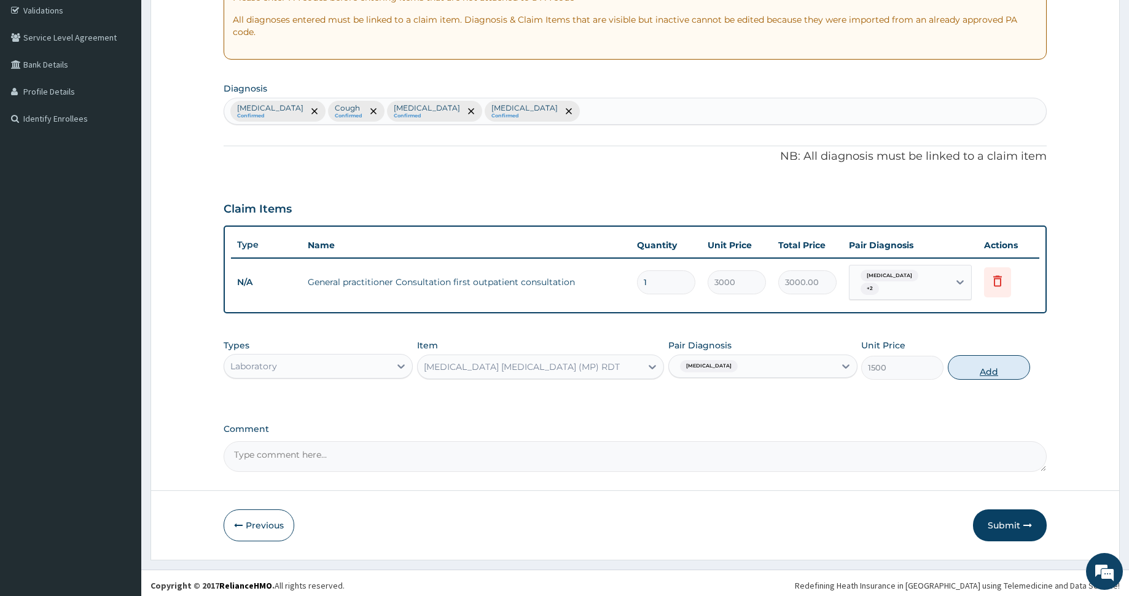
click at [965, 360] on button "Add" at bounding box center [989, 367] width 82 height 25
type input "0"
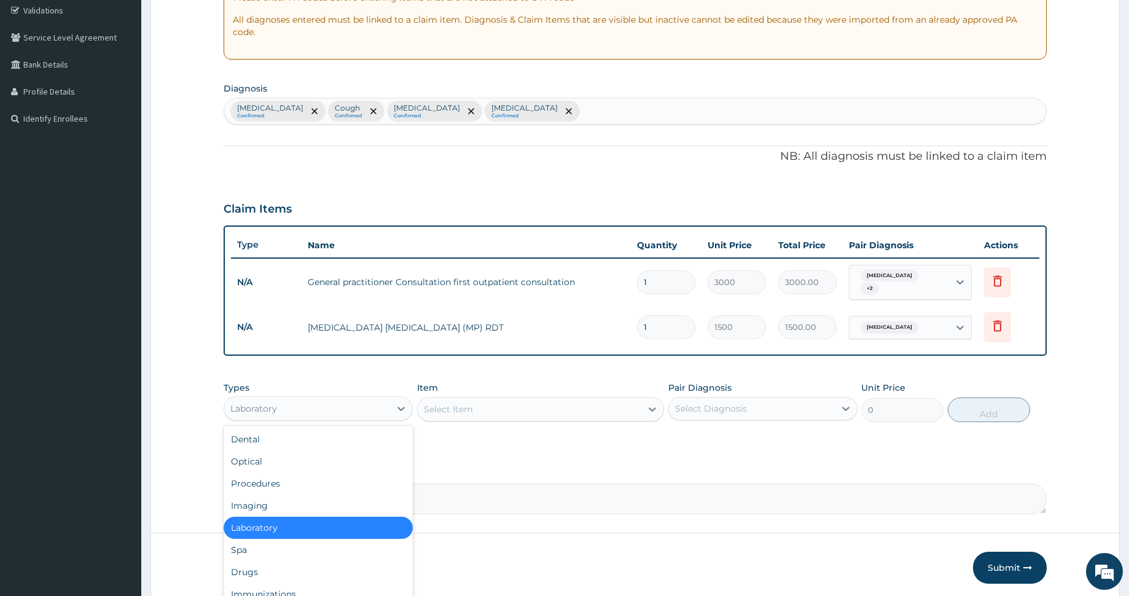
click at [296, 399] on div "Laboratory" at bounding box center [307, 409] width 166 height 20
click at [314, 561] on div "Drugs" at bounding box center [318, 572] width 189 height 22
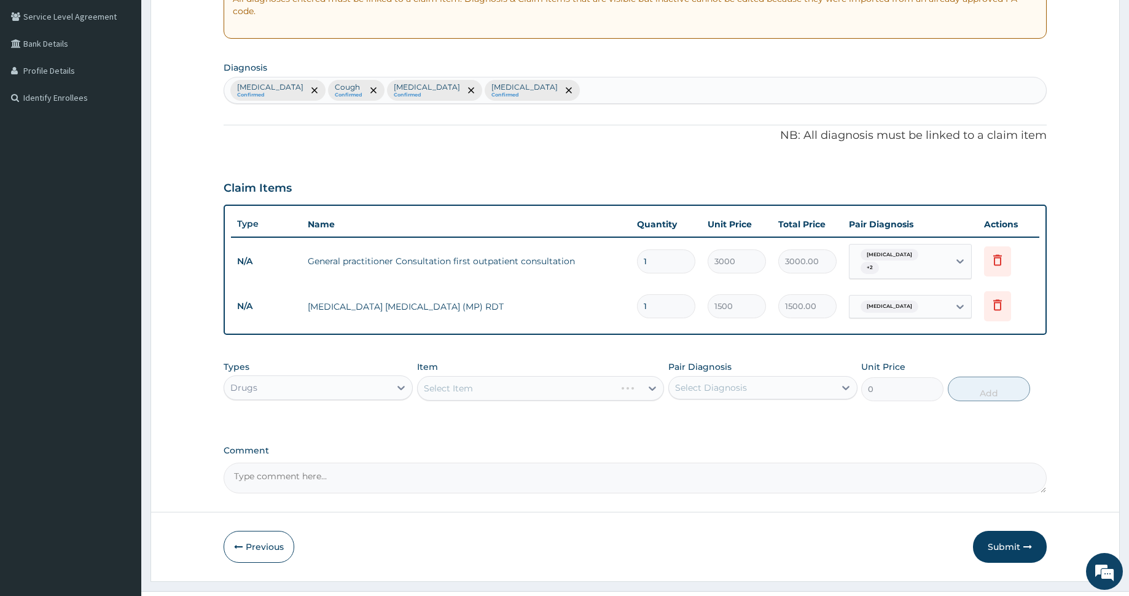
scroll to position [274, 0]
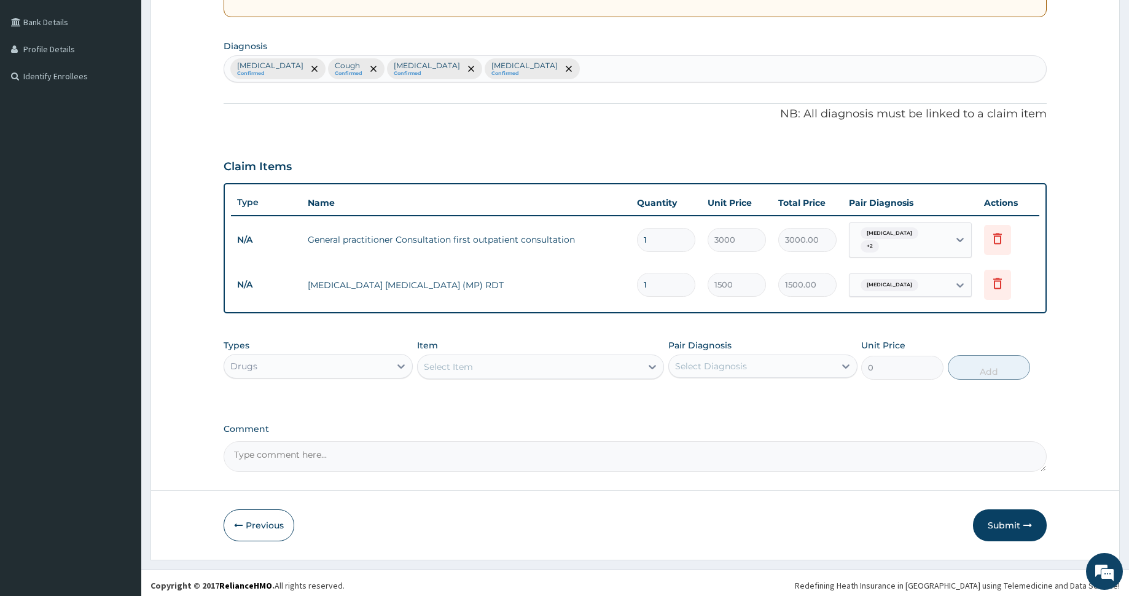
click at [330, 358] on div "Drugs" at bounding box center [307, 366] width 166 height 20
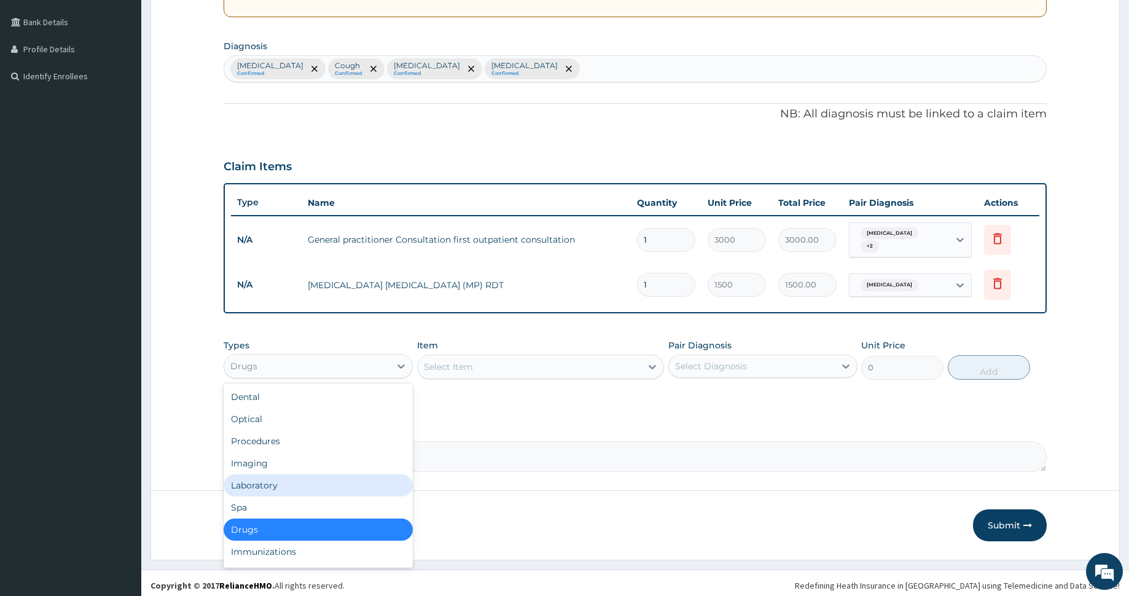
click at [294, 483] on div "Laboratory" at bounding box center [318, 485] width 189 height 22
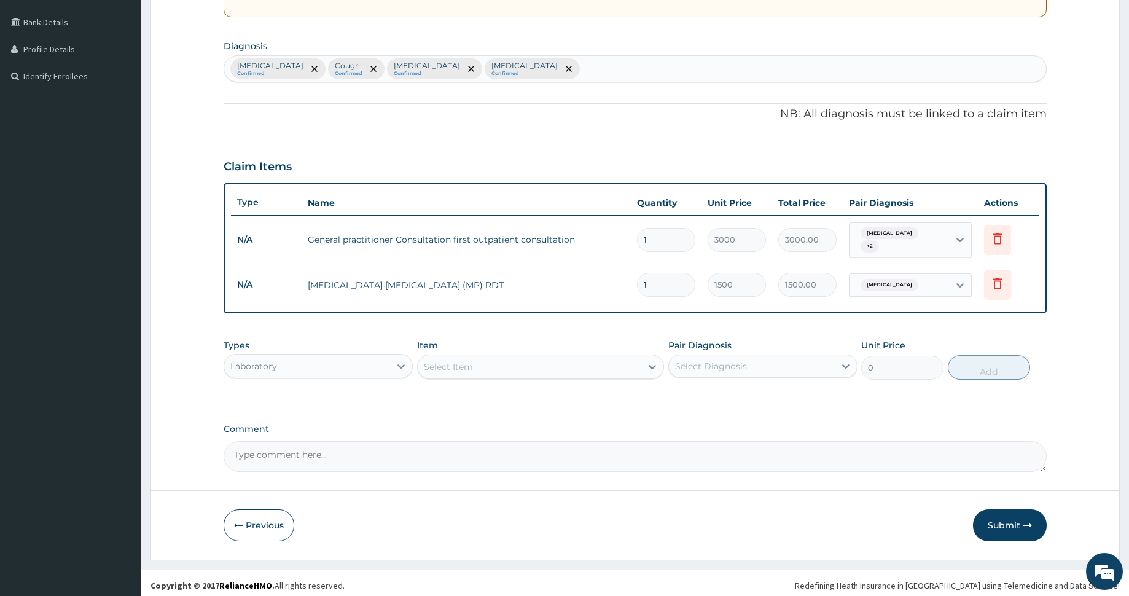
click at [485, 362] on div "Select Item" at bounding box center [530, 367] width 224 height 20
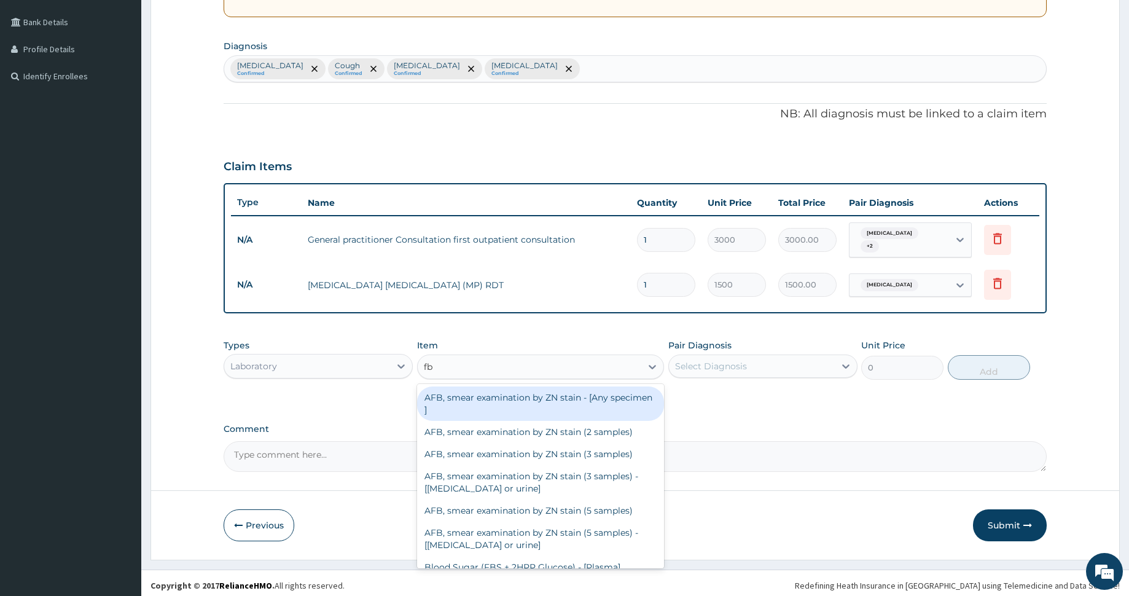
type input "fbc"
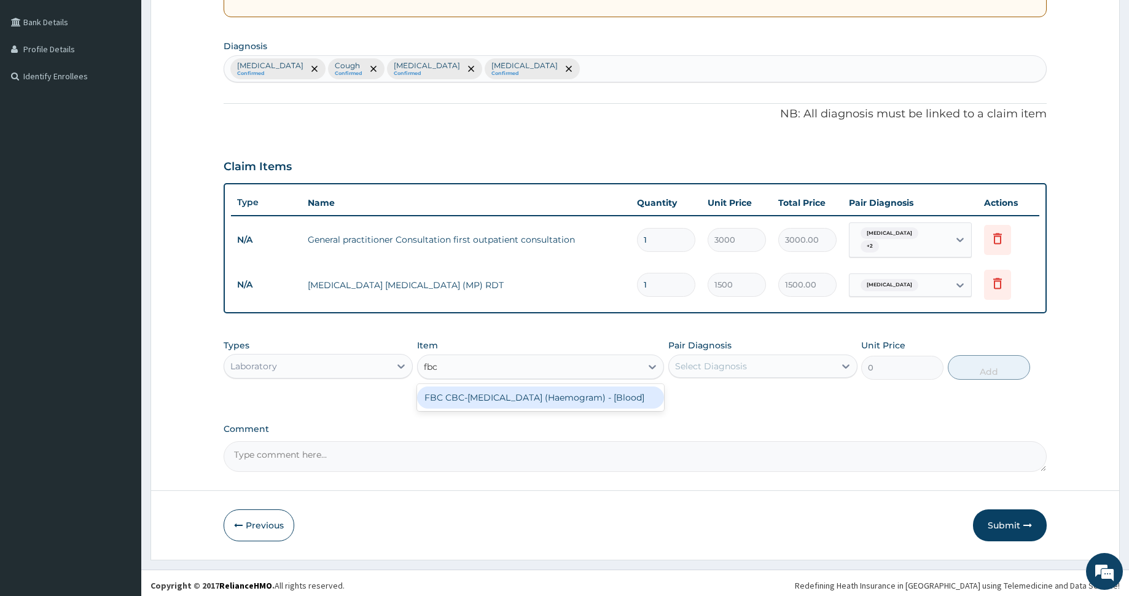
type input "3000"
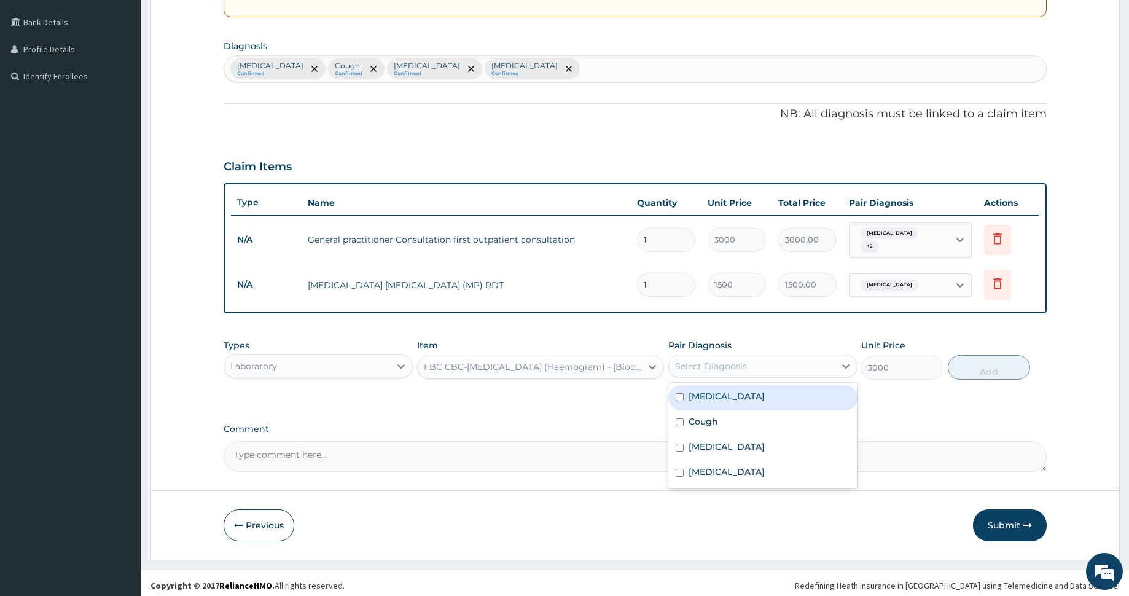
click at [739, 360] on div "Select Diagnosis" at bounding box center [711, 366] width 72 height 12
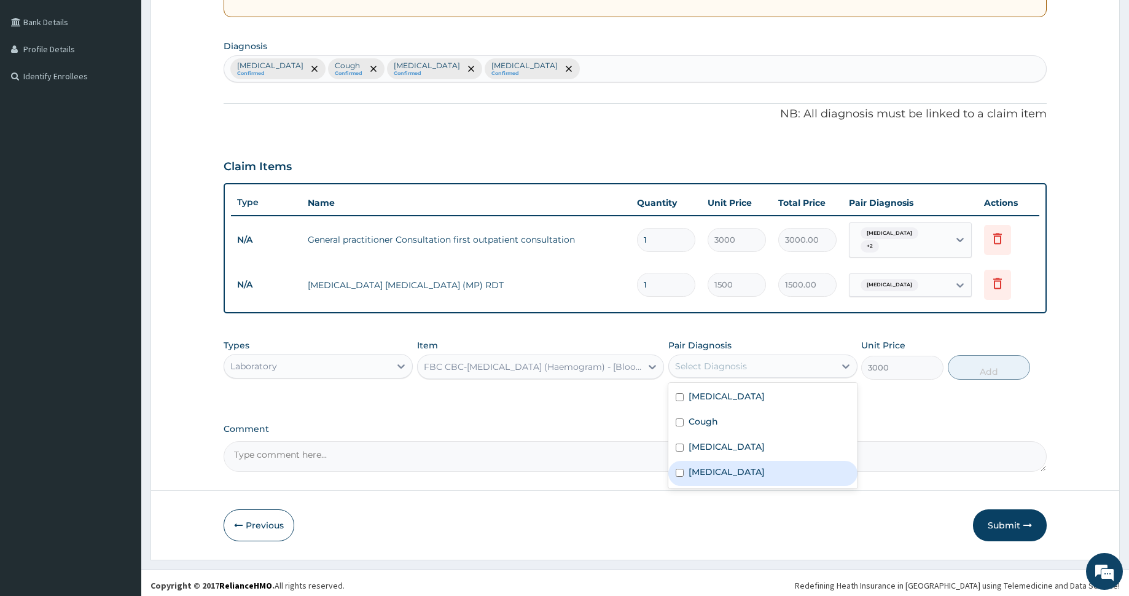
click at [757, 470] on div "Typhoid fever" at bounding box center [762, 473] width 189 height 25
checkbox input "true"
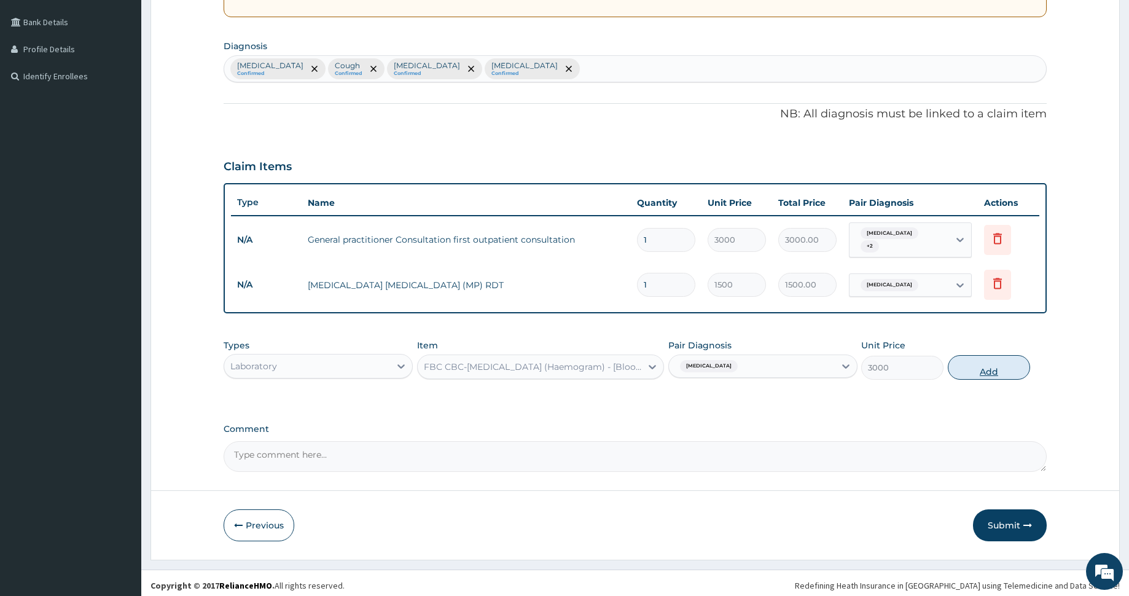
click at [957, 361] on button "Add" at bounding box center [989, 367] width 82 height 25
type input "0"
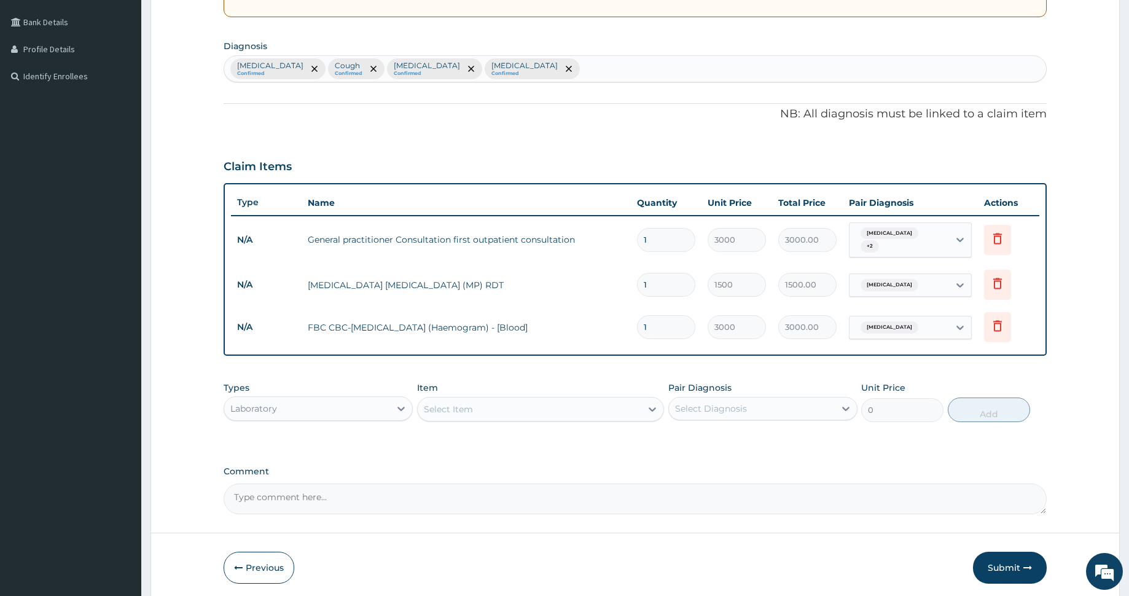
click at [296, 403] on div "Laboratory" at bounding box center [307, 409] width 166 height 20
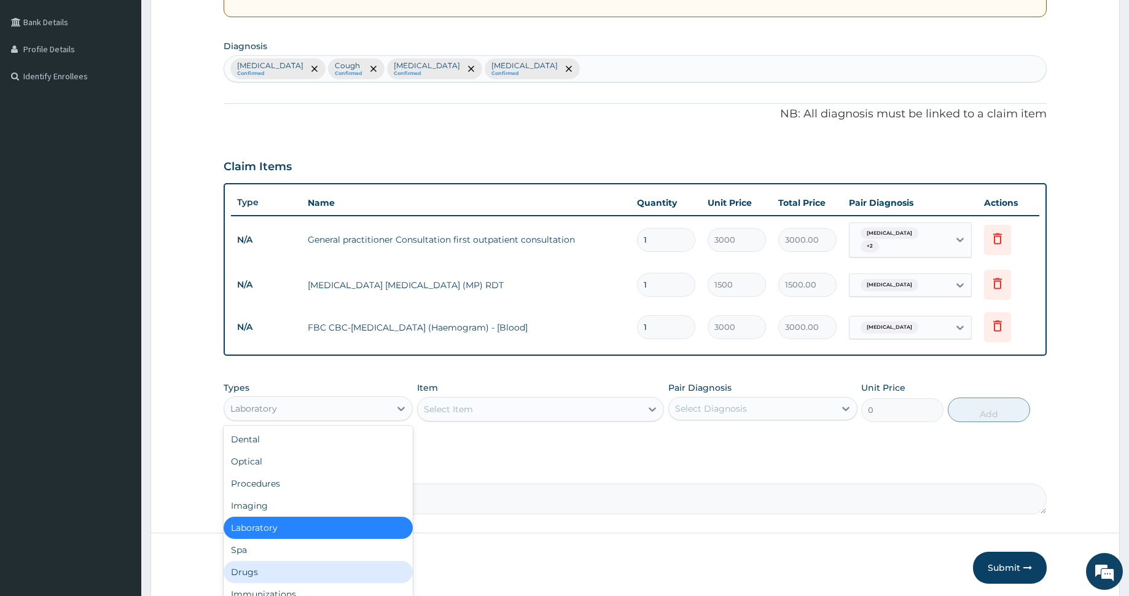
click at [281, 565] on div "Drugs" at bounding box center [318, 572] width 189 height 22
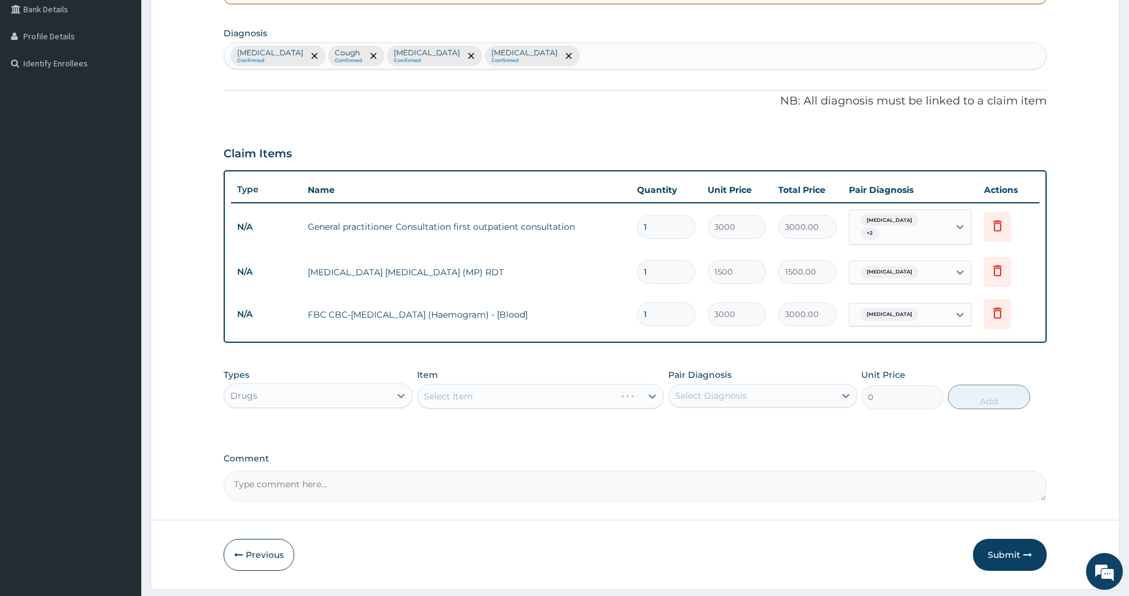
scroll to position [316, 0]
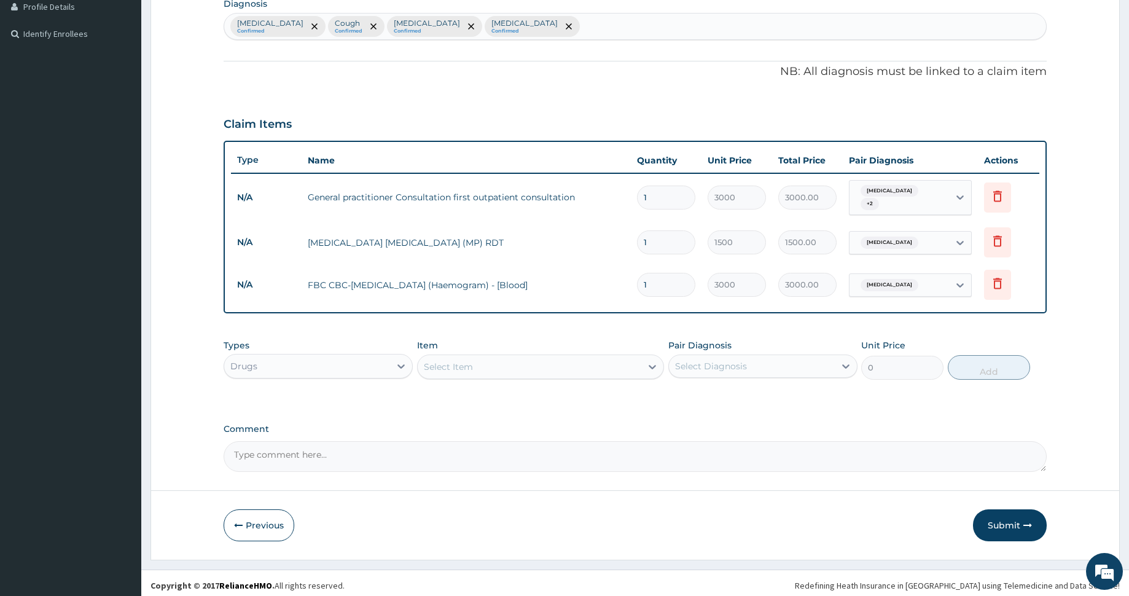
click at [515, 361] on div "Select Item" at bounding box center [530, 367] width 224 height 20
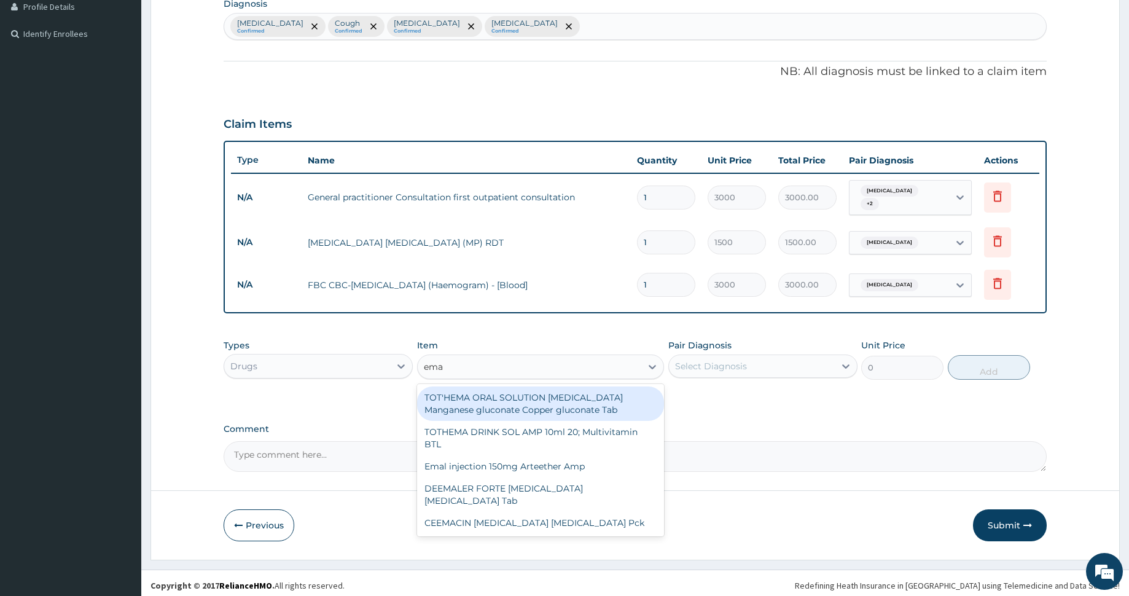
type input "emal"
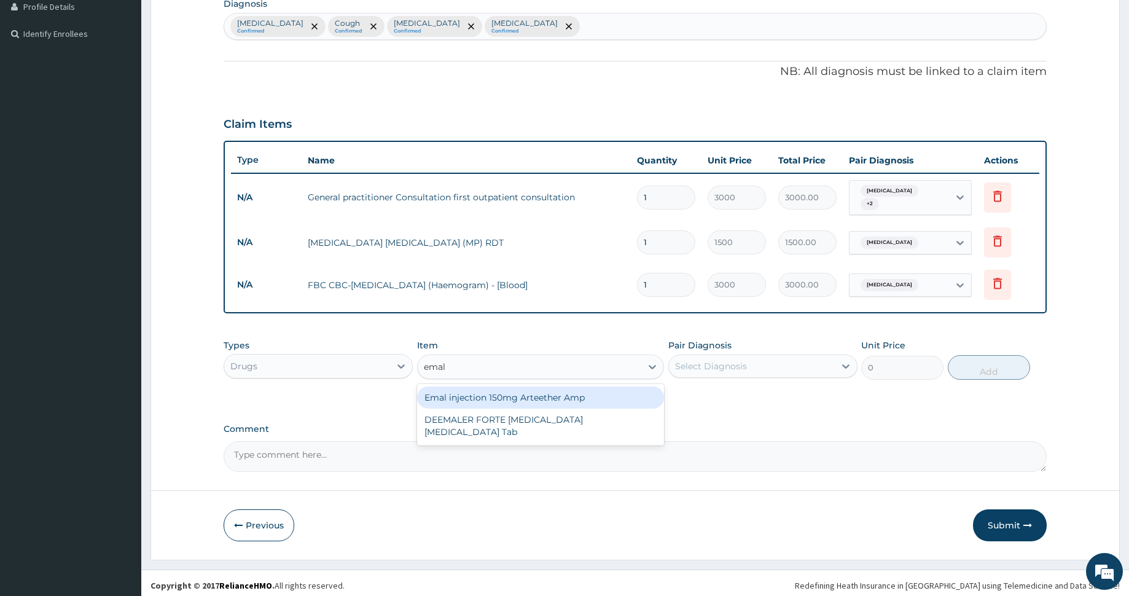
type input "4259.25"
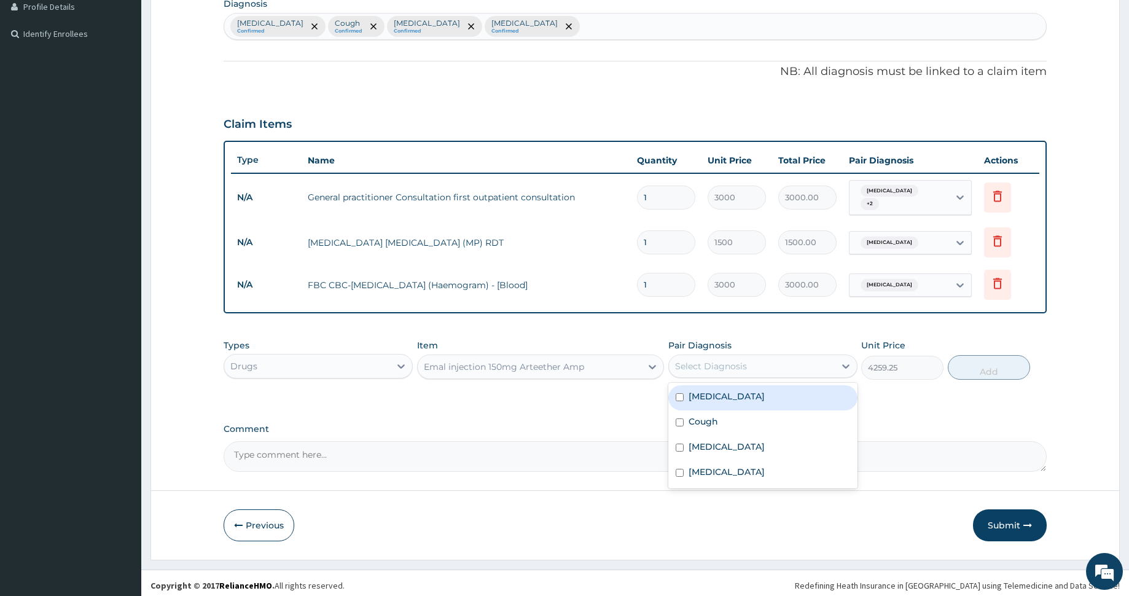
click at [738, 364] on div "Select Diagnosis" at bounding box center [711, 366] width 72 height 12
click at [754, 390] on div "Malaria" at bounding box center [762, 397] width 189 height 25
checkbox input "true"
click at [973, 361] on button "Add" at bounding box center [989, 367] width 82 height 25
type input "0"
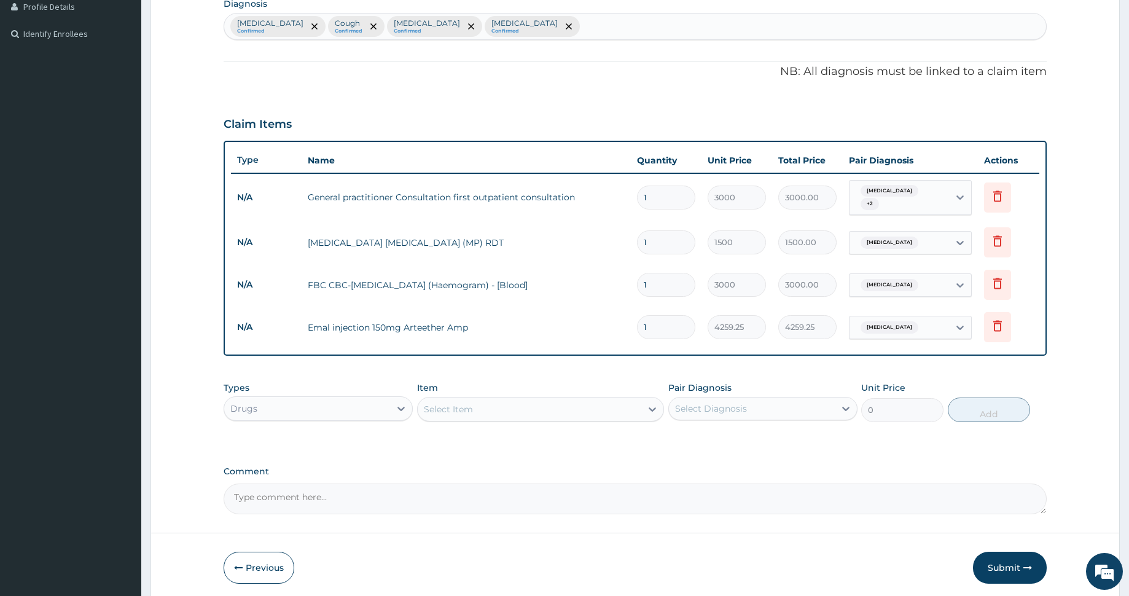
click at [569, 399] on div "Select Item" at bounding box center [530, 409] width 224 height 20
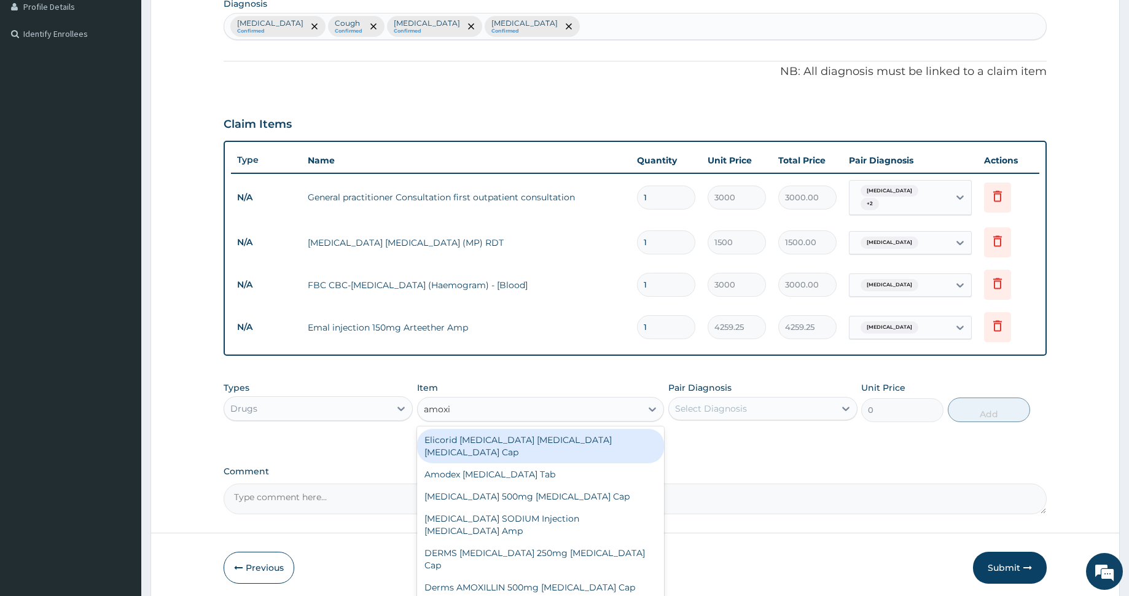
type input "amoxil"
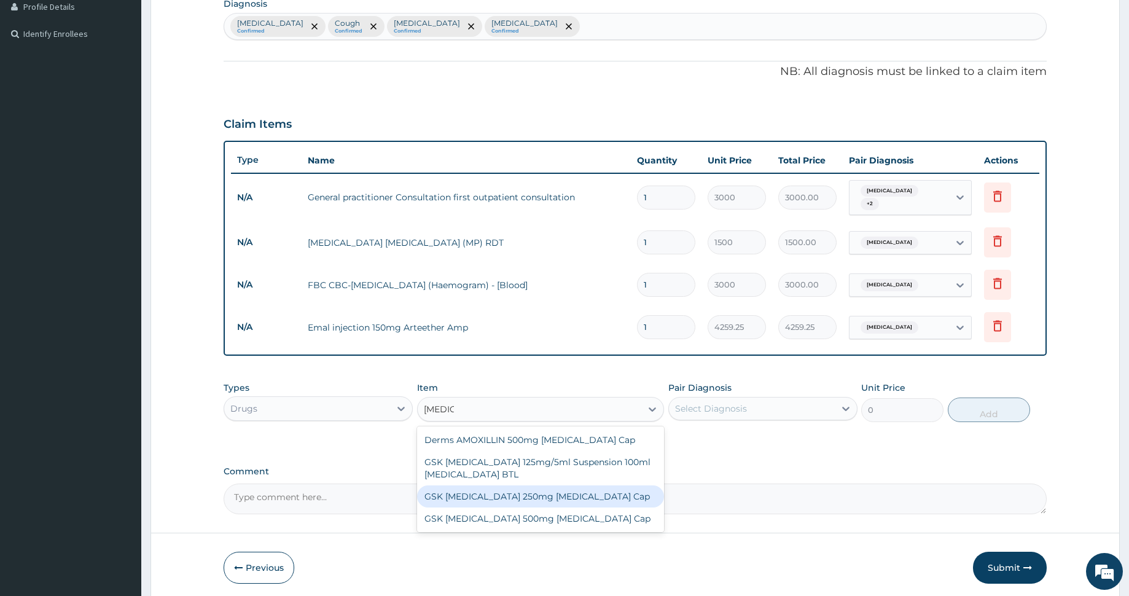
type input "258.75"
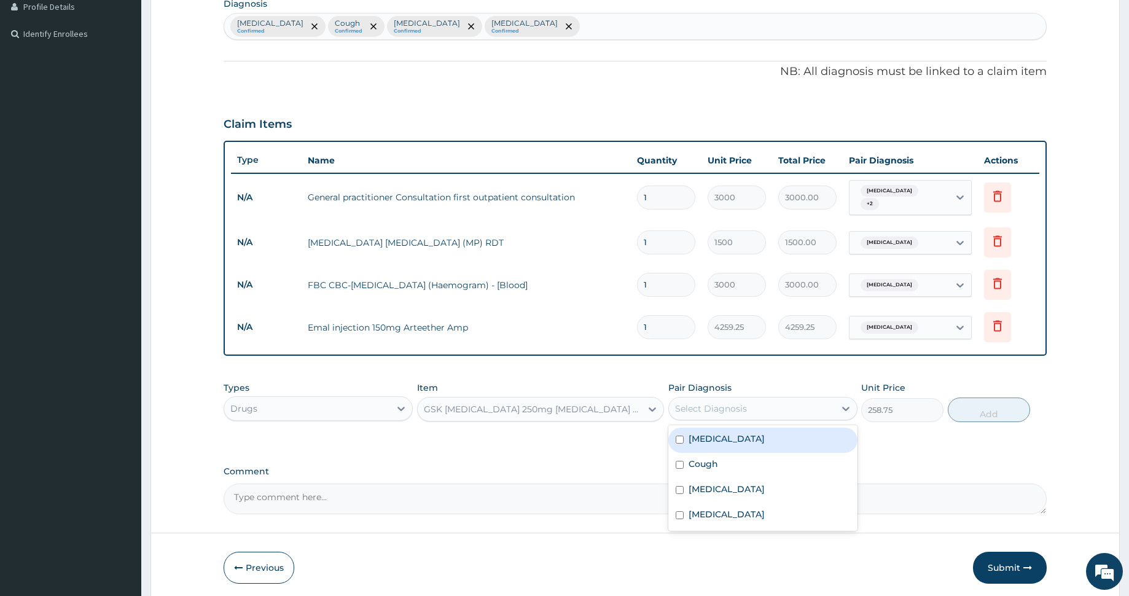
click at [697, 402] on div "Select Diagnosis" at bounding box center [711, 408] width 72 height 12
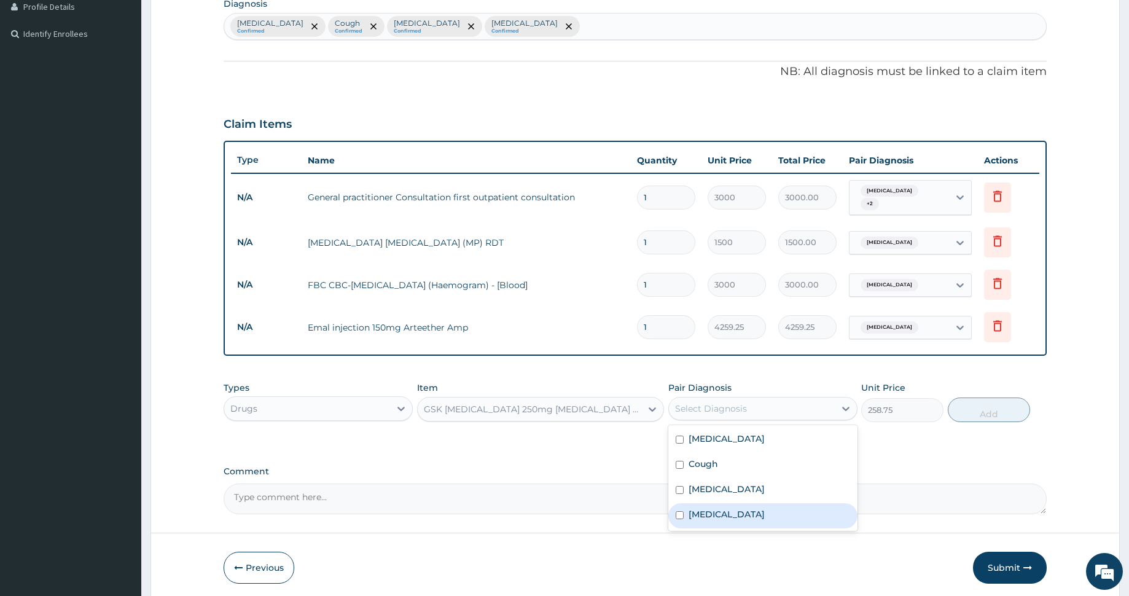
click at [735, 508] on label "[MEDICAL_DATA]" at bounding box center [727, 514] width 76 height 12
checkbox input "true"
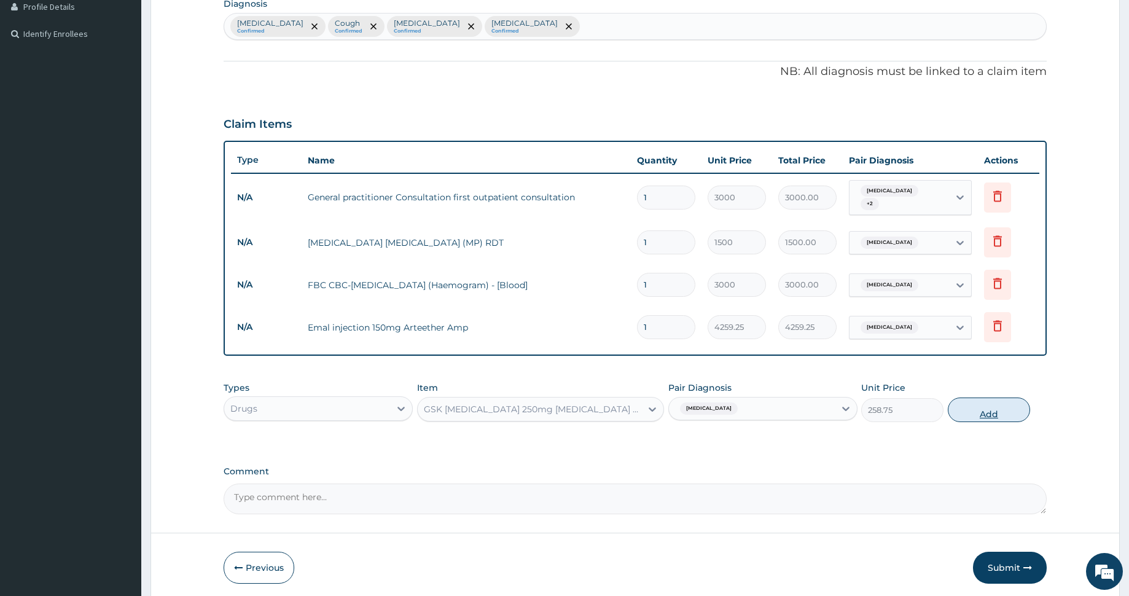
click at [983, 403] on button "Add" at bounding box center [989, 409] width 82 height 25
type input "0"
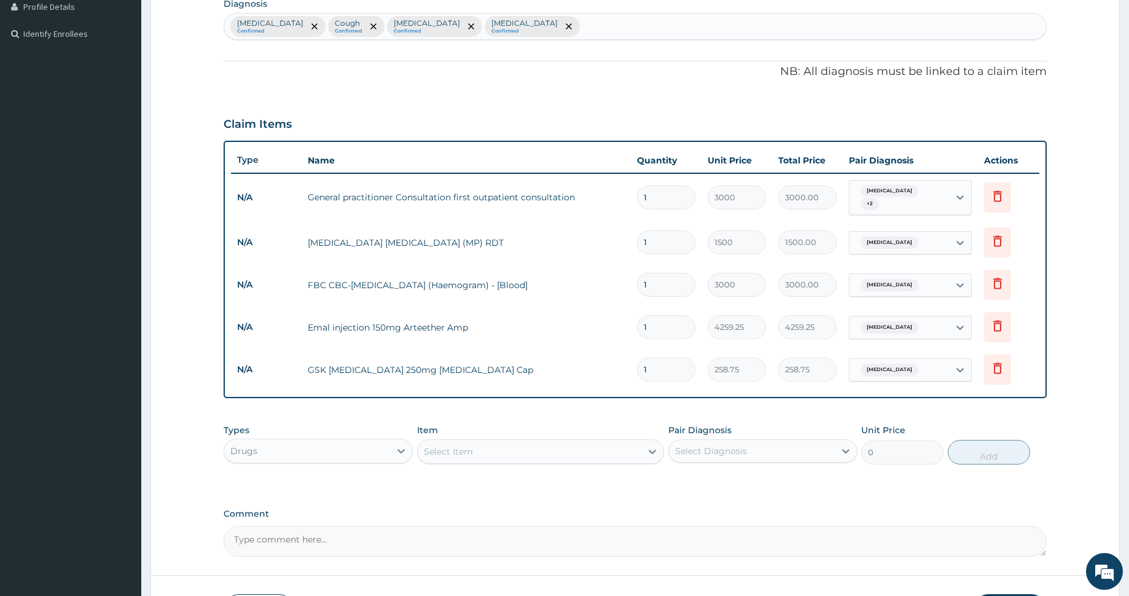
type input "10"
type input "2587.50"
type input "10"
click at [572, 447] on div "Select Item" at bounding box center [530, 452] width 224 height 20
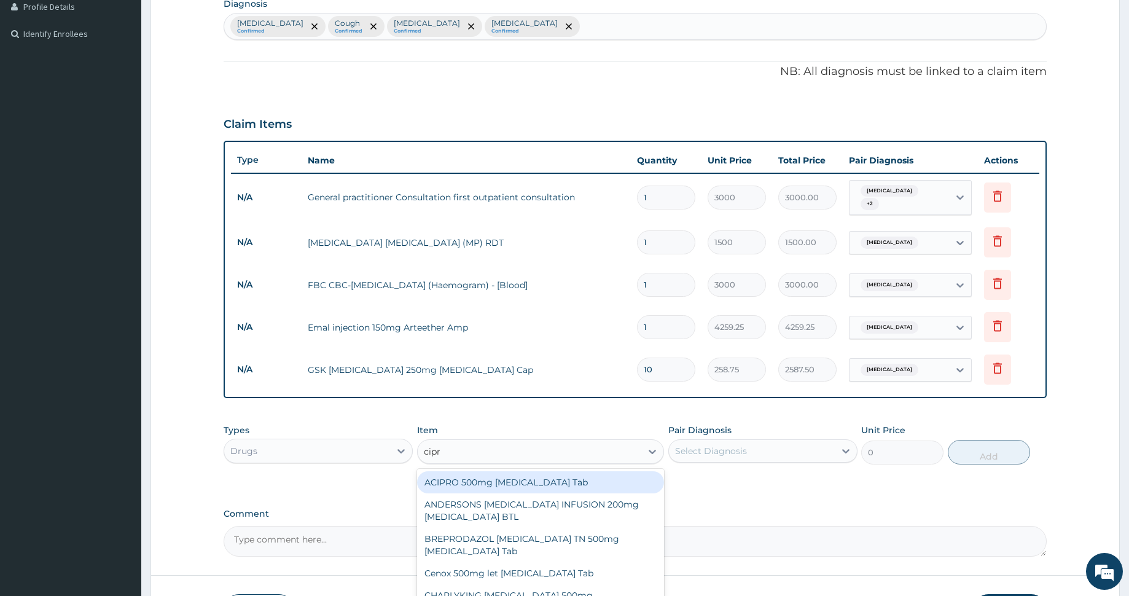
type input "cipro"
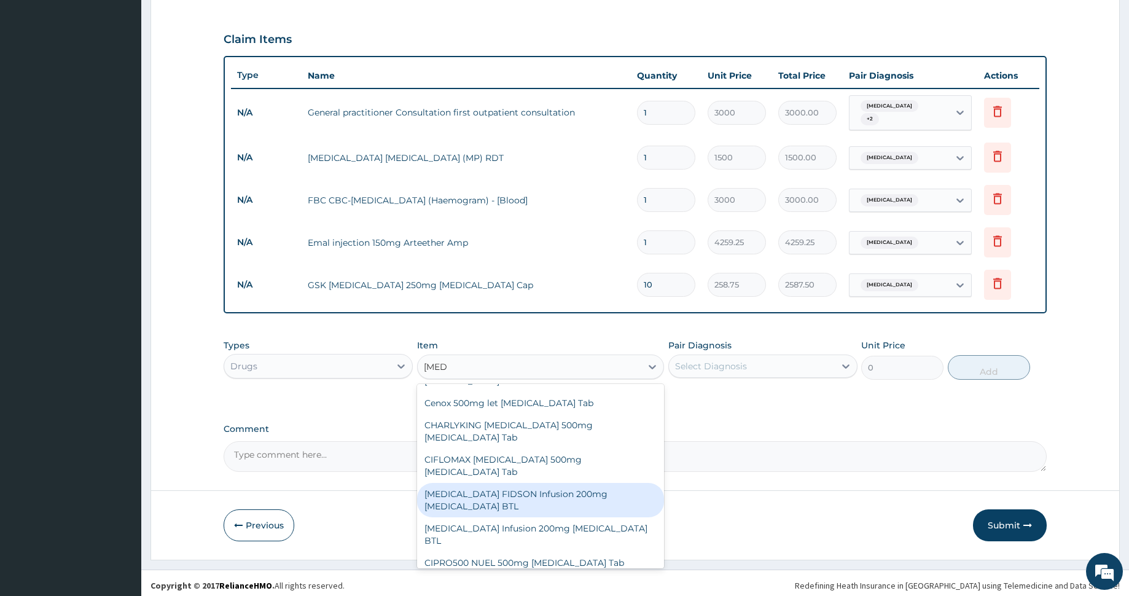
scroll to position [86, 0]
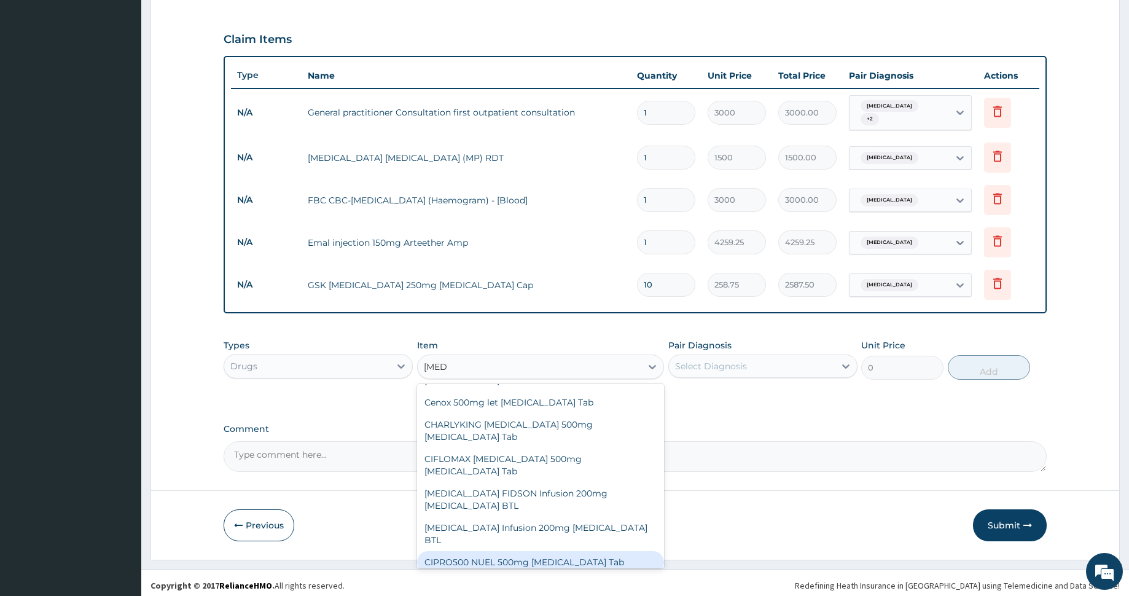
click at [548, 551] on div "CIPRO500 NUEL 500mg Ciprofloxacin Tab" at bounding box center [540, 562] width 247 height 22
type input "301.875"
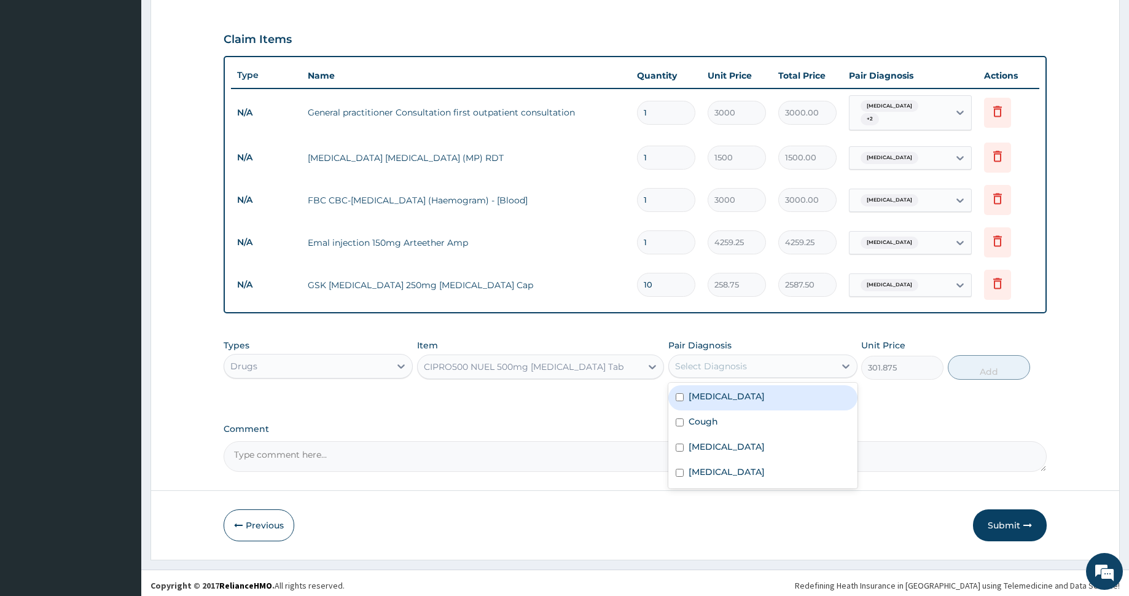
click at [768, 360] on div "Select Diagnosis" at bounding box center [752, 366] width 166 height 20
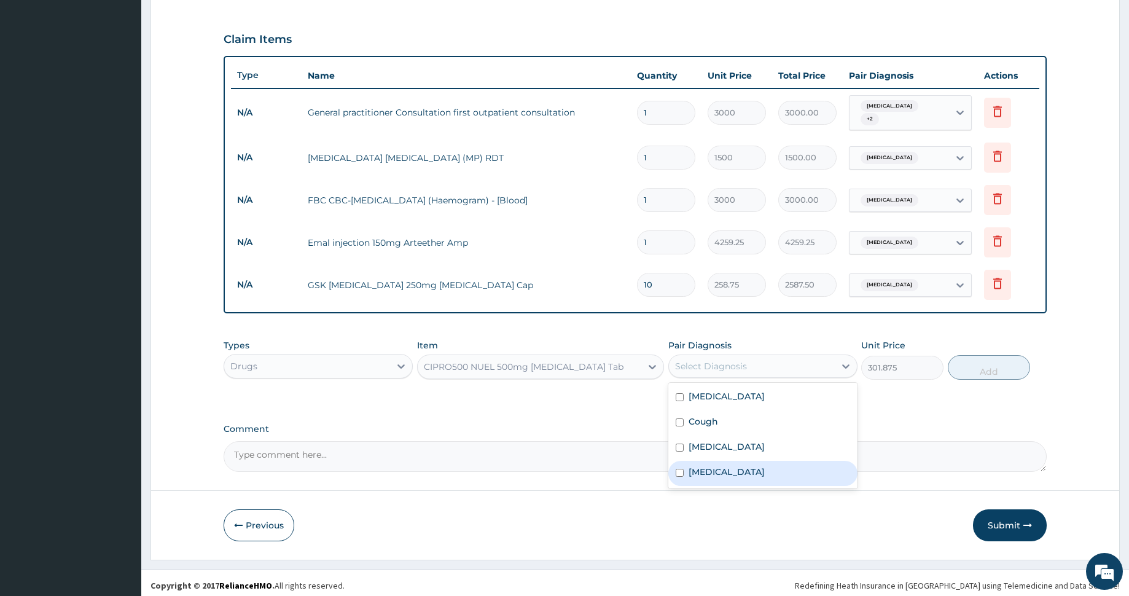
click at [746, 466] on label "Typhoid fever" at bounding box center [727, 472] width 76 height 12
checkbox input "true"
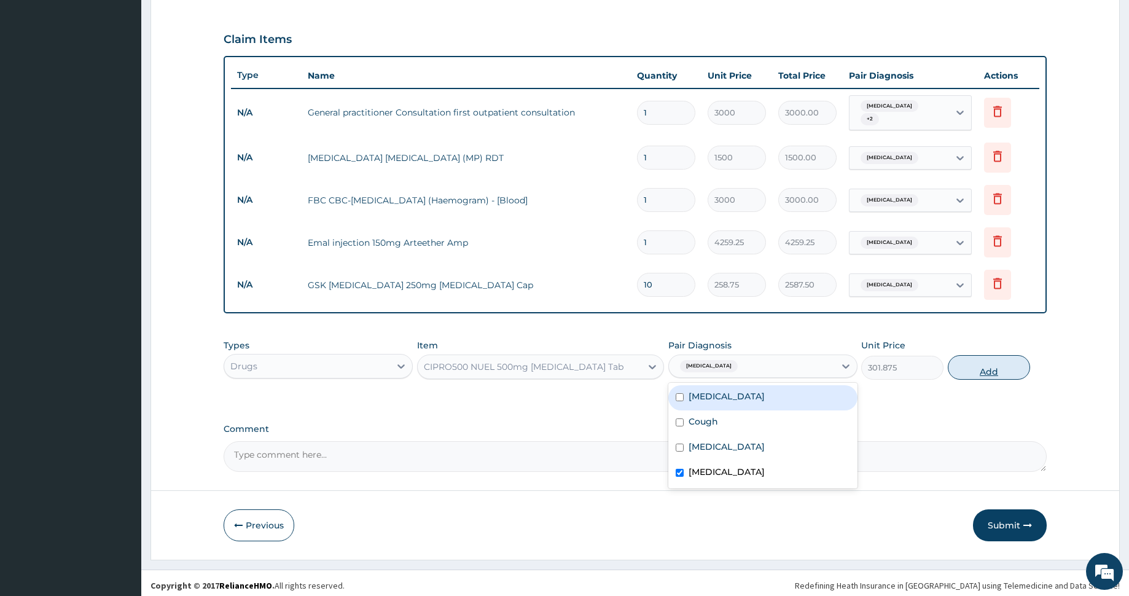
click at [954, 356] on button "Add" at bounding box center [989, 367] width 82 height 25
type input "0"
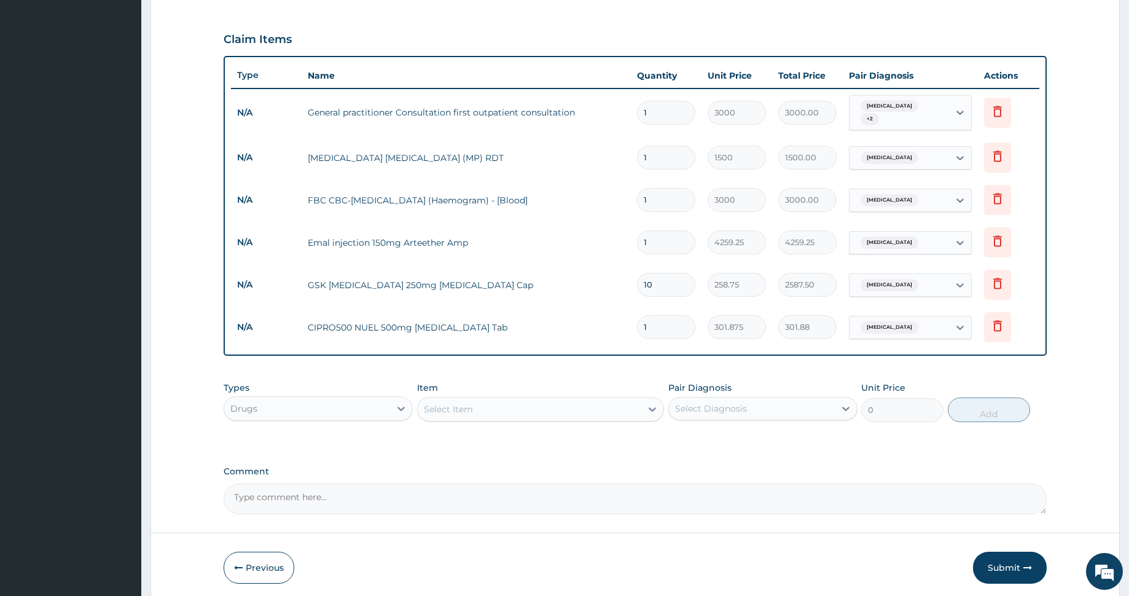
type input "10"
type input "3018.75"
type input "10"
click at [563, 400] on div "Select Item" at bounding box center [530, 409] width 224 height 20
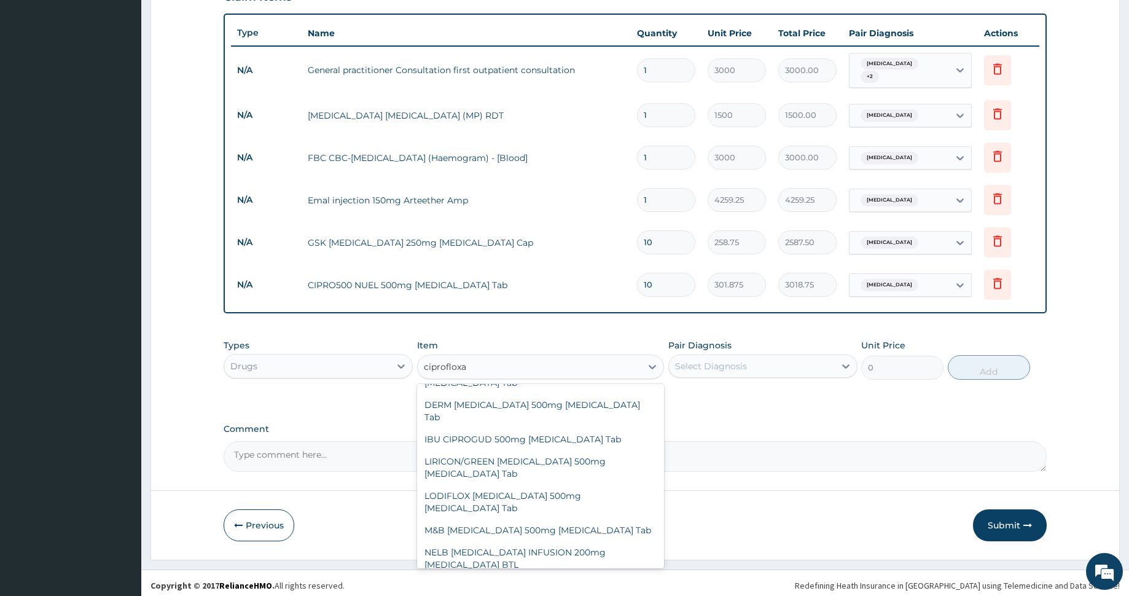
scroll to position [496, 0]
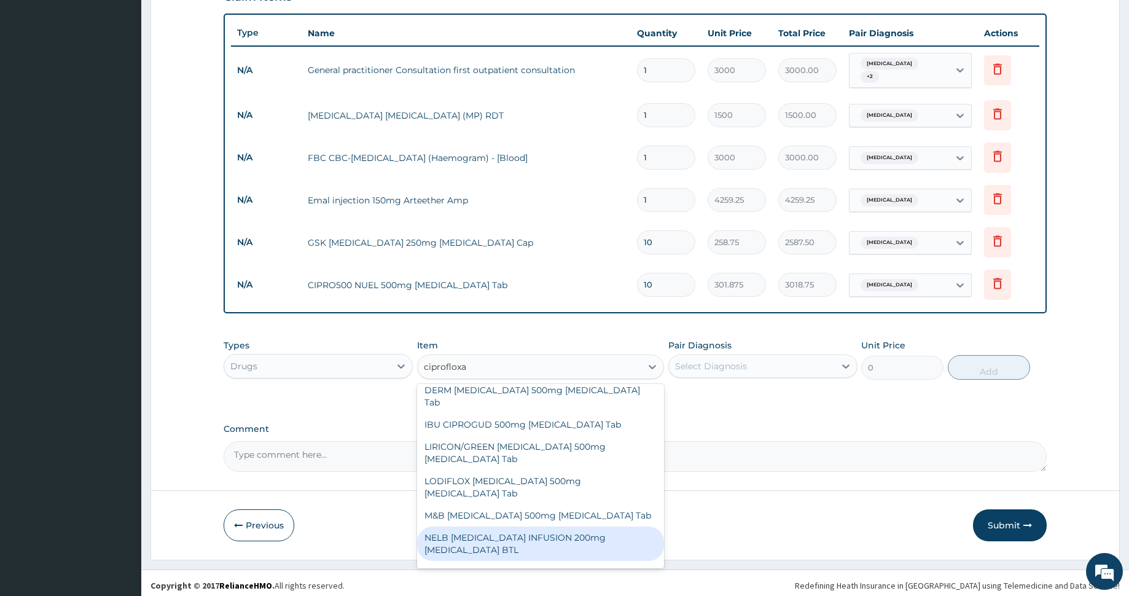
type input "ciprofloxa"
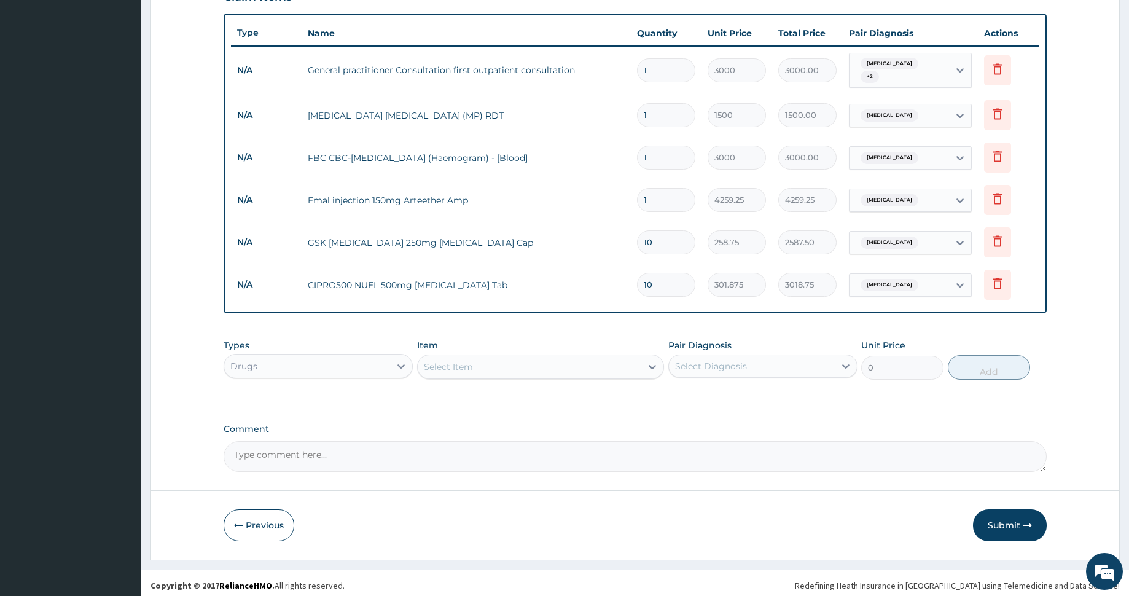
click at [808, 404] on div "PA Code / Prescription Code Enter Code(Secondary Care Only) Encounter Date 12-0…" at bounding box center [635, 73] width 823 height 798
click at [467, 279] on td "CIPRO500 NUEL 500mg Ciprofloxacin Tab" at bounding box center [466, 285] width 329 height 25
click at [476, 403] on div "PA Code / Prescription Code Enter Code(Secondary Care Only) Encounter Date 12-0…" at bounding box center [635, 73] width 823 height 798
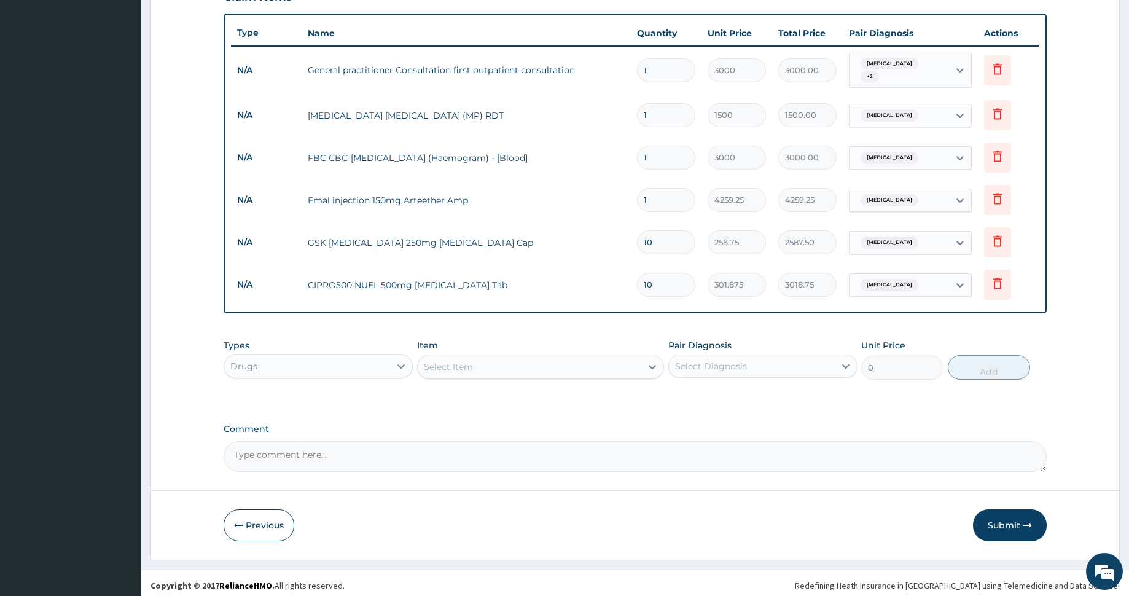
click at [420, 279] on td "CIPRO500 NUEL 500mg Ciprofloxacin Tab" at bounding box center [466, 285] width 329 height 25
copy td "CIPRO500 NUEL 500mg Ciprofloxacin Tab"
click at [496, 333] on div "Types Drugs Item Select Item Pair Diagnosis Select Diagnosis Unit Price 0 Add" at bounding box center [635, 359] width 823 height 53
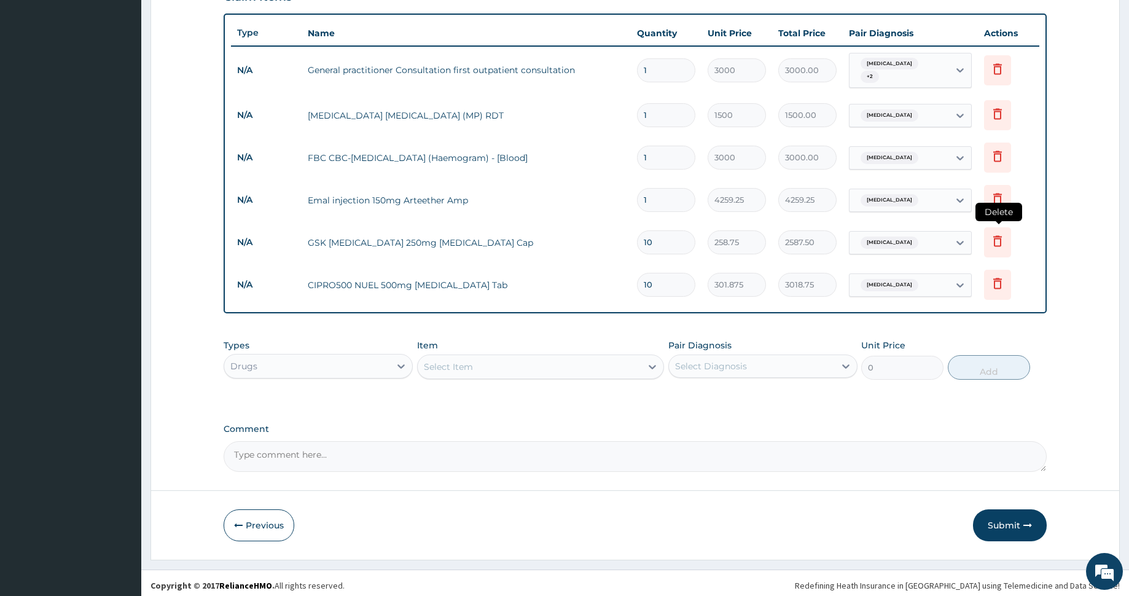
click at [997, 235] on icon at bounding box center [997, 240] width 15 height 15
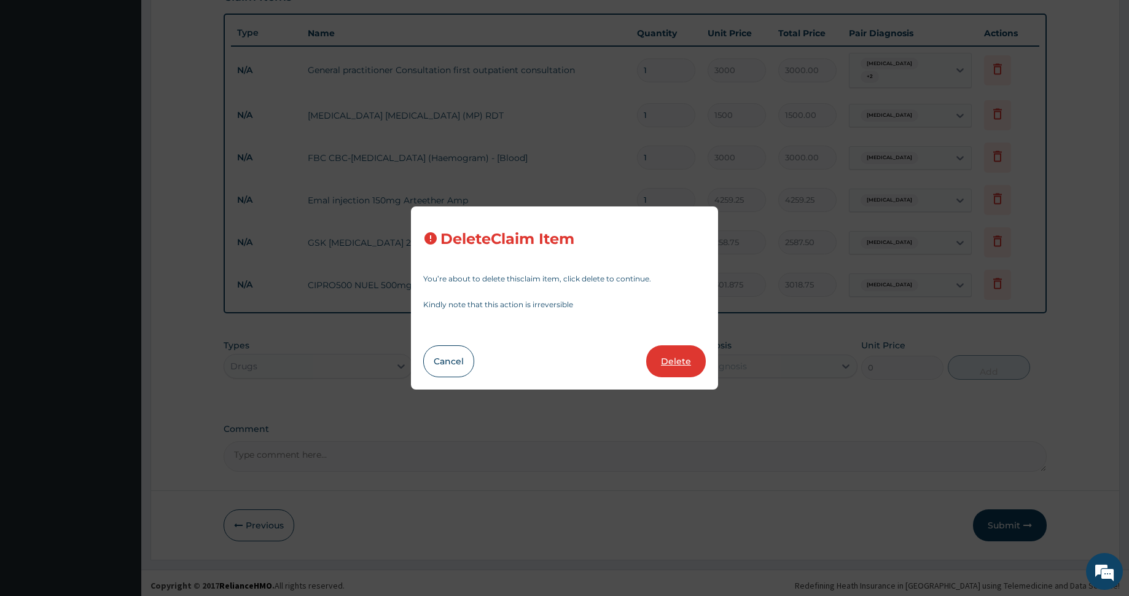
click at [677, 353] on button "Delete" at bounding box center [676, 361] width 60 height 32
type input "301.875"
type input "3018.75"
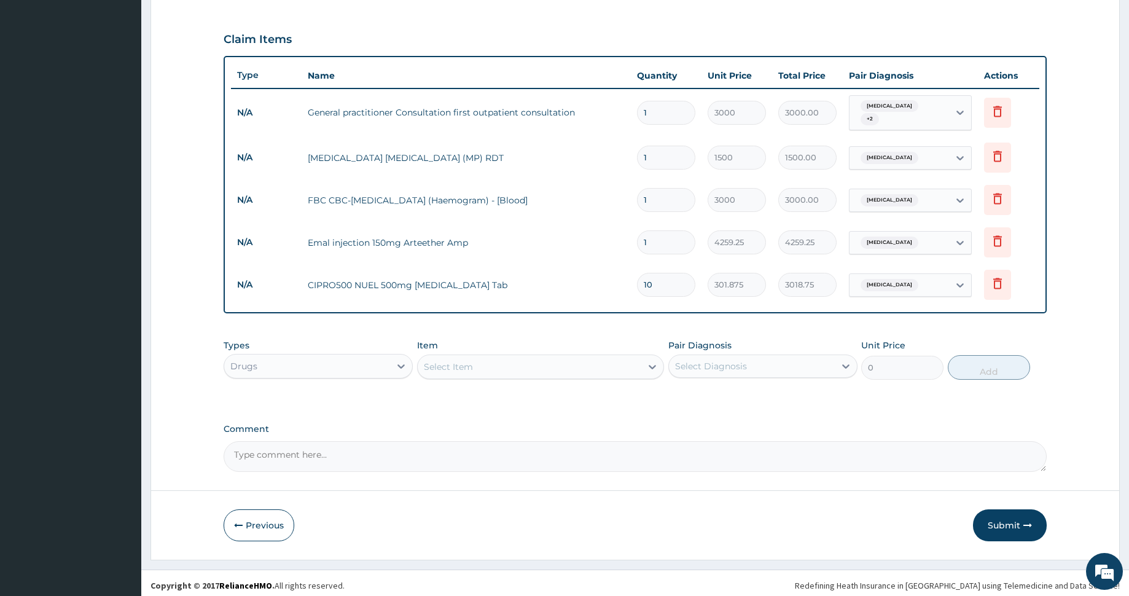
click at [501, 362] on div "Select Item" at bounding box center [530, 367] width 224 height 20
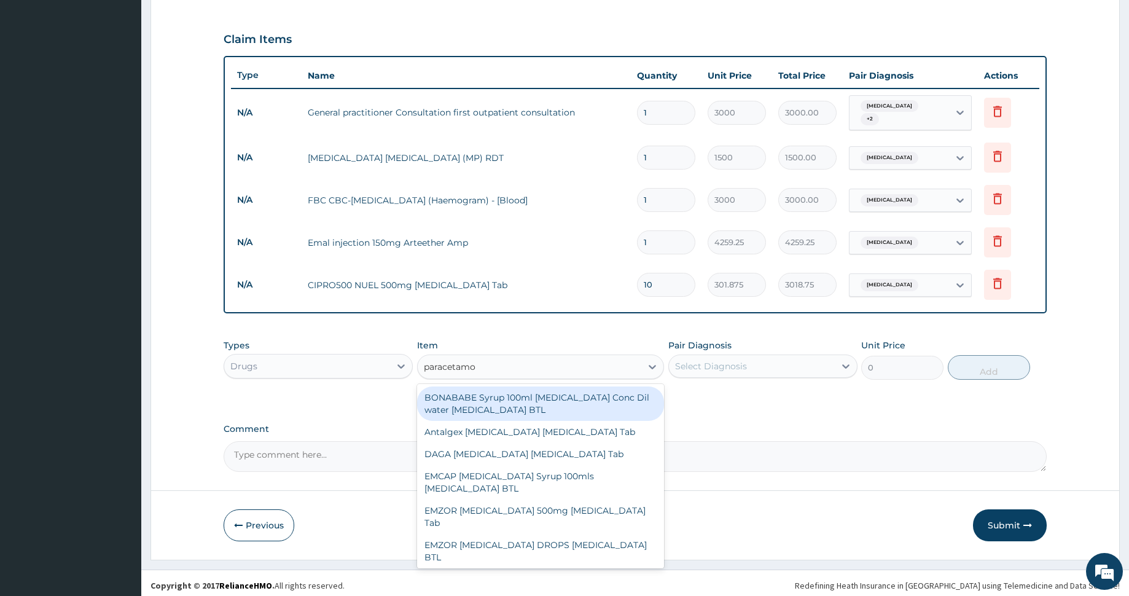
type input "paracetamol"
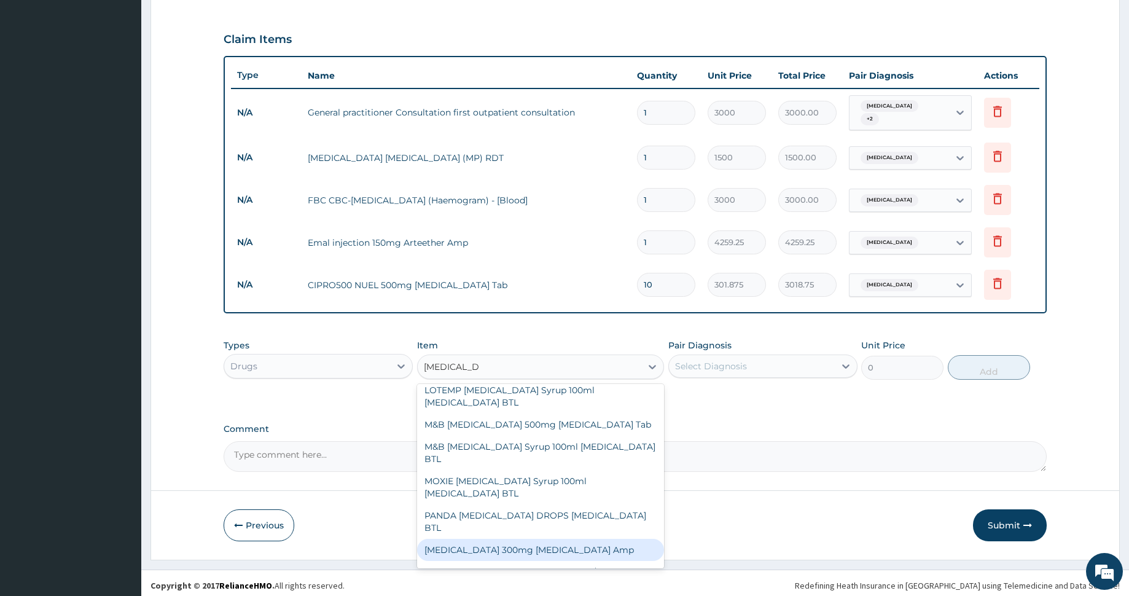
scroll to position [262, 0]
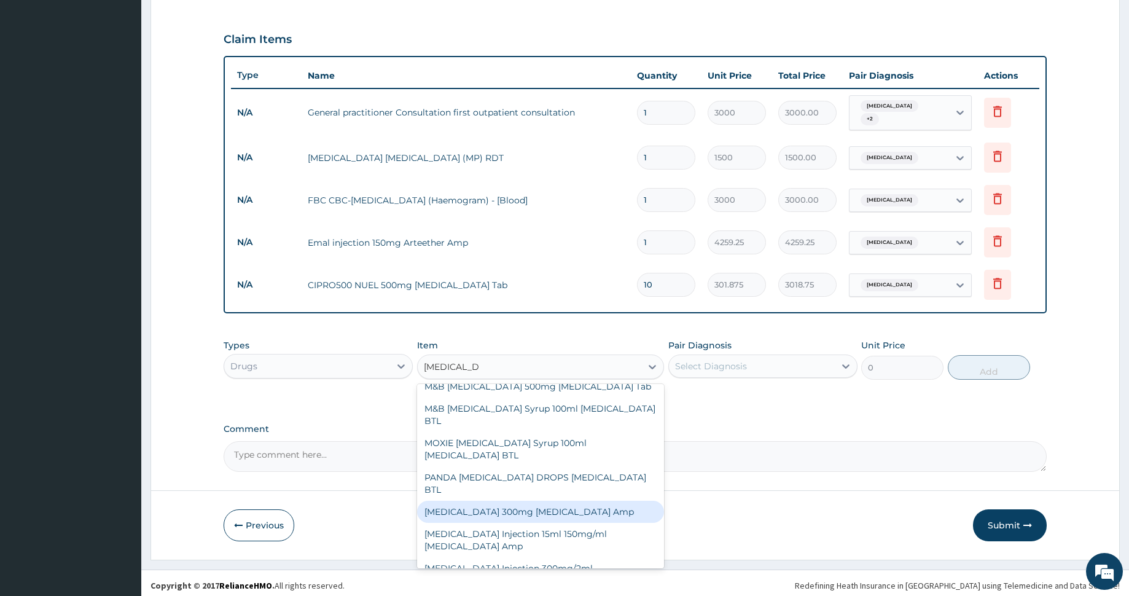
type input "345"
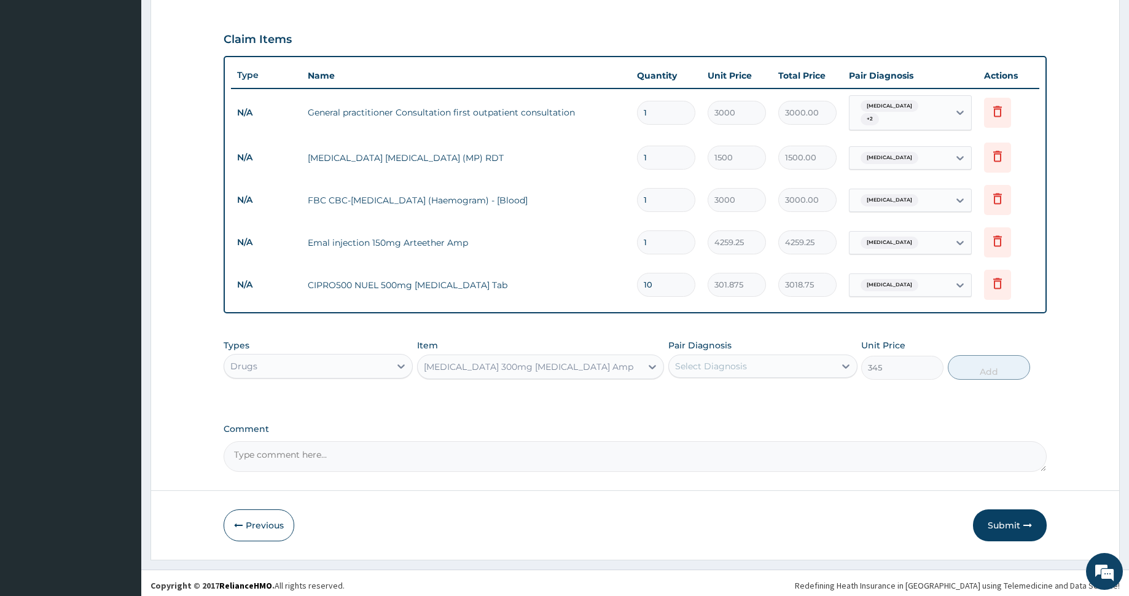
click at [719, 360] on div "Select Diagnosis" at bounding box center [711, 366] width 72 height 12
click at [733, 385] on div "Malaria" at bounding box center [762, 397] width 189 height 25
checkbox input "true"
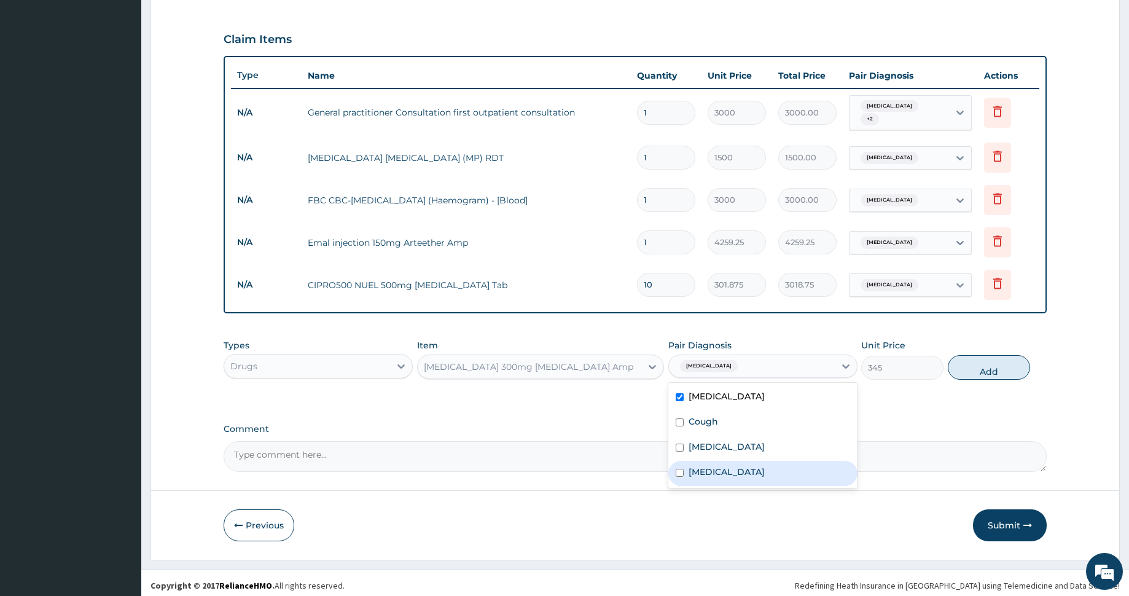
click at [765, 464] on div "Typhoid fever" at bounding box center [762, 473] width 189 height 25
checkbox input "true"
click at [983, 359] on button "Add" at bounding box center [989, 367] width 82 height 25
type input "0"
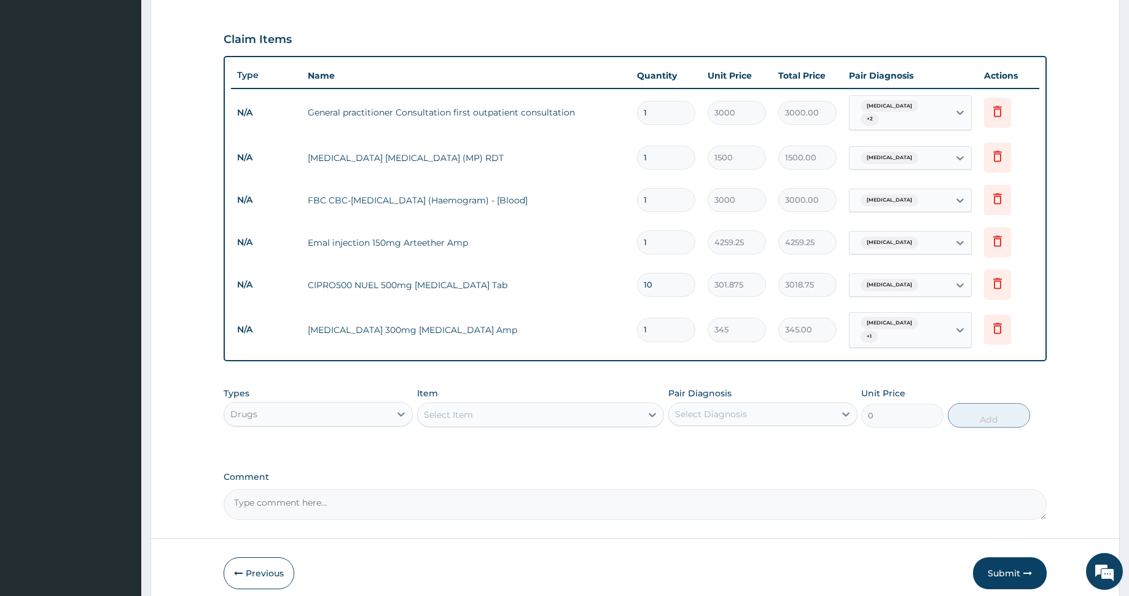
click at [554, 405] on div "Select Item" at bounding box center [530, 415] width 224 height 20
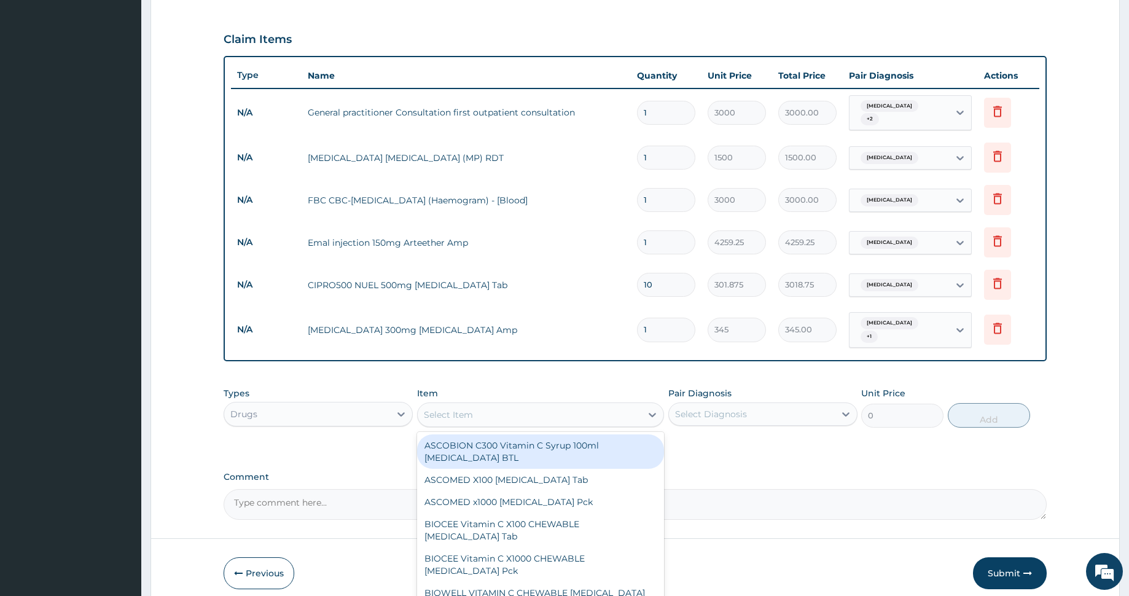
type input "c"
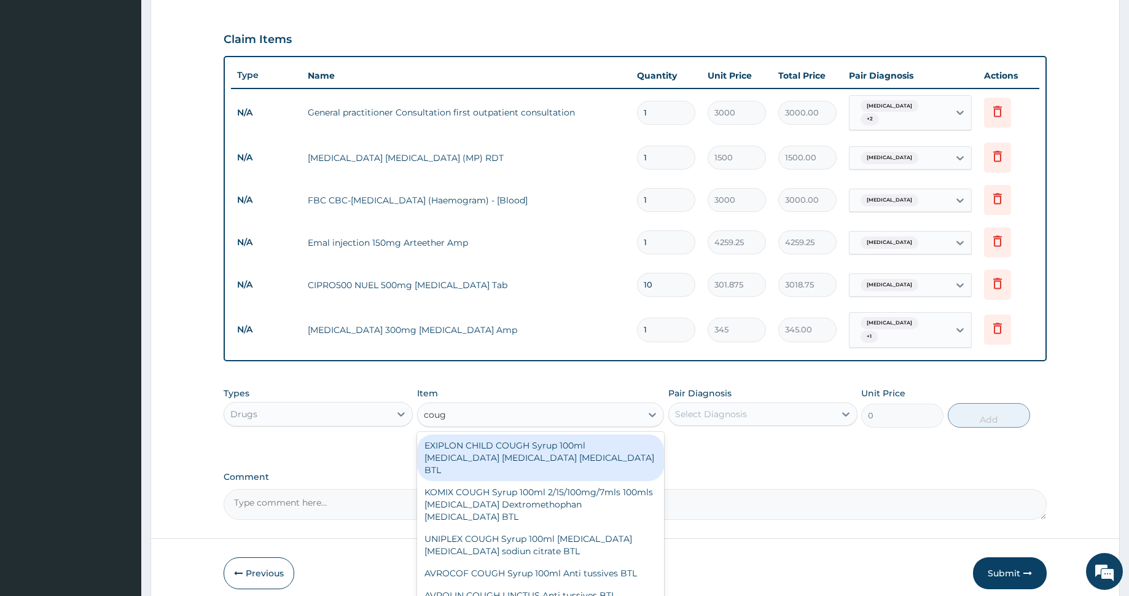
type input "cough"
click at [536, 442] on div "EXIPLON CHILD COUGH Syrup 100ml Ammonium chloride Diphenhydramine Sodium Citrat…" at bounding box center [540, 457] width 247 height 47
type input "517.5"
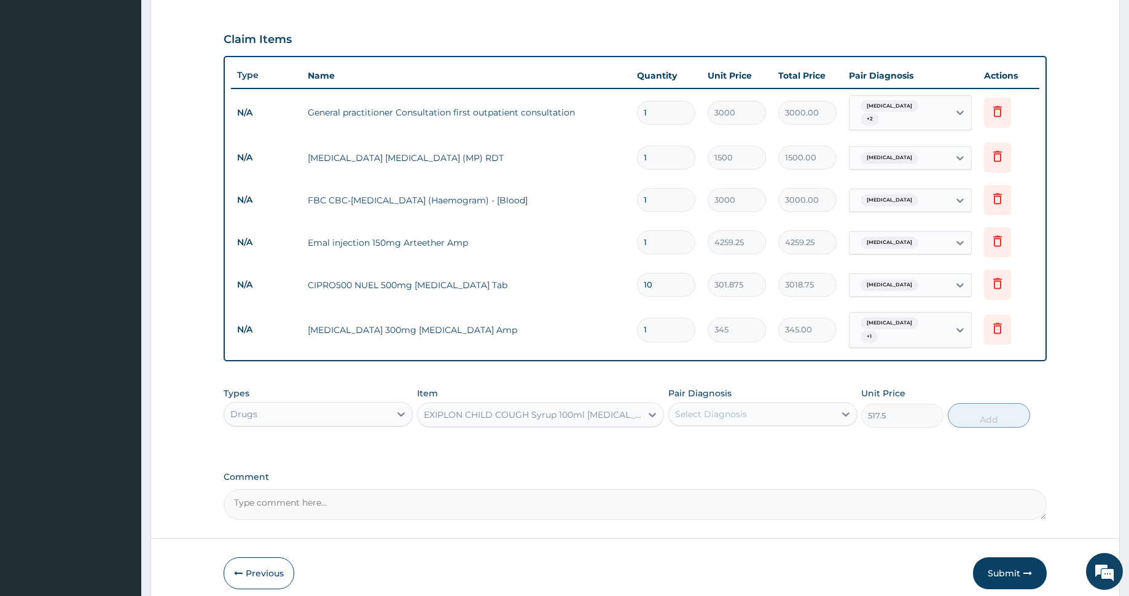
click at [541, 408] on div "EXIPLON CHILD COUGH Syrup 100ml Ammonium chloride Diphenhydramine Sodium Citrat…" at bounding box center [533, 414] width 219 height 12
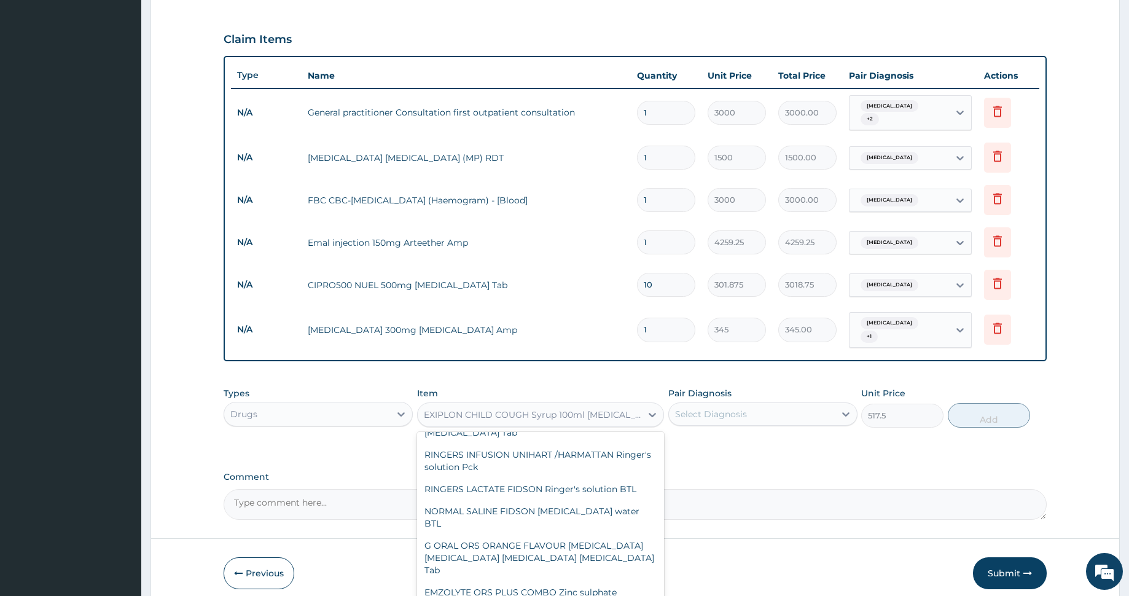
scroll to position [15989, 0]
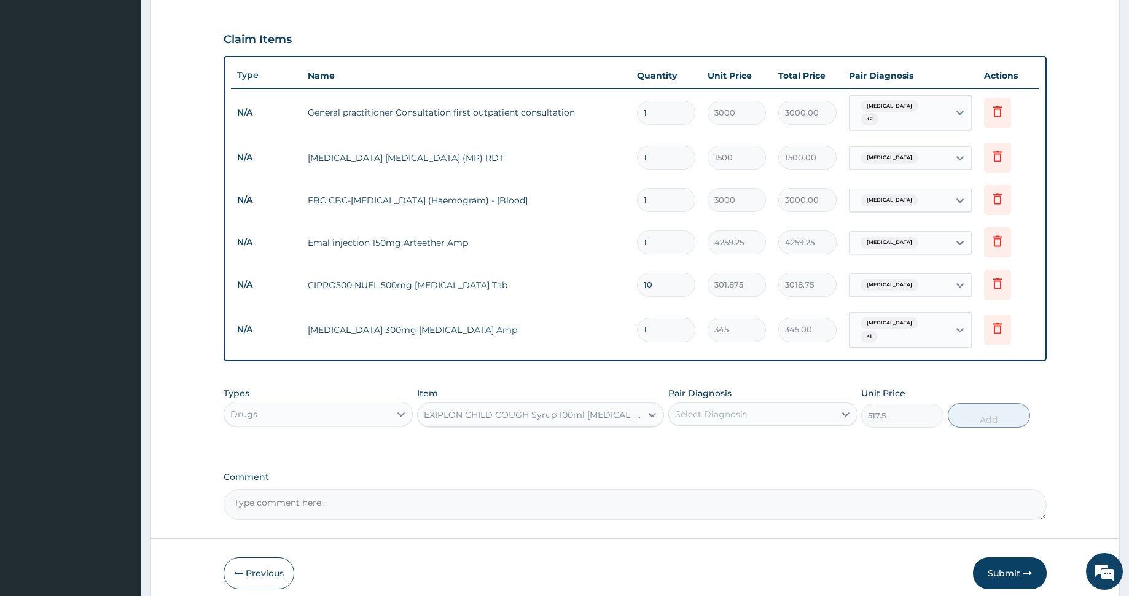
click at [495, 408] on div "EXIPLON CHILD COUGH Syrup 100ml Ammonium chloride Diphenhydramine Sodium Citrat…" at bounding box center [533, 414] width 219 height 12
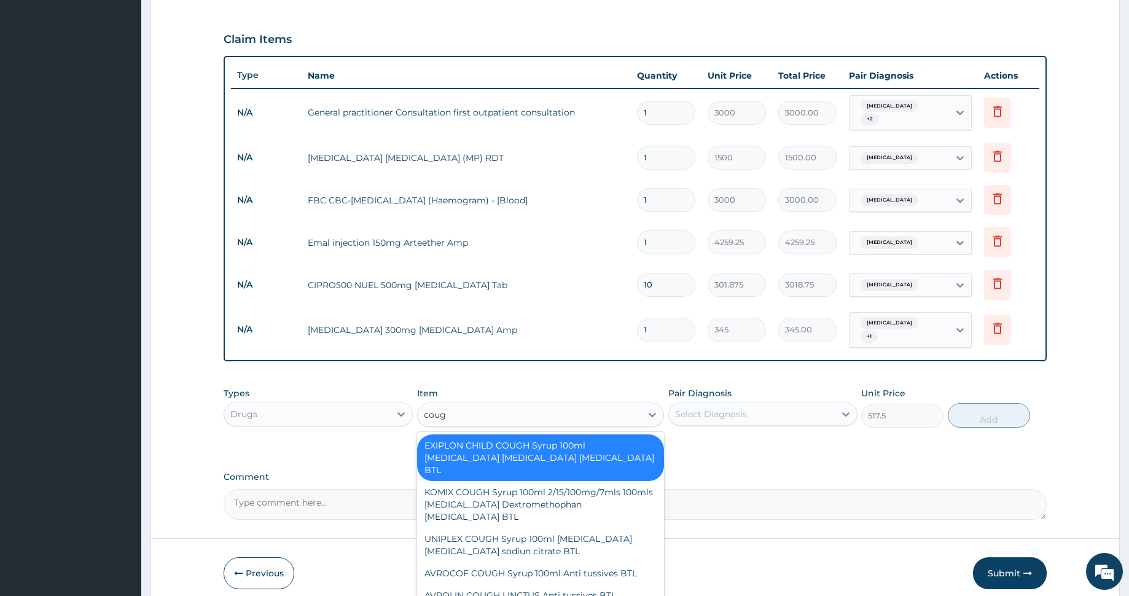
type input "cough"
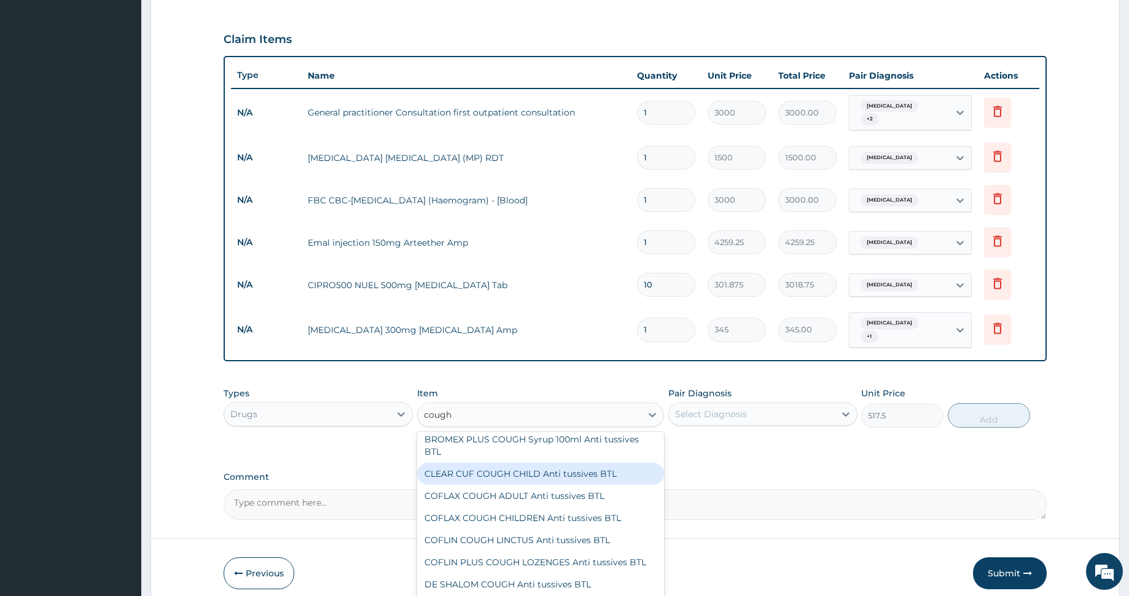
scroll to position [315, 0]
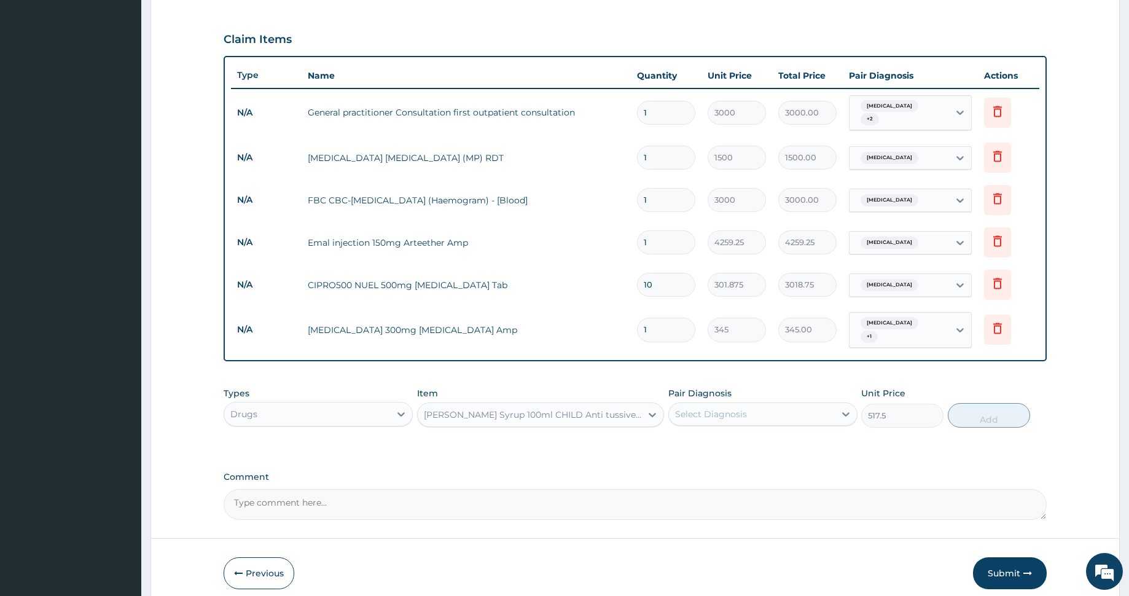
click at [569, 408] on div "EMZOLYN COUGH Syrup 100ml CHILD Anti tussives BTL" at bounding box center [533, 414] width 219 height 12
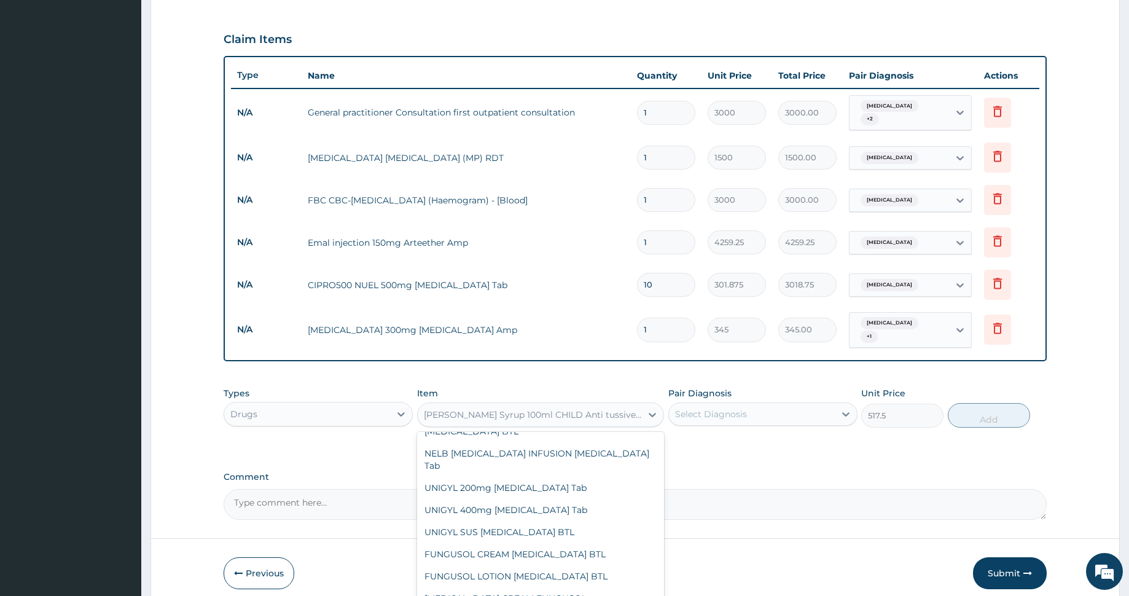
scroll to position [35019, 0]
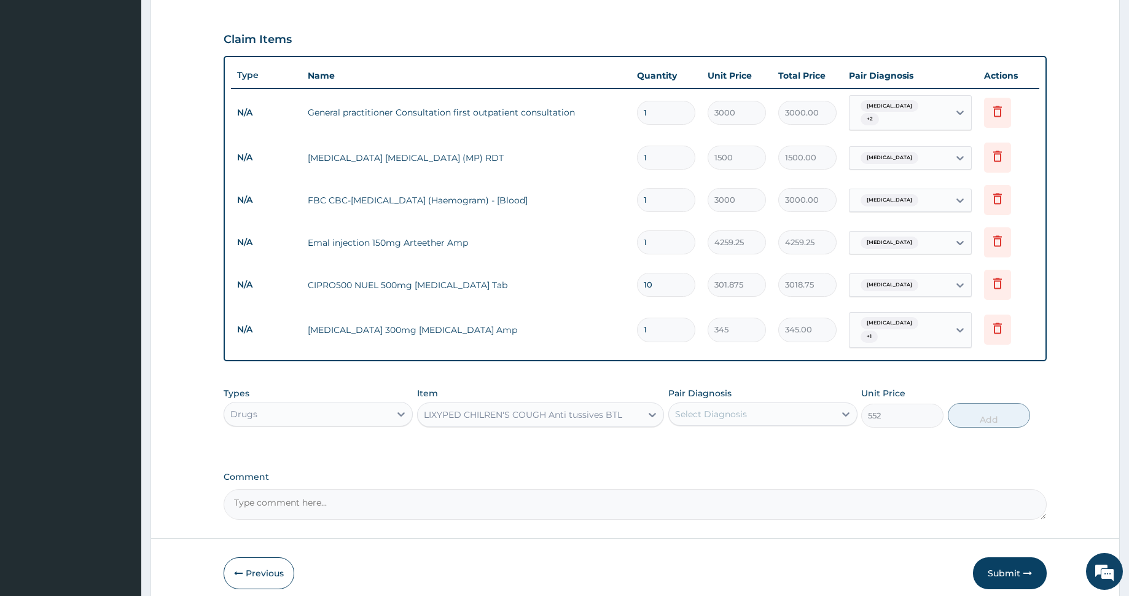
click at [526, 408] on div "LIXYPED CHILREN'S COUGH Anti tussives BTL" at bounding box center [523, 414] width 198 height 12
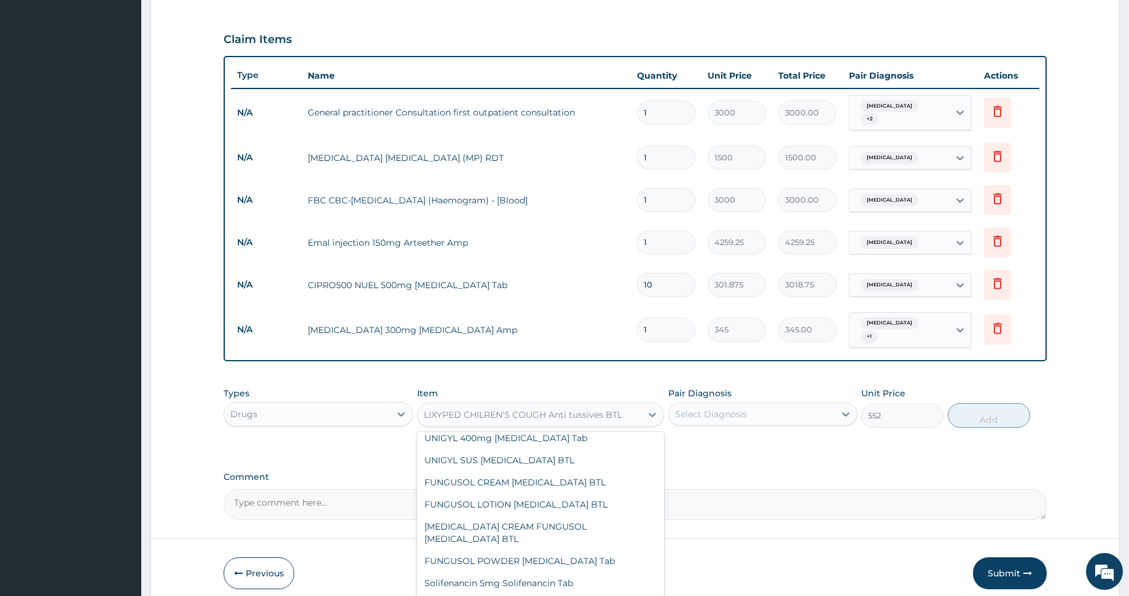
scroll to position [35091, 0]
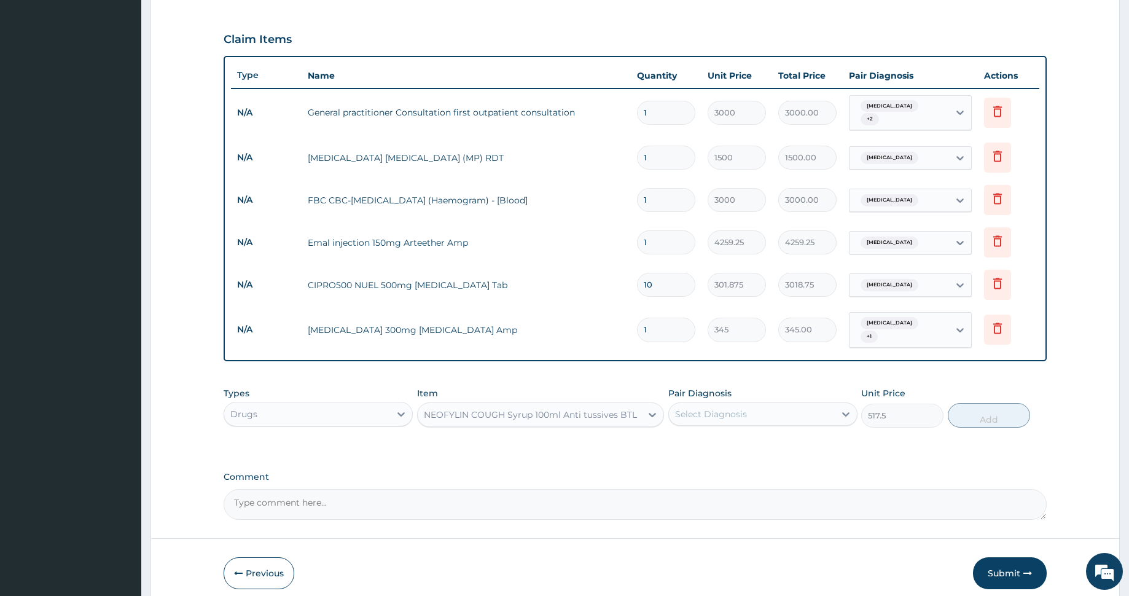
click at [518, 408] on div "NEOFYLIN COUGH Syrup 100ml Anti tussives BTL" at bounding box center [530, 414] width 213 height 12
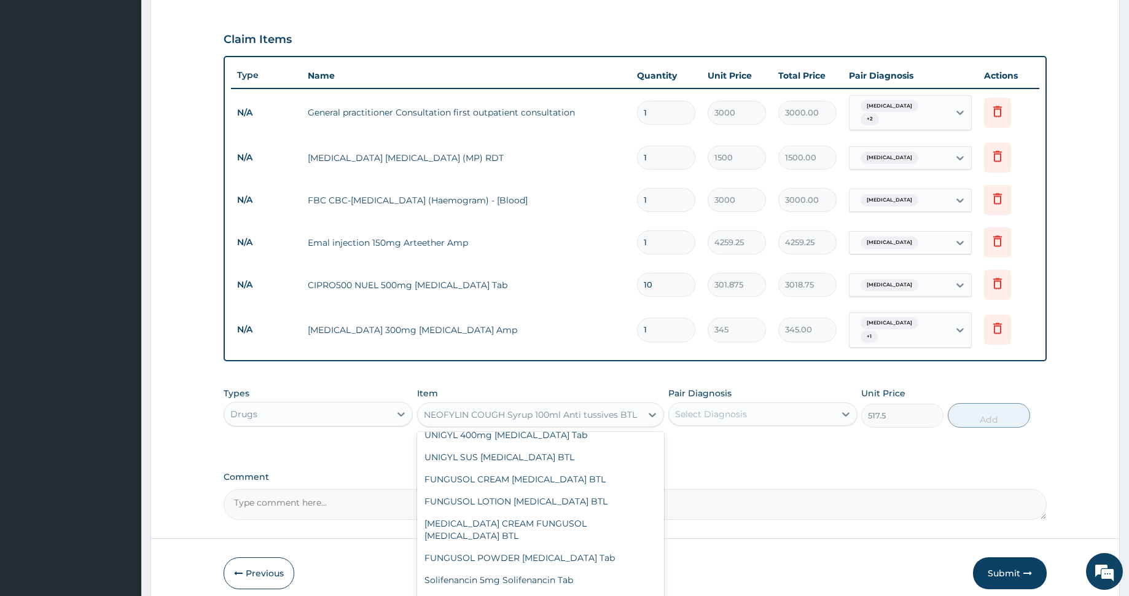
scroll to position [35099, 0]
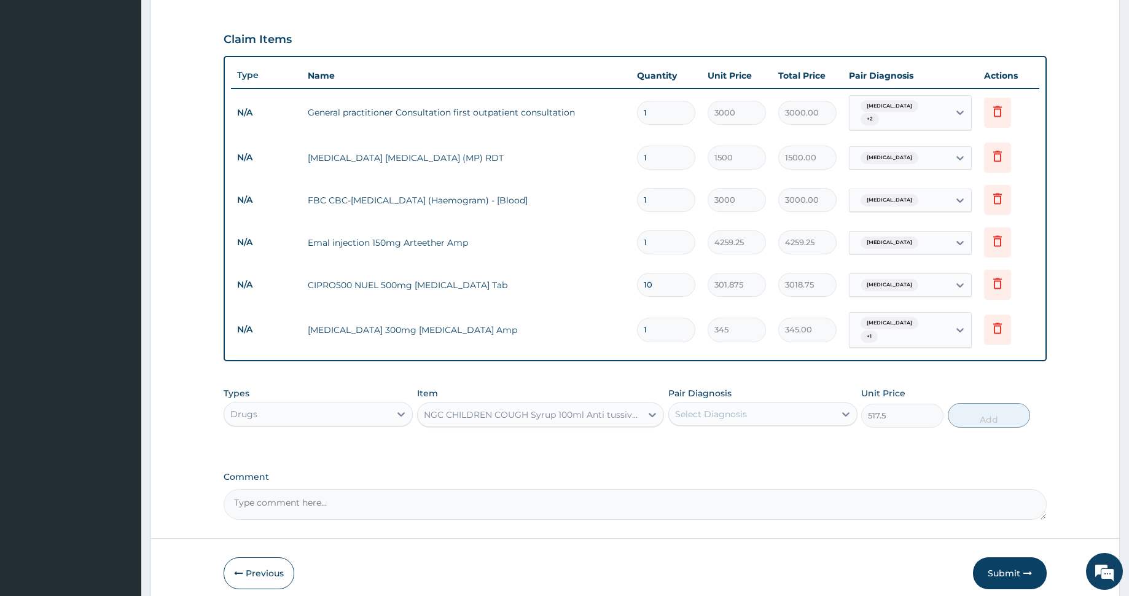
click at [514, 408] on div "NGC CHILDREN COUGH Syrup 100ml Anti tussives BTL" at bounding box center [533, 414] width 219 height 12
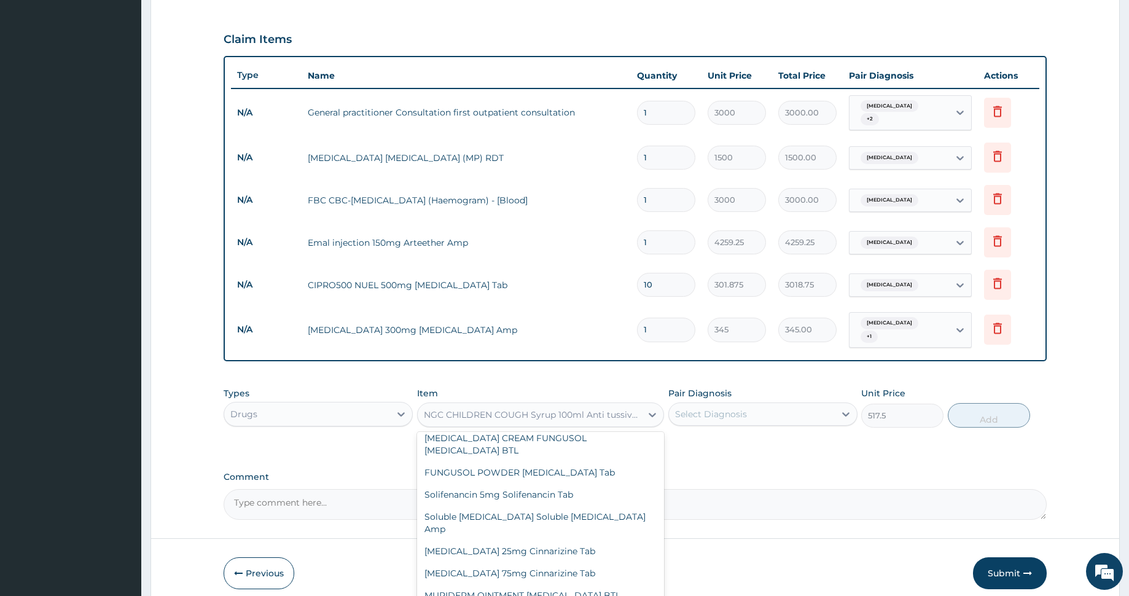
scroll to position [35178, 0]
type input "676.2"
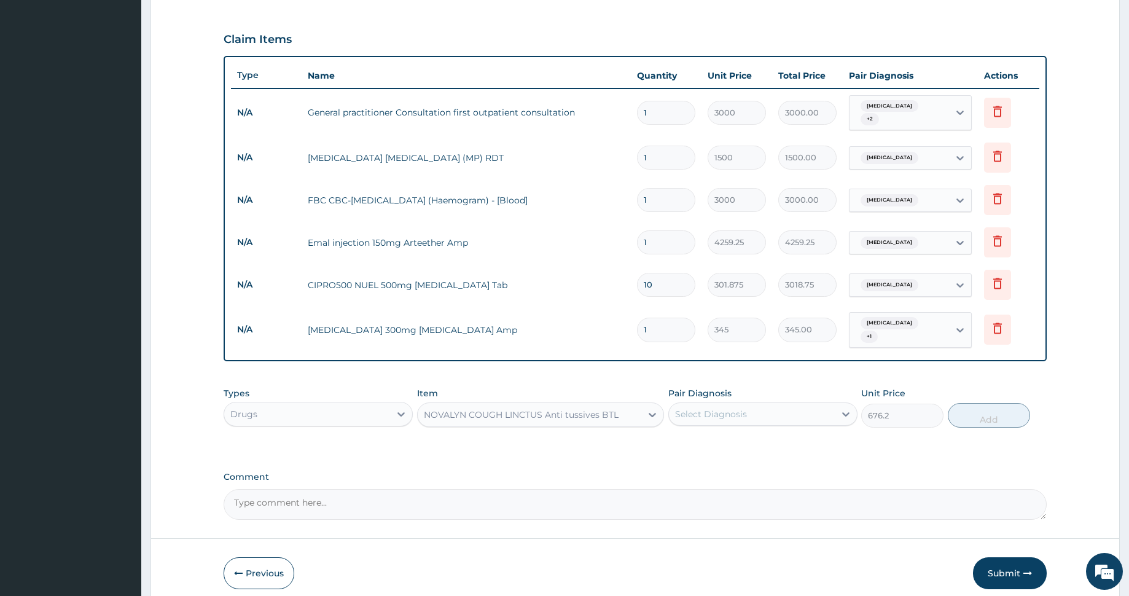
click at [758, 404] on div "Select Diagnosis" at bounding box center [752, 414] width 166 height 20
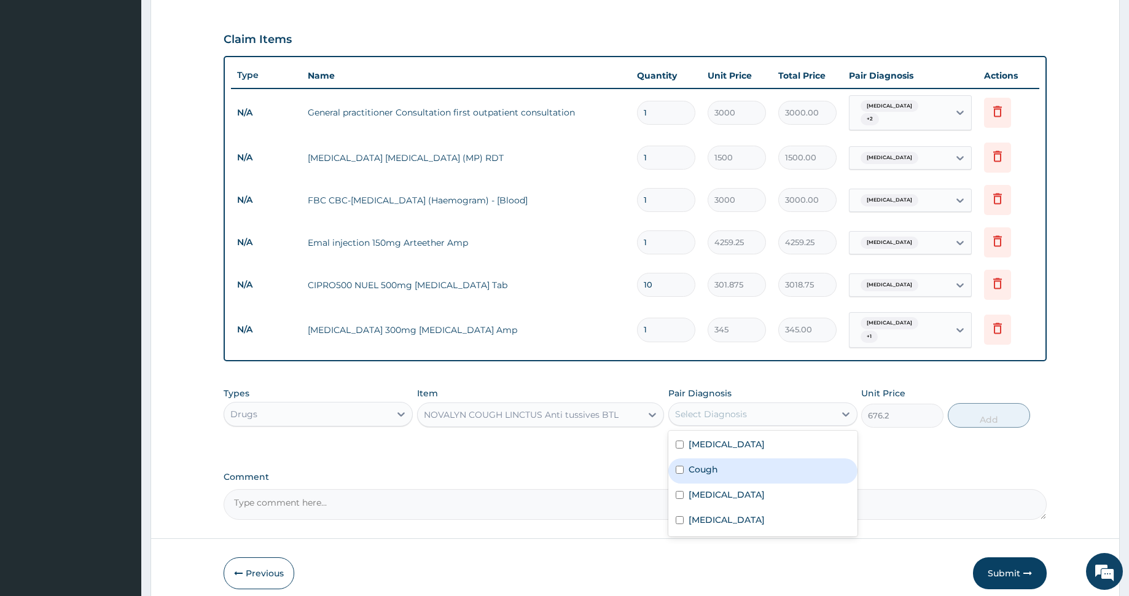
click at [738, 463] on div "Cough" at bounding box center [762, 470] width 189 height 25
checkbox input "true"
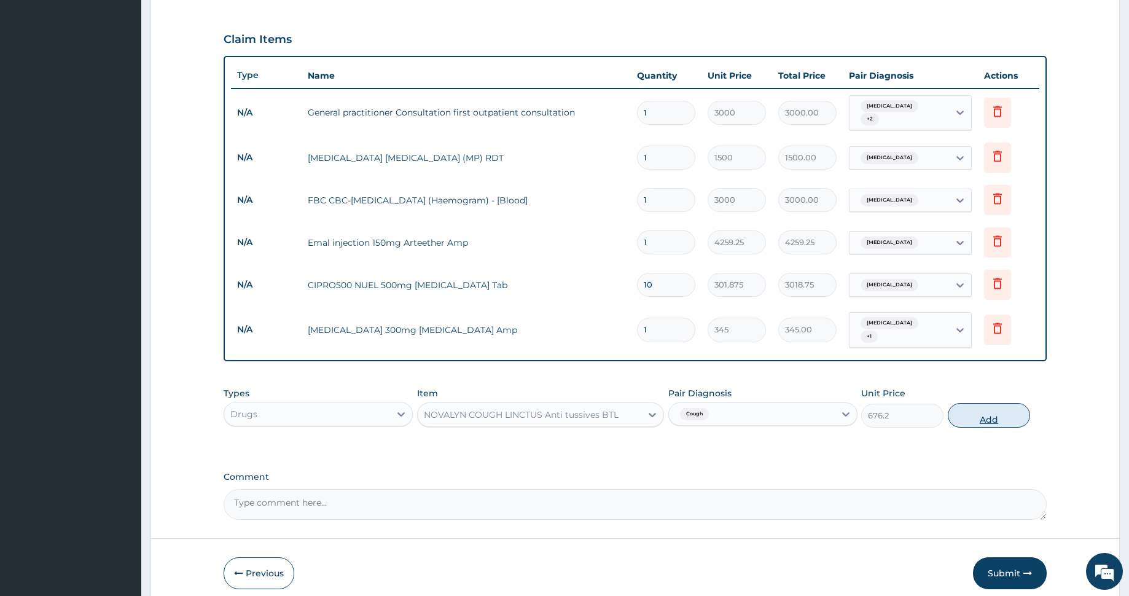
click at [978, 406] on button "Add" at bounding box center [989, 415] width 82 height 25
type input "0"
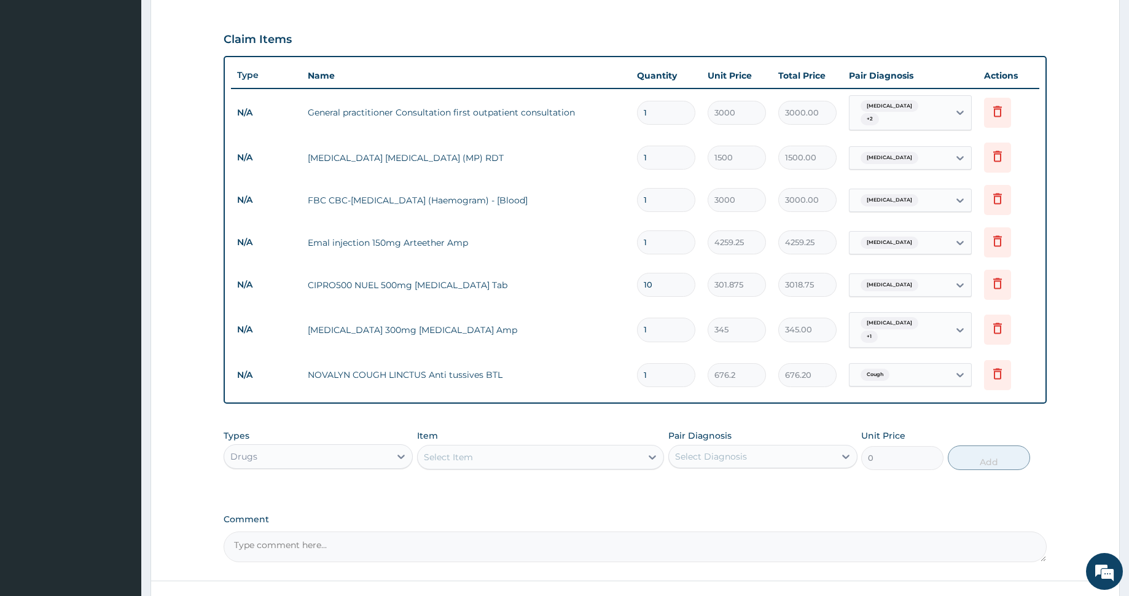
click at [550, 447] on div "Select Item" at bounding box center [530, 457] width 224 height 20
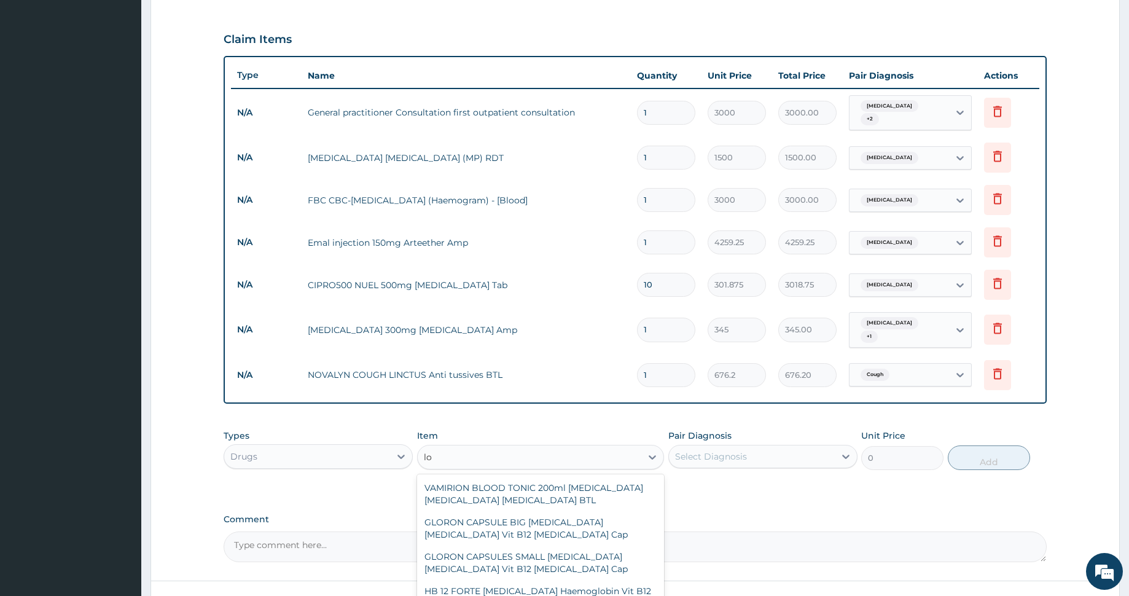
type input "l"
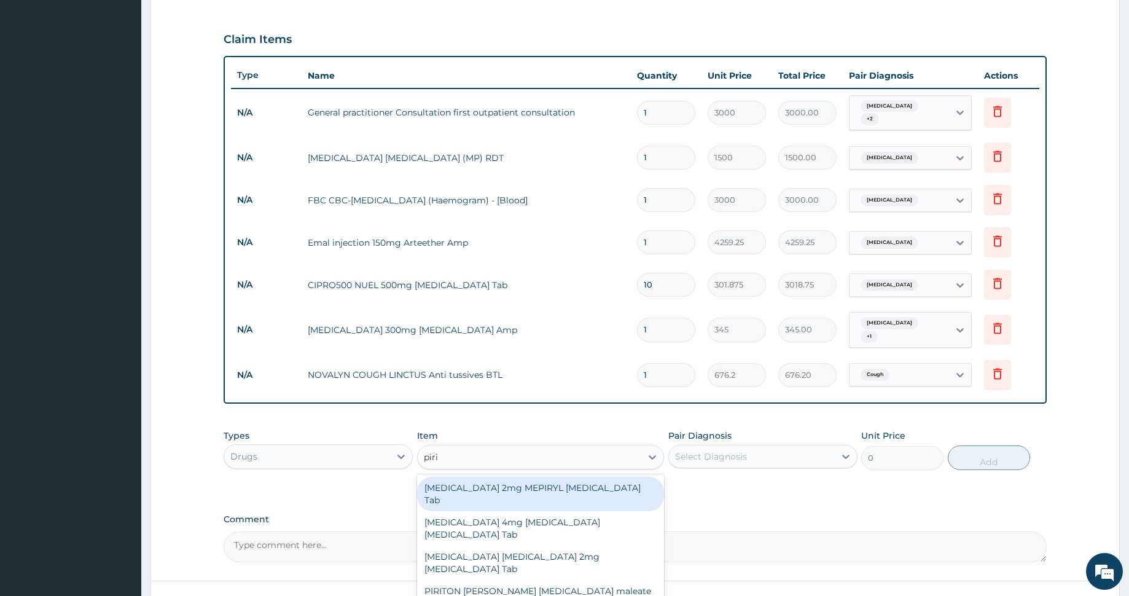
type input "pirit"
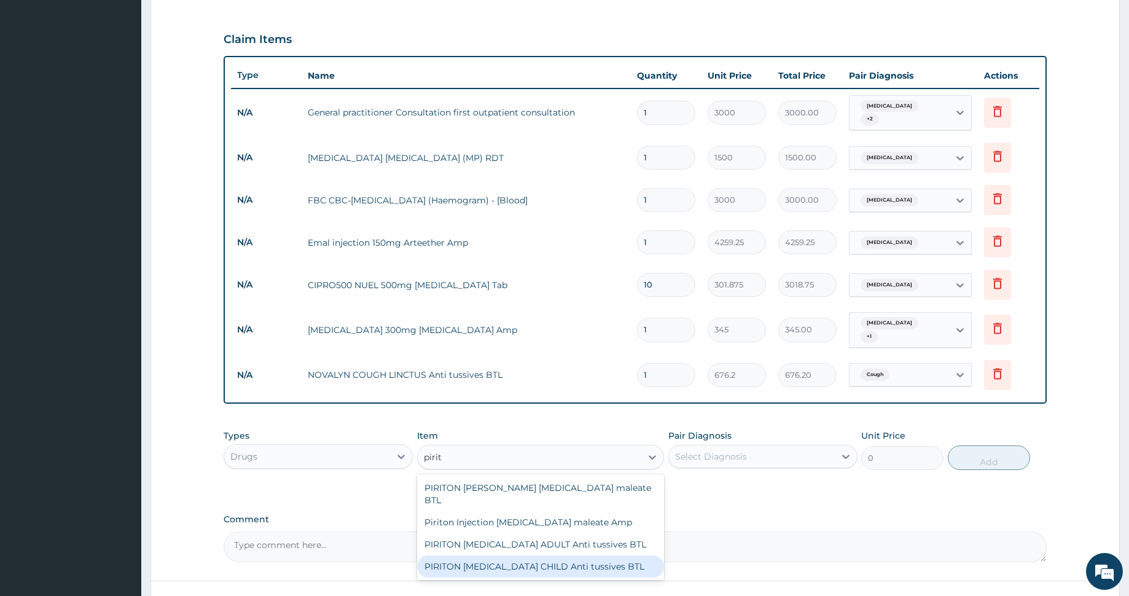
click at [533, 555] on div "PIRITON EXPECTORANT CHILD Anti tussives BTL" at bounding box center [540, 566] width 247 height 22
type input "603.75"
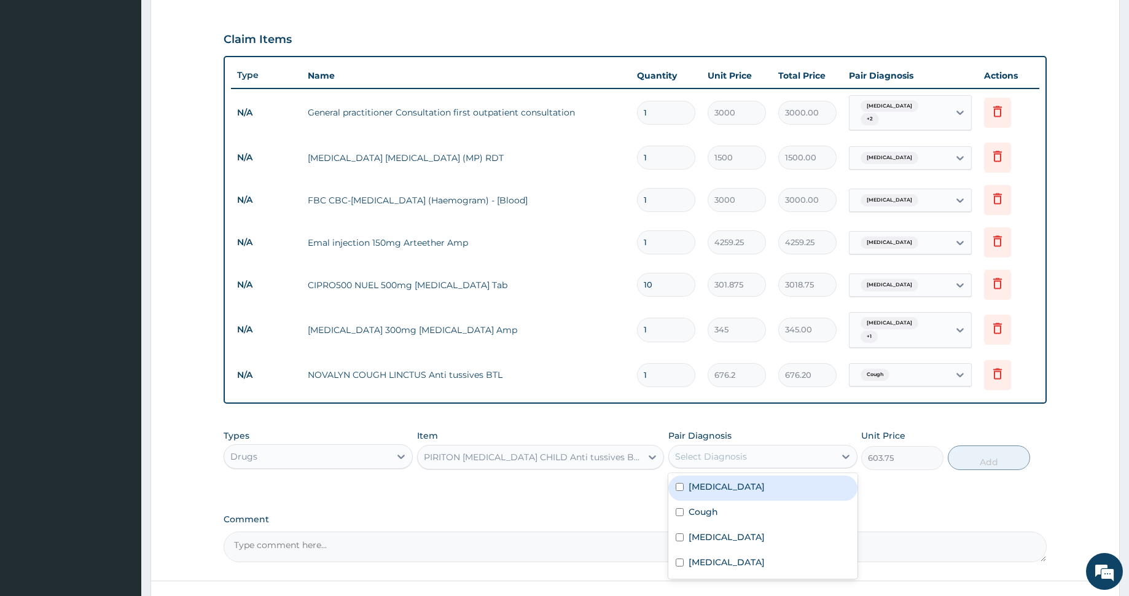
click at [719, 450] on div "Select Diagnosis" at bounding box center [711, 456] width 72 height 12
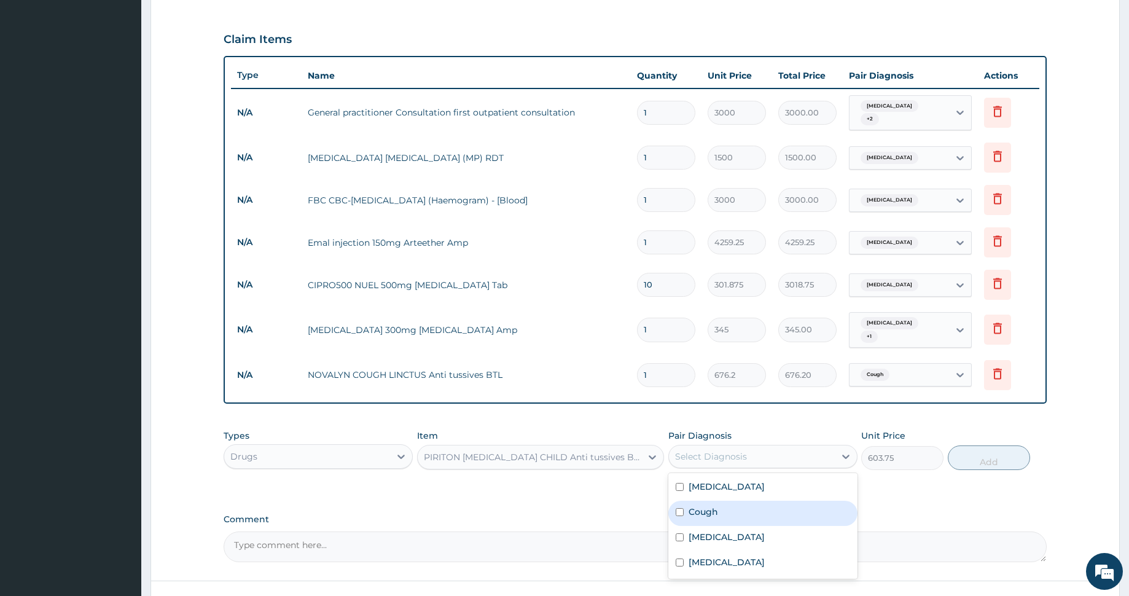
click at [724, 501] on div "Cough" at bounding box center [762, 513] width 189 height 25
checkbox input "true"
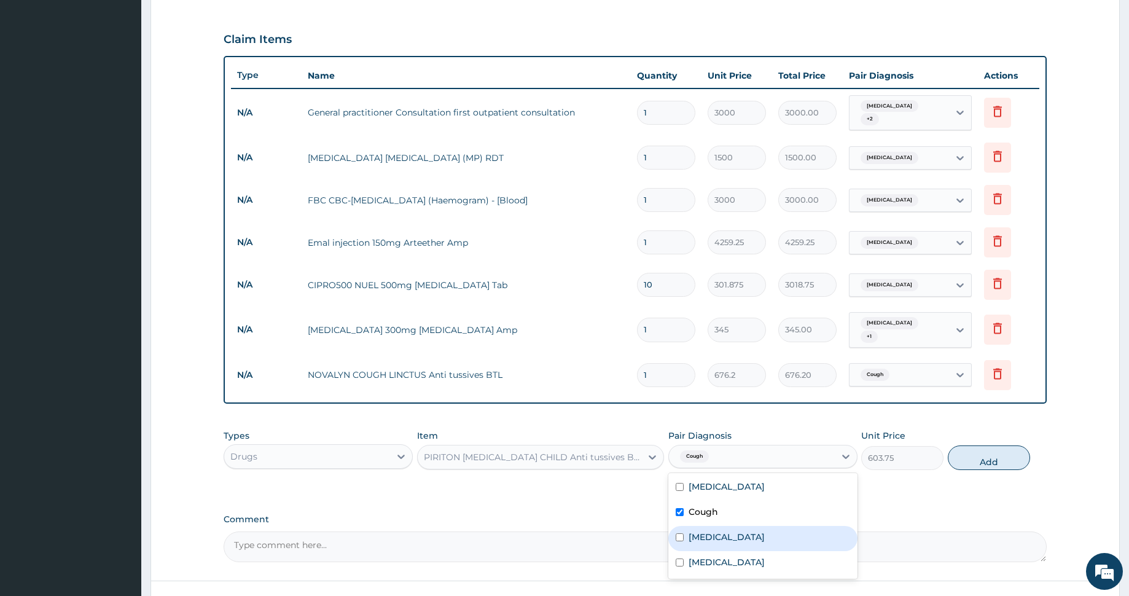
click at [722, 531] on label "Nasal congestion" at bounding box center [727, 537] width 76 height 12
checkbox input "true"
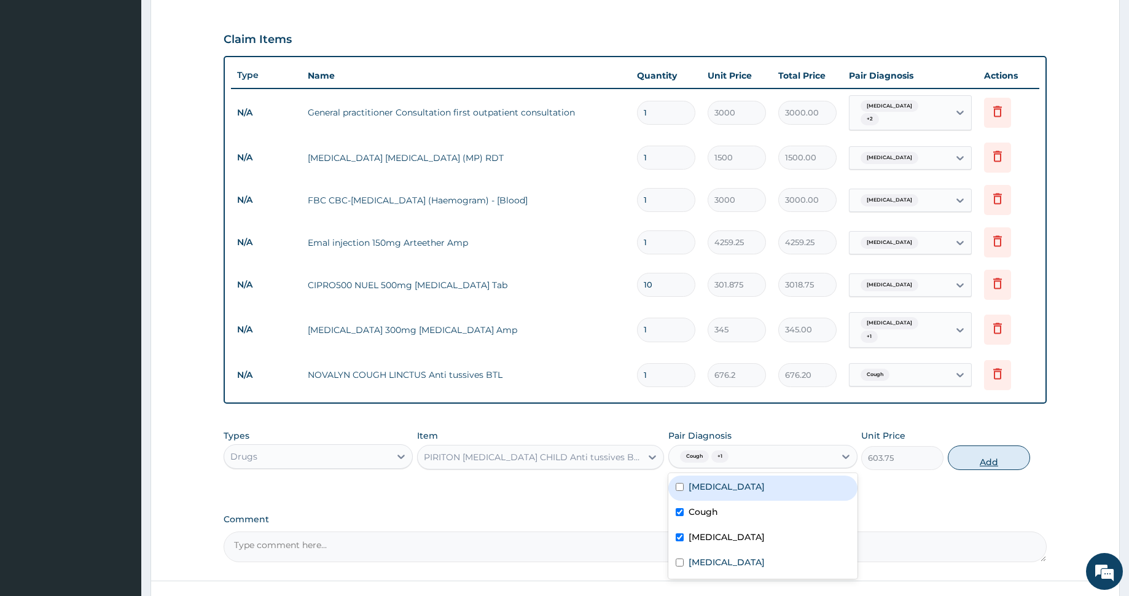
click at [969, 446] on button "Add" at bounding box center [989, 457] width 82 height 25
type input "0"
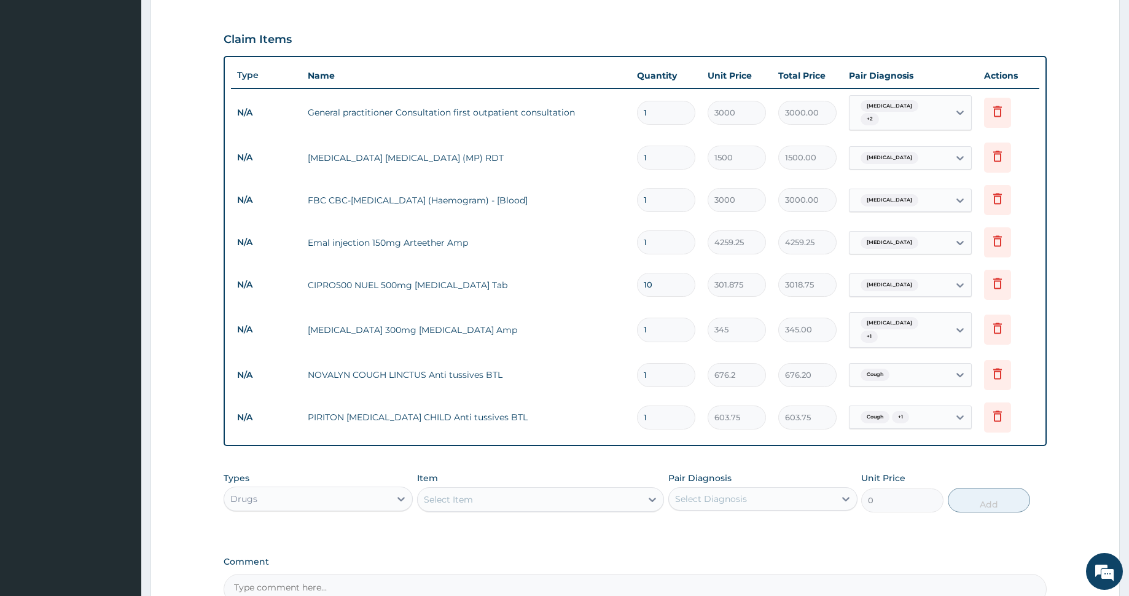
click at [525, 490] on div "Select Item" at bounding box center [530, 500] width 224 height 20
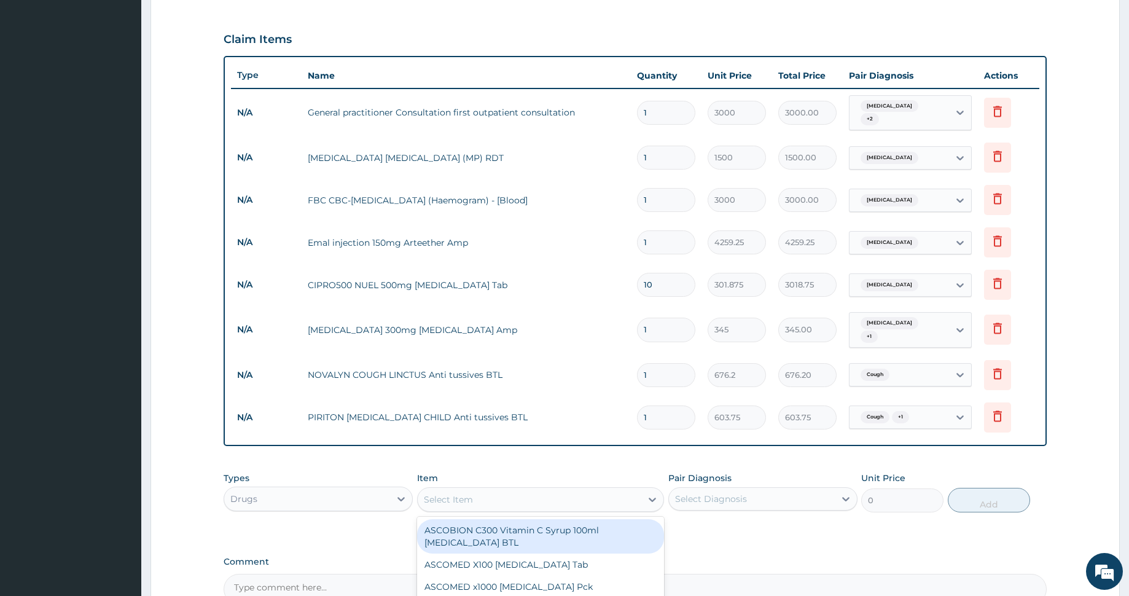
click at [900, 411] on span "+ 1" at bounding box center [900, 417] width 17 height 12
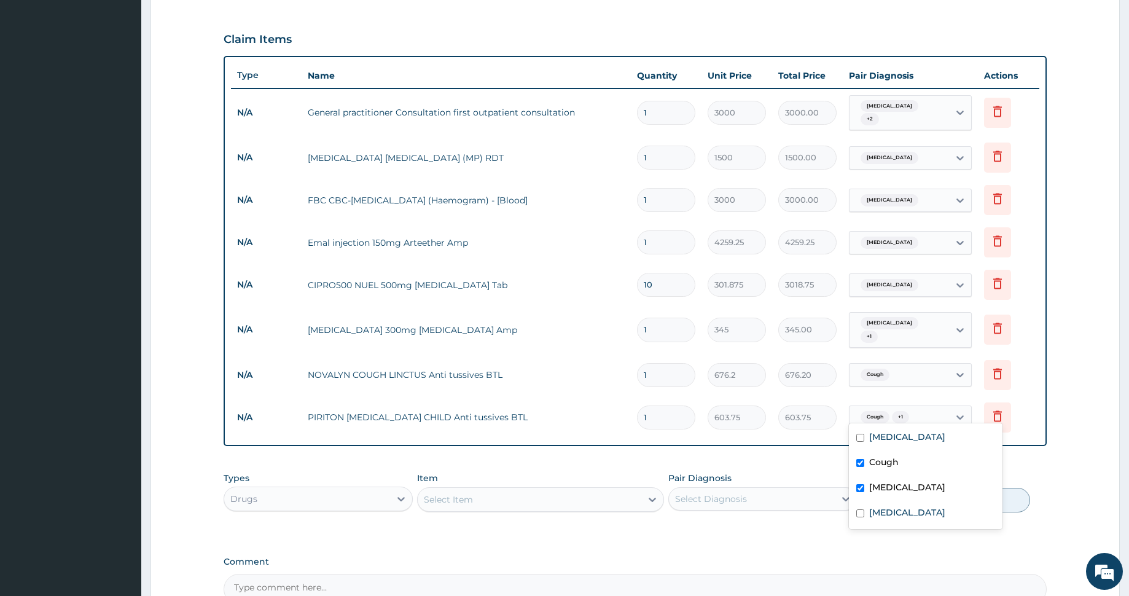
click at [862, 465] on input "checkbox" at bounding box center [860, 463] width 8 height 8
checkbox input "false"
click at [583, 472] on div "Item Select Item" at bounding box center [540, 492] width 247 height 41
click at [632, 490] on div "Select Item" at bounding box center [530, 500] width 224 height 20
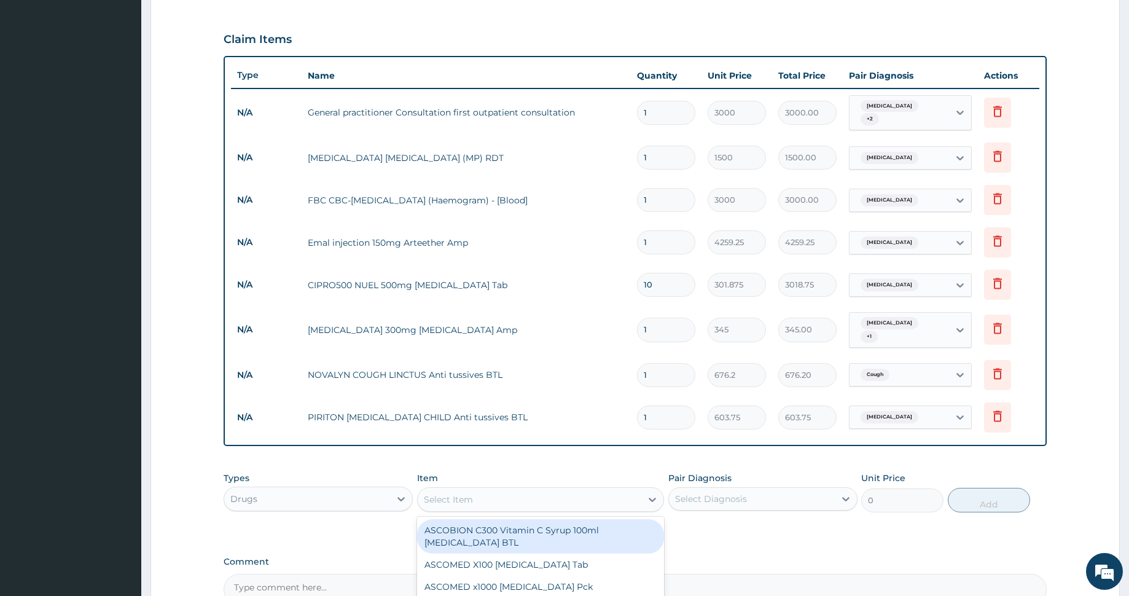
click at [899, 411] on span "Nasal congestion" at bounding box center [889, 417] width 58 height 12
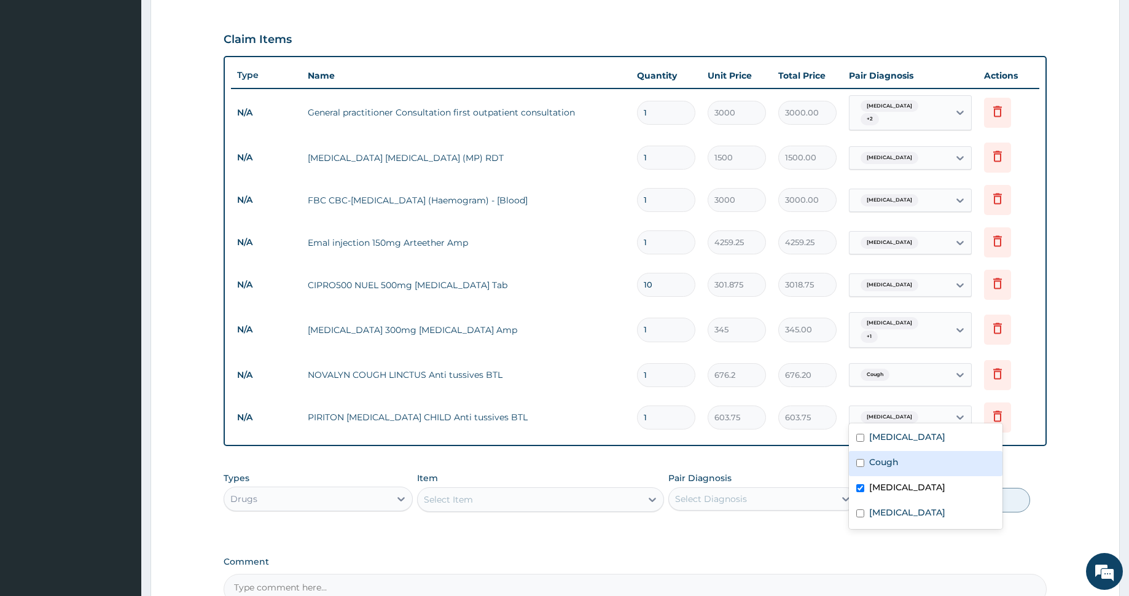
click at [908, 464] on div "Cough" at bounding box center [926, 463] width 154 height 25
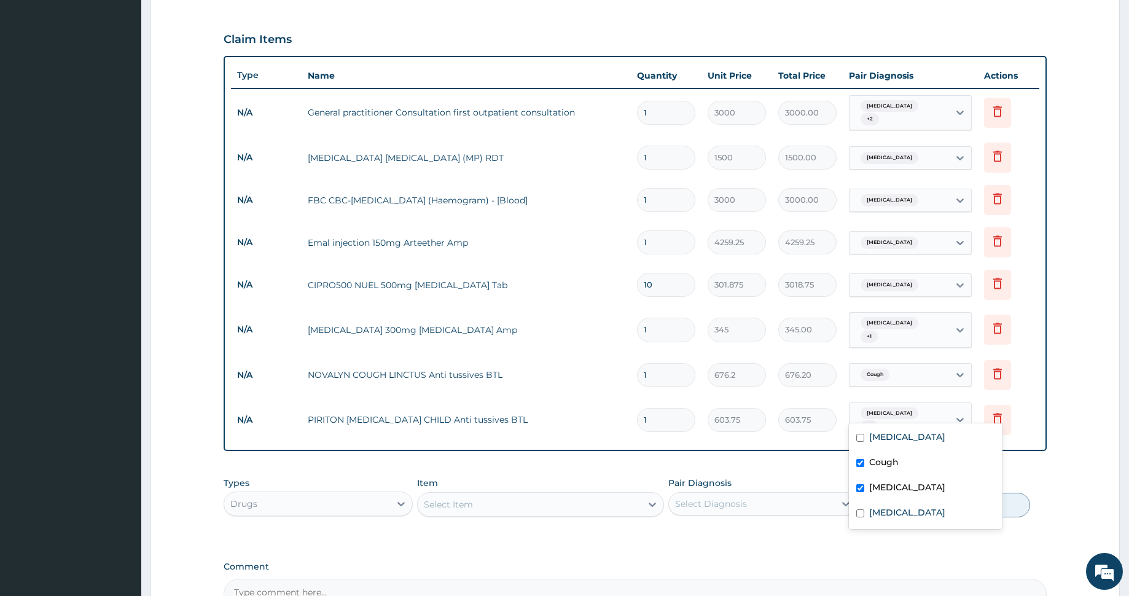
click at [858, 462] on input "checkbox" at bounding box center [860, 463] width 8 height 8
checkbox input "false"
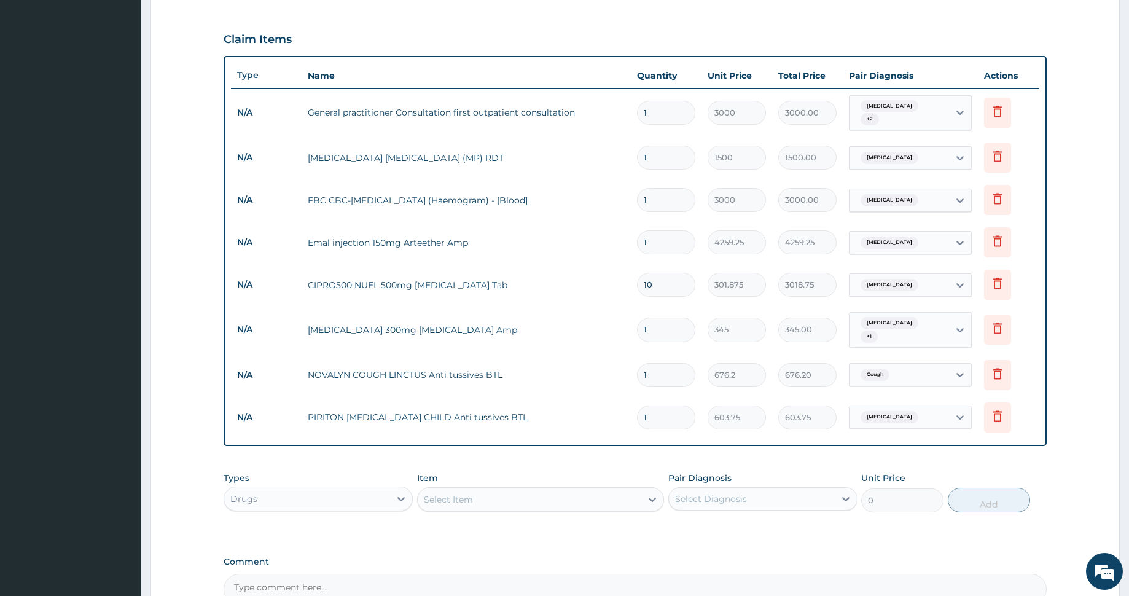
click at [571, 472] on div "Item Select Item" at bounding box center [540, 492] width 247 height 41
click at [599, 490] on div "Select Item" at bounding box center [530, 500] width 224 height 20
type input "p"
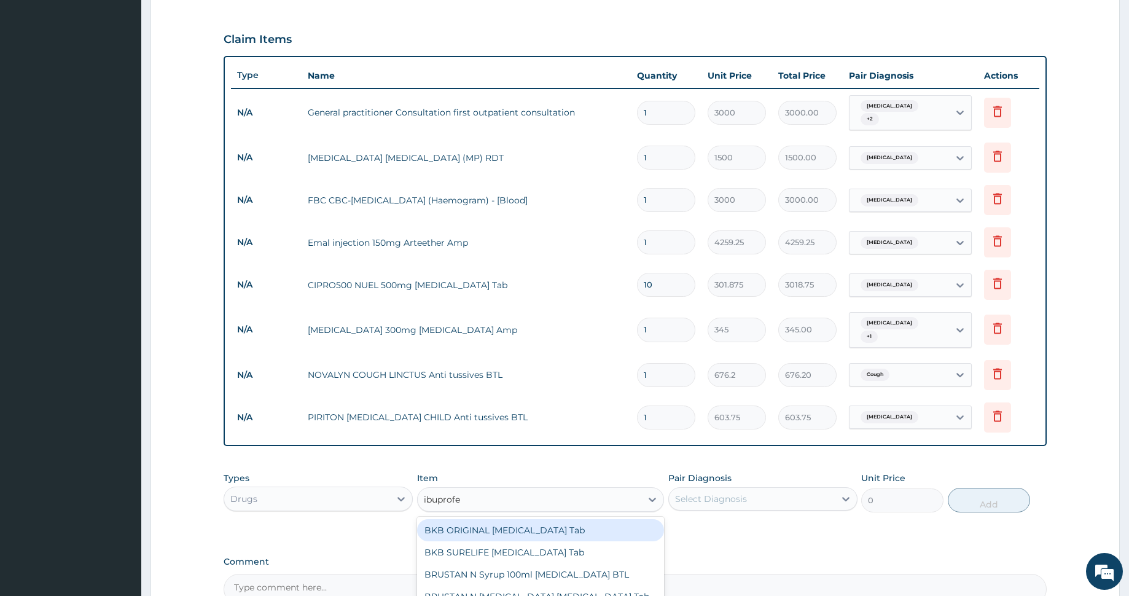
type input "ibuprofen"
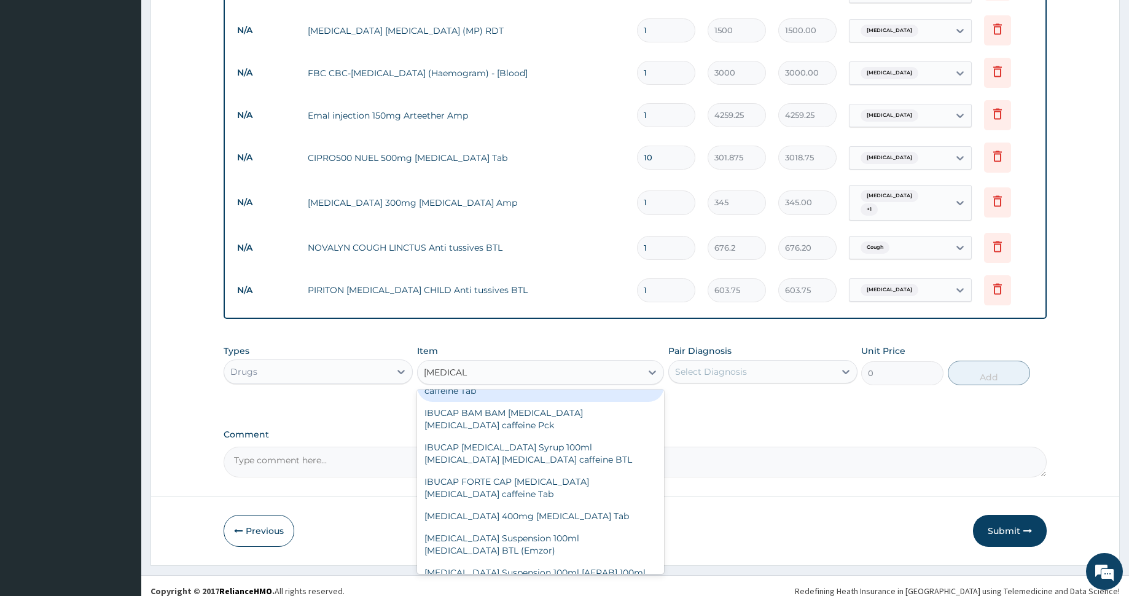
scroll to position [205, 0]
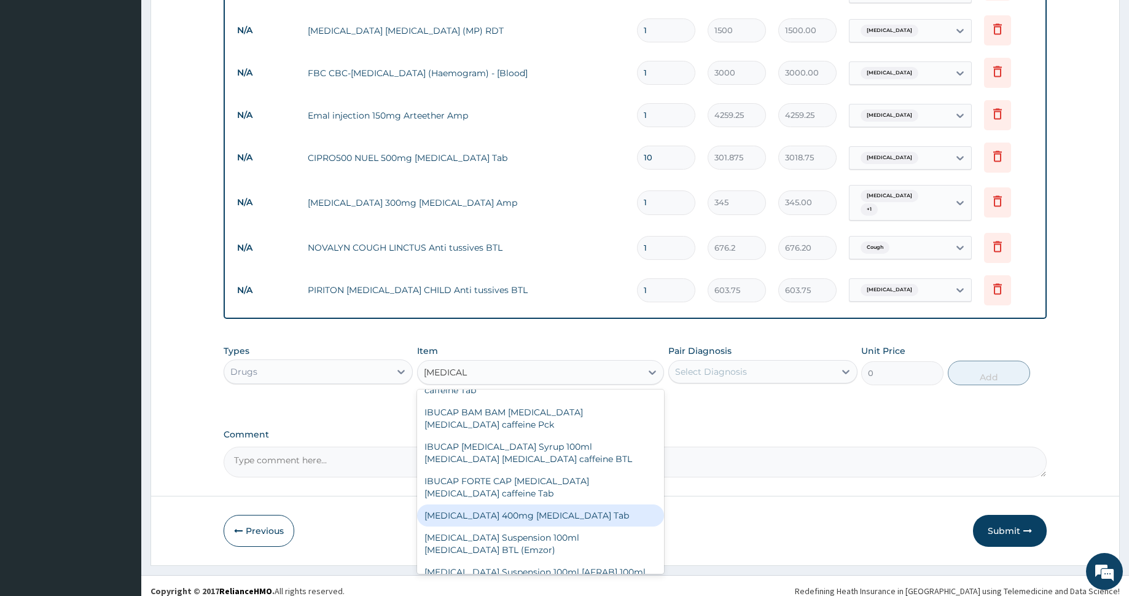
click at [564, 504] on div "IBUPROFEN 400mg Ibuprofen Tab" at bounding box center [540, 515] width 247 height 22
type input "94.875"
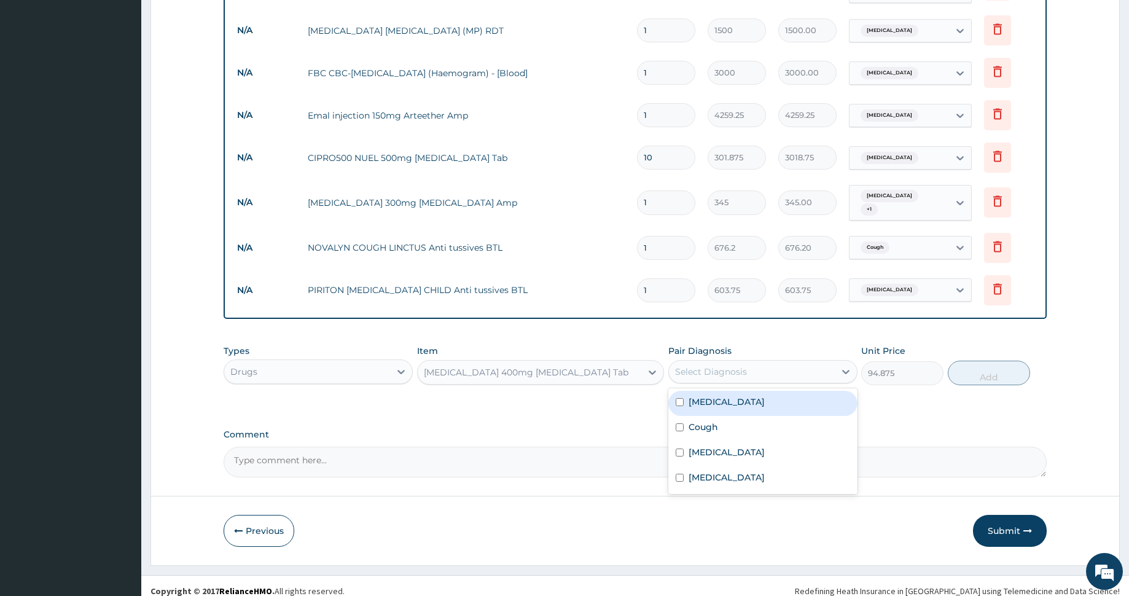
click at [735, 365] on div "Select Diagnosis" at bounding box center [711, 371] width 72 height 12
click at [736, 391] on div "Malaria" at bounding box center [762, 403] width 189 height 25
checkbox input "true"
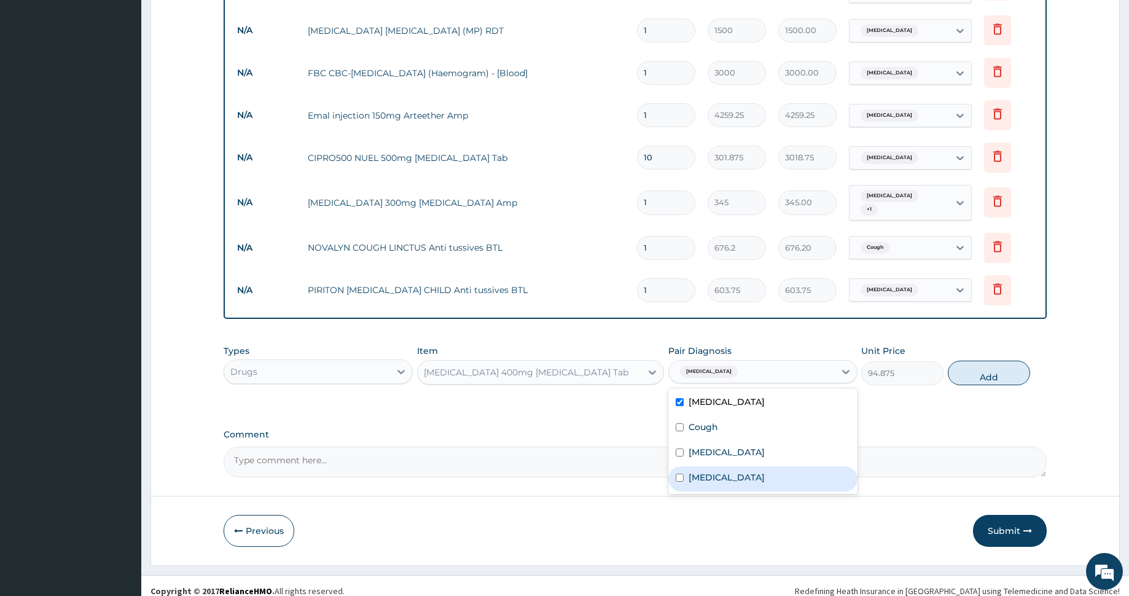
click at [736, 471] on label "Typhoid fever" at bounding box center [727, 477] width 76 height 12
checkbox input "true"
click at [966, 362] on button "Add" at bounding box center [989, 373] width 82 height 25
type input "0"
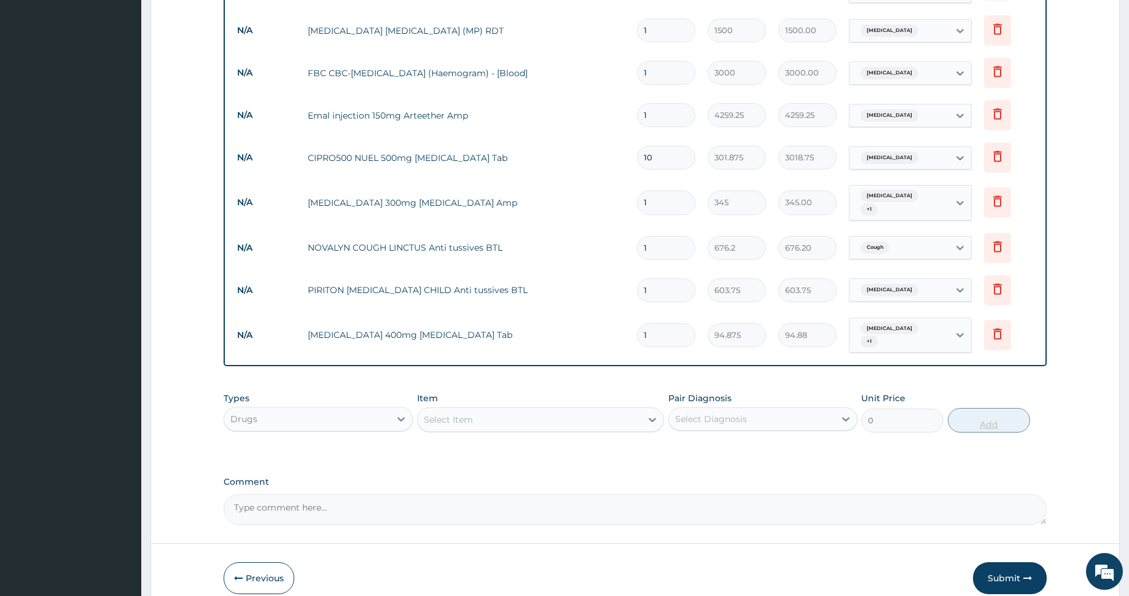
type input "0.00"
type input "9"
type input "853.88"
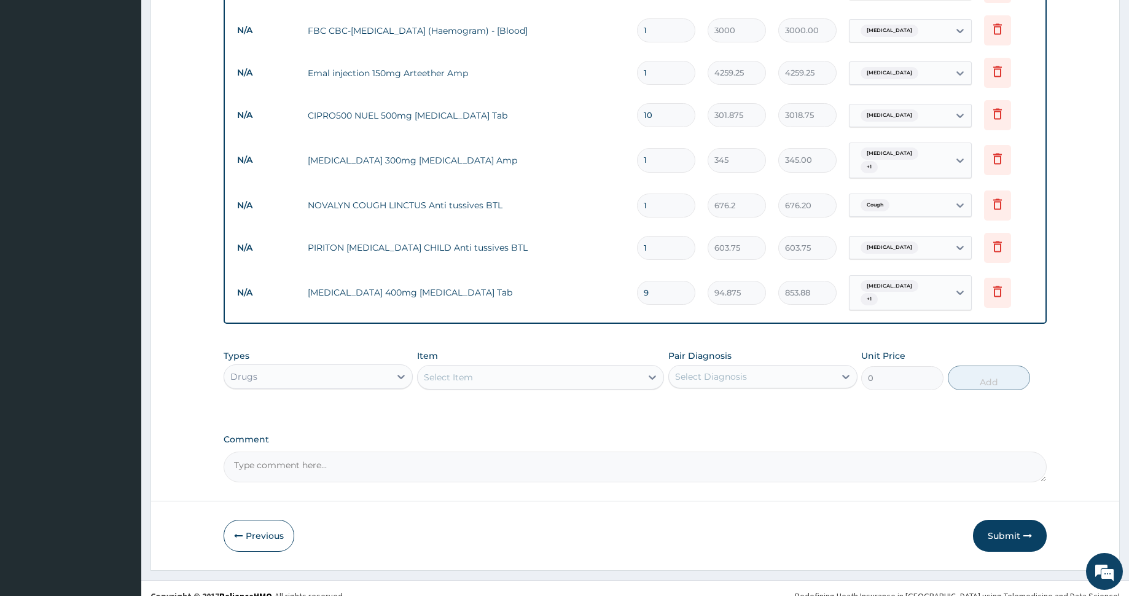
type input "9"
click at [361, 453] on textarea "Comment" at bounding box center [635, 466] width 823 height 31
type textarea "c"
type textarea "Cough, Headache, Catarrh Fever"
click at [1020, 520] on button "Submit" at bounding box center [1010, 536] width 74 height 32
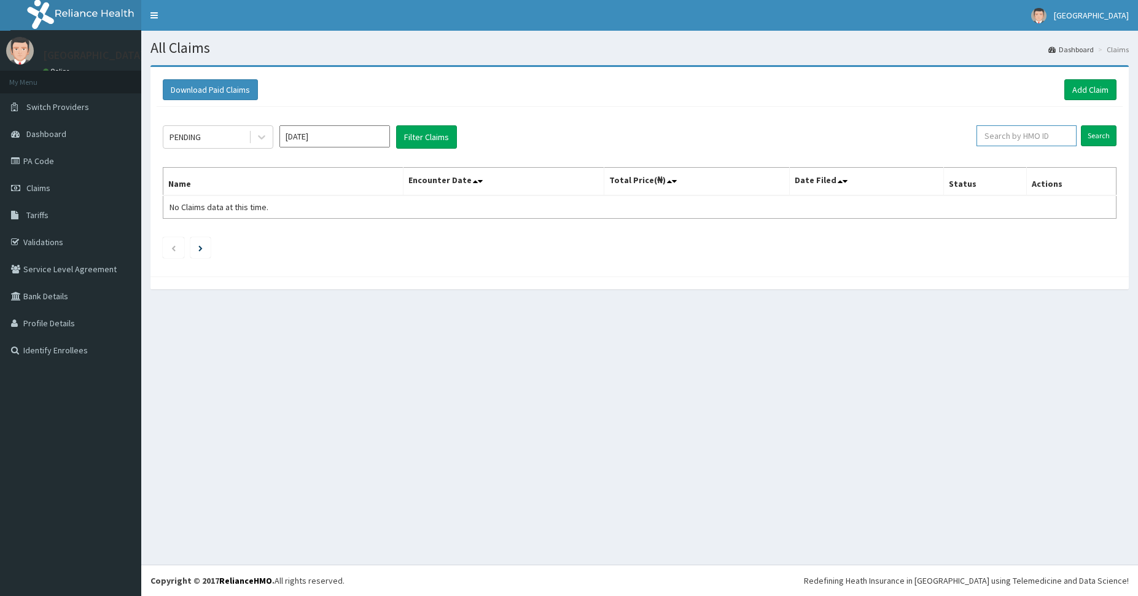
click at [1043, 139] on input "text" at bounding box center [1027, 135] width 100 height 21
paste input "CIPRO500 NUEL 500mg [MEDICAL_DATA] Tab"
type input "CIPRO500 NUEL 500mg [MEDICAL_DATA] Tab"
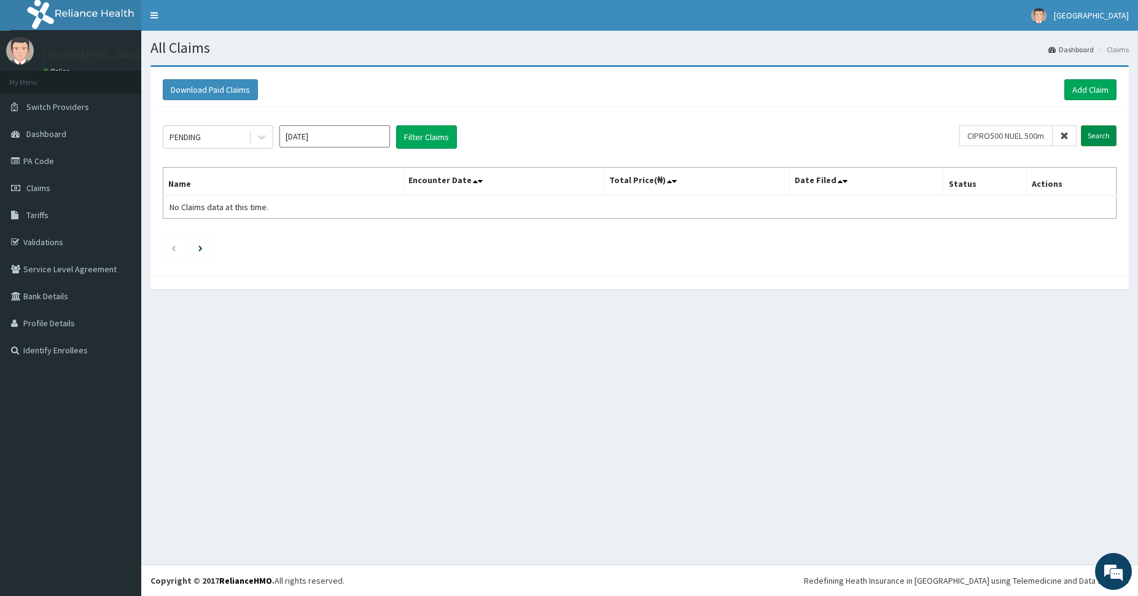
click at [1093, 139] on input "Search" at bounding box center [1099, 135] width 36 height 21
click at [1023, 135] on input "CIPRO500 NUEL 500mg [MEDICAL_DATA] Tab" at bounding box center [1005, 135] width 93 height 21
click at [1012, 132] on input "text" at bounding box center [1027, 135] width 100 height 21
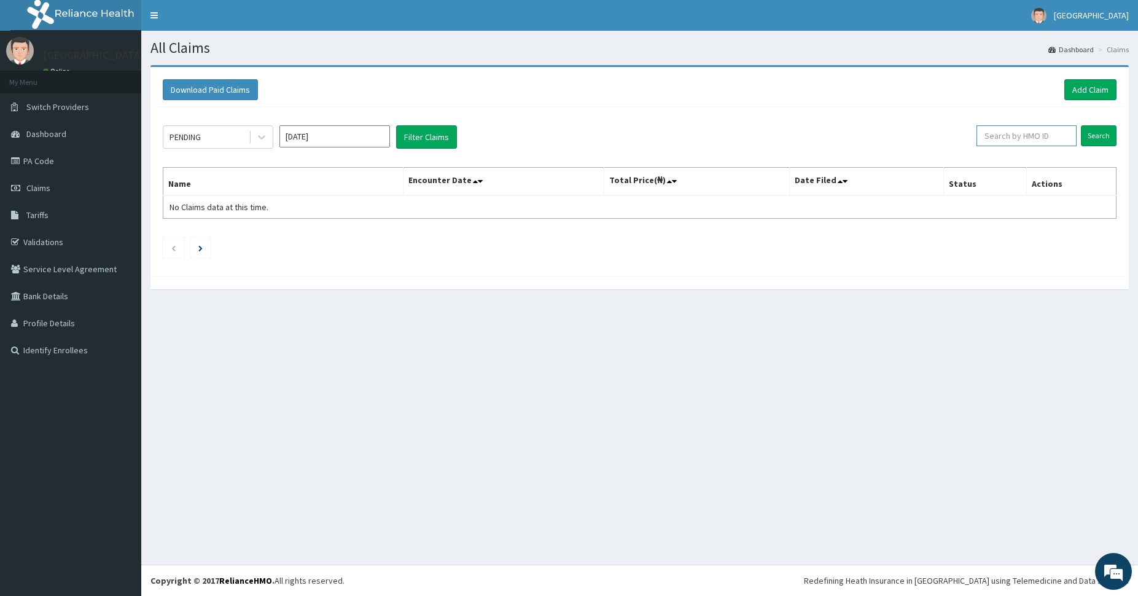
paste input "prv/10022/d"
type input "prv/10022/d"
click at [1081, 125] on input "Search" at bounding box center [1099, 135] width 36 height 21
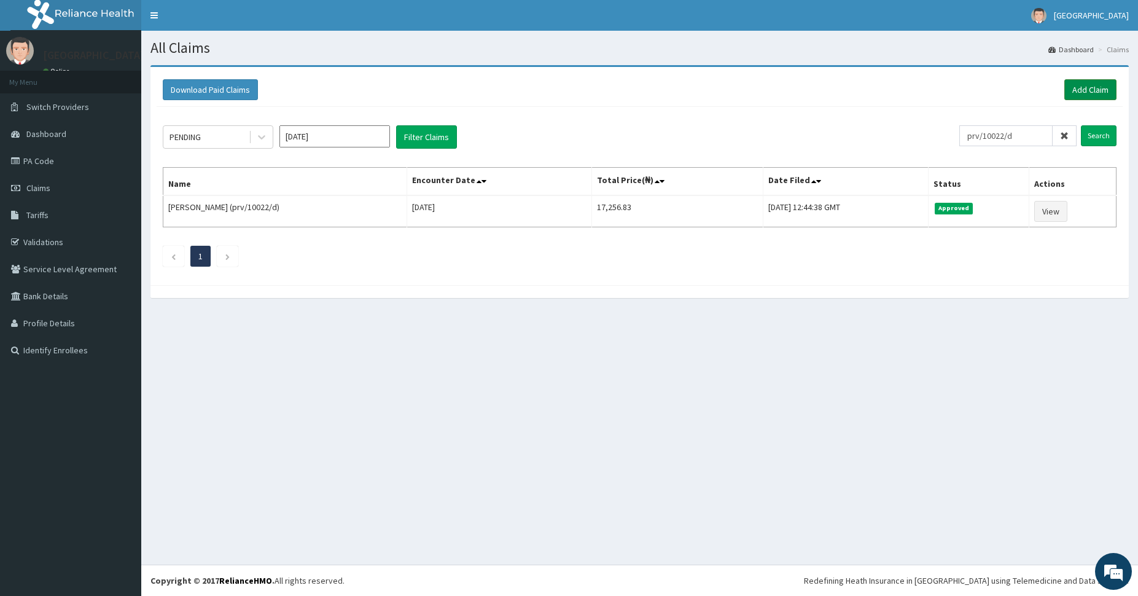
click at [1083, 87] on link "Add Claim" at bounding box center [1090, 89] width 52 height 21
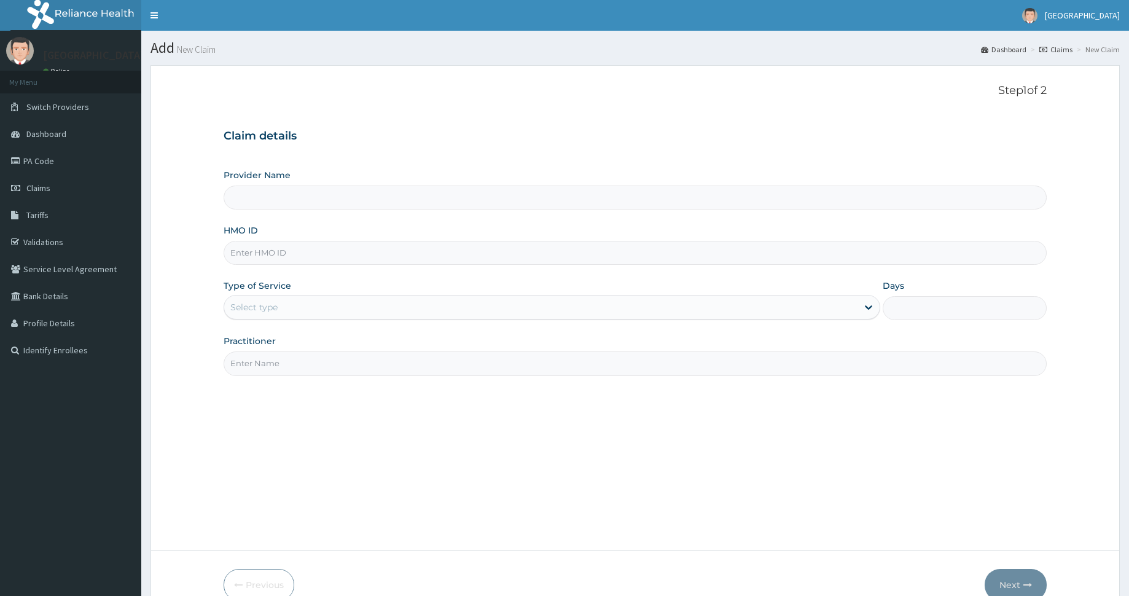
paste input "ftc/10027/e"
type input "ftc/10027/e"
type input "[GEOGRAPHIC_DATA] and [GEOGRAPHIC_DATA]"
type input "ftc/10027/e"
click at [572, 483] on div "Step 1 of 2 Claim details Provider Name [GEOGRAPHIC_DATA] and Diagnostic Center…" at bounding box center [635, 307] width 823 height 447
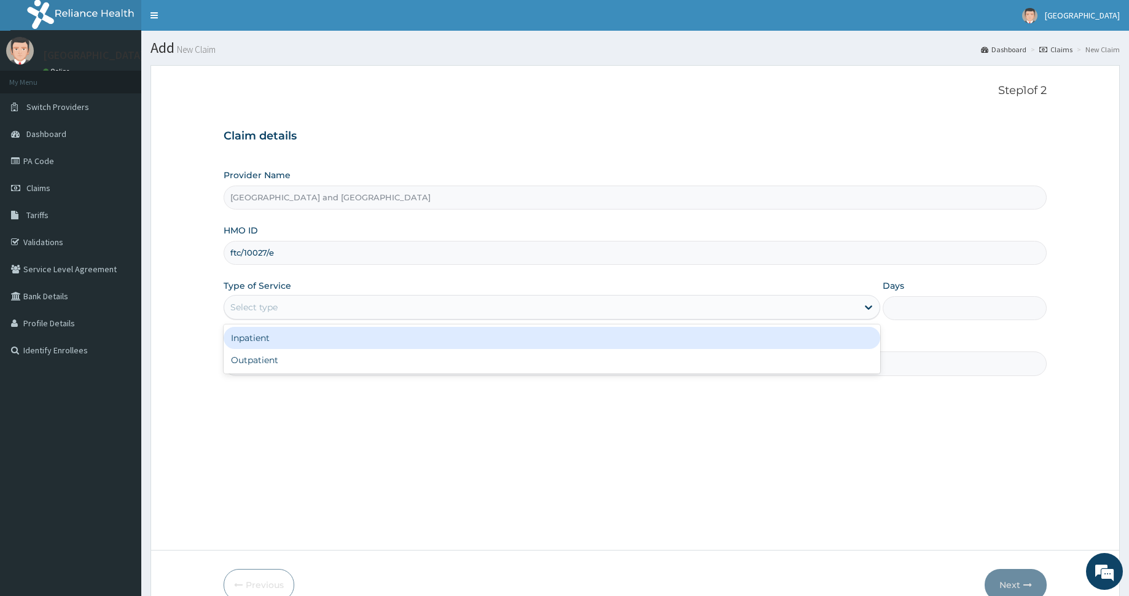
click at [314, 306] on div "Select type" at bounding box center [540, 307] width 633 height 20
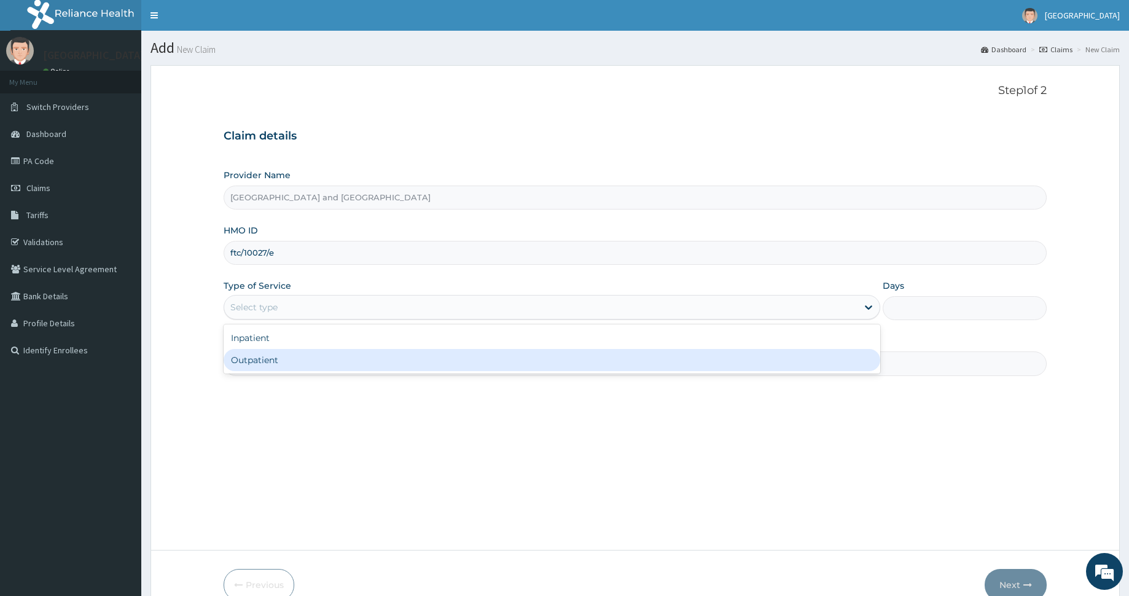
click at [312, 357] on div "Outpatient" at bounding box center [552, 360] width 656 height 22
type input "1"
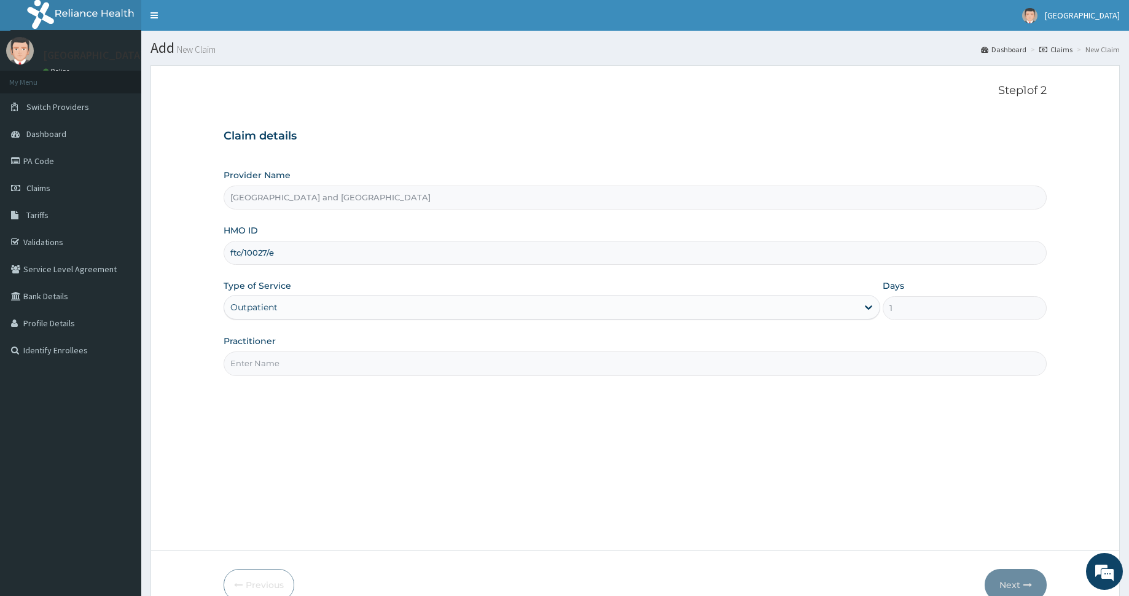
click at [312, 357] on input "Practitioner" at bounding box center [635, 363] width 823 height 24
type input "Dr Peter Ibom"
click at [1013, 577] on button "Next" at bounding box center [1016, 585] width 62 height 32
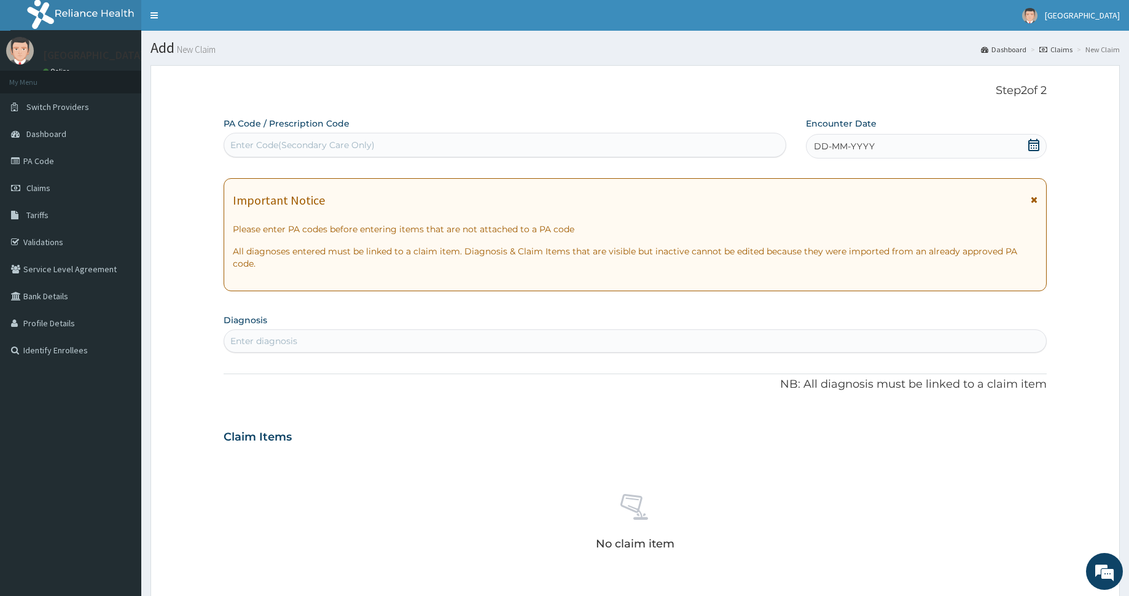
click at [867, 150] on span "DD-MM-YYYY" at bounding box center [844, 146] width 61 height 12
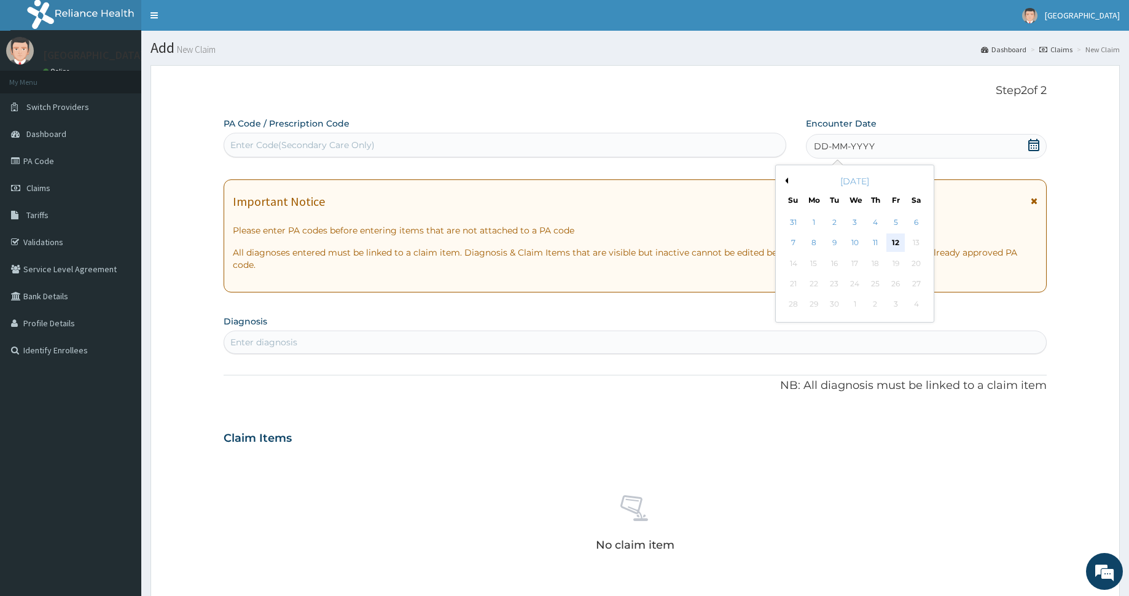
click at [889, 244] on div "12" at bounding box center [895, 243] width 18 height 18
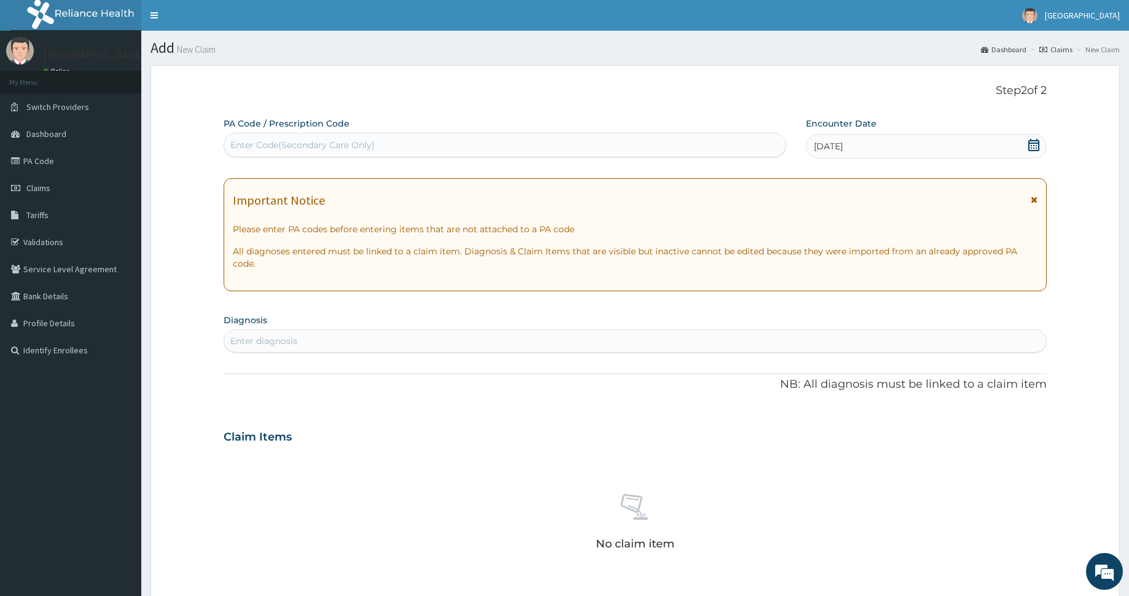
click at [494, 340] on div "Enter diagnosis" at bounding box center [635, 341] width 822 height 20
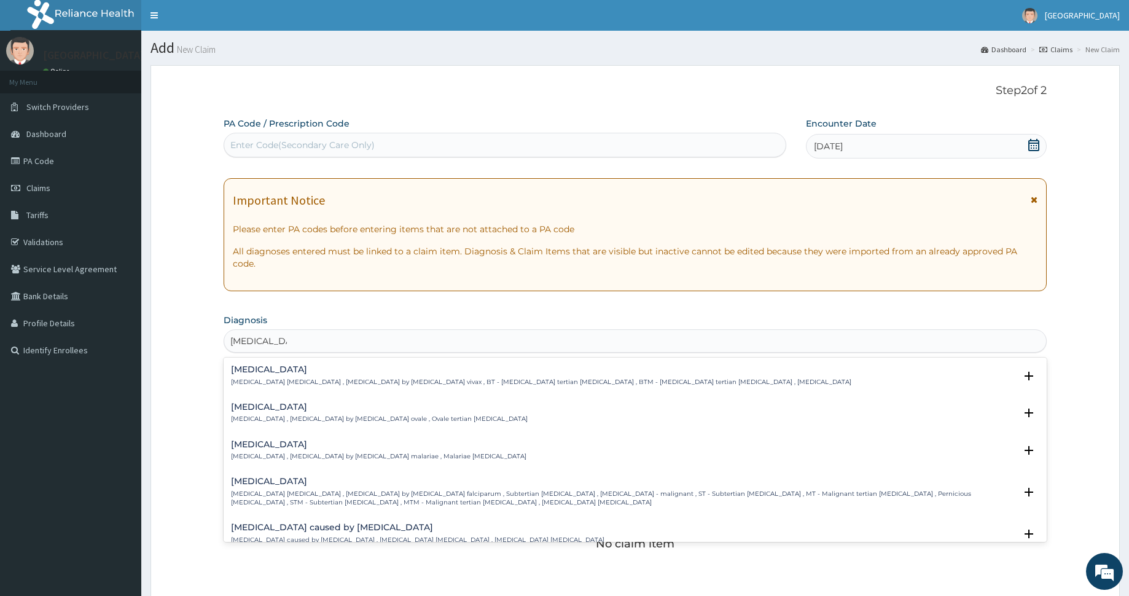
click at [270, 343] on input "plasmodium" at bounding box center [258, 341] width 57 height 12
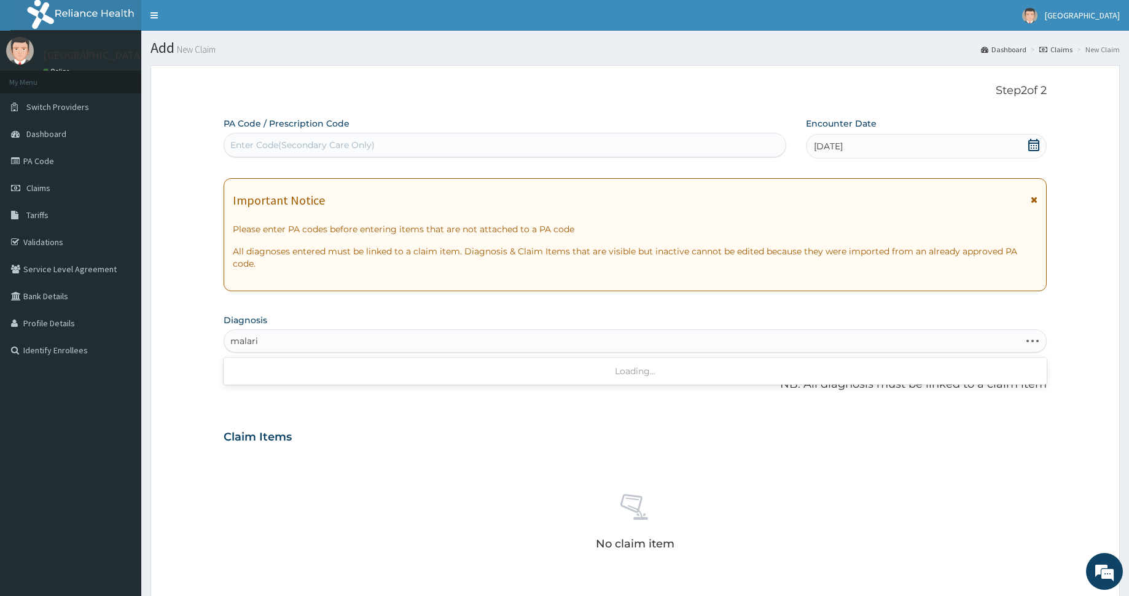
type input "malaria"
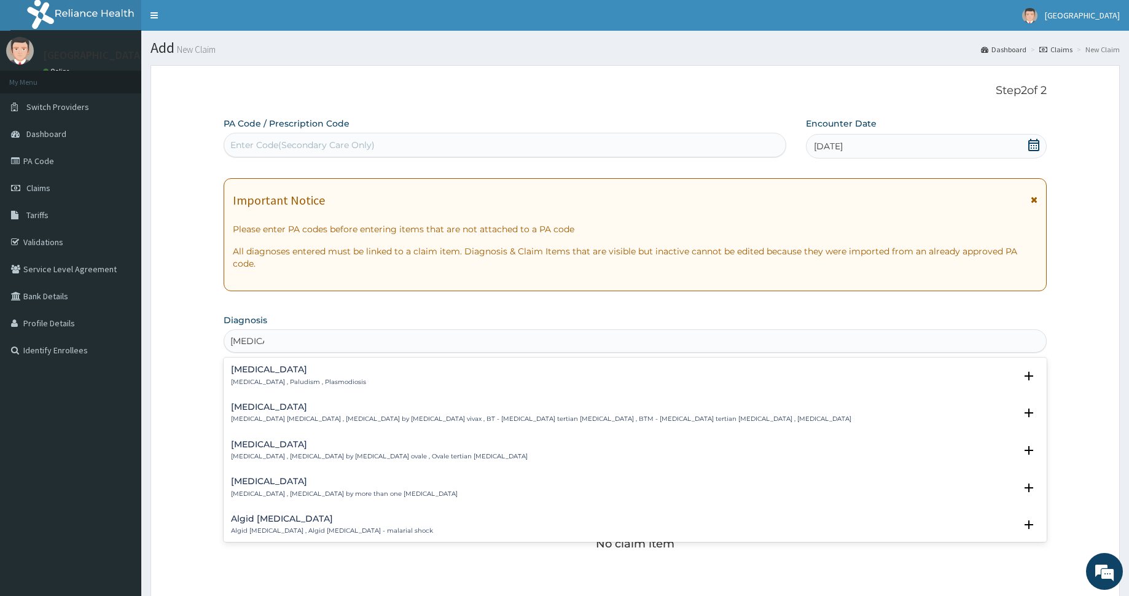
click at [261, 380] on p "Malaria , Paludism , Plasmodiosis" at bounding box center [298, 382] width 135 height 9
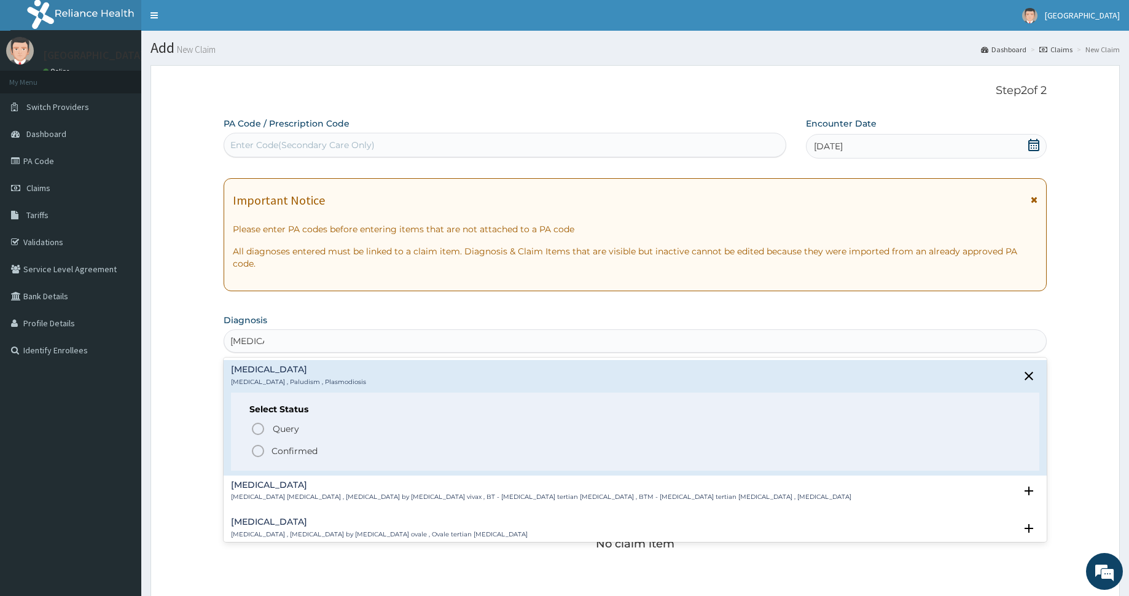
click at [263, 448] on icon "status option filled" at bounding box center [258, 450] width 15 height 15
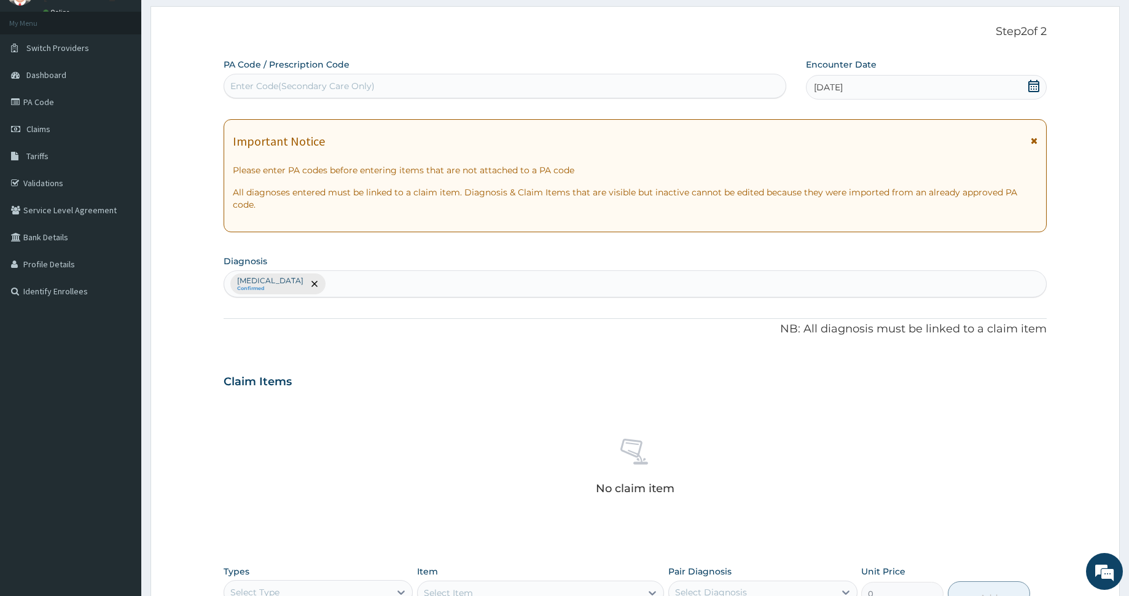
scroll to position [108, 0]
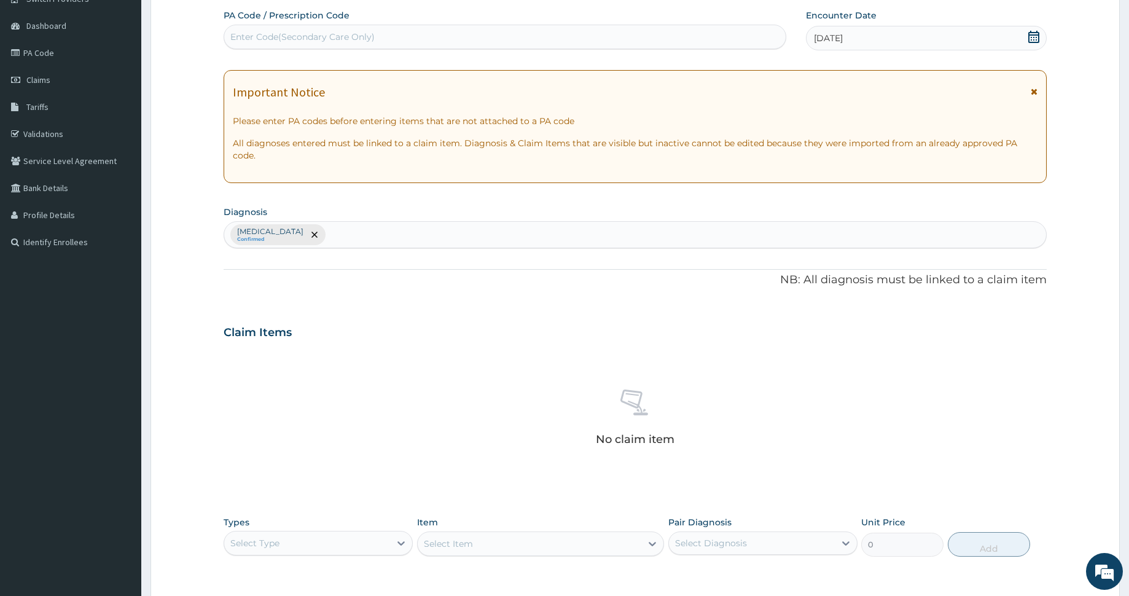
click at [521, 231] on div "Malaria Confirmed" at bounding box center [635, 235] width 822 height 26
type input "typhoid"
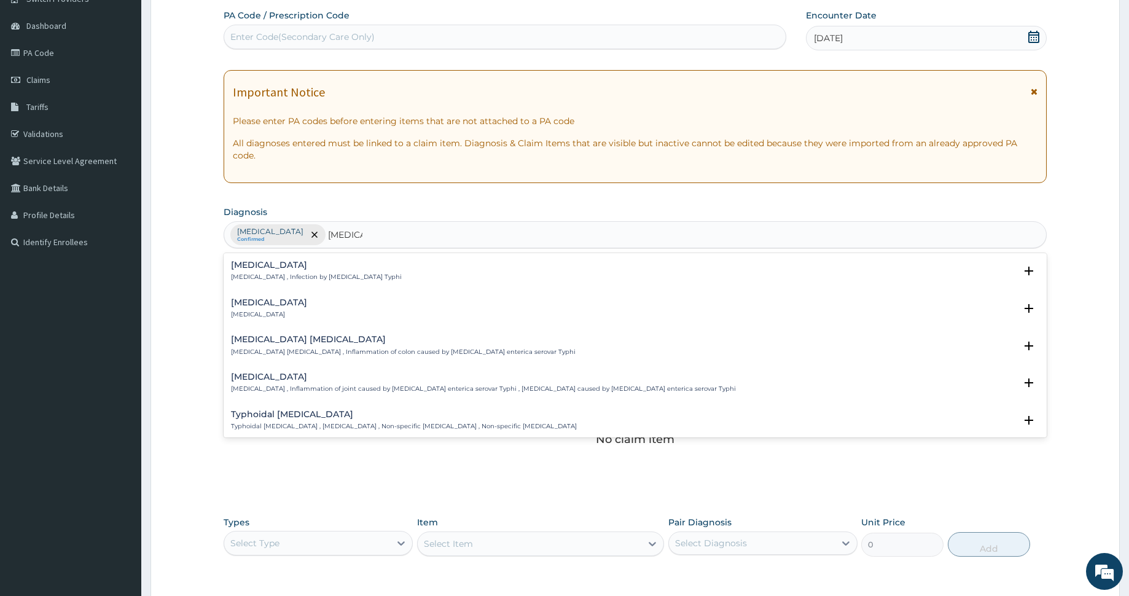
click at [297, 269] on h4 "Typhoid fever" at bounding box center [316, 264] width 171 height 9
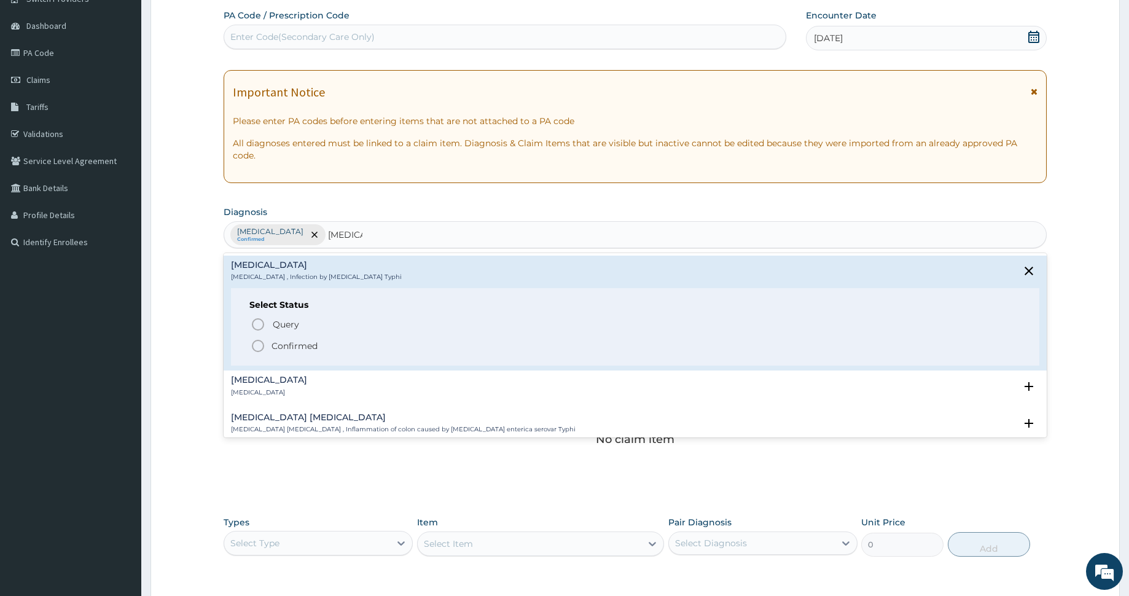
click at [259, 347] on icon "status option filled" at bounding box center [258, 345] width 15 height 15
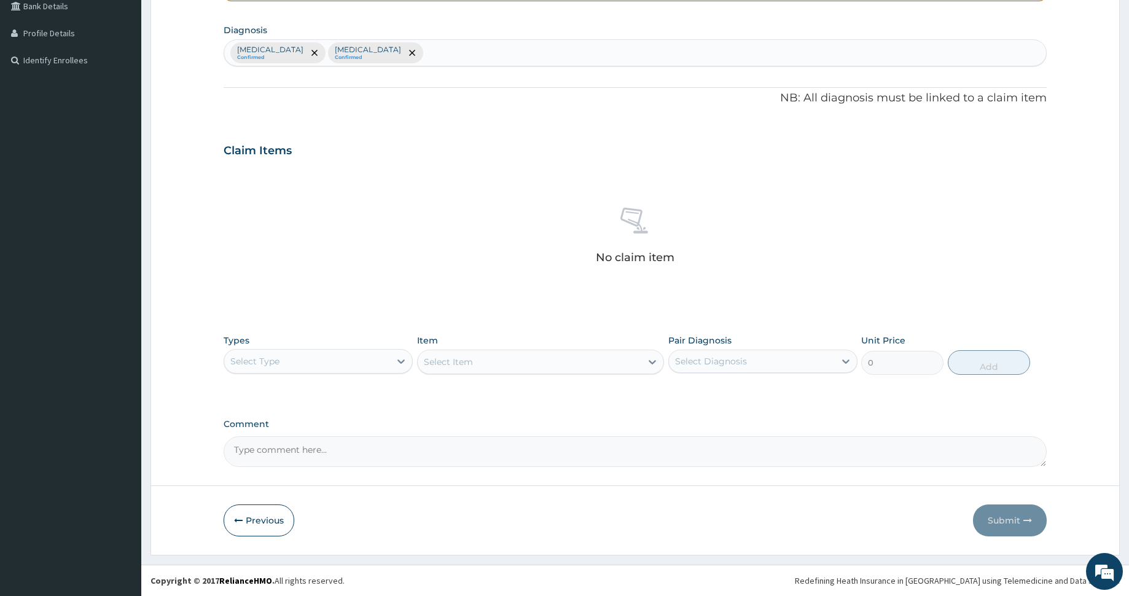
scroll to position [272, 0]
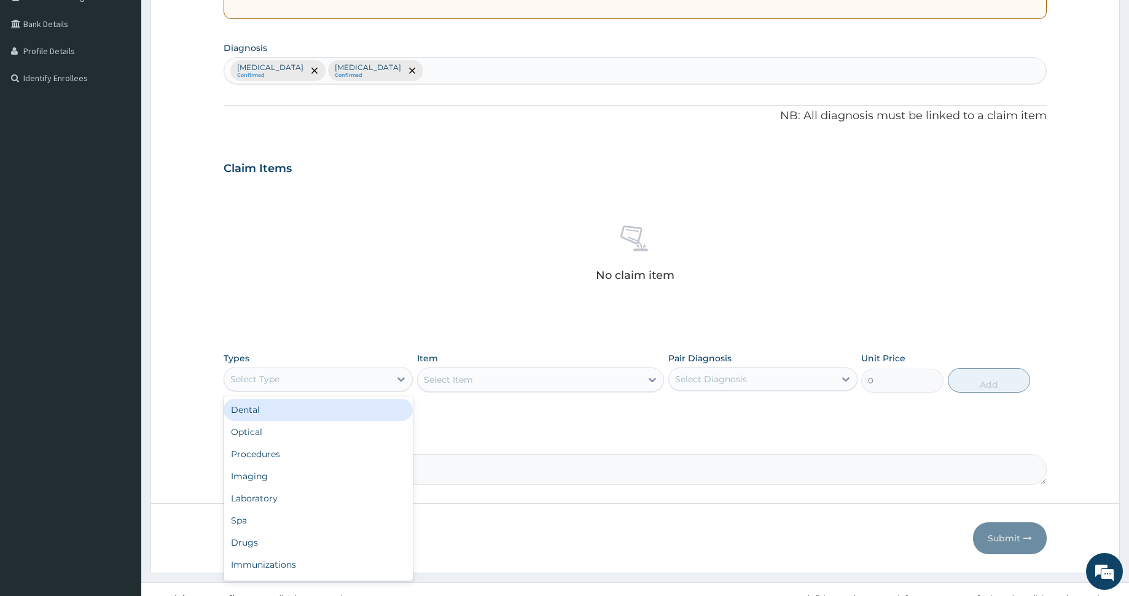
click at [359, 377] on div "Select Type" at bounding box center [307, 379] width 166 height 20
click at [331, 456] on div "Procedures" at bounding box center [318, 454] width 189 height 22
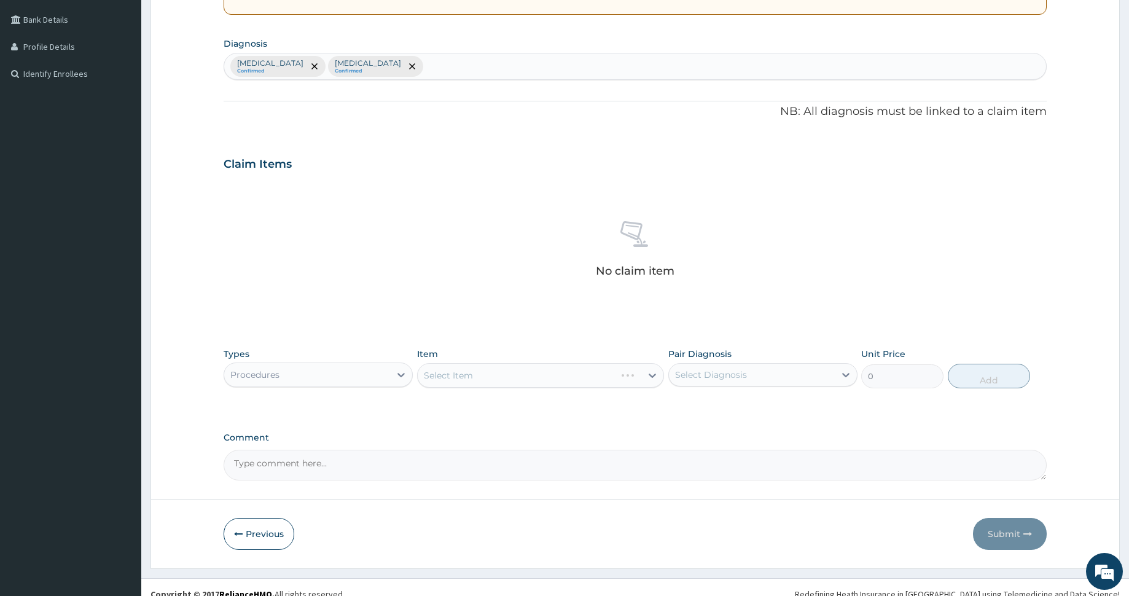
scroll to position [277, 0]
click at [467, 372] on div "Select Item" at bounding box center [448, 375] width 49 height 12
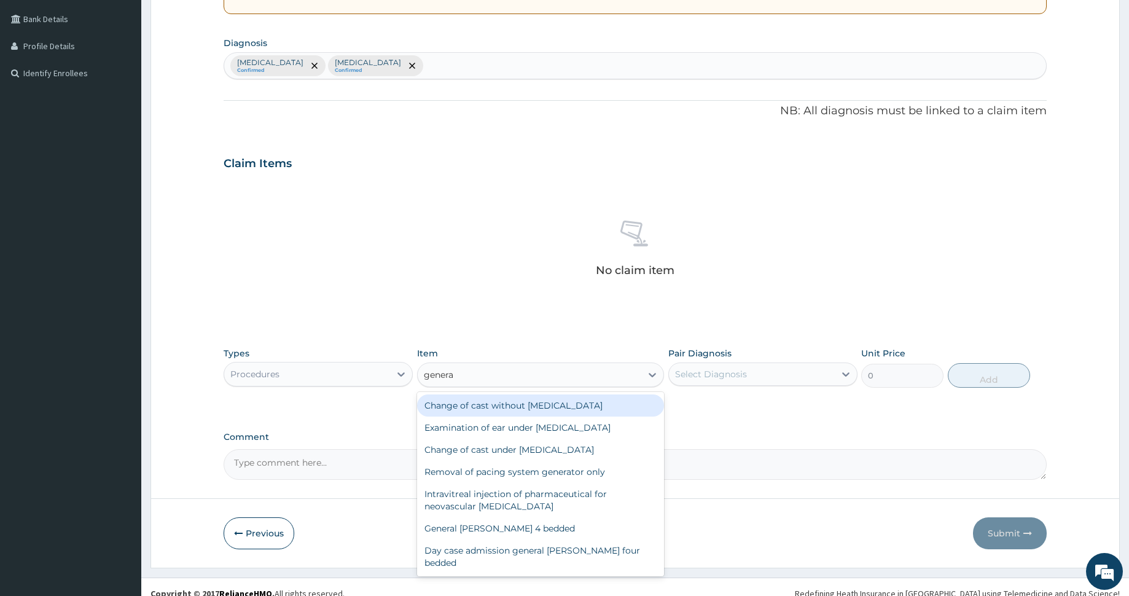
type input "general"
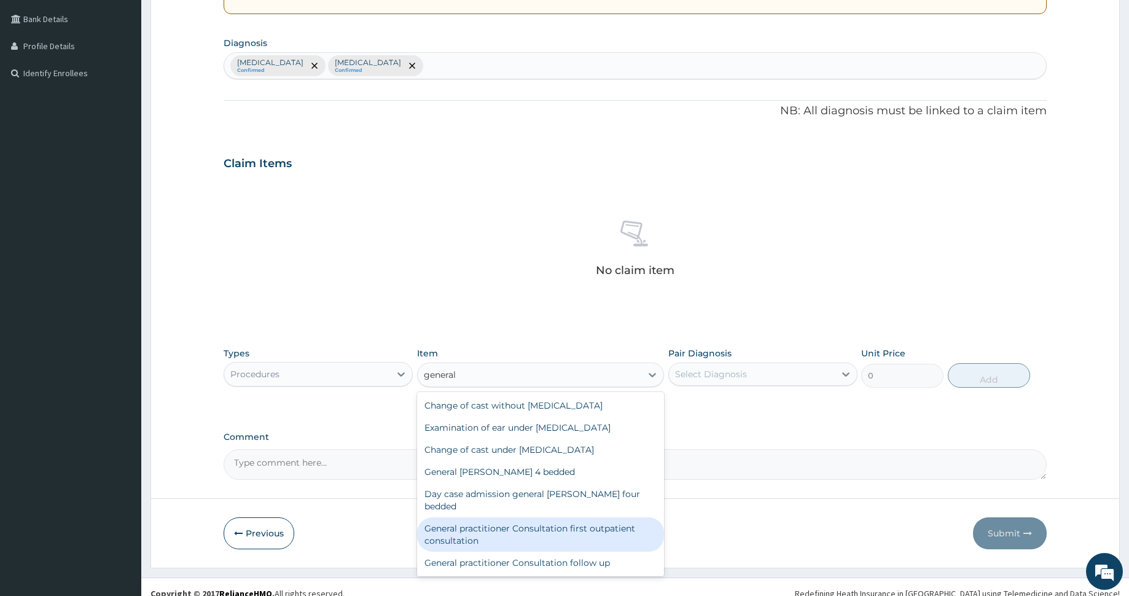
type input "3000"
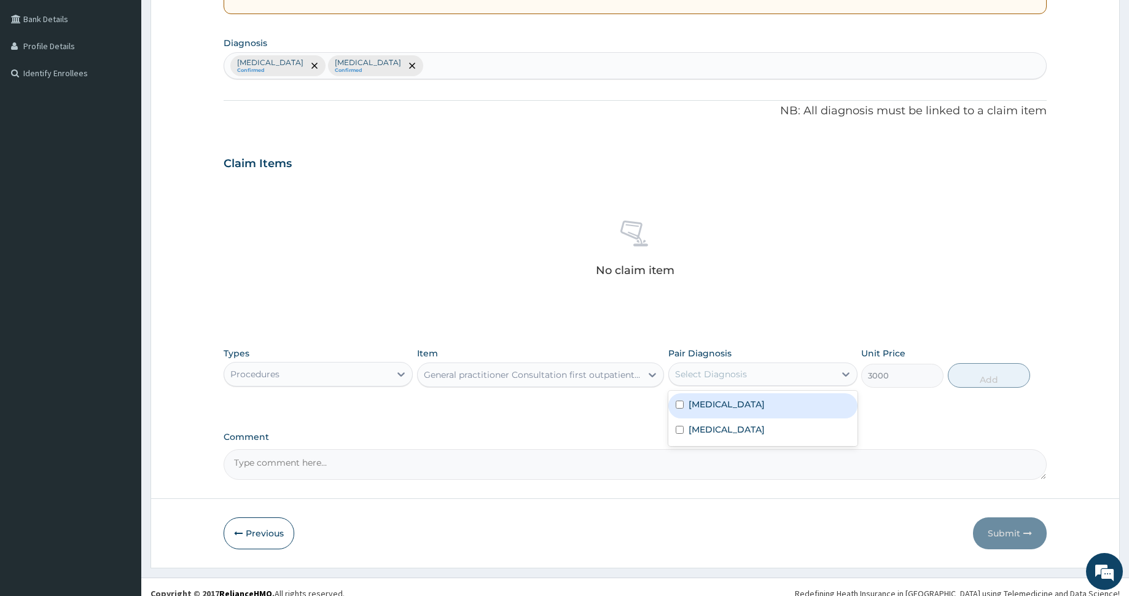
click at [759, 374] on div "Select Diagnosis" at bounding box center [752, 374] width 166 height 20
click at [744, 397] on div "Malaria" at bounding box center [762, 405] width 189 height 25
checkbox input "true"
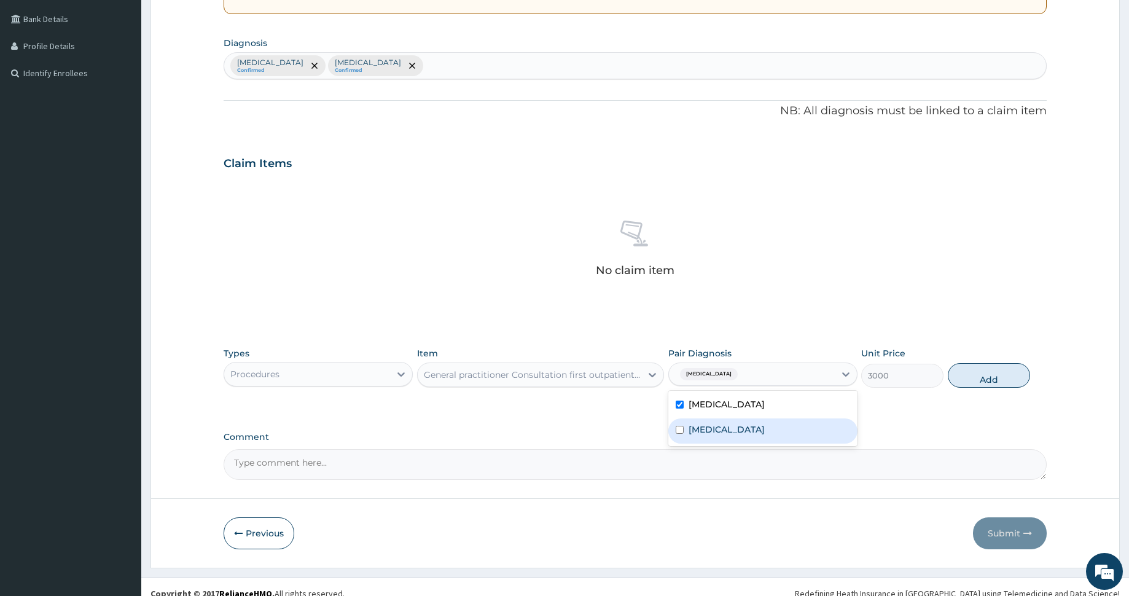
click at [770, 427] on div "Typhoid fever" at bounding box center [762, 430] width 189 height 25
checkbox input "true"
click at [966, 376] on button "Add" at bounding box center [989, 375] width 82 height 25
type input "0"
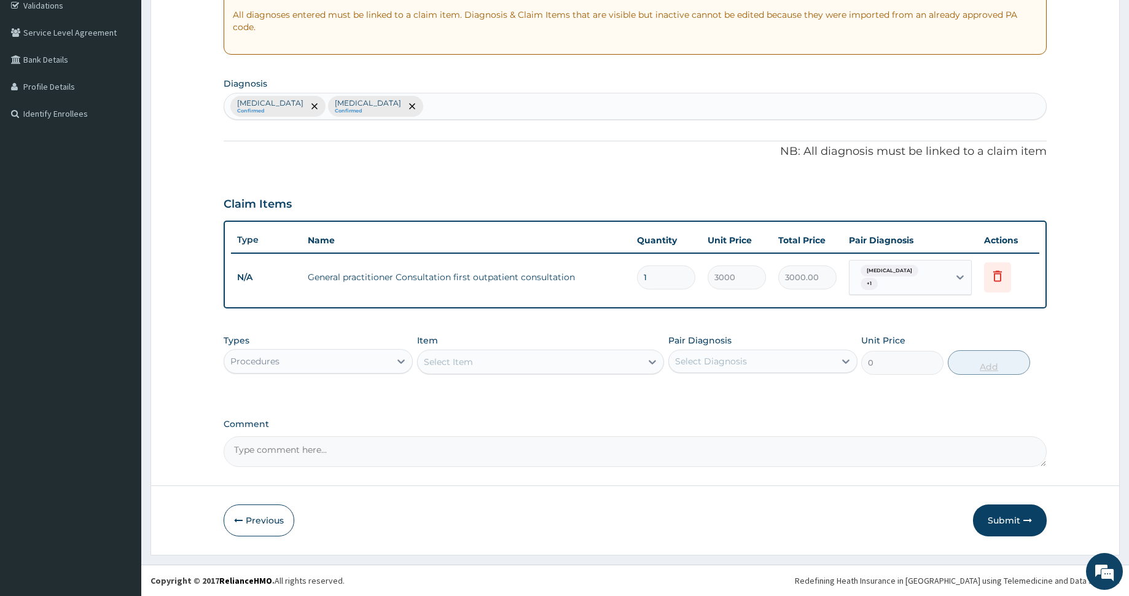
scroll to position [232, 0]
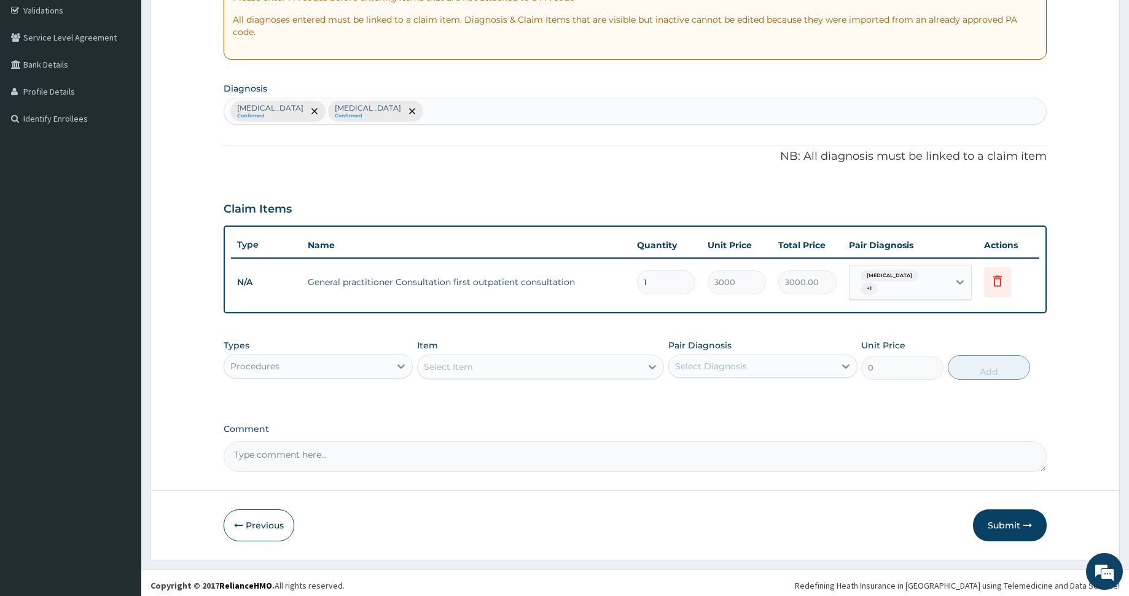
click at [552, 363] on div "Select Item" at bounding box center [530, 367] width 224 height 20
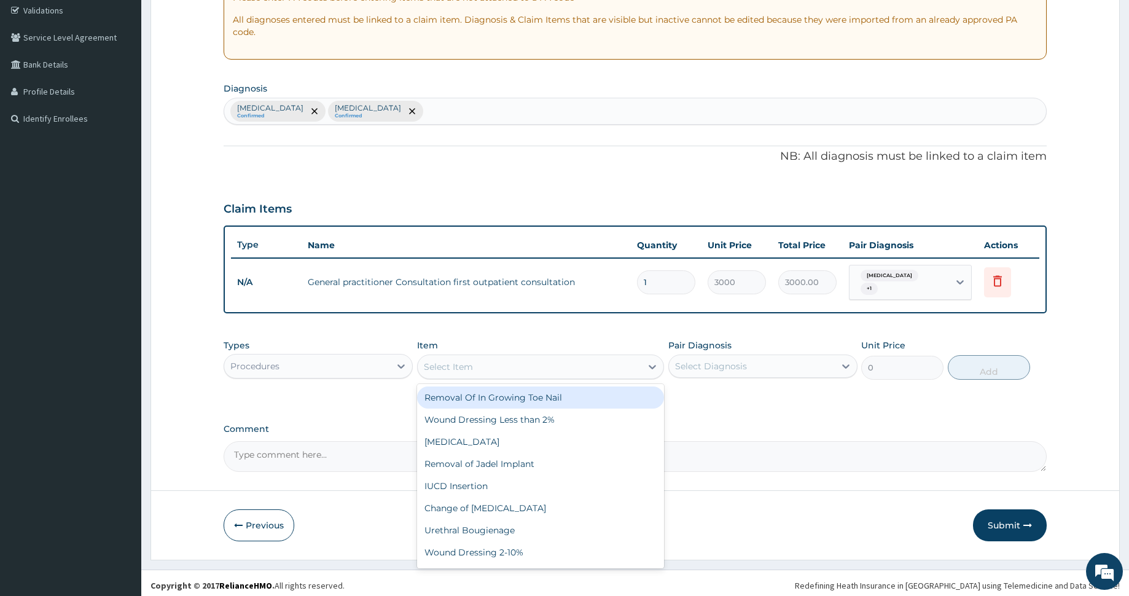
click at [357, 365] on div "Procedures" at bounding box center [307, 366] width 166 height 20
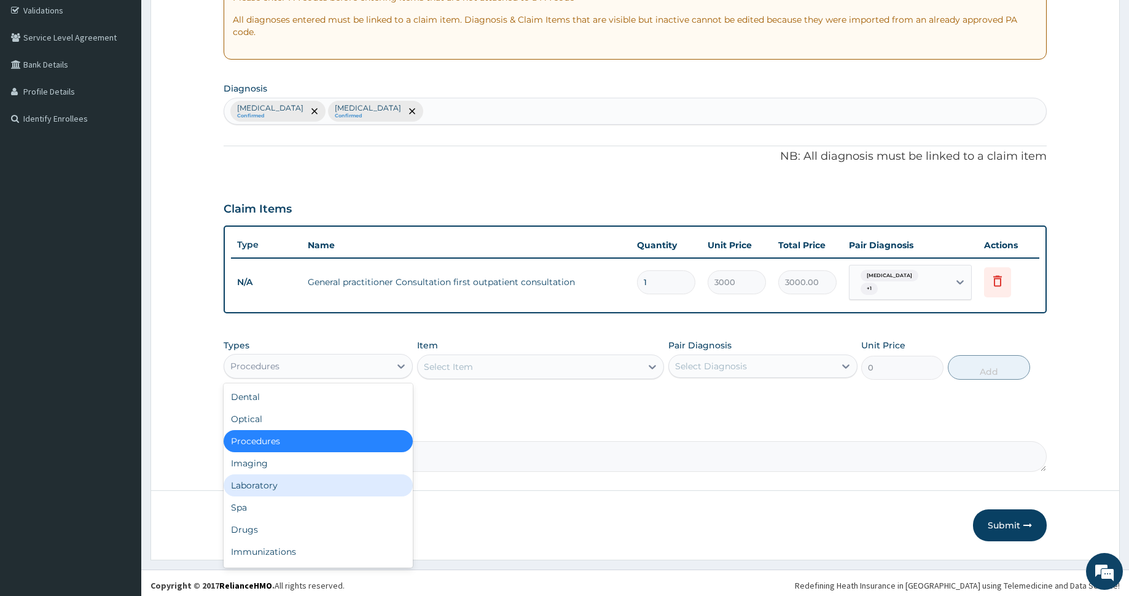
click at [319, 476] on div "Laboratory" at bounding box center [318, 485] width 189 height 22
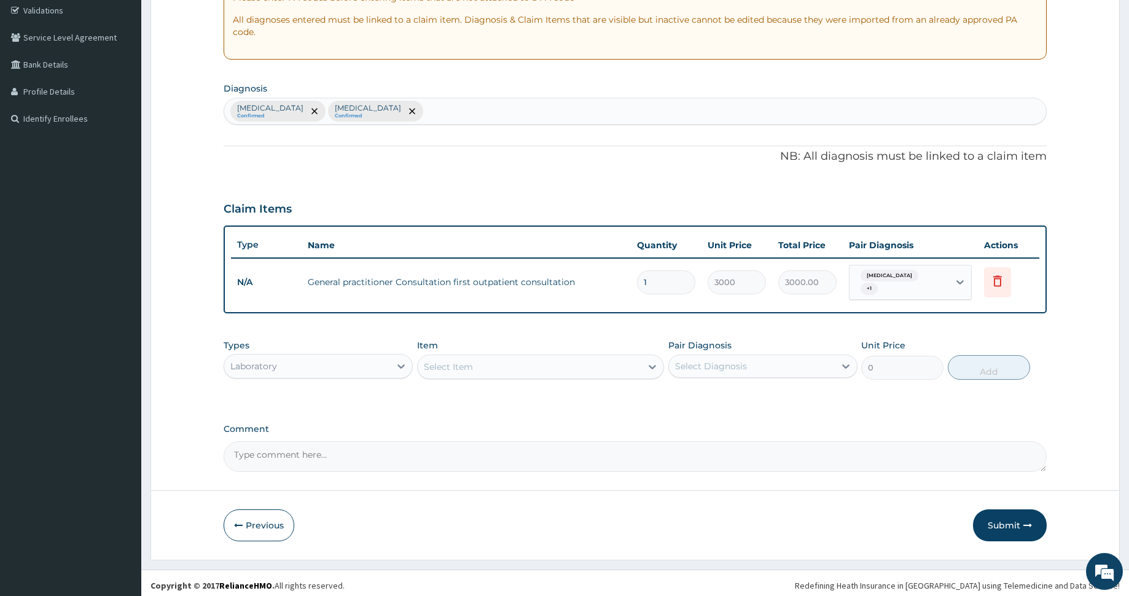
click at [499, 365] on div "Select Item" at bounding box center [530, 367] width 224 height 20
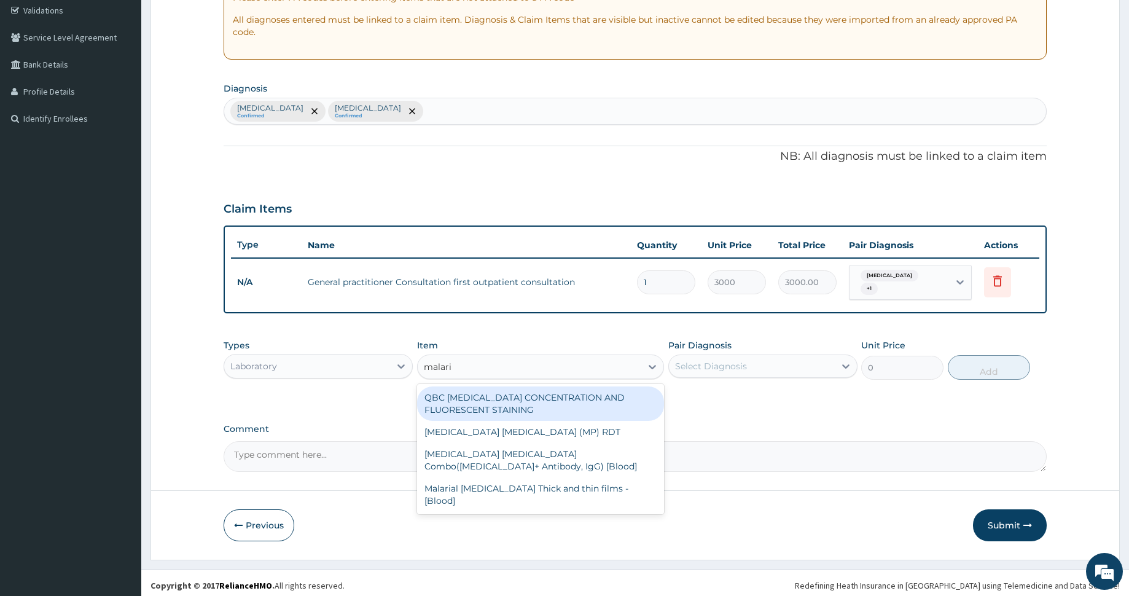
type input "malaria"
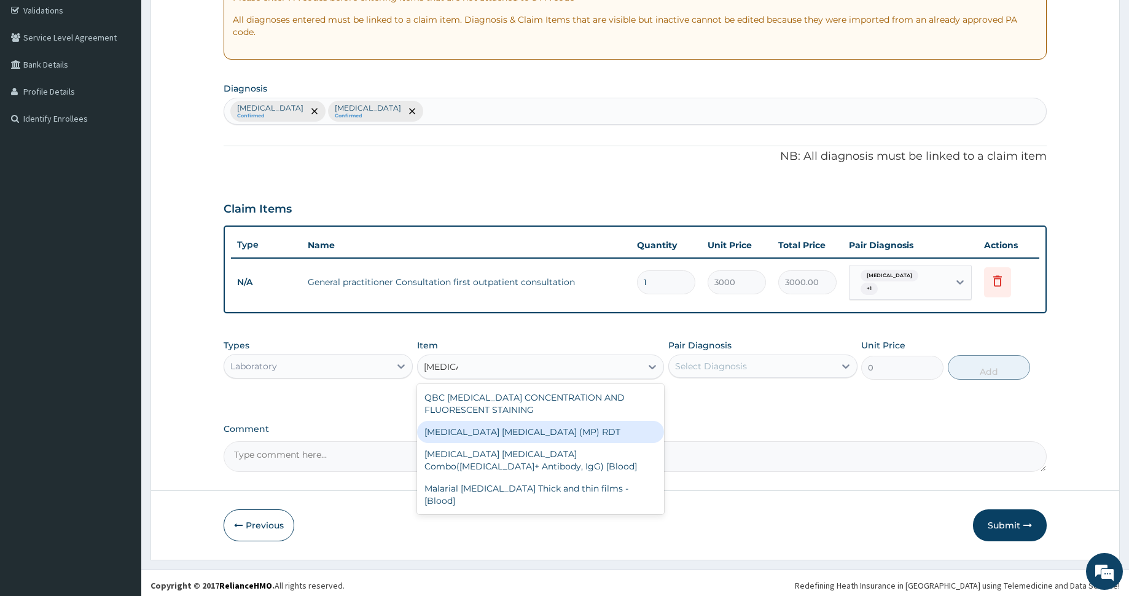
type input "1500"
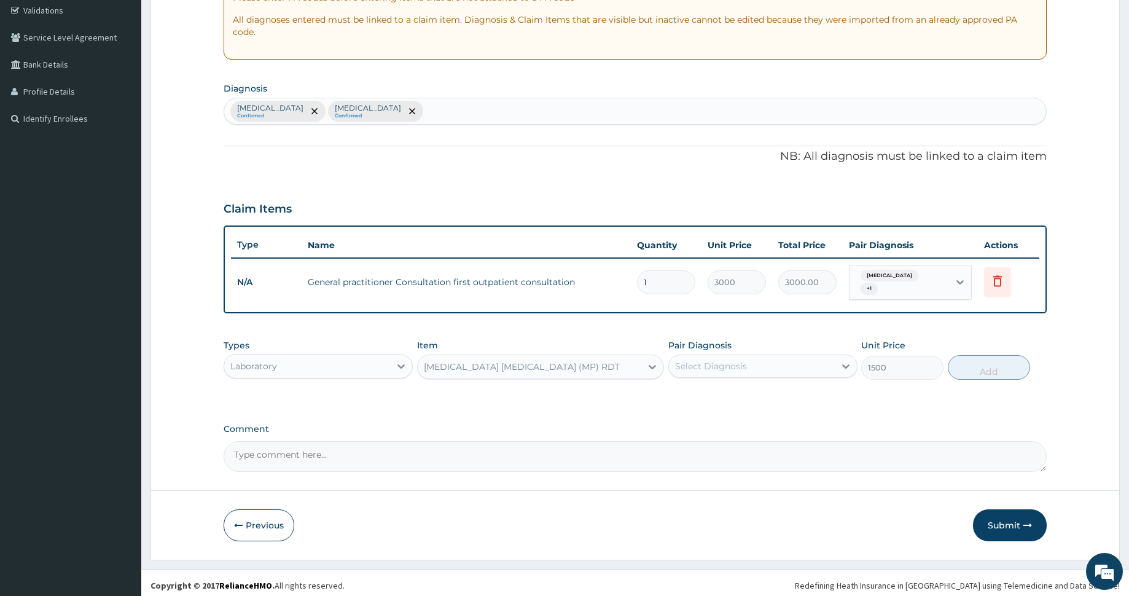
click at [721, 360] on div "Select Diagnosis" at bounding box center [711, 366] width 72 height 12
click at [720, 388] on div "Malaria" at bounding box center [762, 397] width 189 height 25
checkbox input "true"
click at [964, 360] on button "Add" at bounding box center [989, 367] width 82 height 25
type input "0"
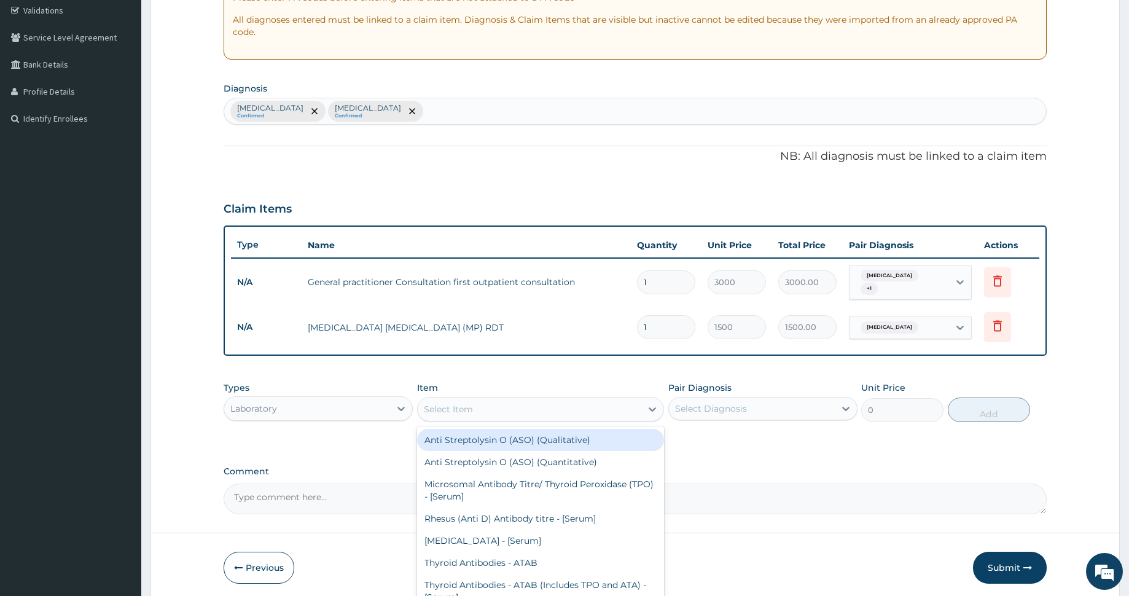
click at [520, 404] on div "Select Item" at bounding box center [530, 409] width 224 height 20
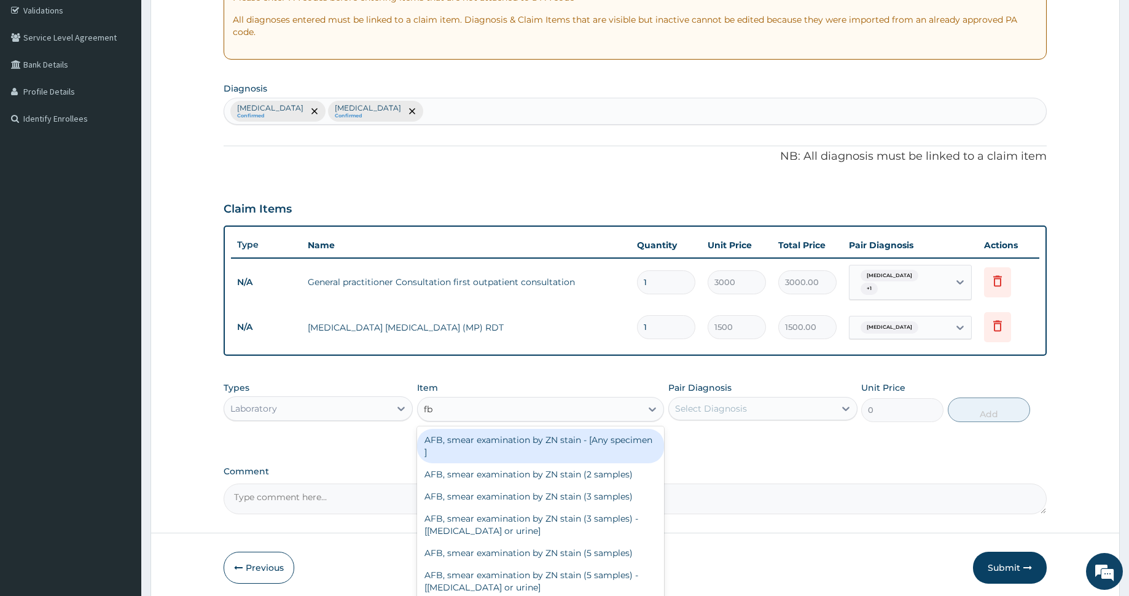
type input "fbc"
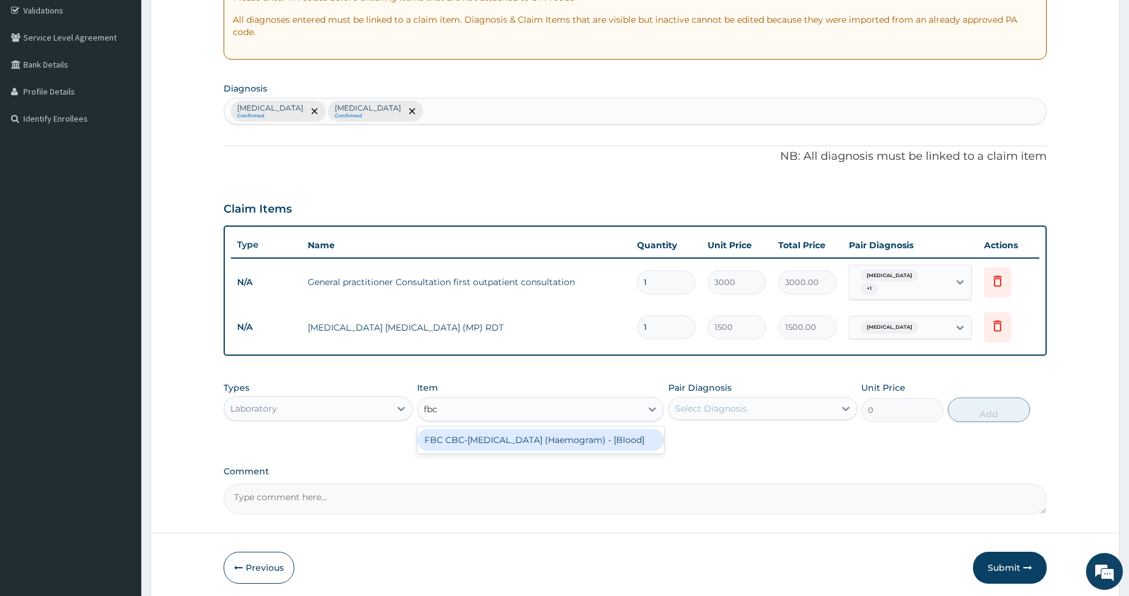
type input "3000"
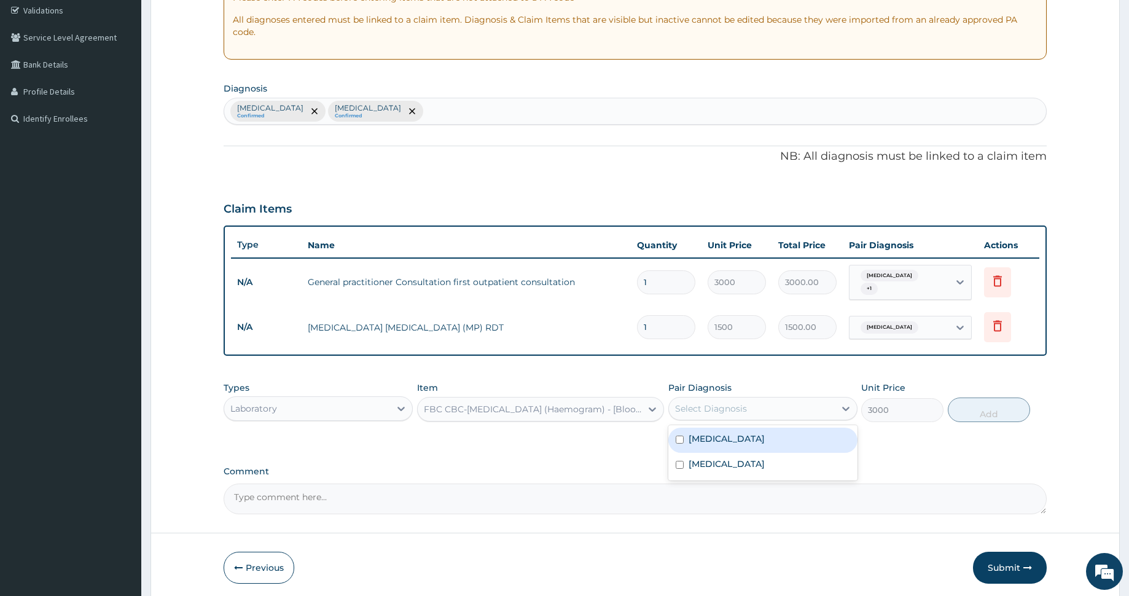
click at [711, 403] on div "Select Diagnosis" at bounding box center [711, 408] width 72 height 12
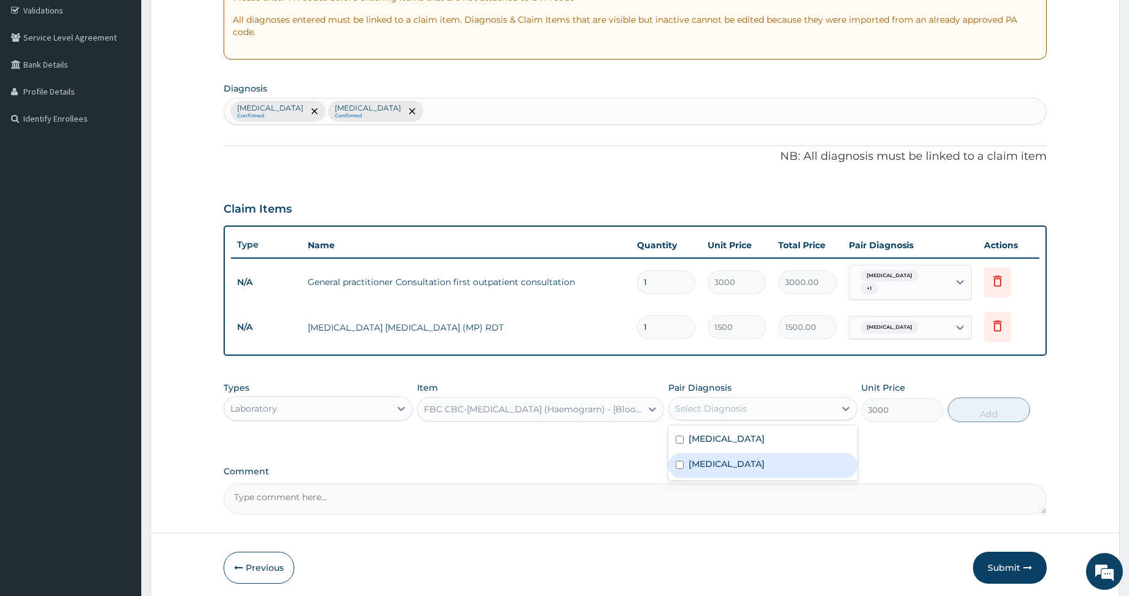
click at [747, 463] on div "Typhoid fever" at bounding box center [762, 465] width 189 height 25
checkbox input "true"
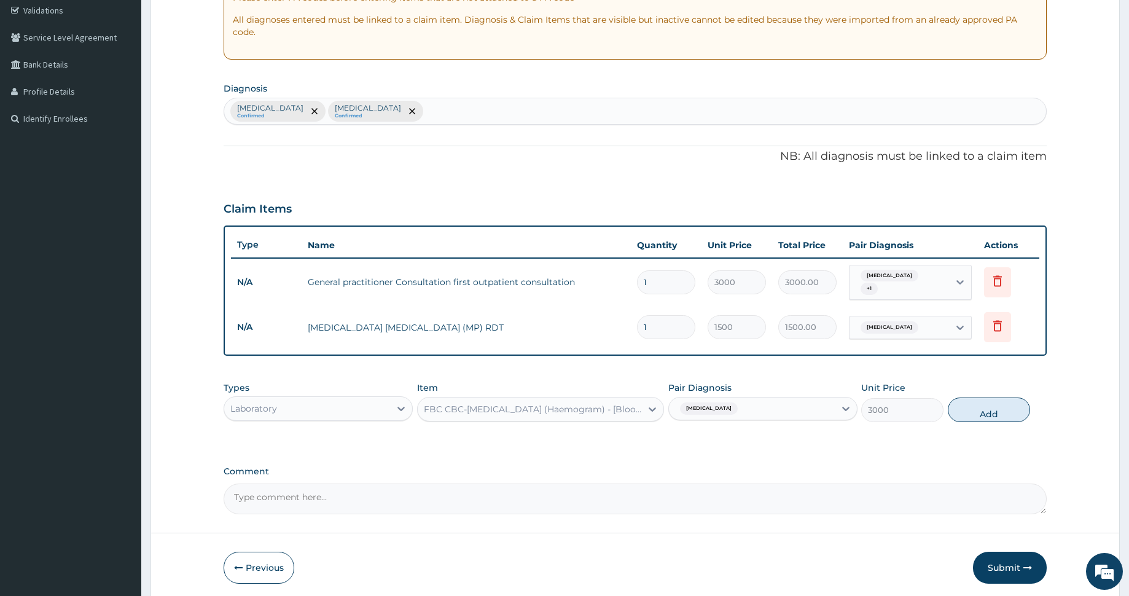
click at [967, 391] on div "Types Laboratory Item FBC CBC-Complete Blood Count (Haemogram) - [Blood] Pair D…" at bounding box center [635, 401] width 823 height 53
click at [977, 404] on button "Add" at bounding box center [989, 409] width 82 height 25
type input "0"
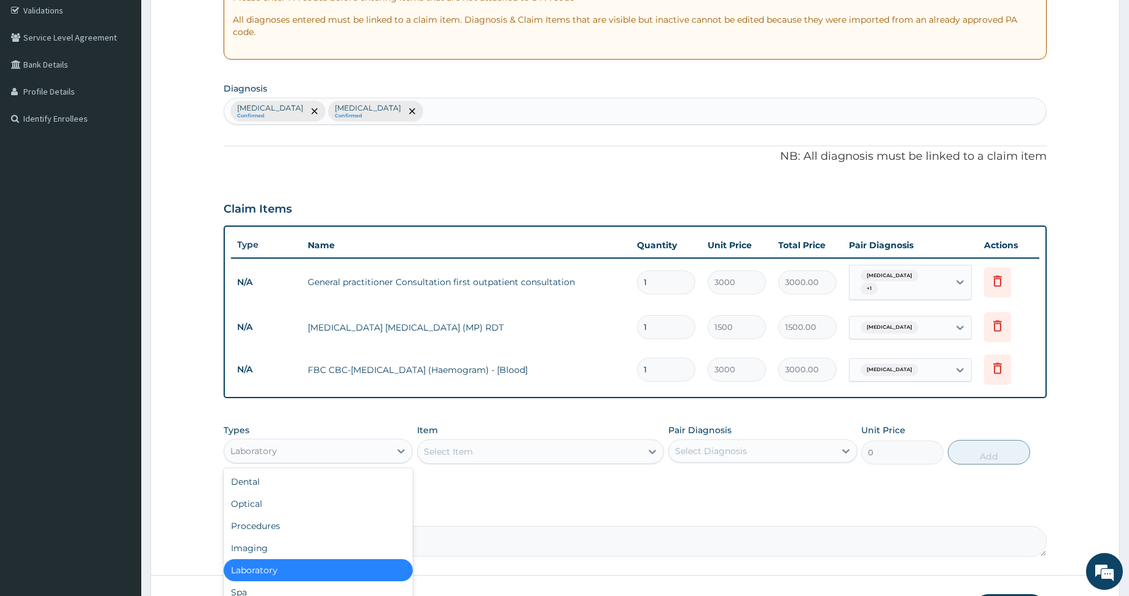
click at [342, 441] on div "Laboratory" at bounding box center [307, 451] width 166 height 20
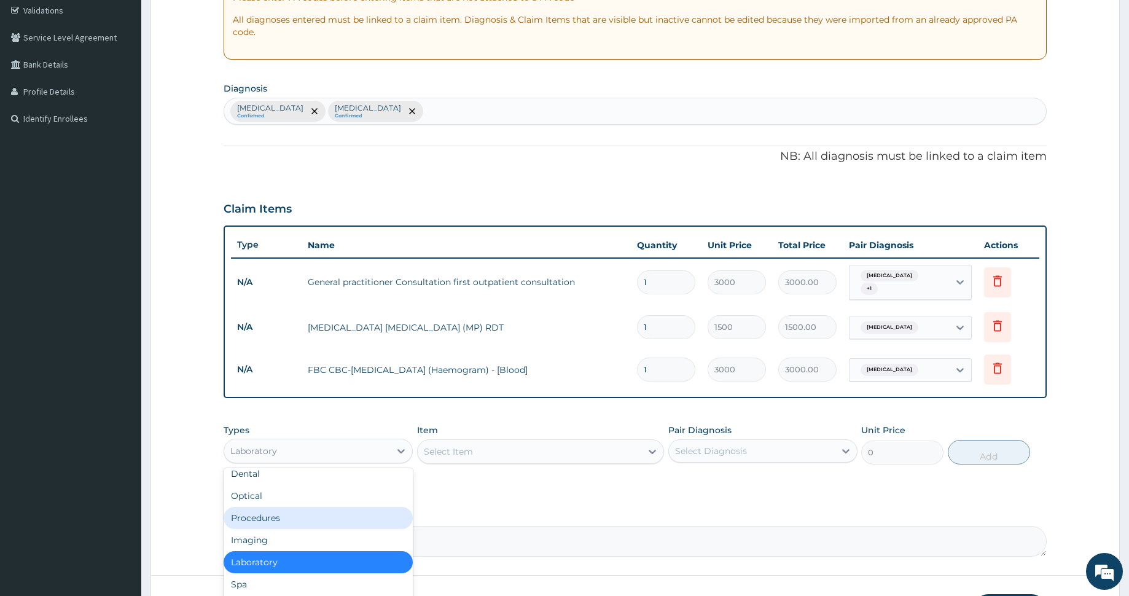
scroll to position [42, 0]
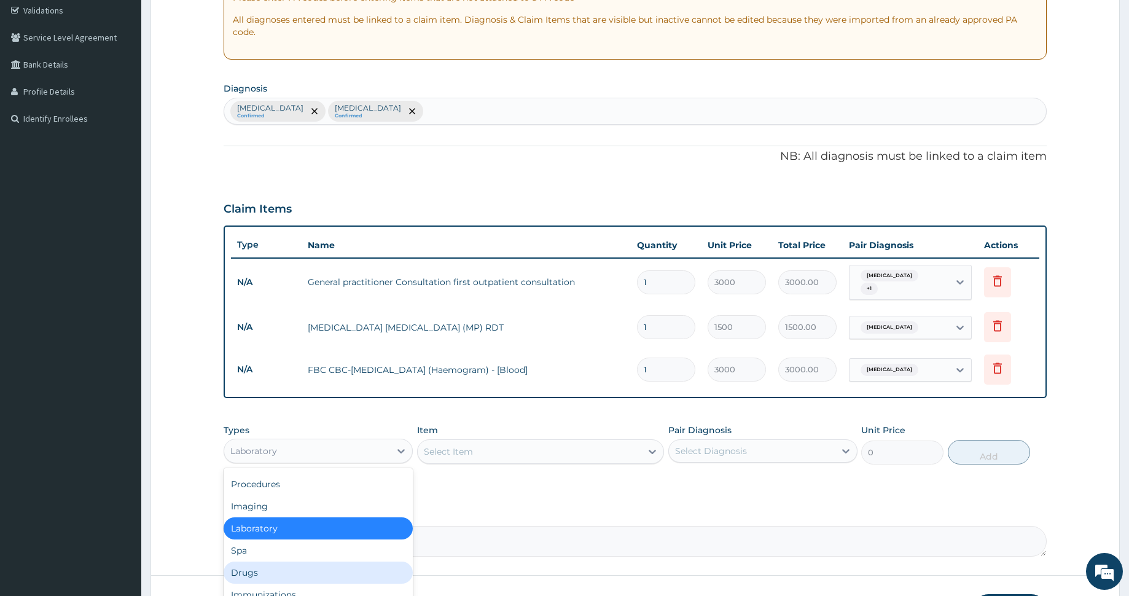
click at [306, 561] on div "Drugs" at bounding box center [318, 572] width 189 height 22
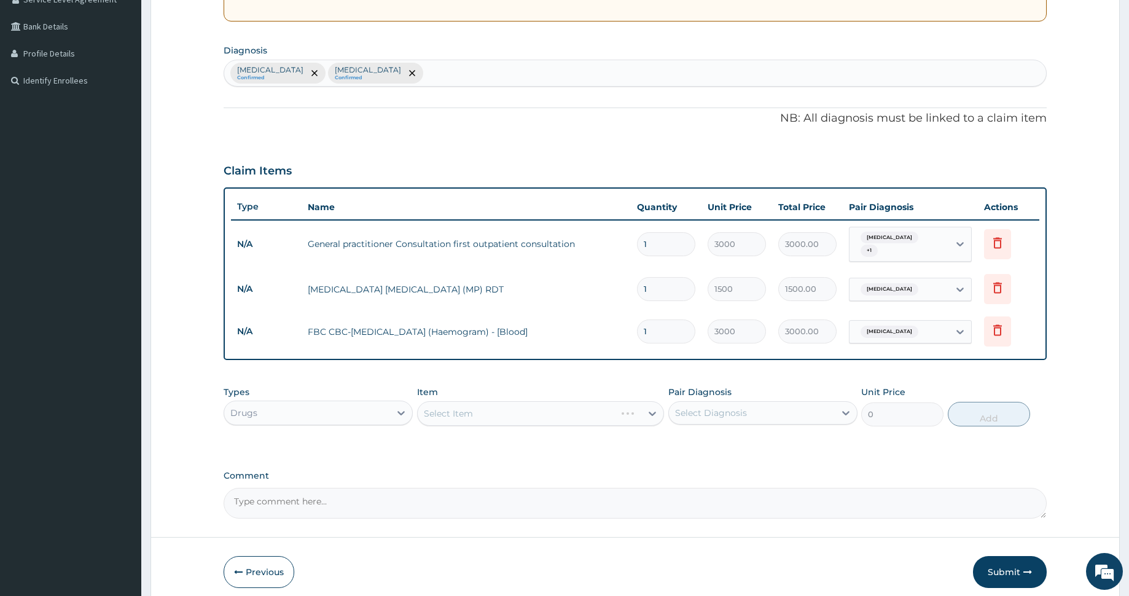
scroll to position [316, 0]
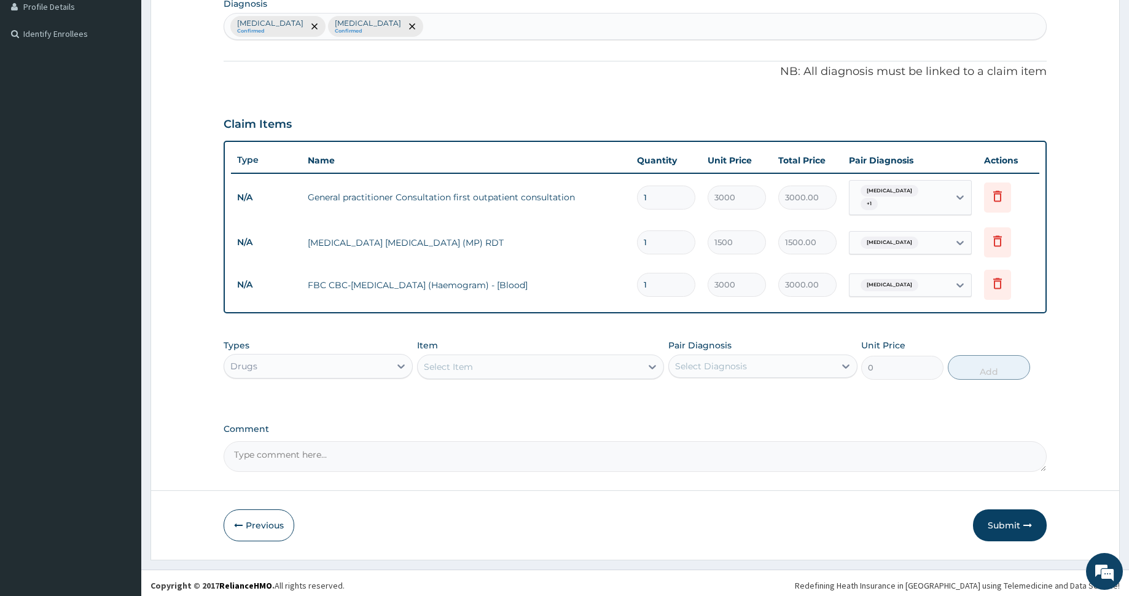
click at [463, 361] on div "Select Item" at bounding box center [448, 367] width 49 height 12
click at [442, 361] on input "coaertem" at bounding box center [445, 367] width 43 height 12
type input "coartem"
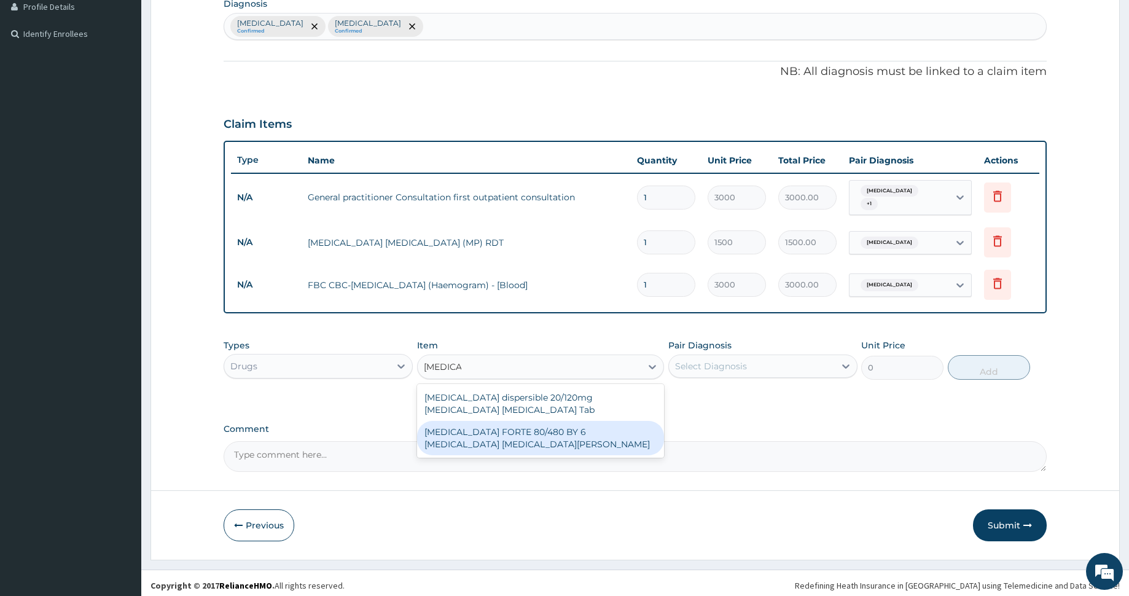
type input "4830"
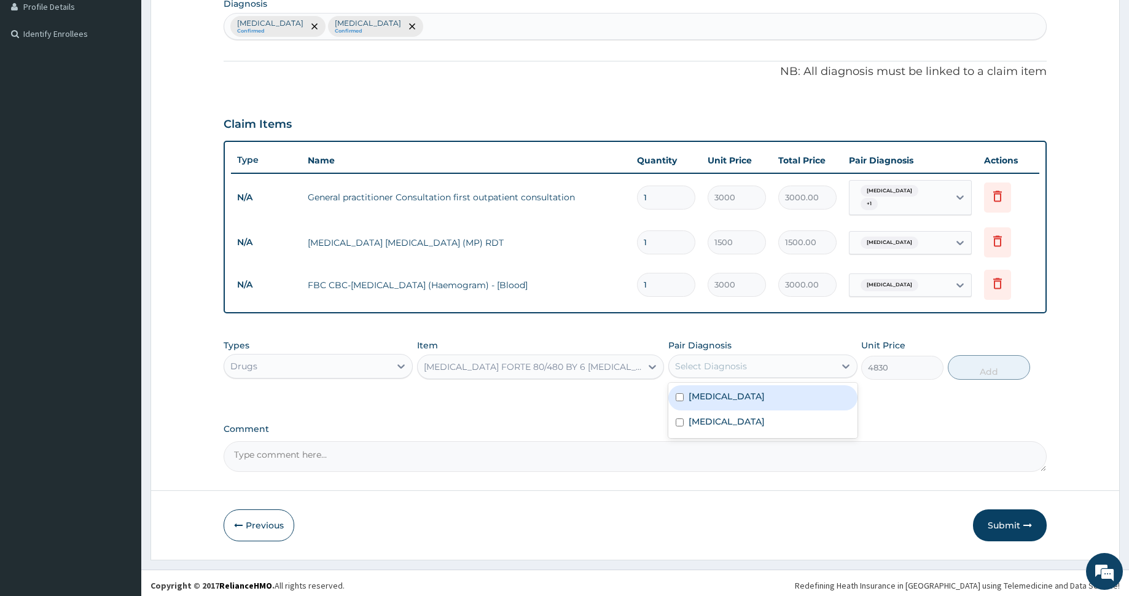
click at [697, 360] on div "Select Diagnosis" at bounding box center [711, 366] width 72 height 12
click at [712, 390] on label "Malaria" at bounding box center [727, 396] width 76 height 12
checkbox input "true"
click at [988, 361] on button "Add" at bounding box center [989, 367] width 82 height 25
type input "0"
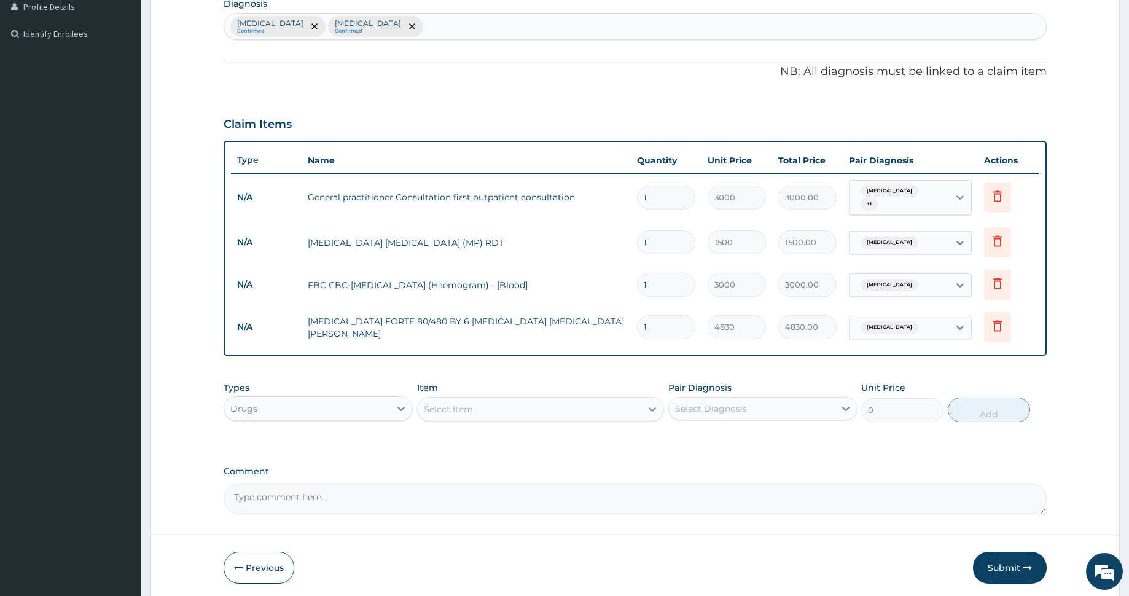
click at [457, 403] on div "Select Item" at bounding box center [448, 409] width 49 height 12
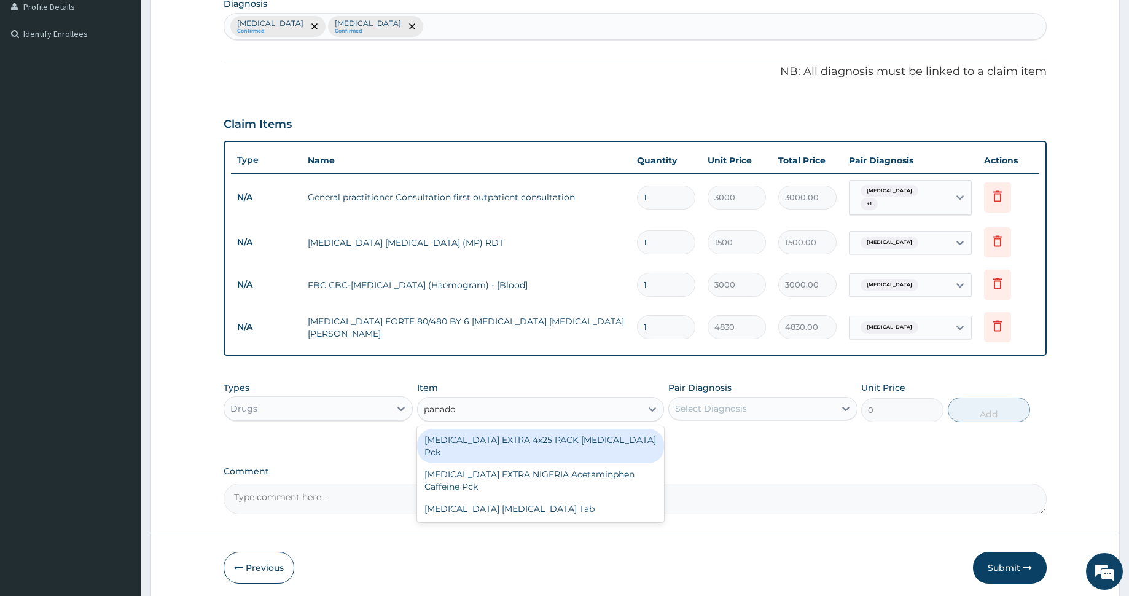
type input "panadol"
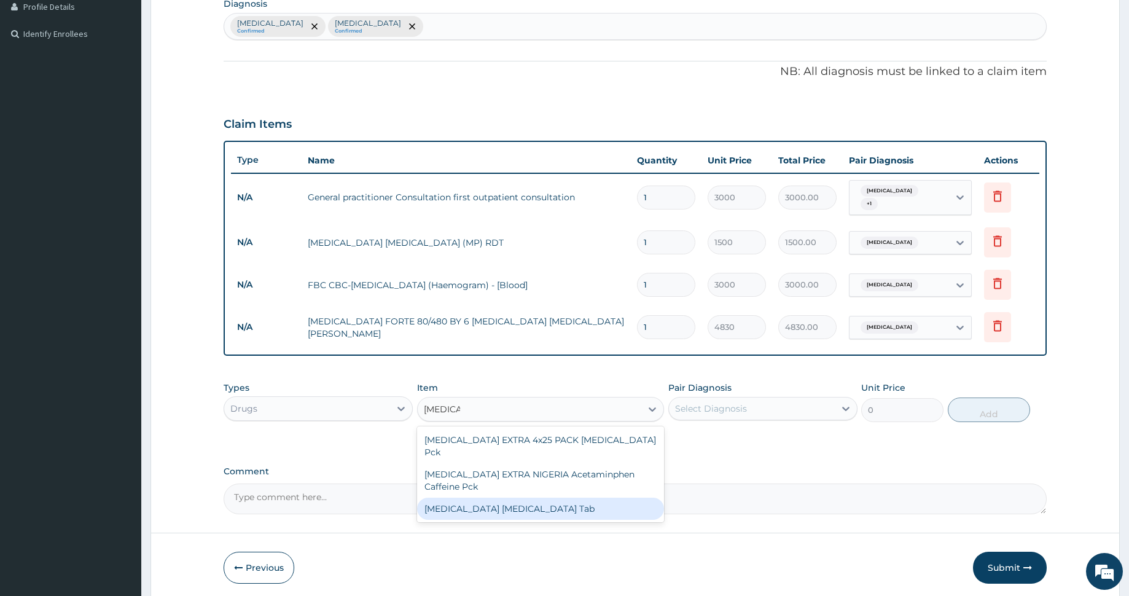
type input "48.3"
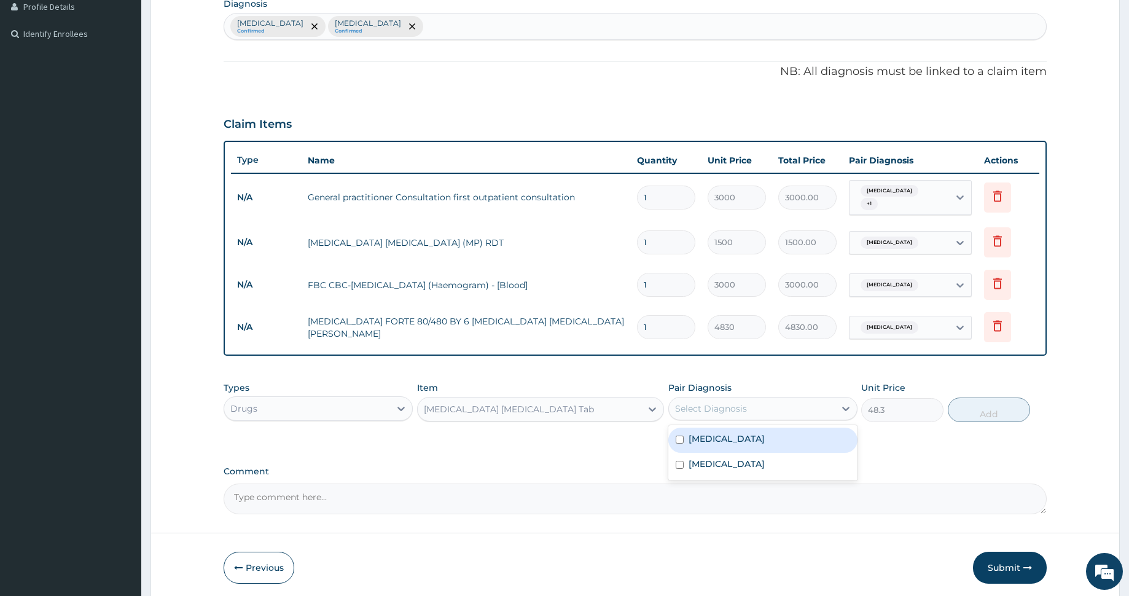
click at [762, 409] on div "Select Diagnosis" at bounding box center [752, 409] width 166 height 20
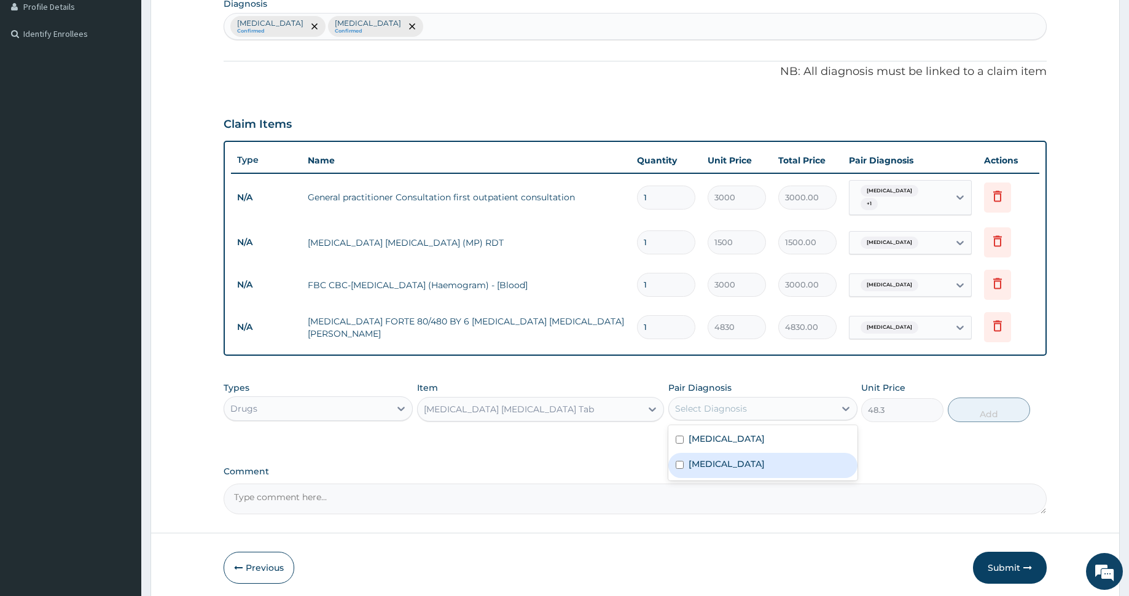
click at [745, 461] on label "Typhoid fever" at bounding box center [727, 464] width 76 height 12
checkbox input "true"
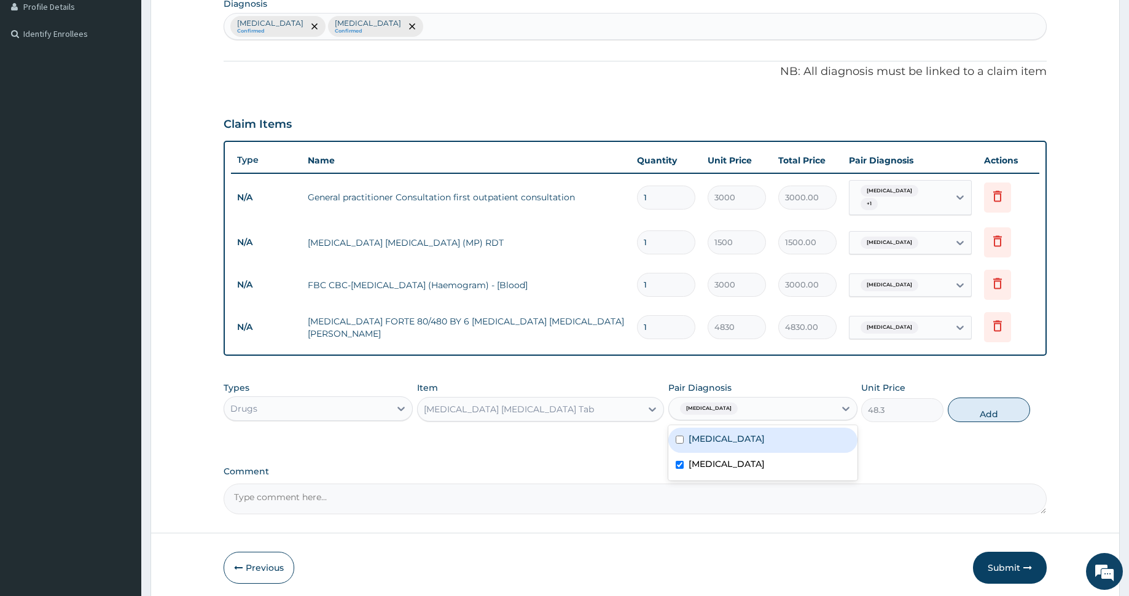
click at [745, 432] on div "Malaria" at bounding box center [762, 439] width 189 height 25
checkbox input "true"
click at [984, 405] on button "Add" at bounding box center [989, 409] width 82 height 25
type input "0"
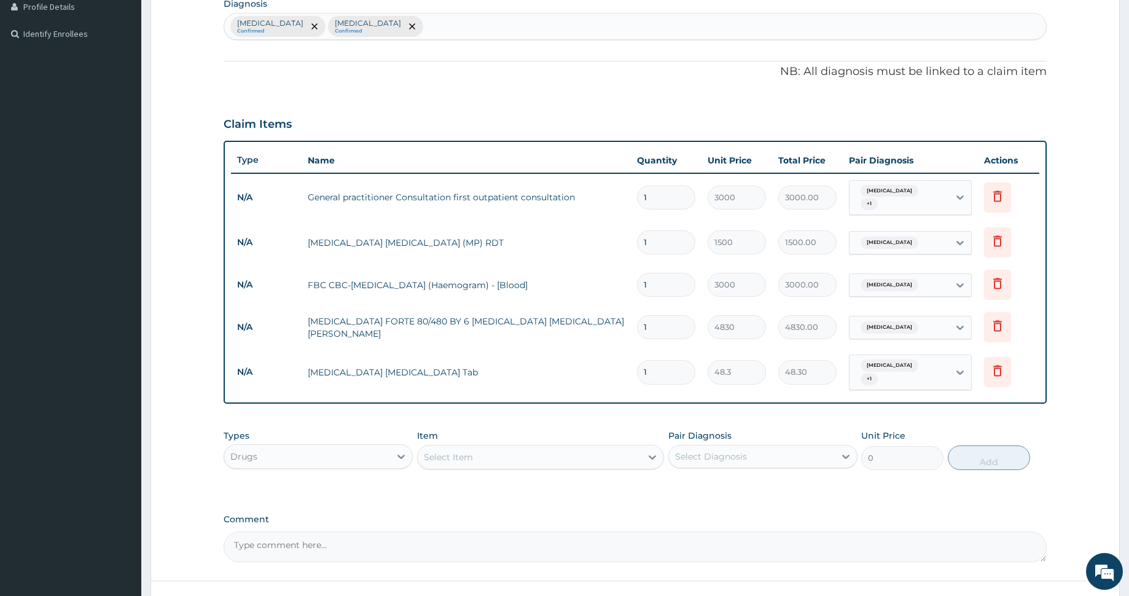
type input "18"
type input "869.40"
type input "18"
click at [563, 447] on div "Select Item" at bounding box center [530, 457] width 224 height 20
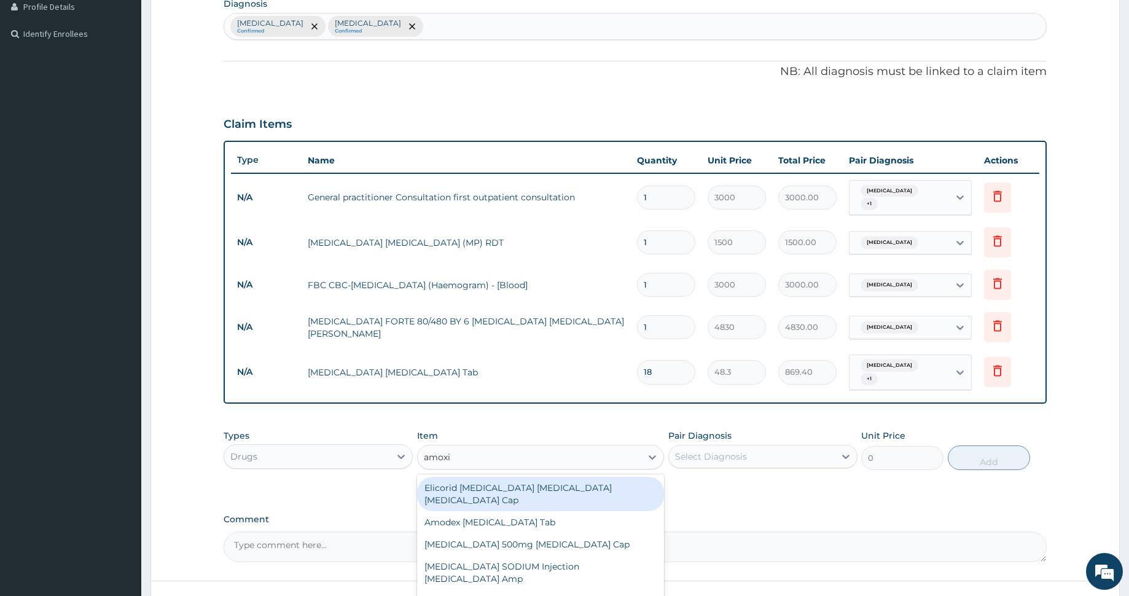
type input "amoxil"
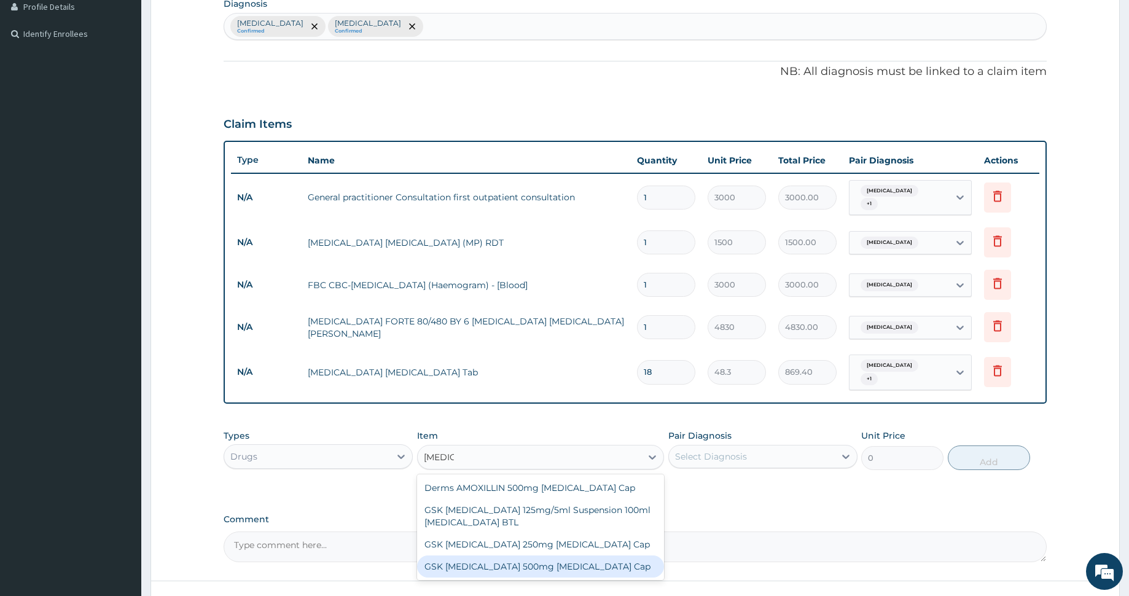
click at [544, 561] on div "GSK AMOXIL 500mg Amoxicillin Cap" at bounding box center [540, 566] width 247 height 22
type input "310.5"
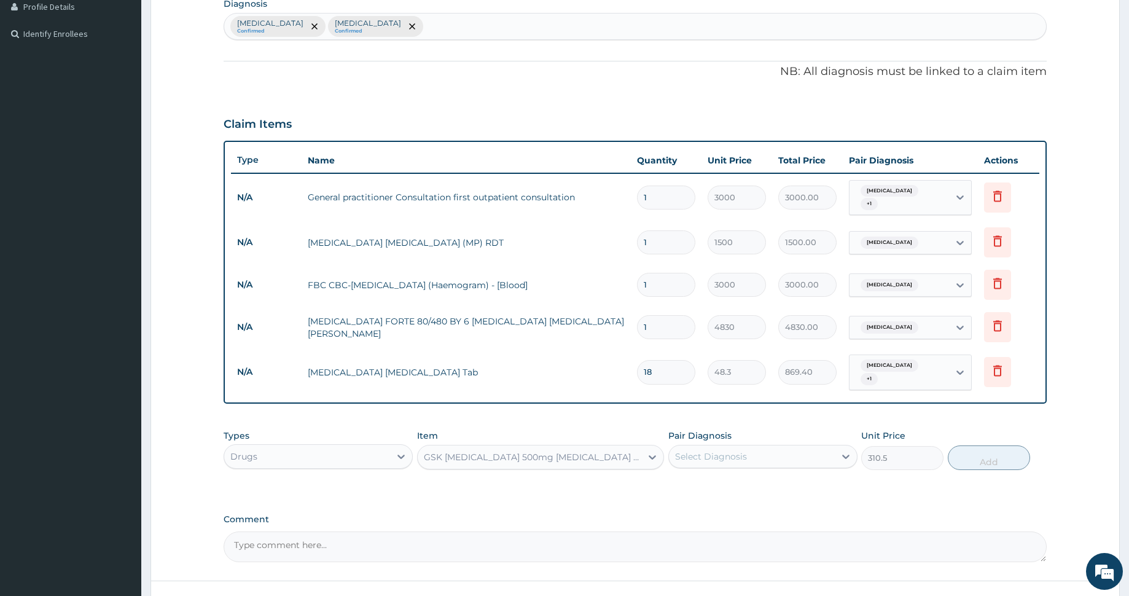
click at [742, 450] on div "Select Diagnosis" at bounding box center [711, 456] width 72 height 12
click at [731, 505] on label "Typhoid fever" at bounding box center [727, 511] width 76 height 12
checkbox input "true"
click at [1006, 445] on button "Add" at bounding box center [989, 457] width 82 height 25
type input "0"
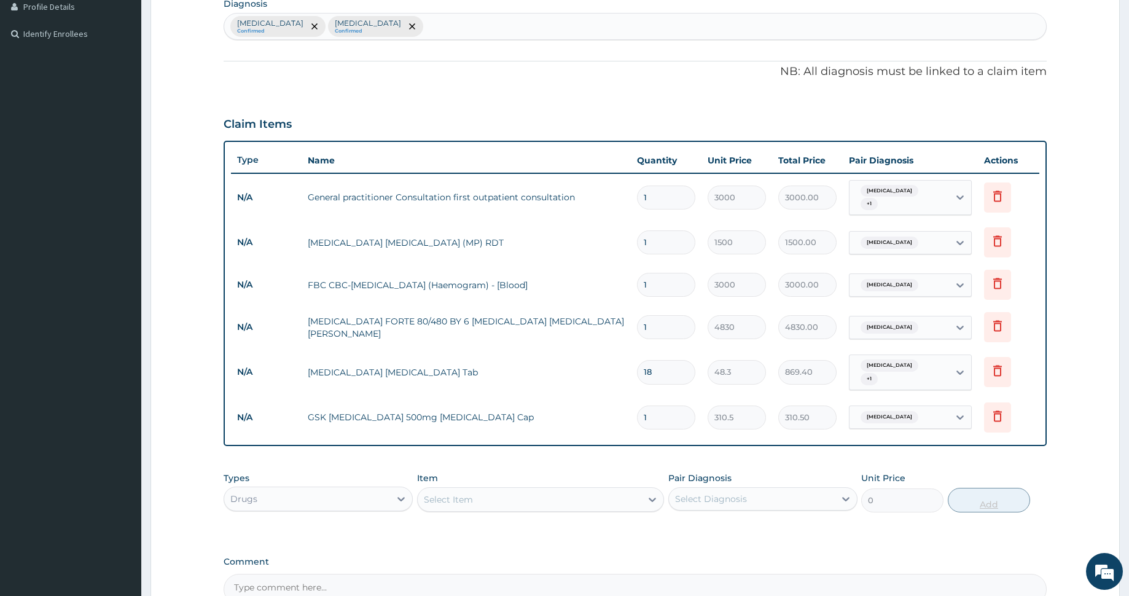
type input "10"
type input "3105.00"
type input "10"
click at [572, 499] on div "Select Item" at bounding box center [540, 499] width 247 height 25
type input "m"
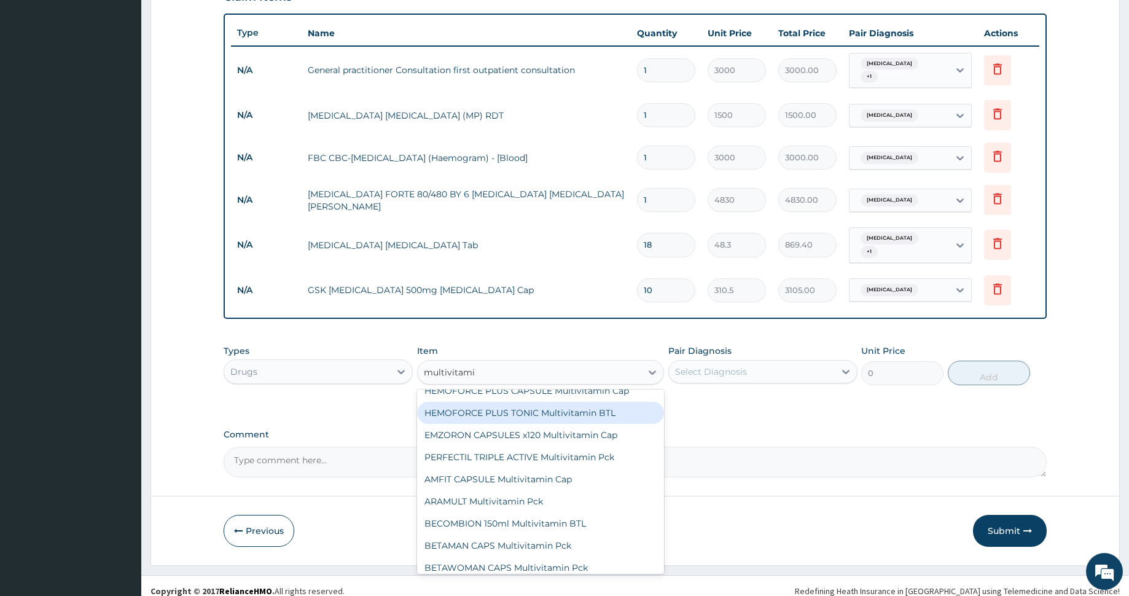
scroll to position [1195, 0]
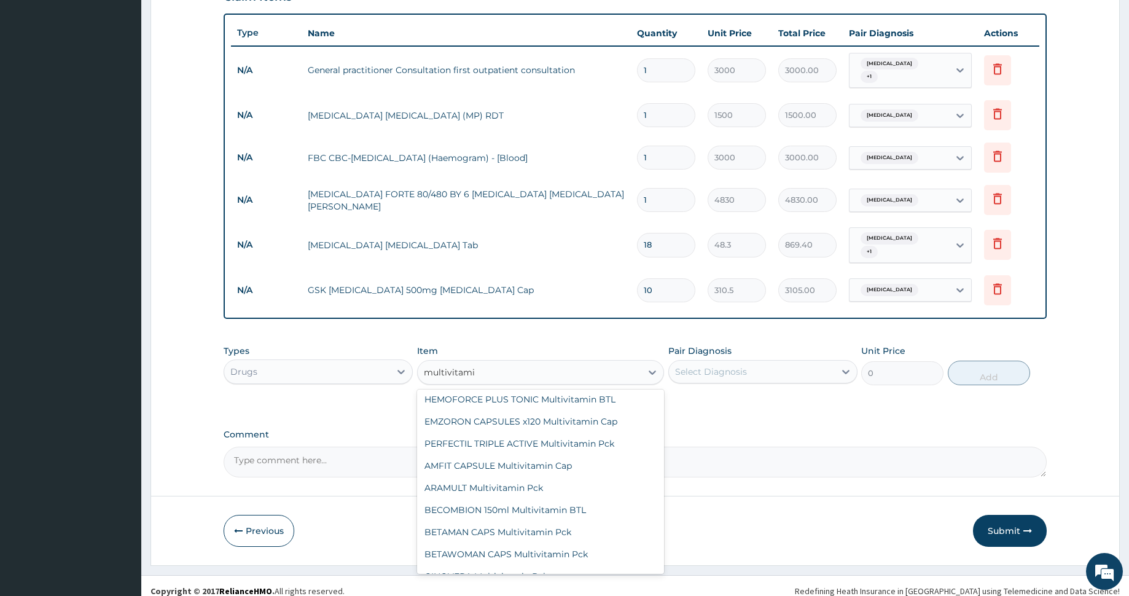
click at [470, 366] on input "multivitami" at bounding box center [450, 372] width 53 height 12
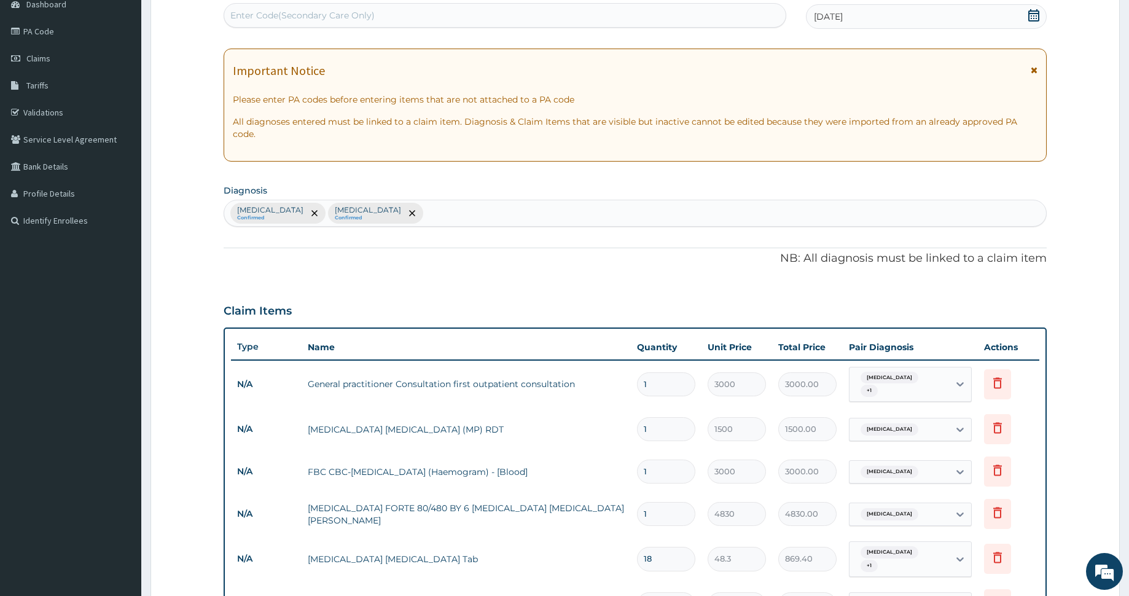
scroll to position [124, 0]
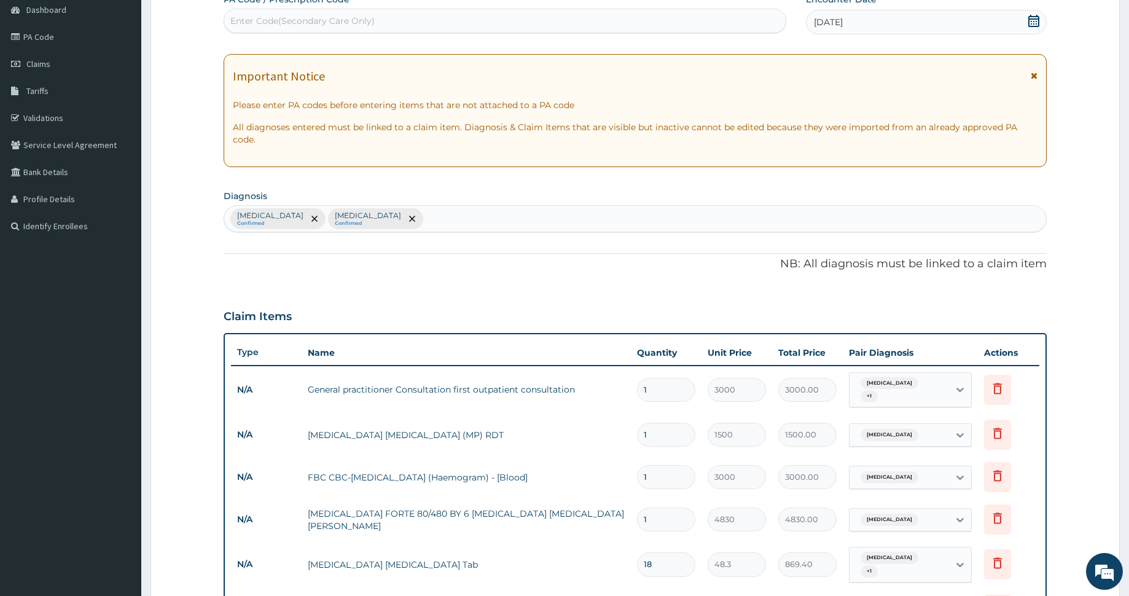
type input "vi"
click at [461, 213] on div "Malaria Confirmed Typhoid fever Confirmed" at bounding box center [635, 219] width 822 height 26
type input "rash"
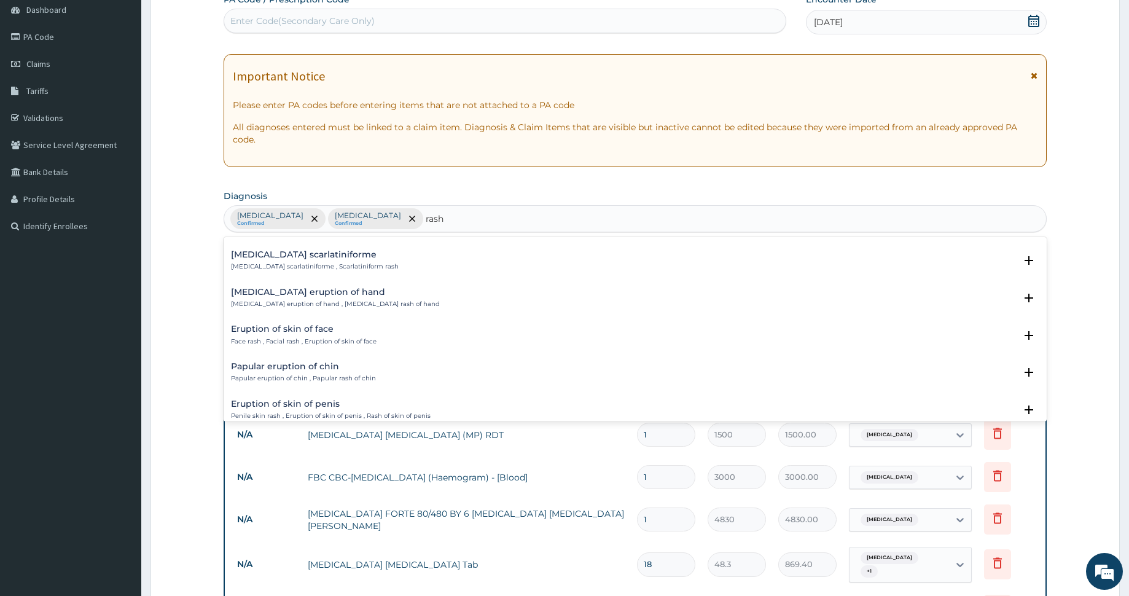
scroll to position [1693, 0]
click at [326, 334] on p "Face rash , Facial rash , Eruption of skin of face" at bounding box center [304, 338] width 146 height 9
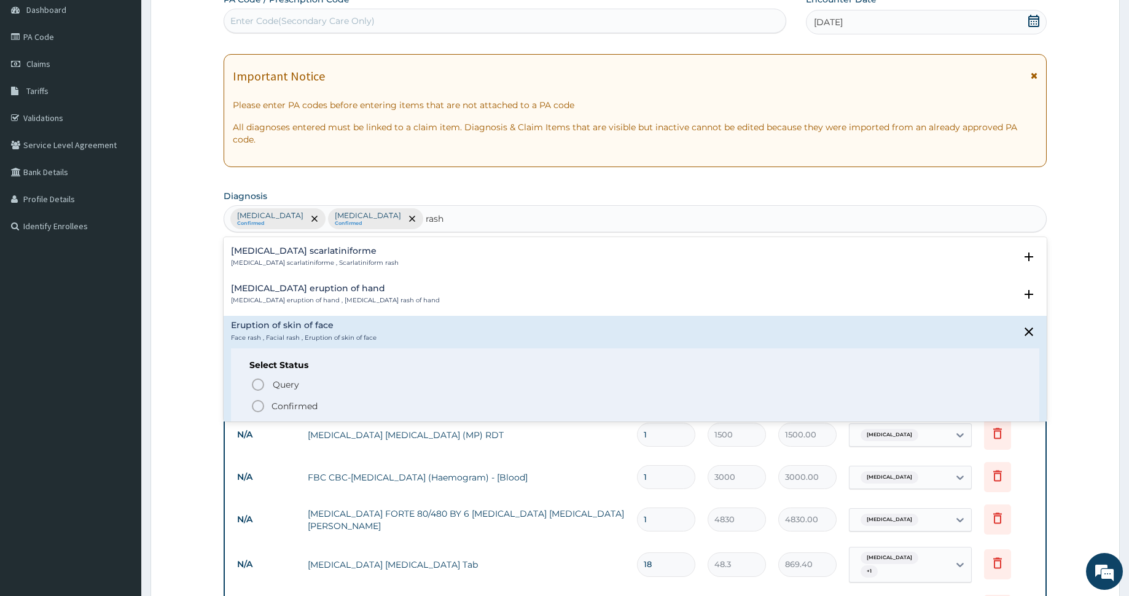
click at [260, 399] on icon "status option filled" at bounding box center [258, 406] width 15 height 15
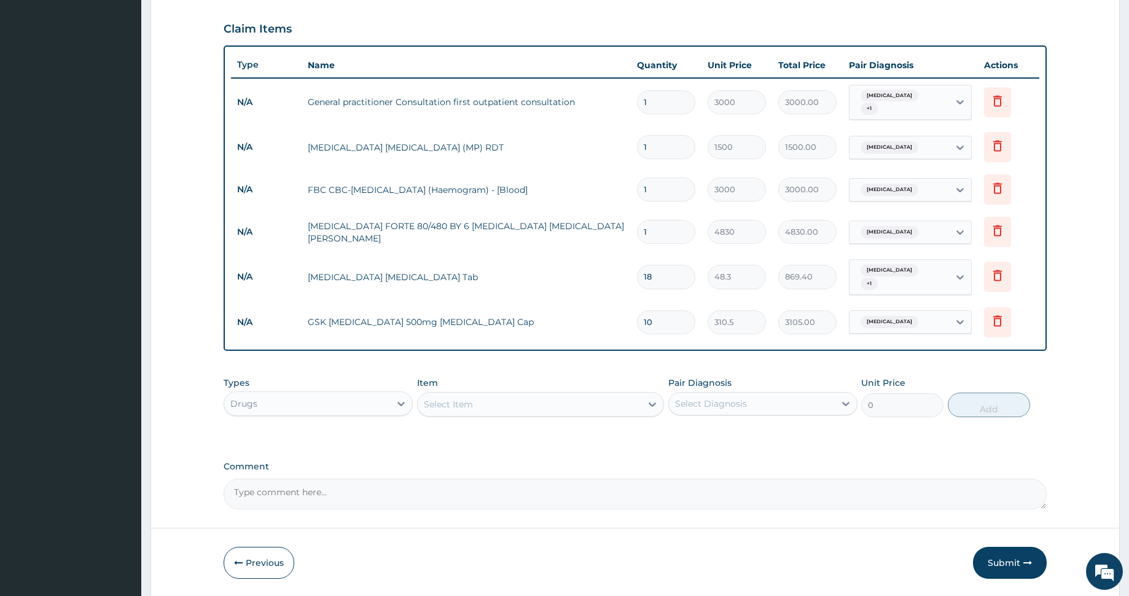
scroll to position [443, 0]
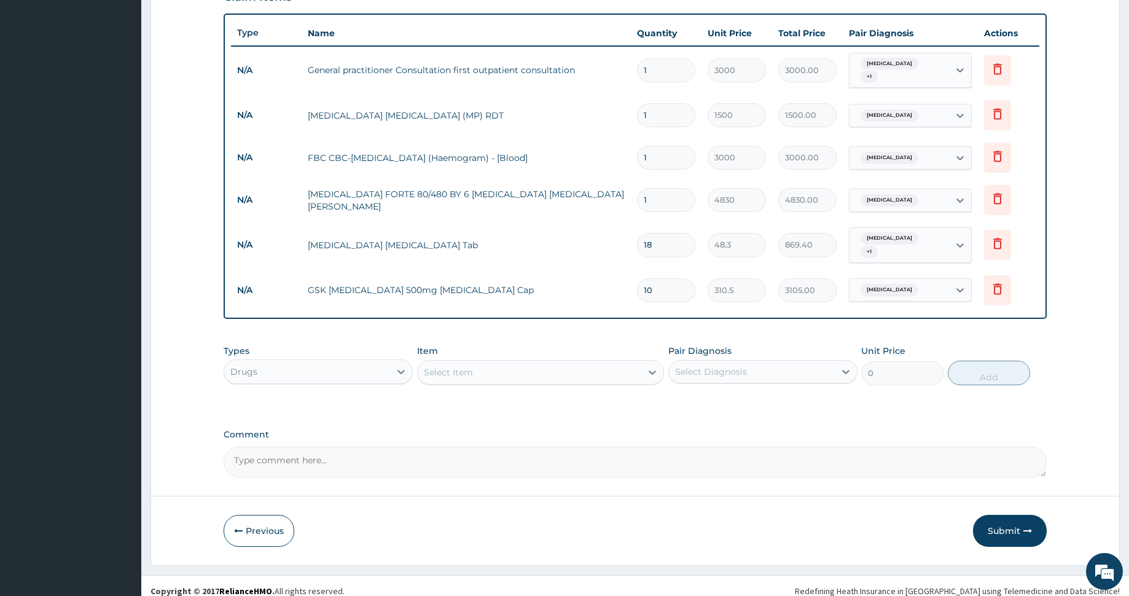
click at [520, 362] on div "Select Item" at bounding box center [530, 372] width 224 height 20
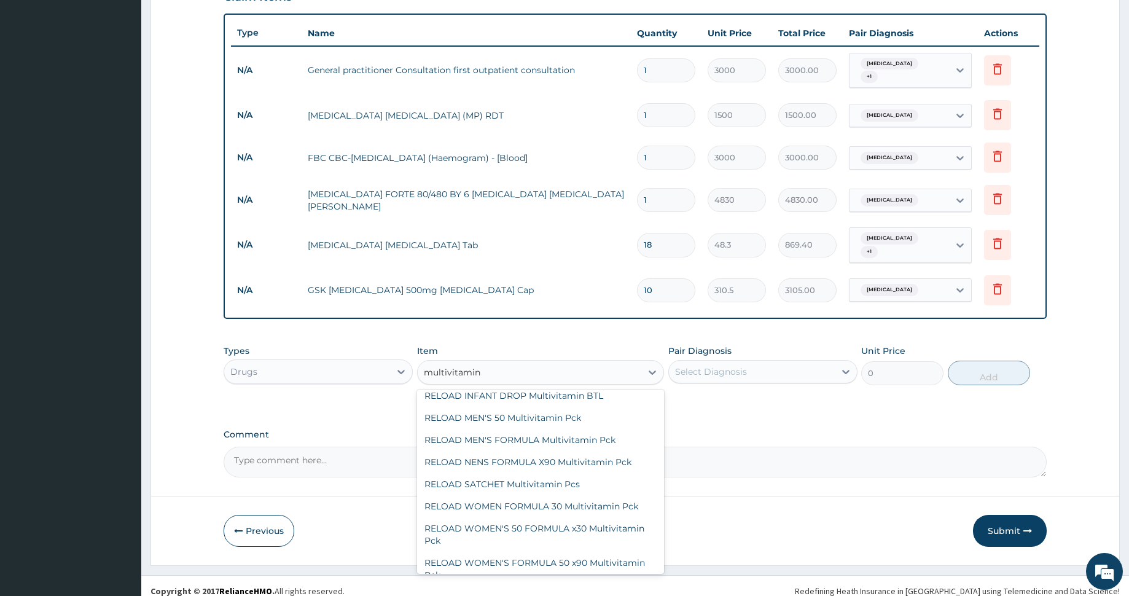
scroll to position [1861, 0]
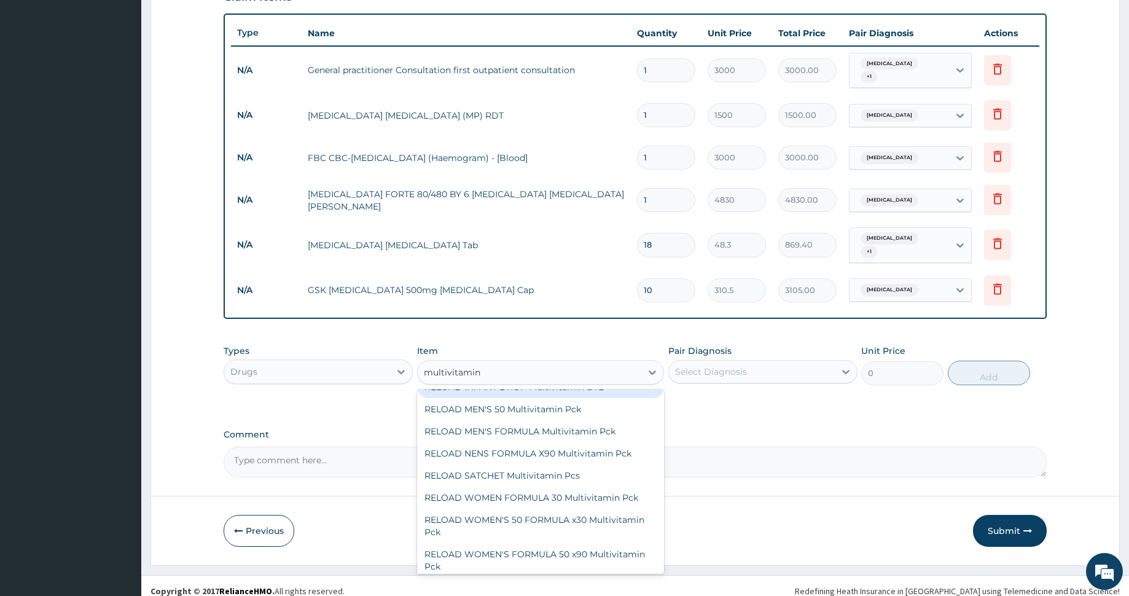
type input "multivitamin"
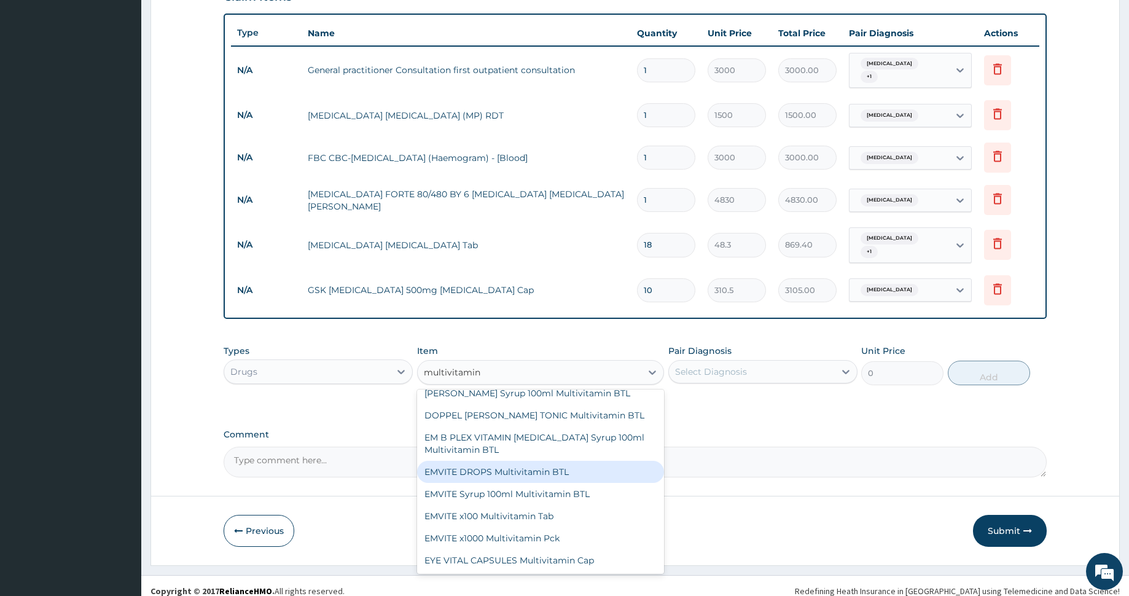
scroll to position [2747, 0]
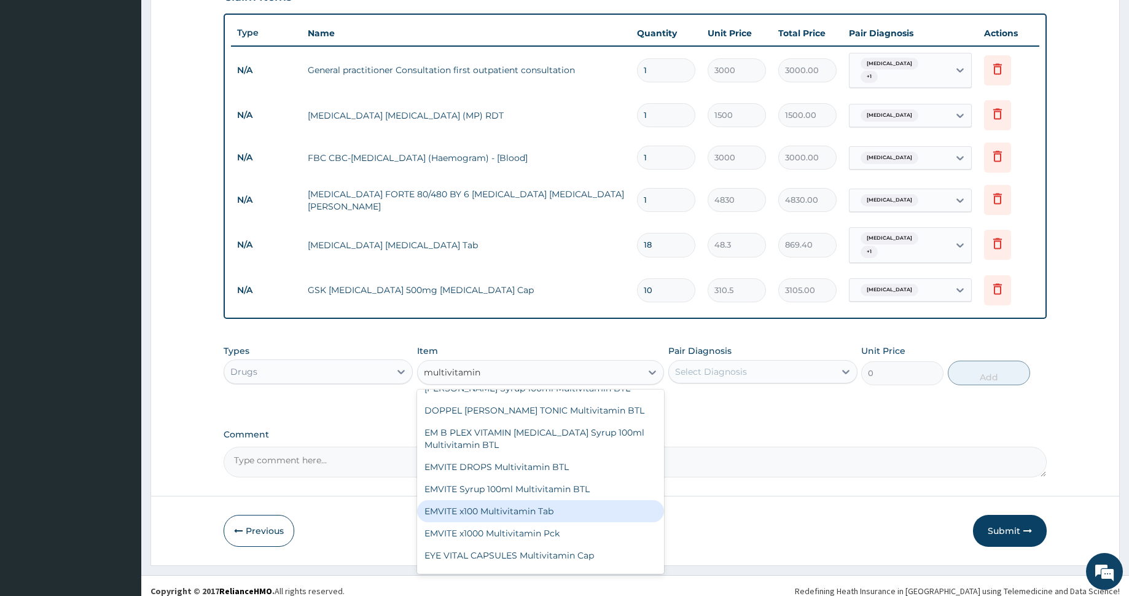
click at [554, 522] on div "EMVITE x100 Multivitamin Tab" at bounding box center [540, 511] width 247 height 22
type input "483"
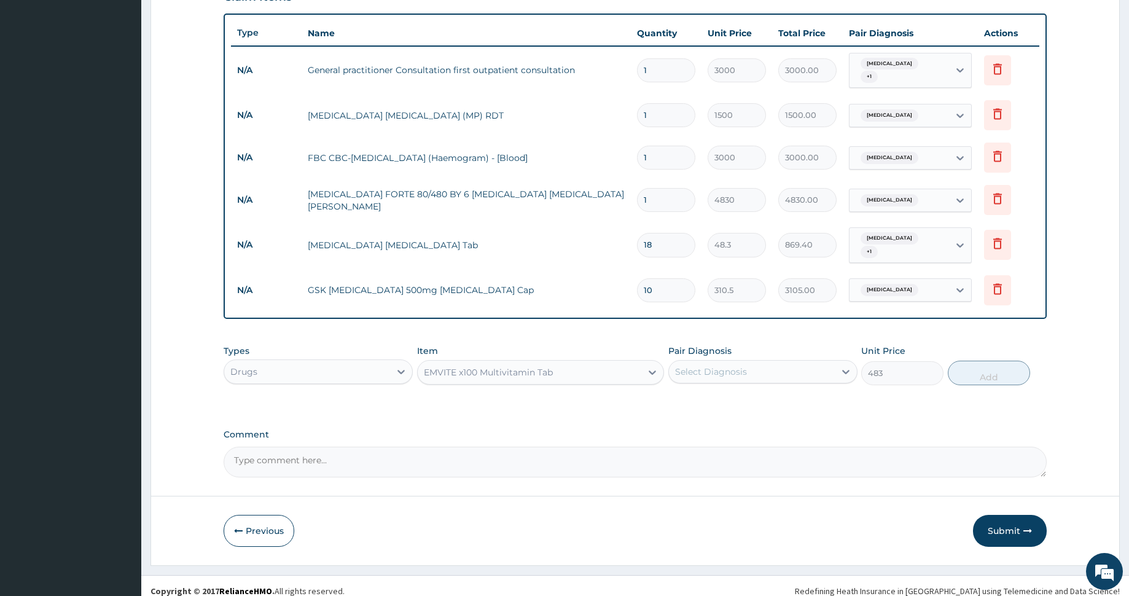
click at [709, 365] on div "Select Diagnosis" at bounding box center [711, 371] width 72 height 12
checkbox input "true"
click at [899, 399] on div "PA Code / Prescription Code Enter Code(Secondary Care Only) Encounter Date 12-0…" at bounding box center [635, 75] width 823 height 803
click at [981, 363] on button "Add" at bounding box center [989, 373] width 82 height 25
type input "0"
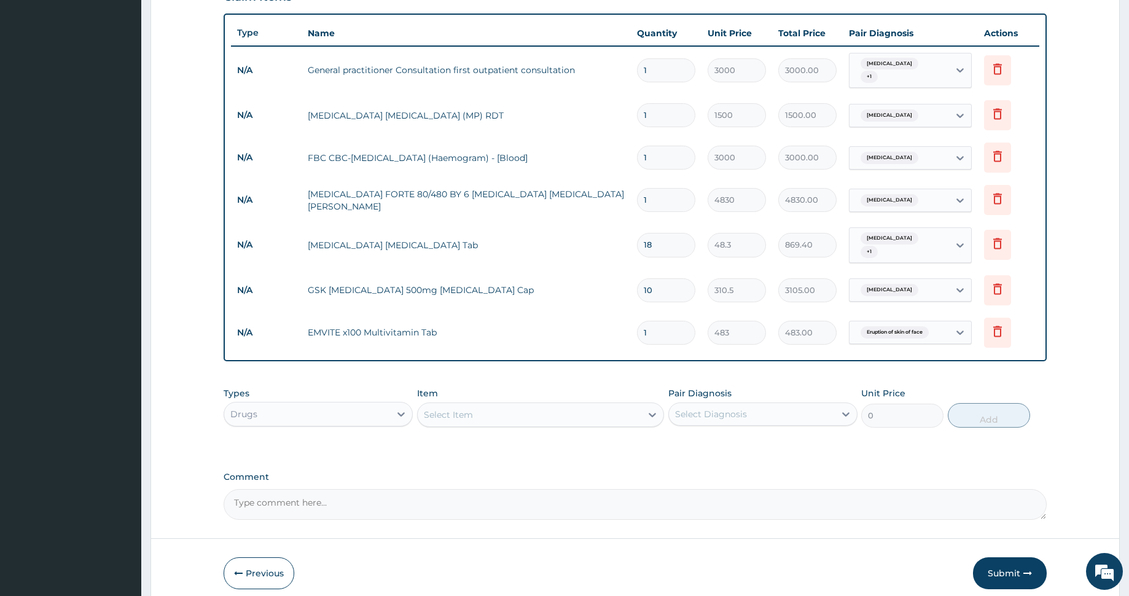
type input "0.00"
type input "6"
type input "2898.00"
type input "0.00"
type input "2"
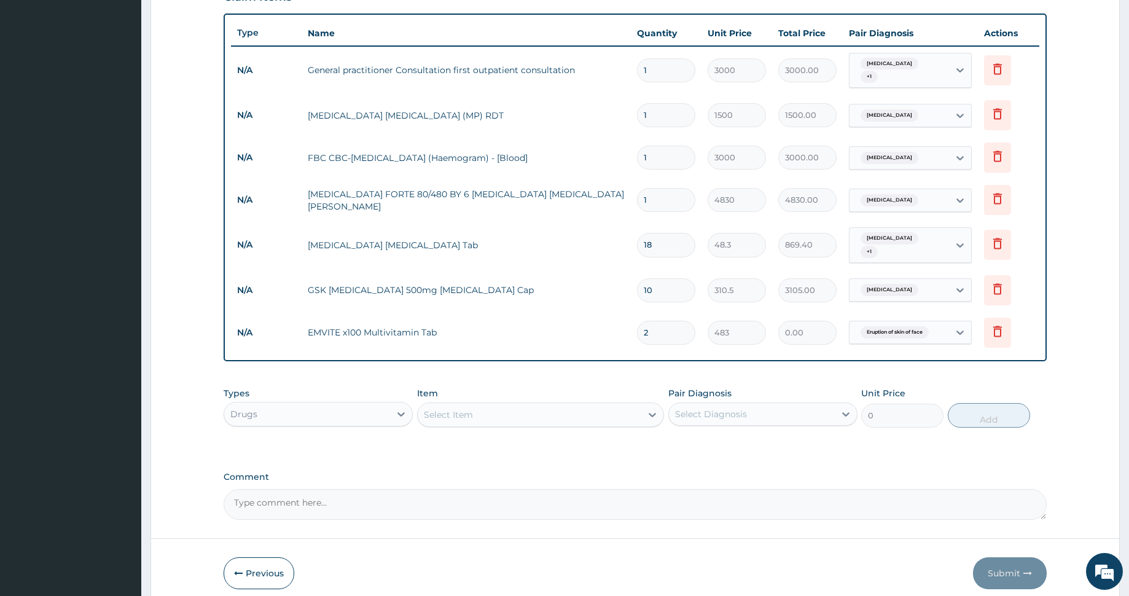
type input "966.00"
type input "2"
click at [995, 557] on button "Submit" at bounding box center [1010, 573] width 74 height 32
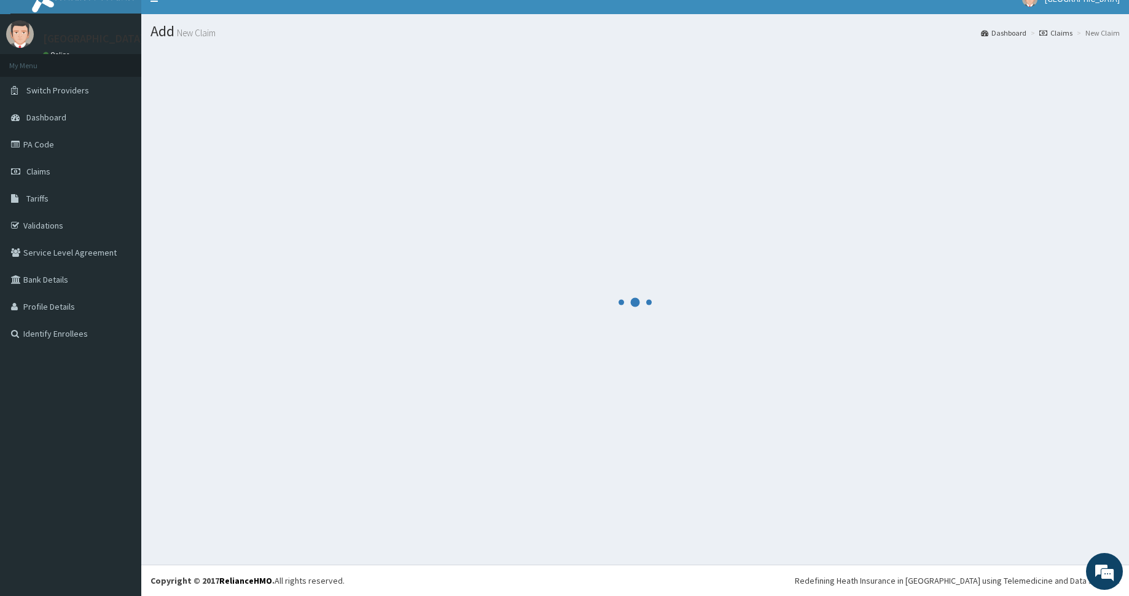
scroll to position [17, 0]
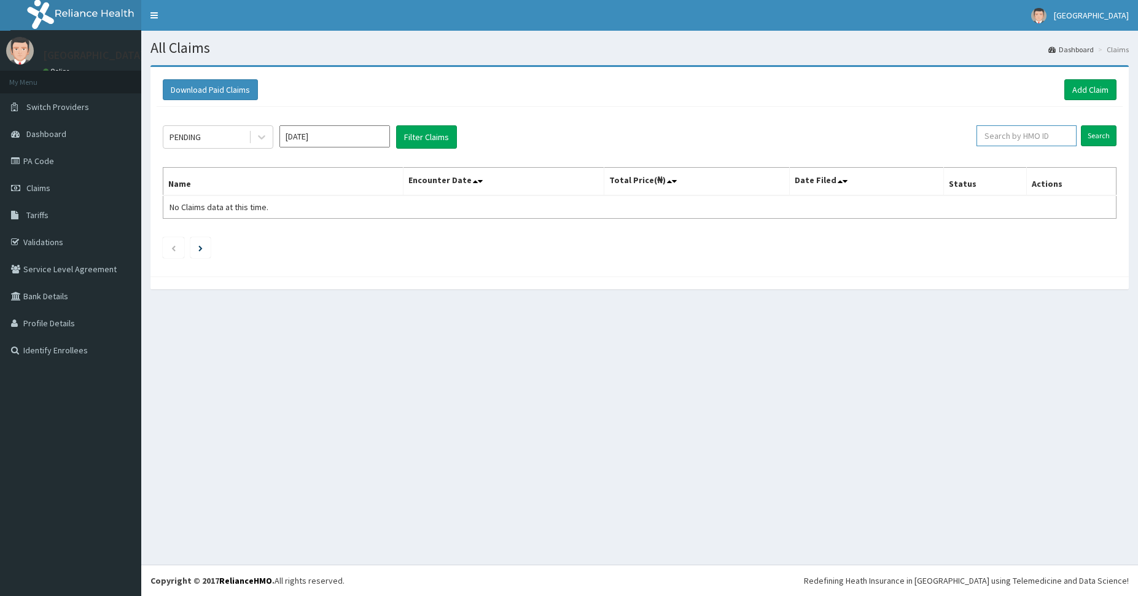
click at [1023, 130] on input "text" at bounding box center [1027, 135] width 100 height 21
paste input "ftc/10027/e"
type input "ftc/10027/e"
click at [1105, 137] on input "Search" at bounding box center [1099, 135] width 36 height 21
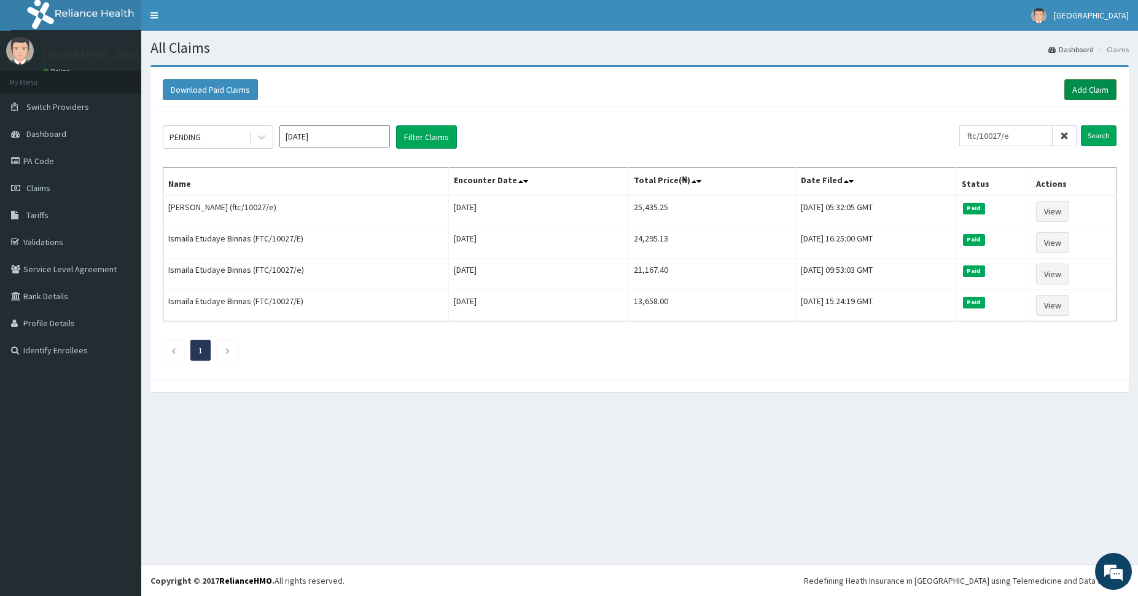
click at [1093, 89] on link "Add Claim" at bounding box center [1090, 89] width 52 height 21
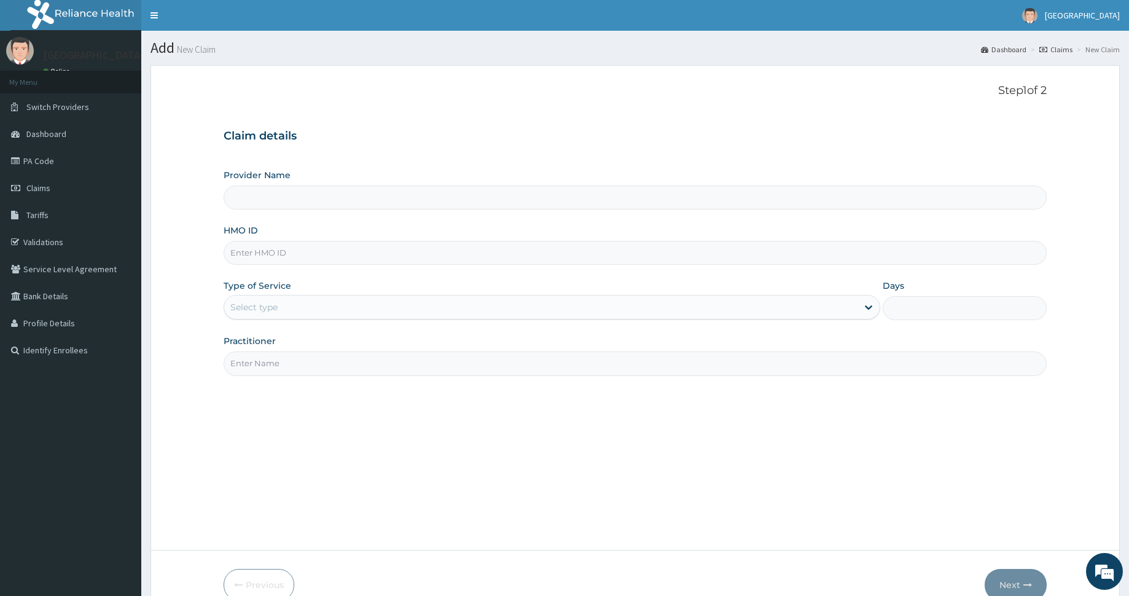
click at [349, 248] on input "HMO ID" at bounding box center [635, 253] width 823 height 24
type input "[GEOGRAPHIC_DATA] and [GEOGRAPHIC_DATA]"
paste input "ftc/10027/e"
type input "ftc/10027/e"
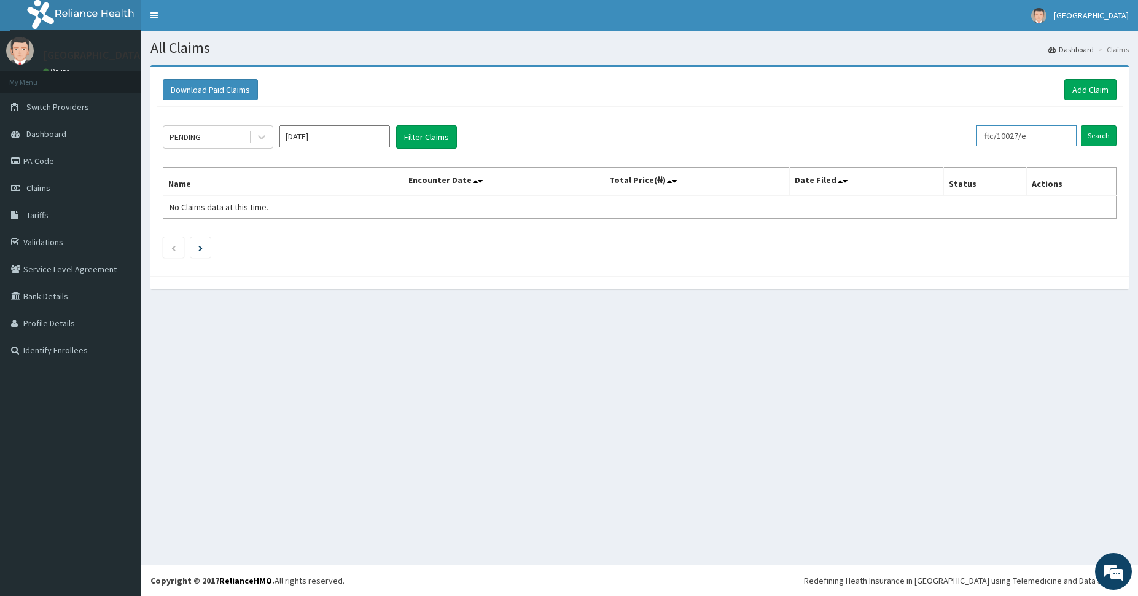
click at [1053, 138] on input "ftc/10027/e" at bounding box center [1027, 135] width 100 height 21
click at [1032, 132] on input "text" at bounding box center [1027, 135] width 100 height 21
paste input "prv/10022/d"
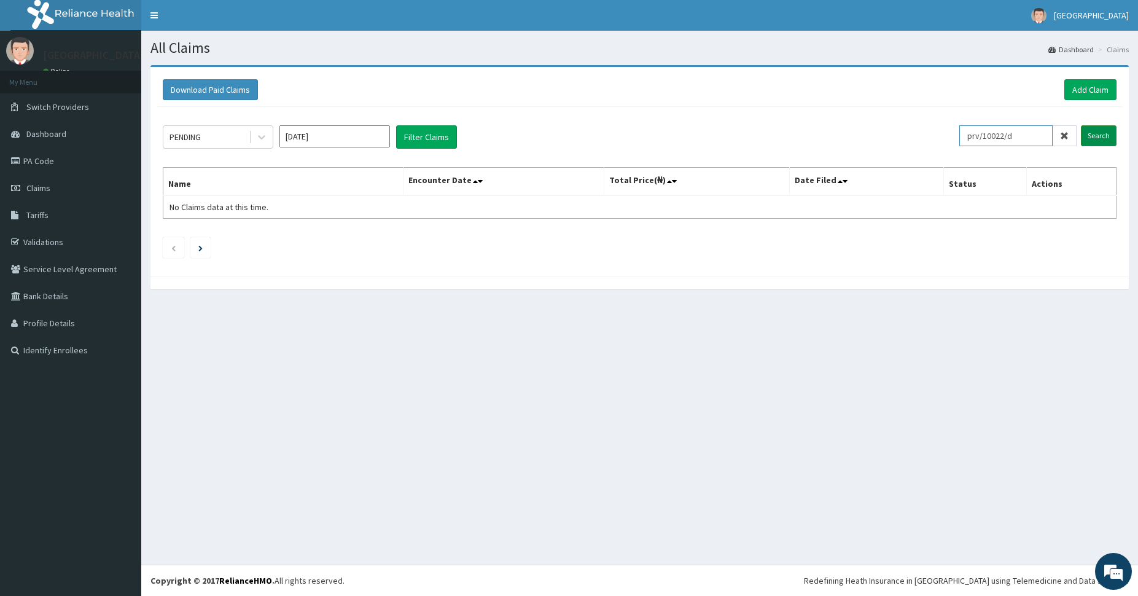
type input "prv/10022/d"
click at [1107, 136] on input "Search" at bounding box center [1099, 135] width 36 height 21
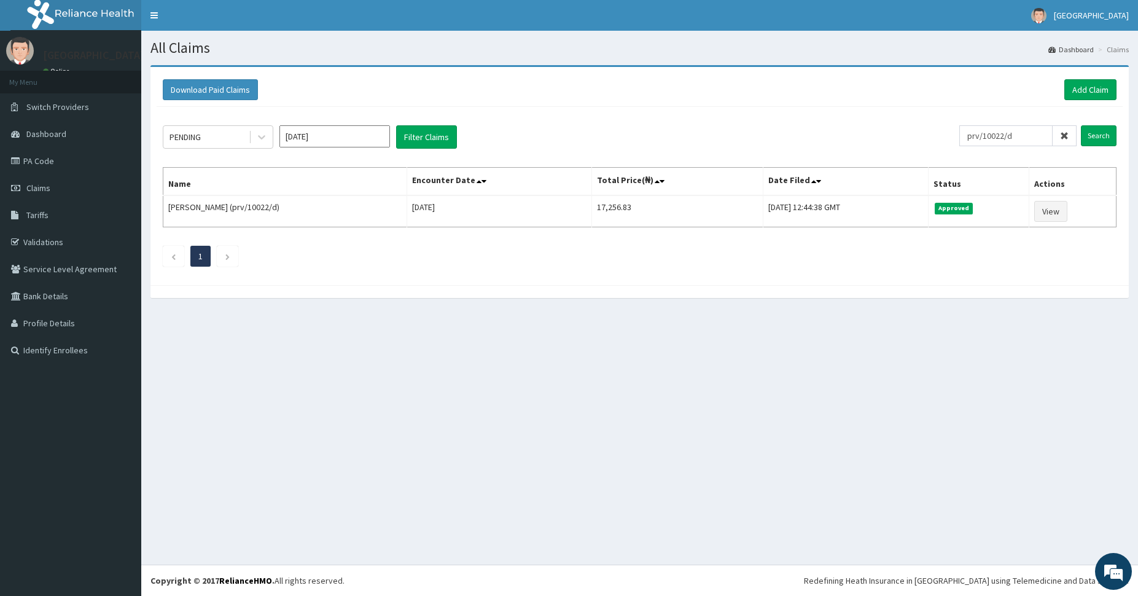
click at [338, 137] on input "[DATE]" at bounding box center [334, 136] width 111 height 22
click at [369, 210] on div "Jun" at bounding box center [371, 213] width 25 height 23
type input "[DATE]"
click at [1103, 139] on input "Search" at bounding box center [1099, 135] width 36 height 21
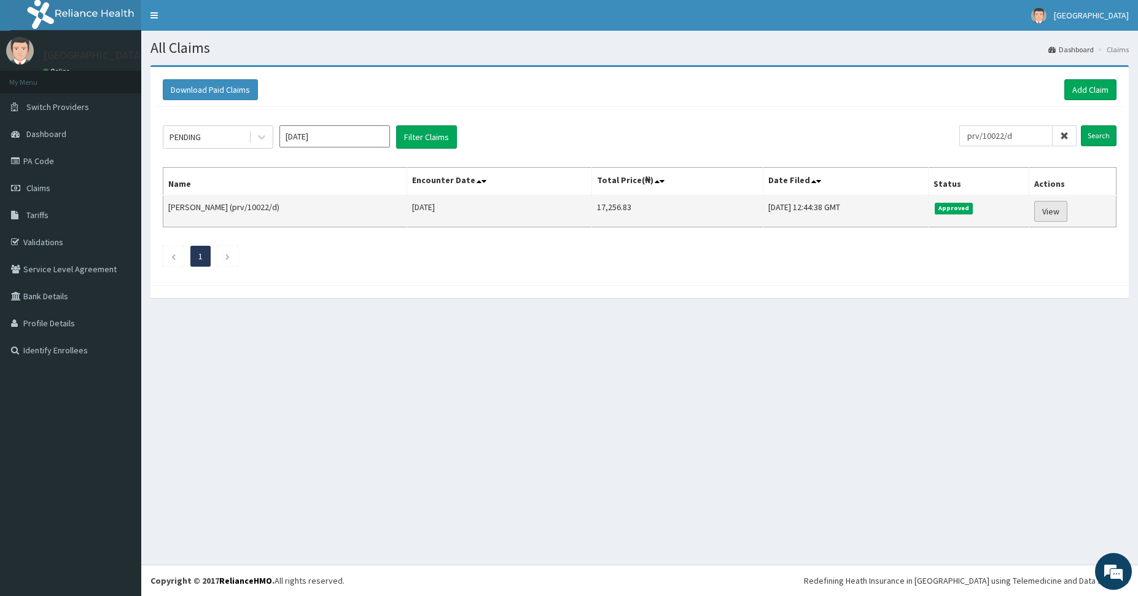
click at [1055, 206] on link "View" at bounding box center [1050, 211] width 33 height 21
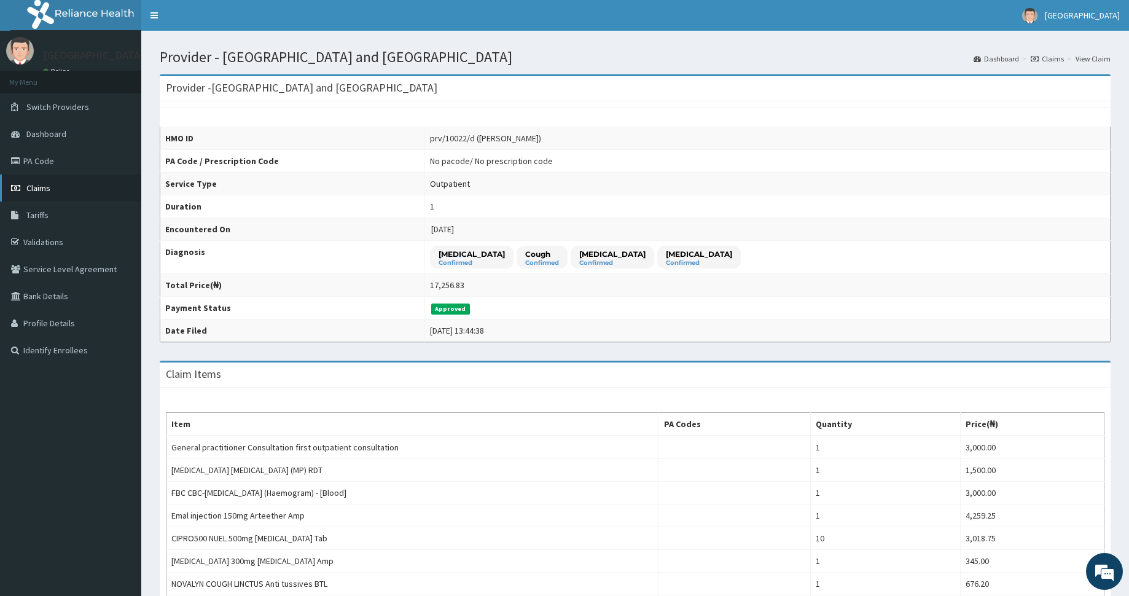
click at [46, 189] on span "Claims" at bounding box center [38, 187] width 24 height 11
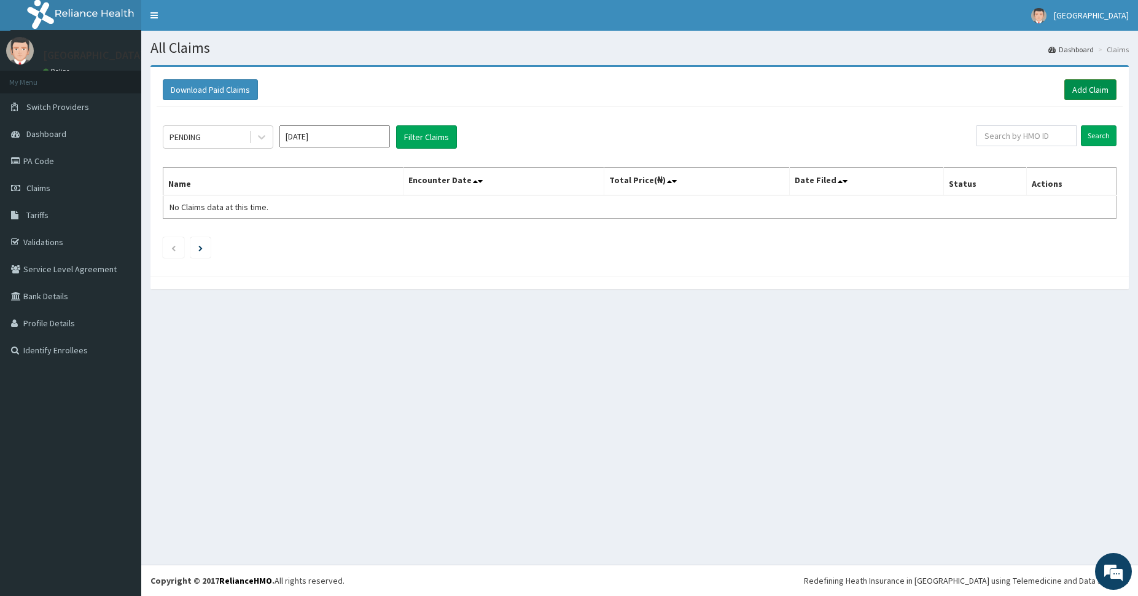
click at [1094, 90] on link "Add Claim" at bounding box center [1090, 89] width 52 height 21
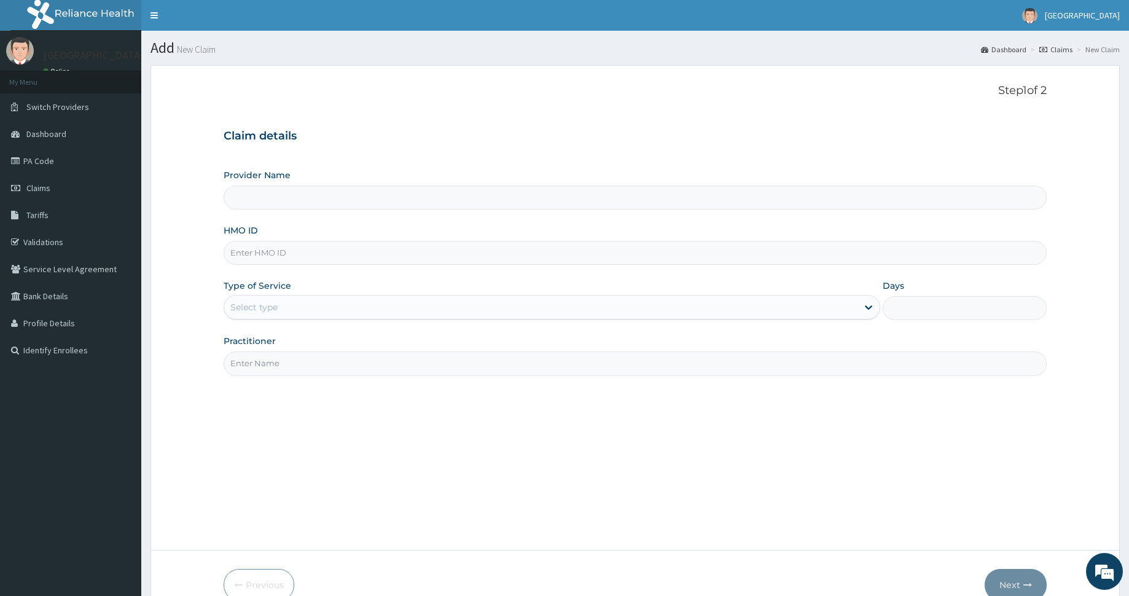
type input "[GEOGRAPHIC_DATA] and [GEOGRAPHIC_DATA]"
click at [43, 165] on link "PA Code" at bounding box center [70, 160] width 141 height 27
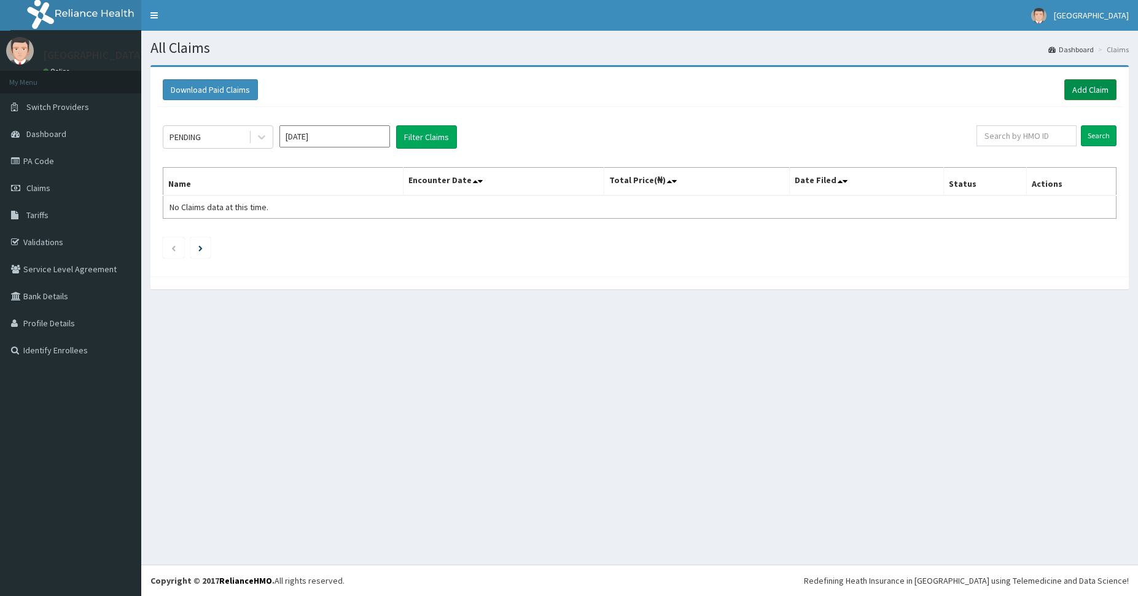
click at [1079, 86] on link "Add Claim" at bounding box center [1090, 89] width 52 height 21
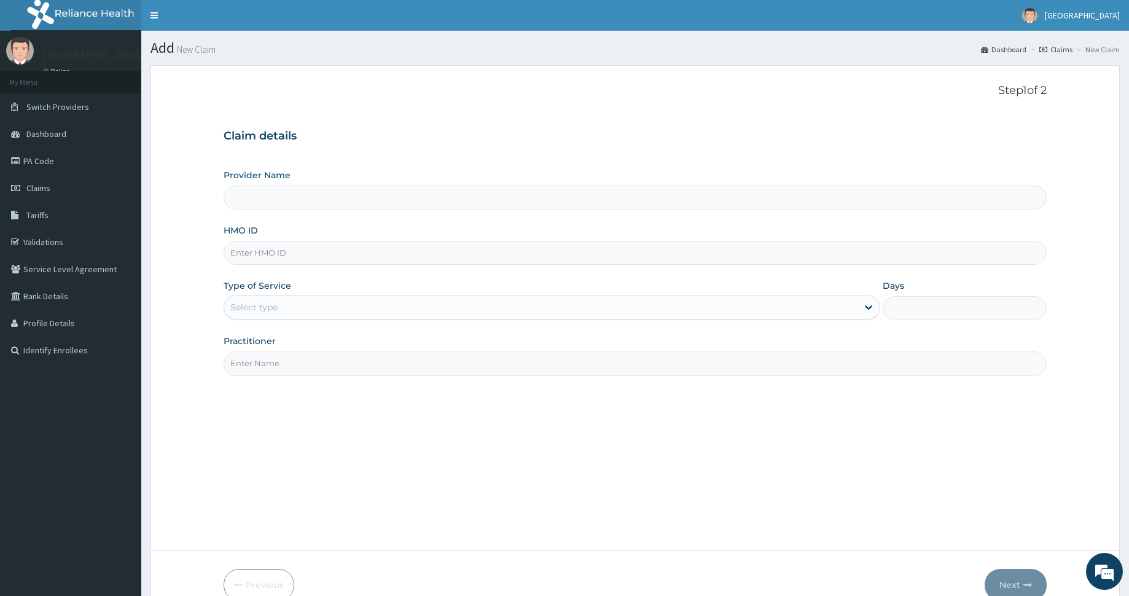
type input "[GEOGRAPHIC_DATA] and [GEOGRAPHIC_DATA]"
paste input "prv/10022/b"
type input "prv/10022/b"
click at [498, 442] on div "Step 1 of 2 Claim details Provider Name [GEOGRAPHIC_DATA] and Diagnostic Center…" at bounding box center [635, 307] width 823 height 447
click at [349, 302] on div "Select type" at bounding box center [540, 307] width 633 height 20
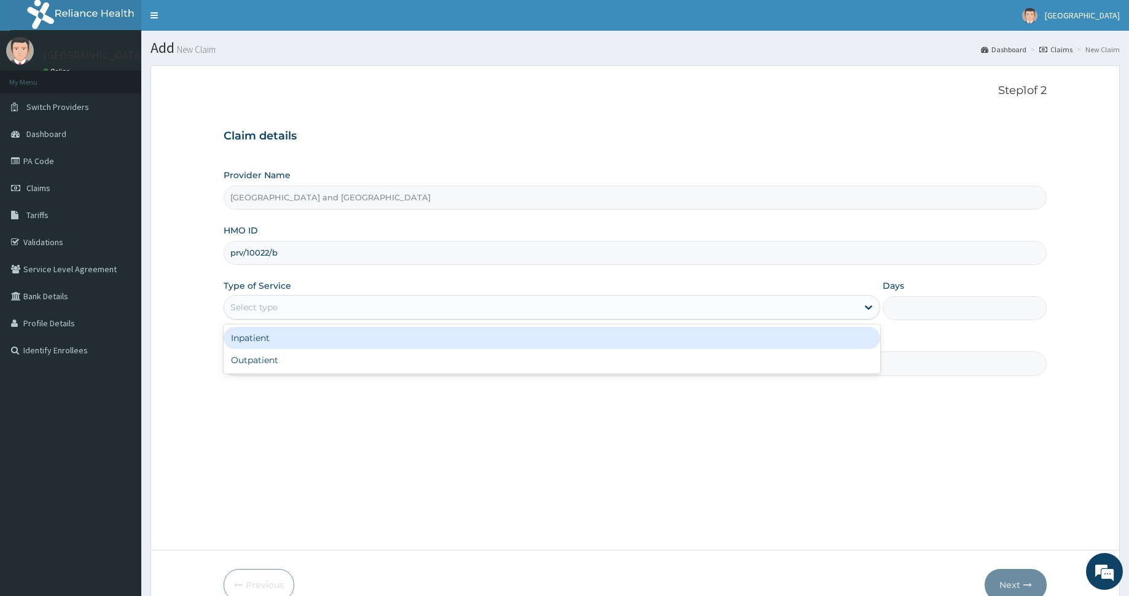
click at [348, 341] on div "Inpatient" at bounding box center [552, 338] width 656 height 22
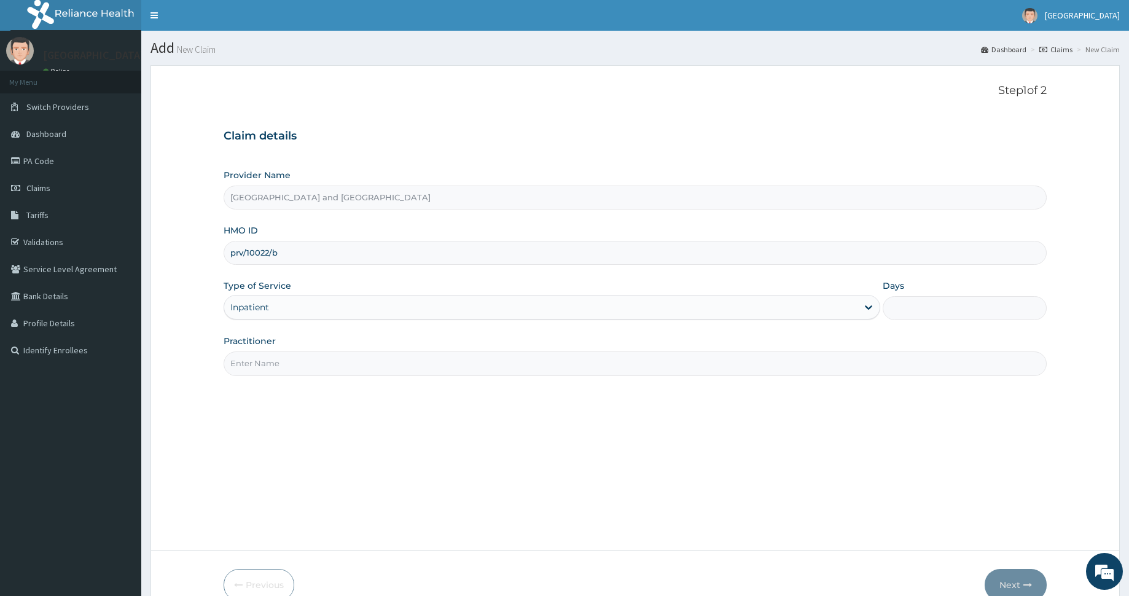
click at [347, 360] on input "Practitioner" at bounding box center [635, 363] width 823 height 24
type input "Dr [PERSON_NAME]"
click at [946, 308] on input "Days" at bounding box center [965, 308] width 164 height 24
type input "2"
click at [1014, 576] on button "Next" at bounding box center [1016, 585] width 62 height 32
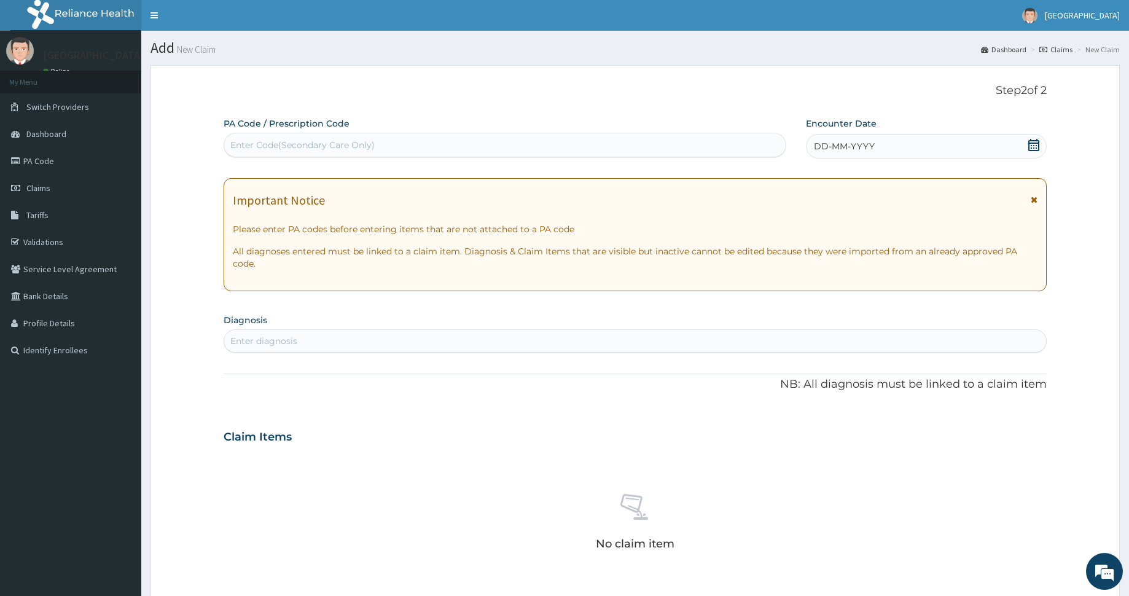
click at [876, 136] on div "DD-MM-YYYY" at bounding box center [926, 146] width 241 height 25
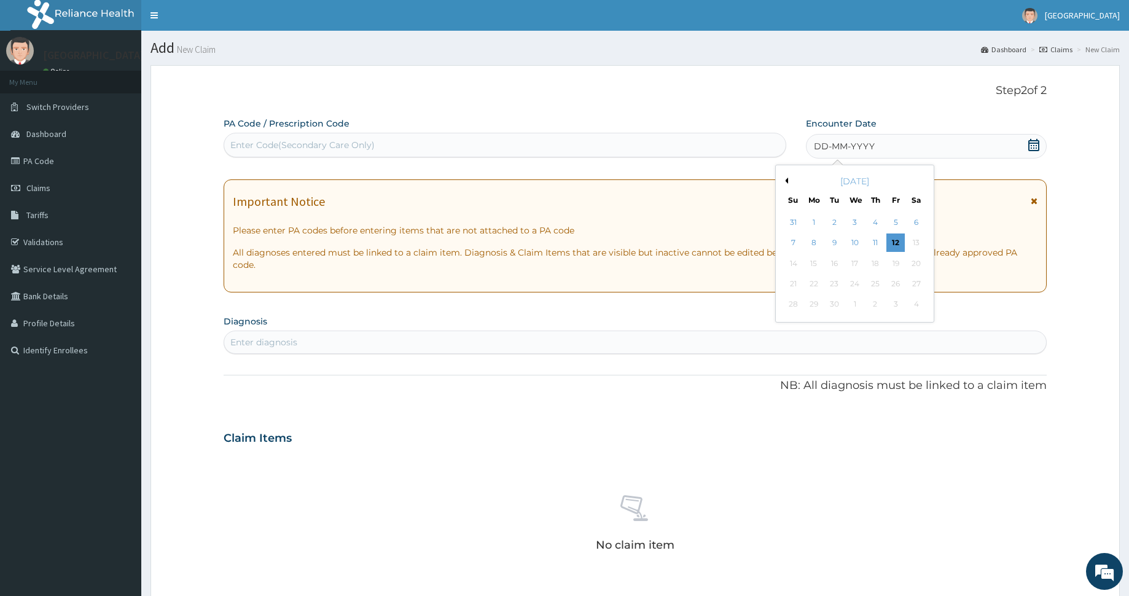
click at [785, 182] on button "Previous Month" at bounding box center [785, 181] width 6 height 6
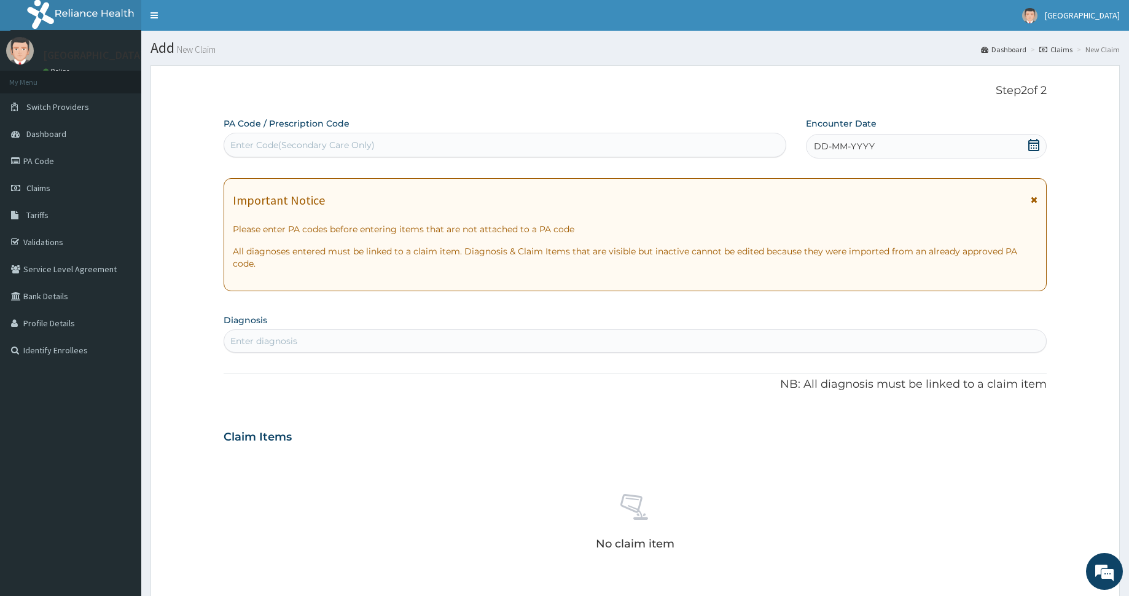
click at [624, 146] on div "Enter Code(Secondary Care Only)" at bounding box center [504, 145] width 561 height 20
type input "PA/25987D"
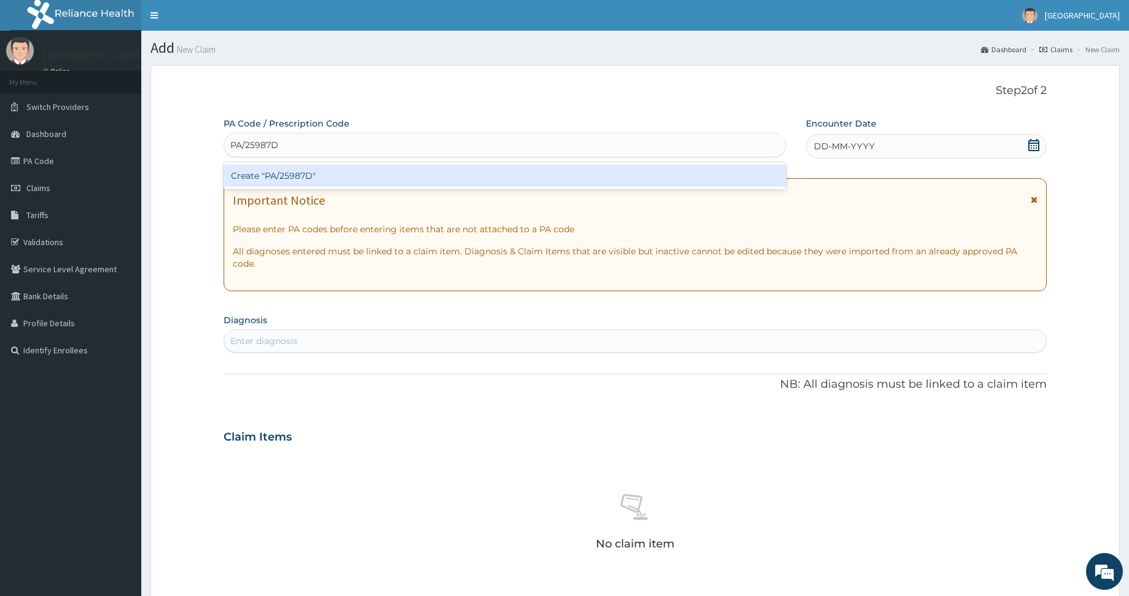
click at [521, 171] on div "Create "PA/25987D"" at bounding box center [505, 176] width 562 height 22
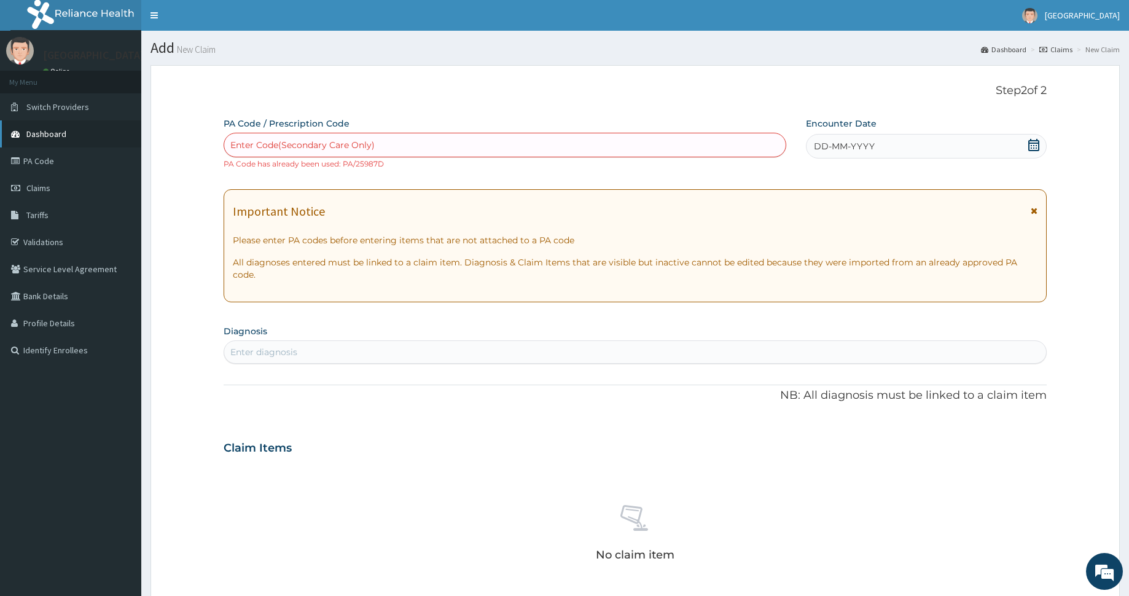
click at [58, 130] on span "Dashboard" at bounding box center [46, 133] width 40 height 11
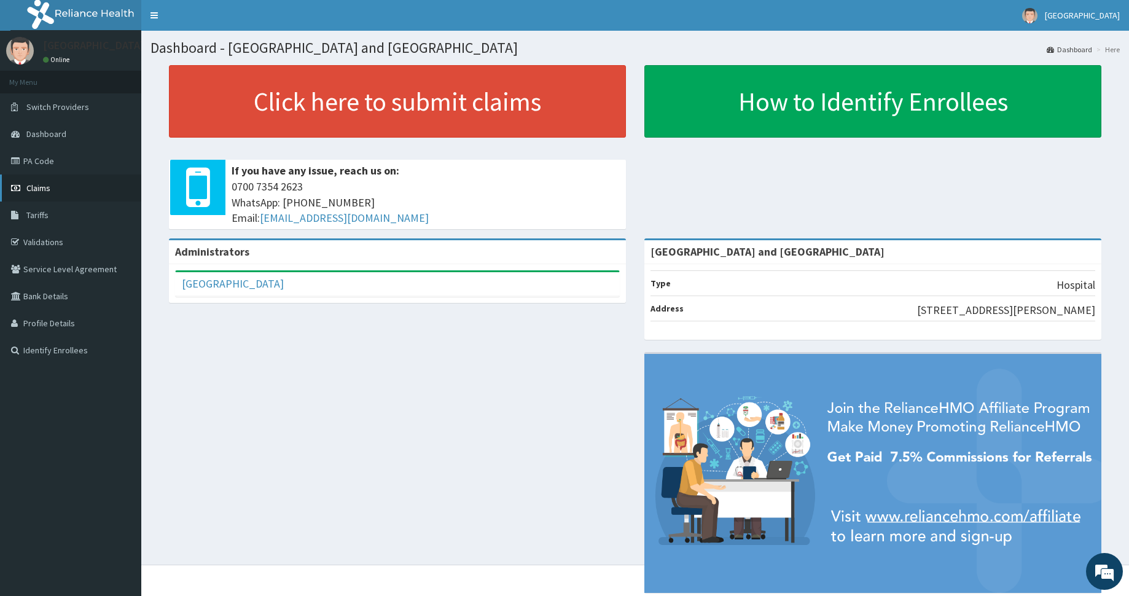
click at [42, 189] on span "Claims" at bounding box center [38, 187] width 24 height 11
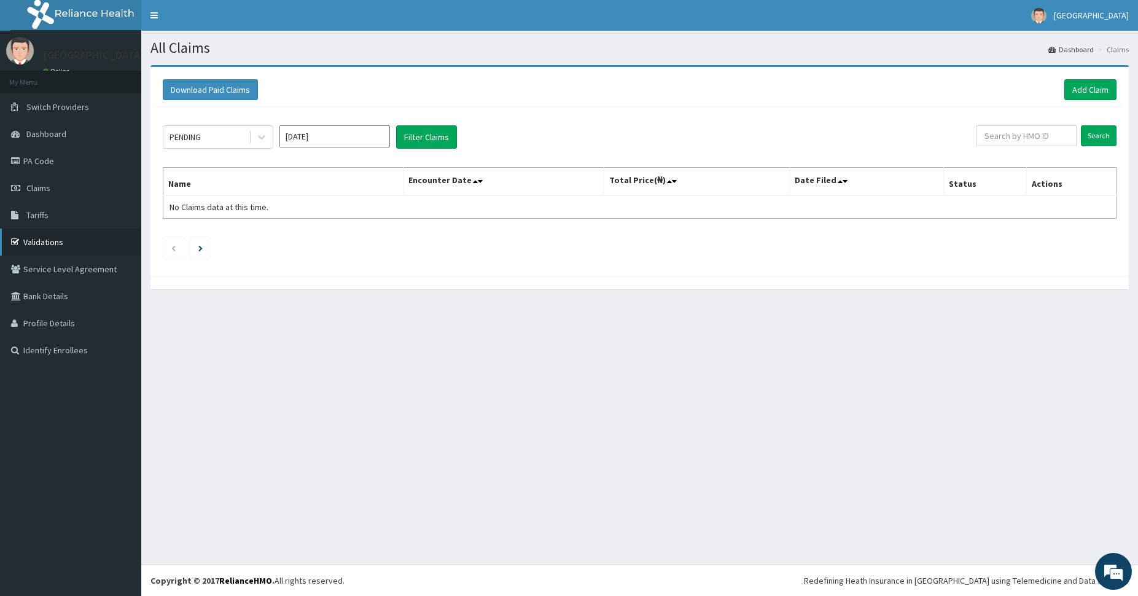
click at [41, 235] on link "Validations" at bounding box center [70, 241] width 141 height 27
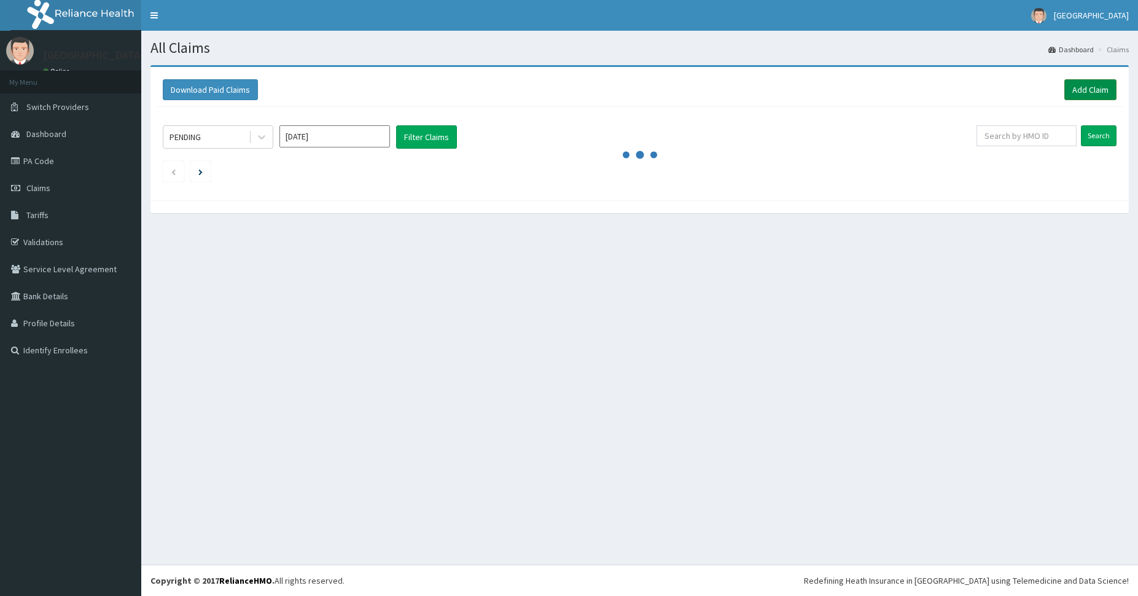
click at [1080, 89] on link "Add Claim" at bounding box center [1090, 89] width 52 height 21
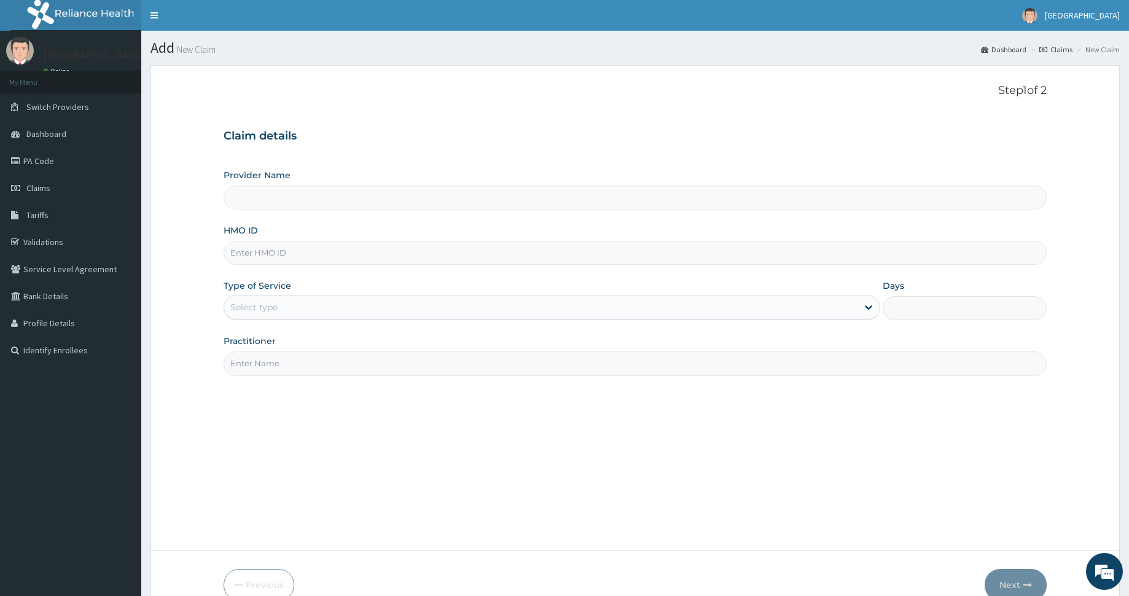
type input "[GEOGRAPHIC_DATA] and [GEOGRAPHIC_DATA]"
click at [348, 256] on input "HMO ID" at bounding box center [635, 253] width 823 height 24
paste input "ftc/10027/e"
type input "ftc/10027/e"
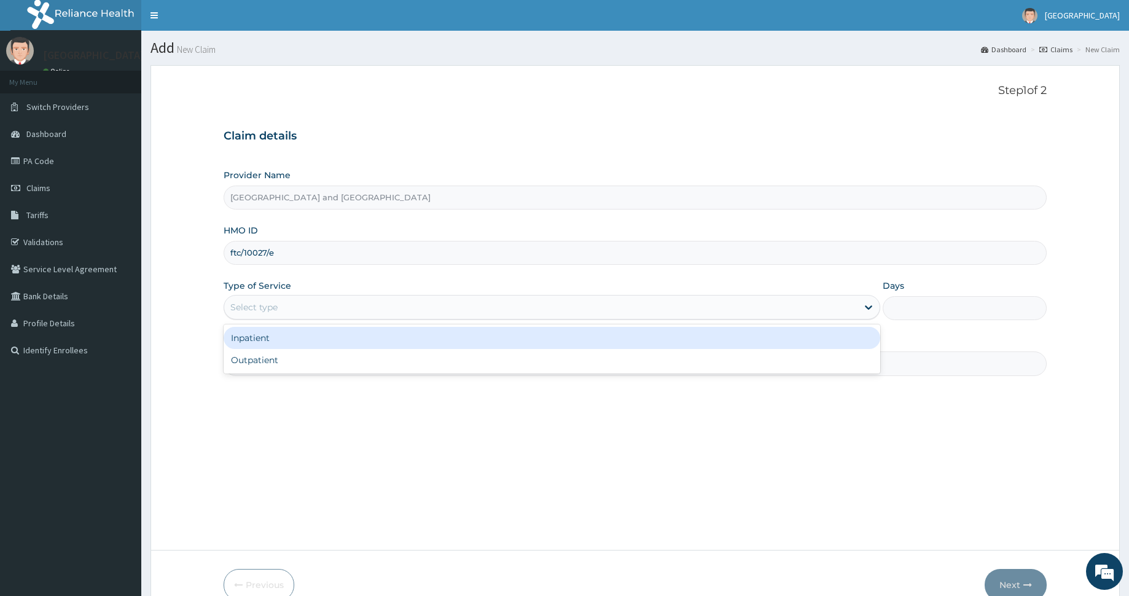
click at [367, 308] on div "Select type" at bounding box center [540, 307] width 633 height 20
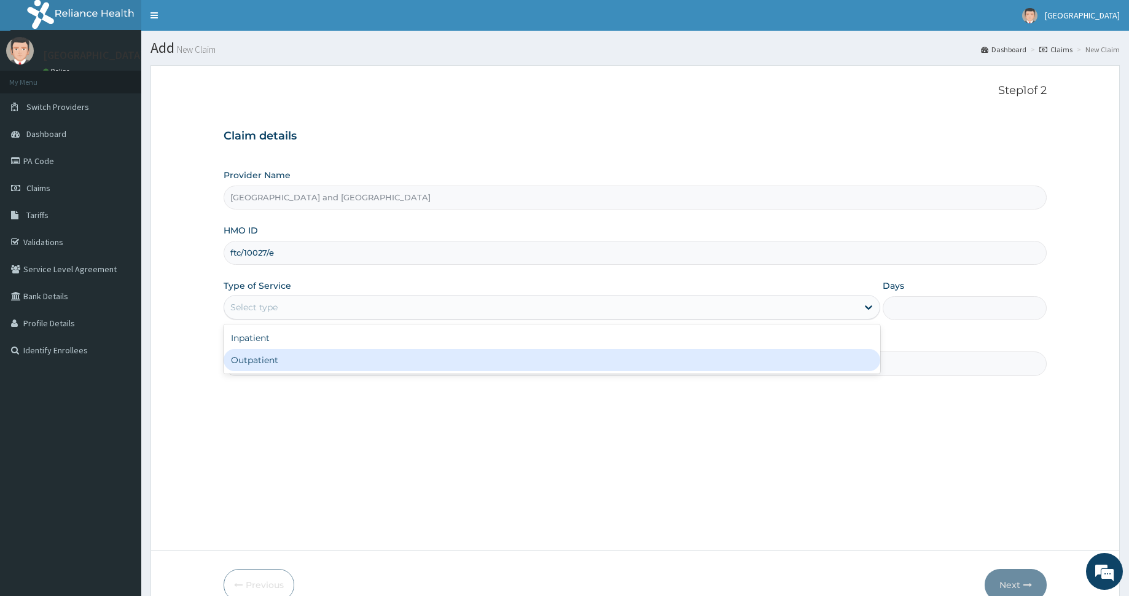
click at [362, 353] on div "Outpatient" at bounding box center [552, 360] width 656 height 22
type input "1"
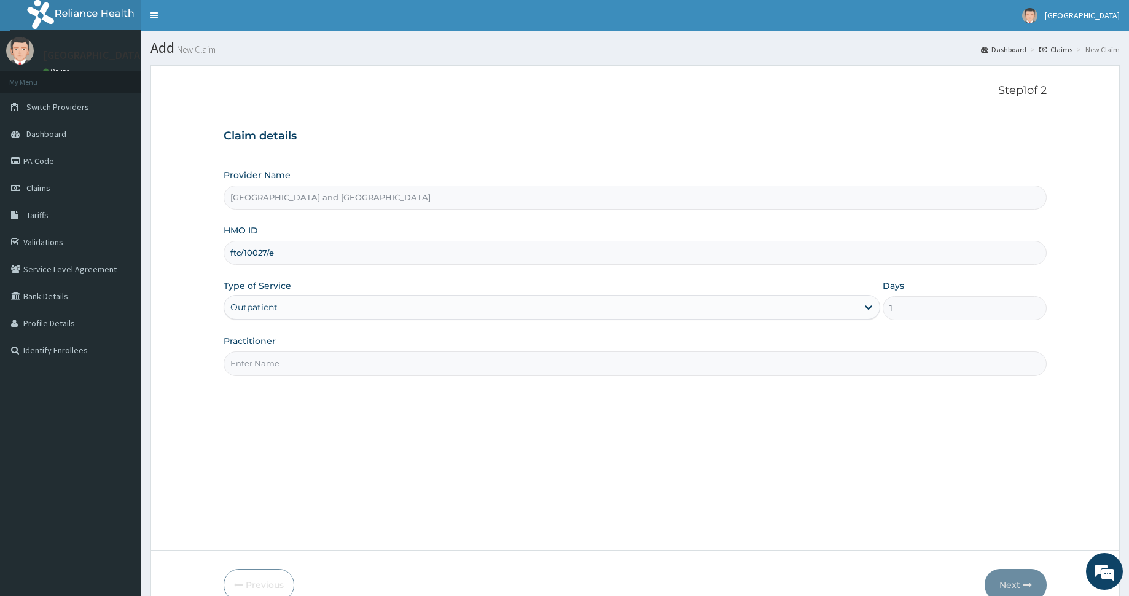
click at [357, 361] on input "Practitioner" at bounding box center [635, 363] width 823 height 24
type input "Dr [PERSON_NAME]"
click at [1015, 578] on button "Next" at bounding box center [1016, 585] width 62 height 32
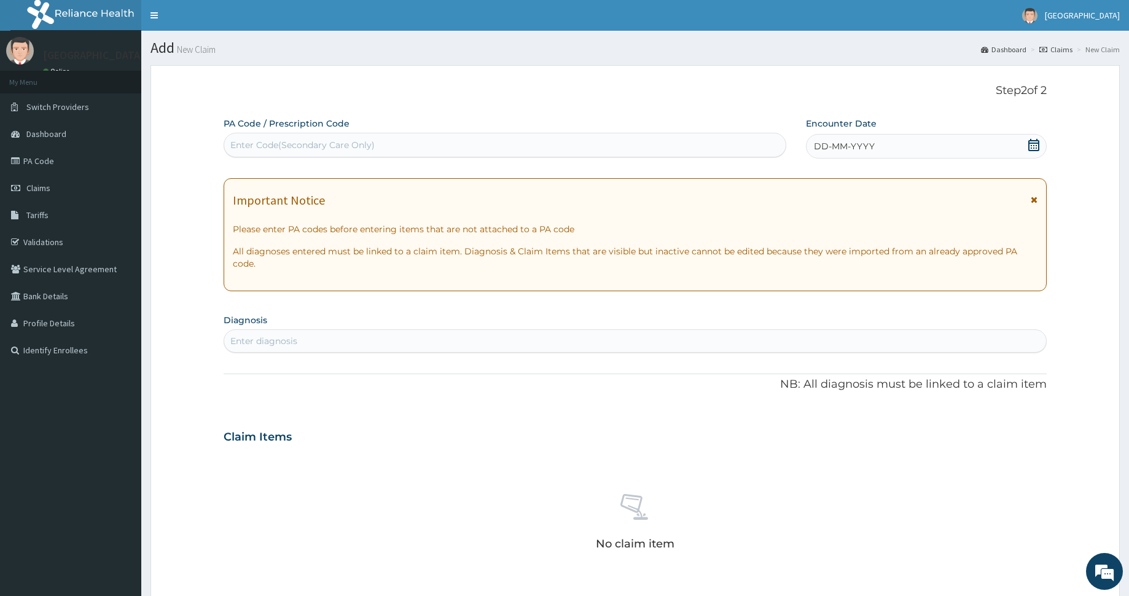
click at [438, 338] on div "Enter diagnosis" at bounding box center [635, 341] width 822 height 20
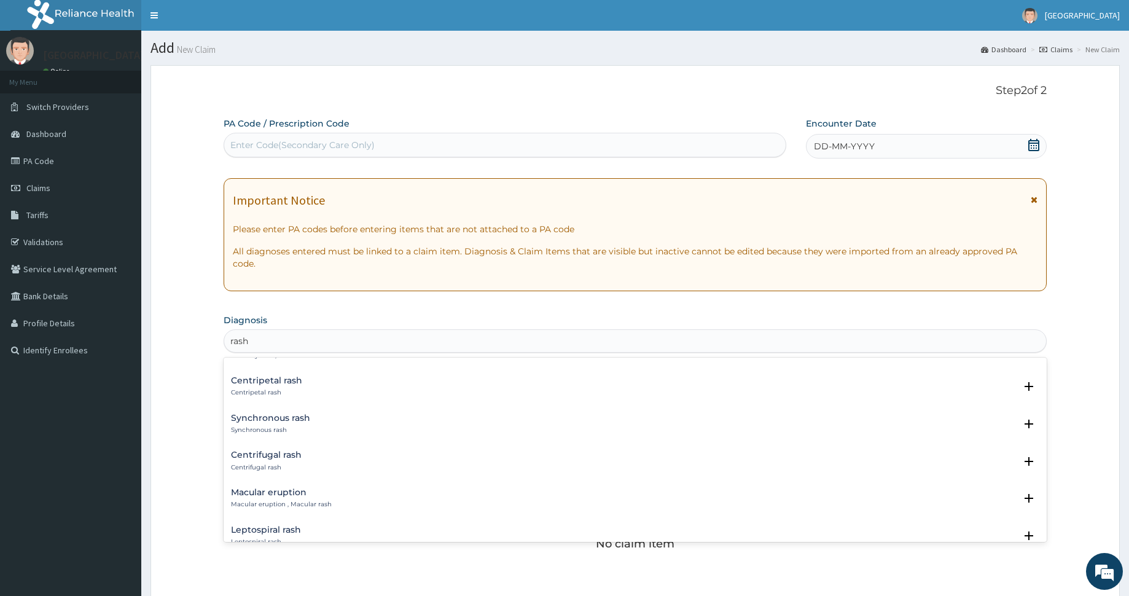
scroll to position [505, 0]
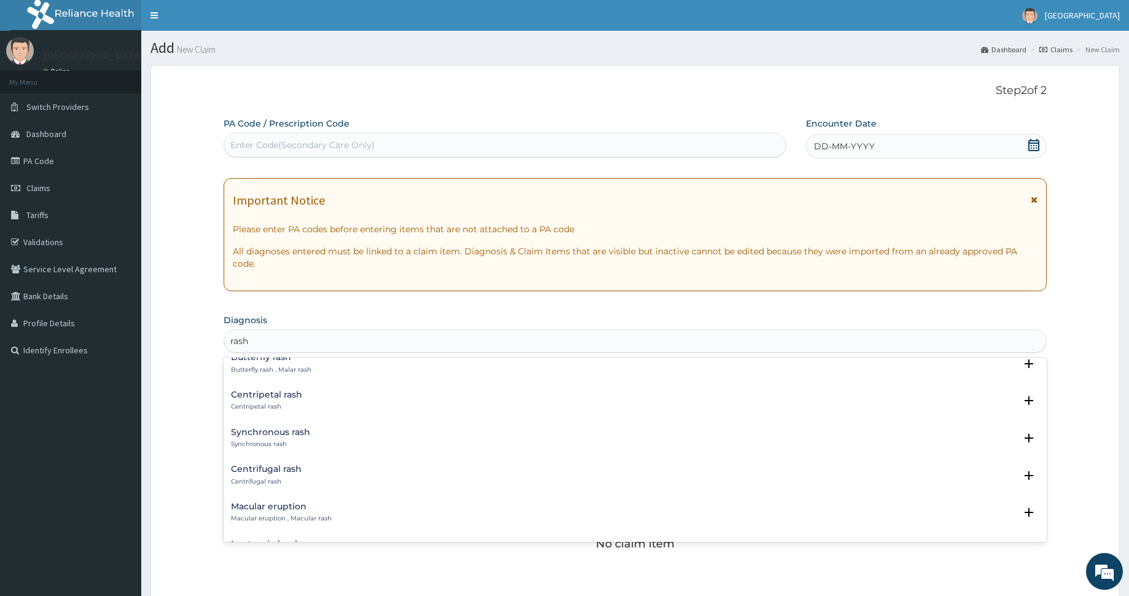
type input "rash"
